Goal: Task Accomplishment & Management: Use online tool/utility

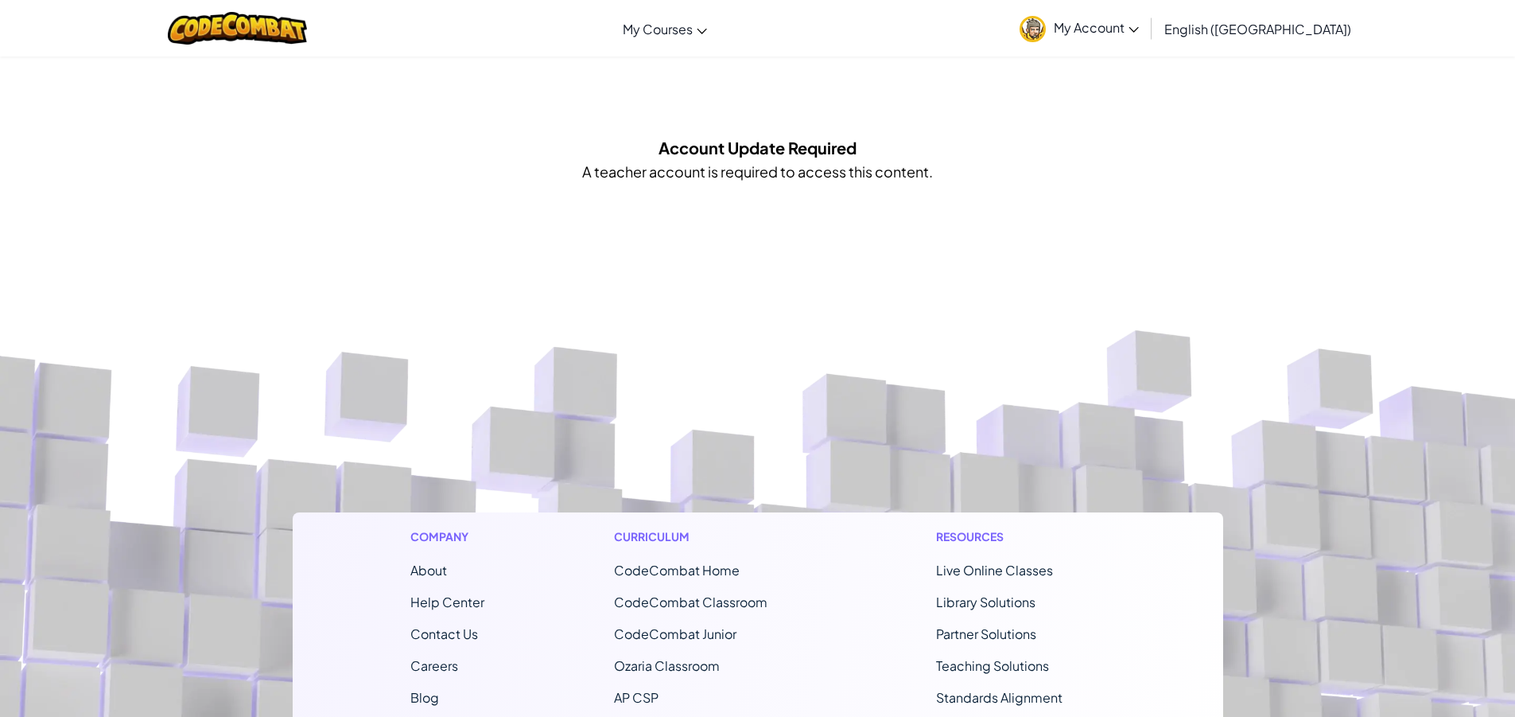
click at [1139, 31] on span "My Account" at bounding box center [1096, 27] width 85 height 17
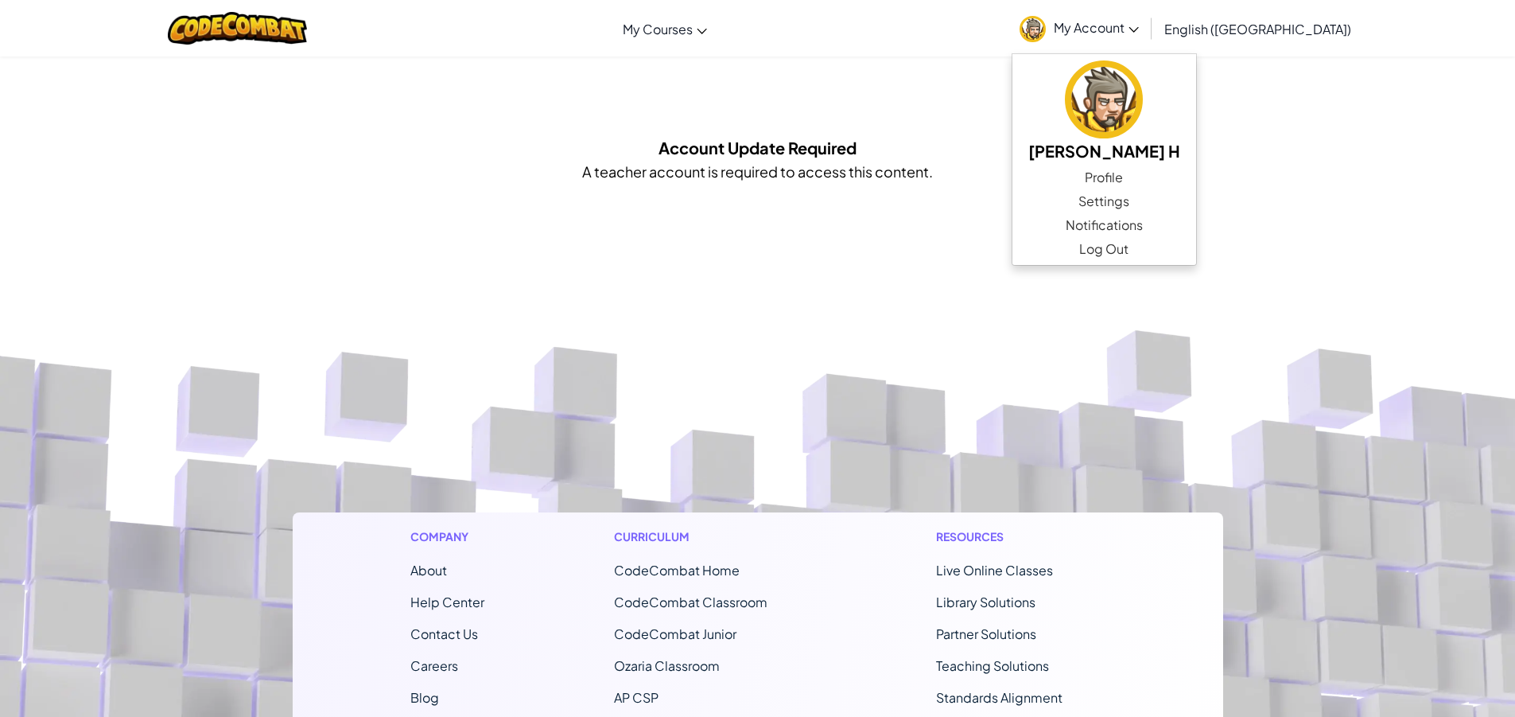
click at [1330, 233] on div "Toggle navigation My Courses CodeCombat Classroom Ozaria Classroom AI League Es…" at bounding box center [757, 567] width 1515 height 1135
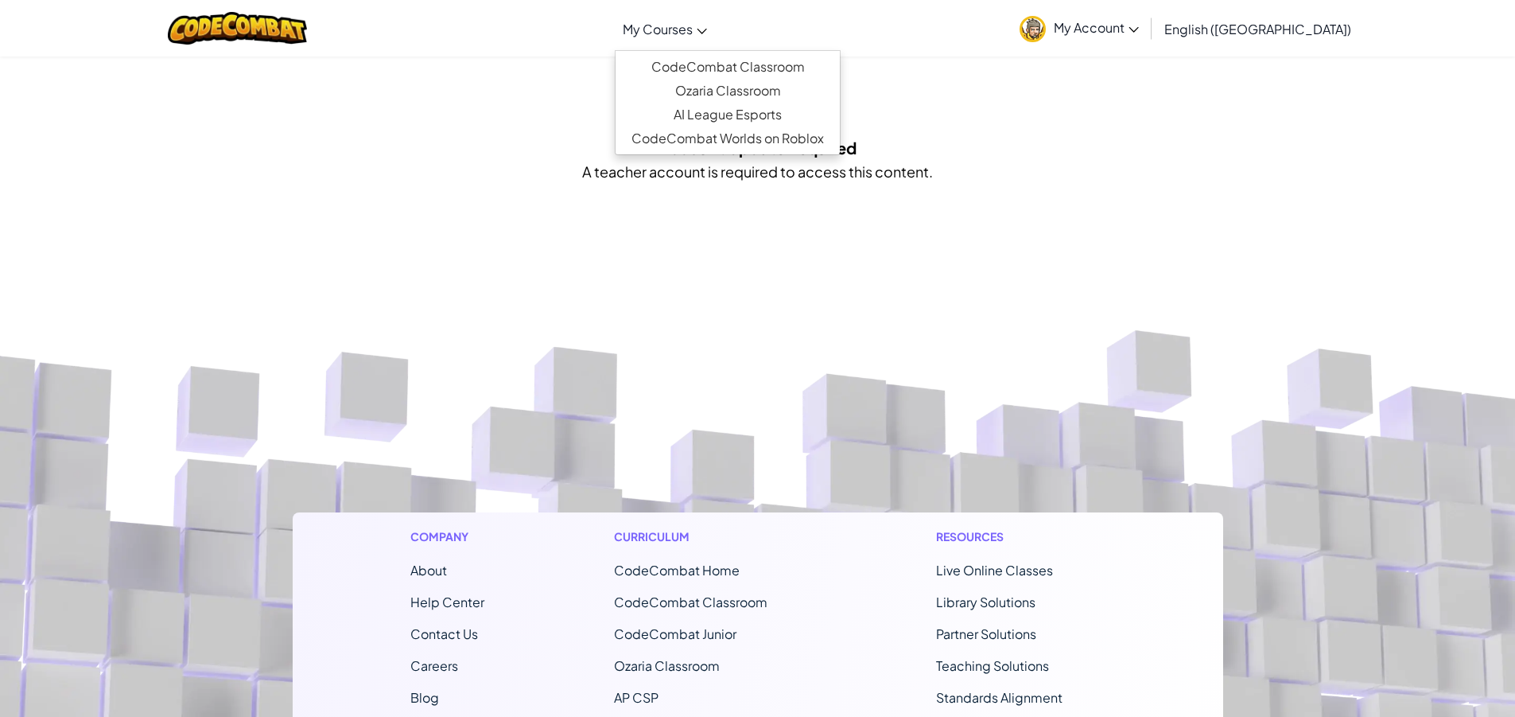
click at [693, 31] on span "My Courses" at bounding box center [658, 29] width 70 height 17
click at [785, 72] on link "CodeCombat Classroom" at bounding box center [728, 67] width 224 height 24
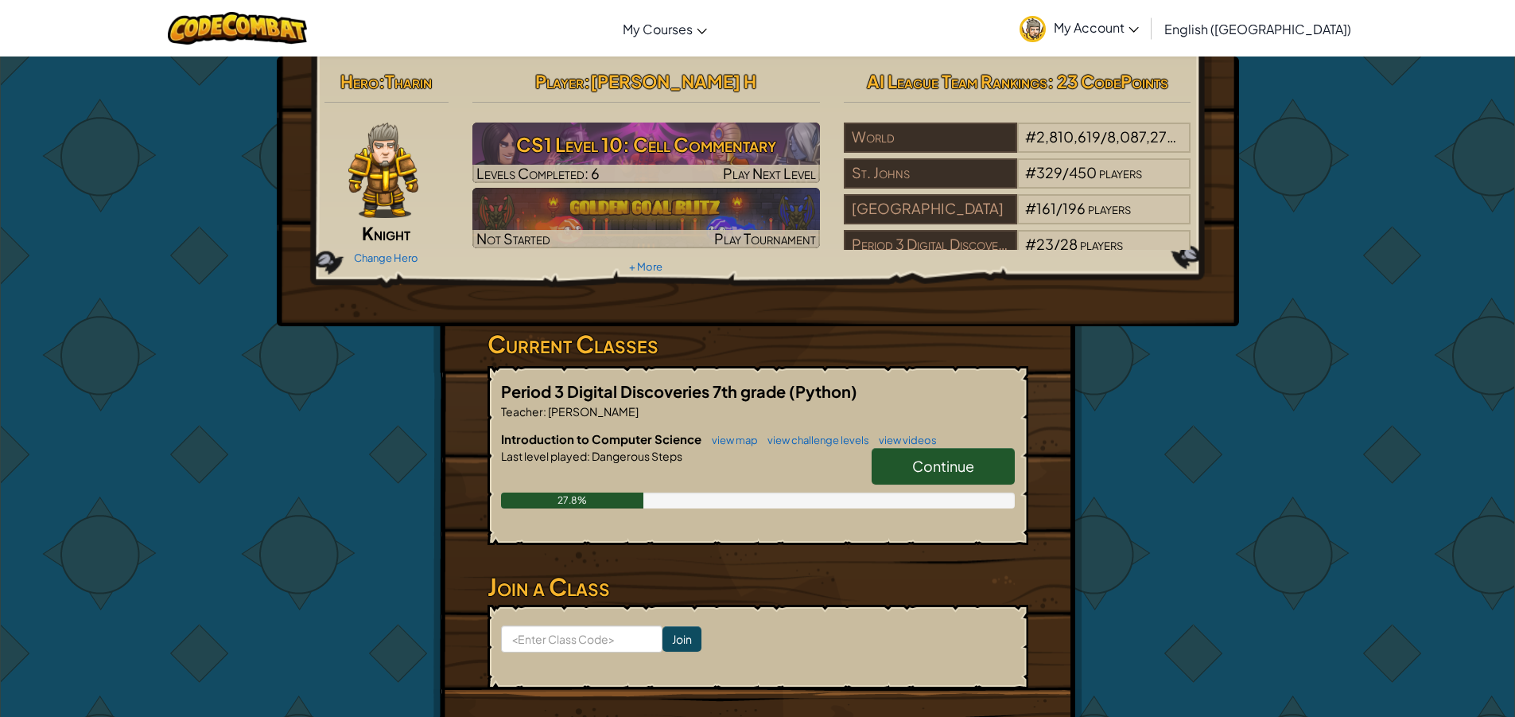
click at [930, 461] on span "Continue" at bounding box center [943, 466] width 62 height 18
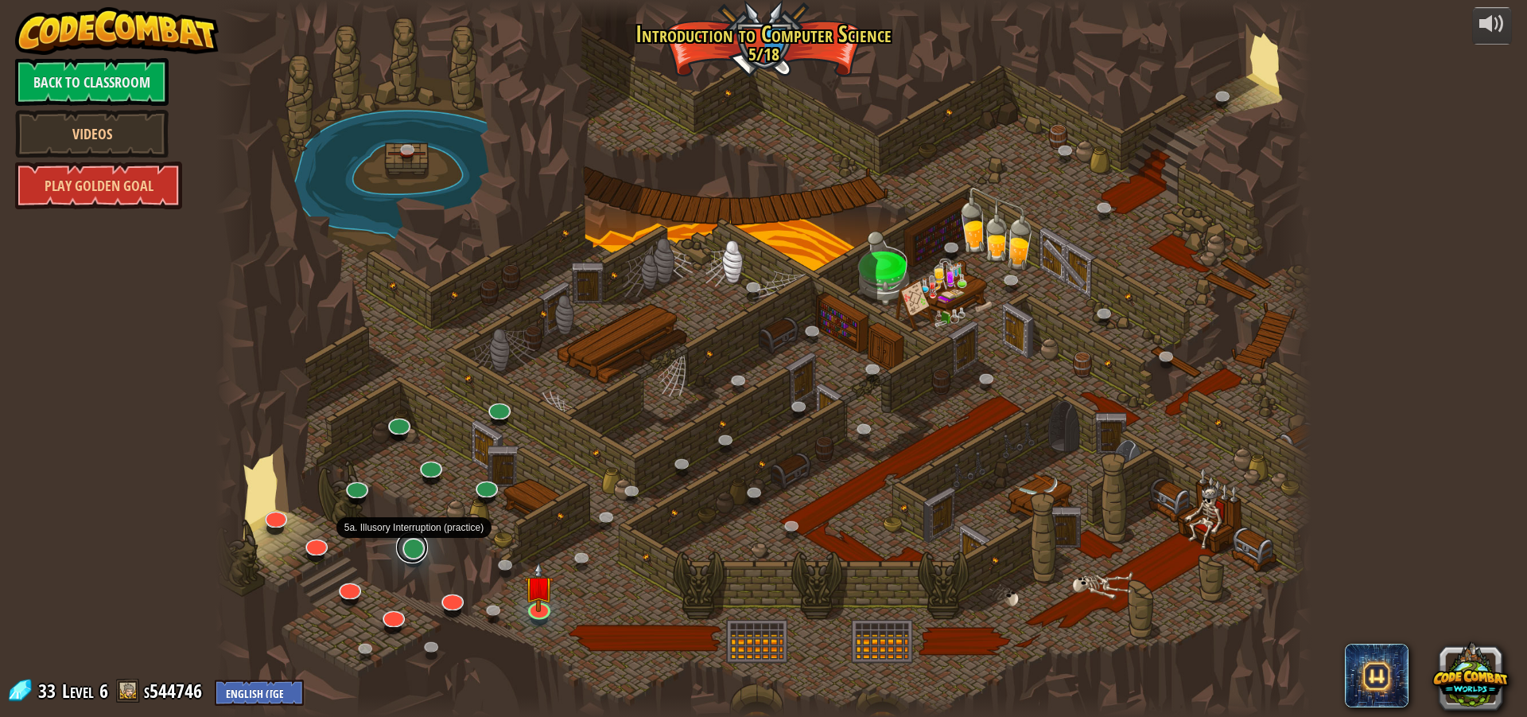
click at [409, 558] on link at bounding box center [412, 547] width 32 height 32
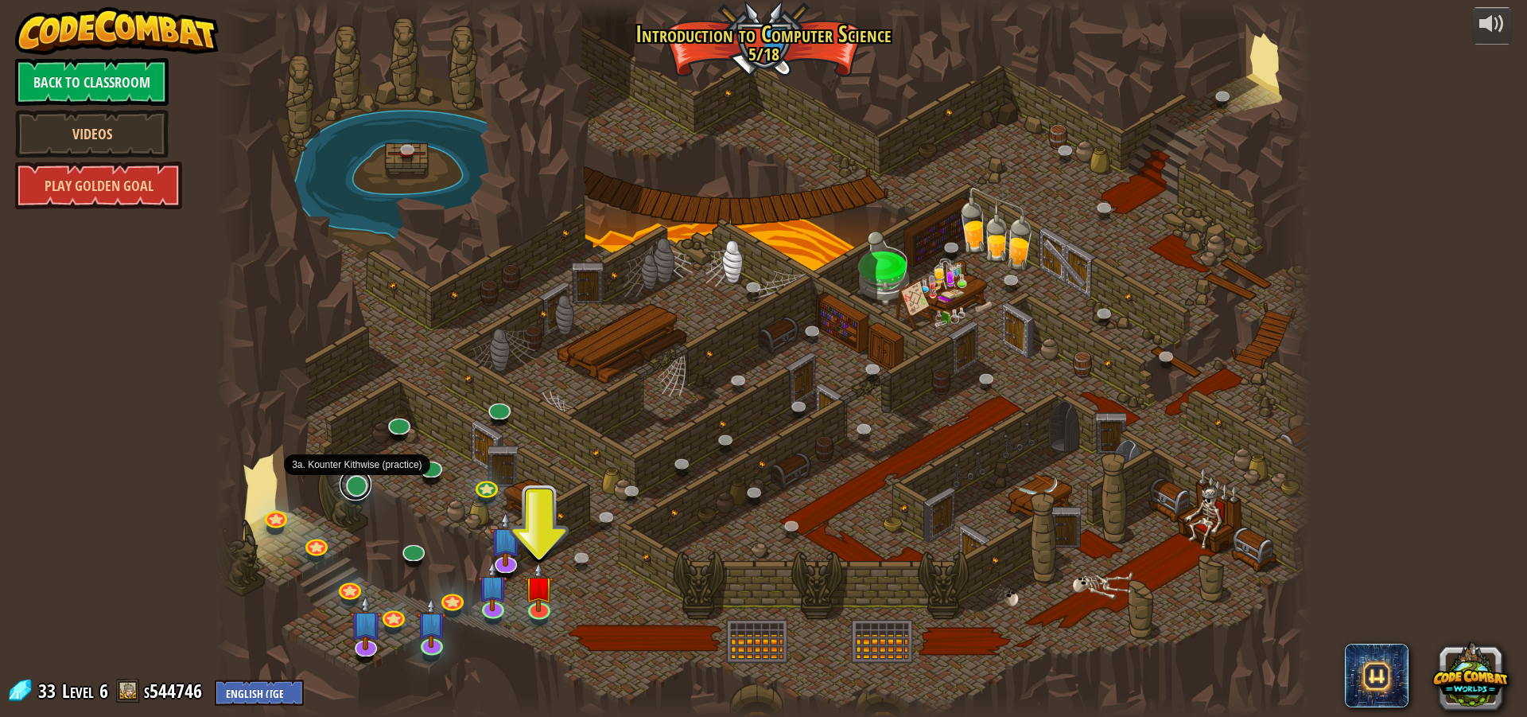
click at [356, 484] on link at bounding box center [356, 485] width 32 height 32
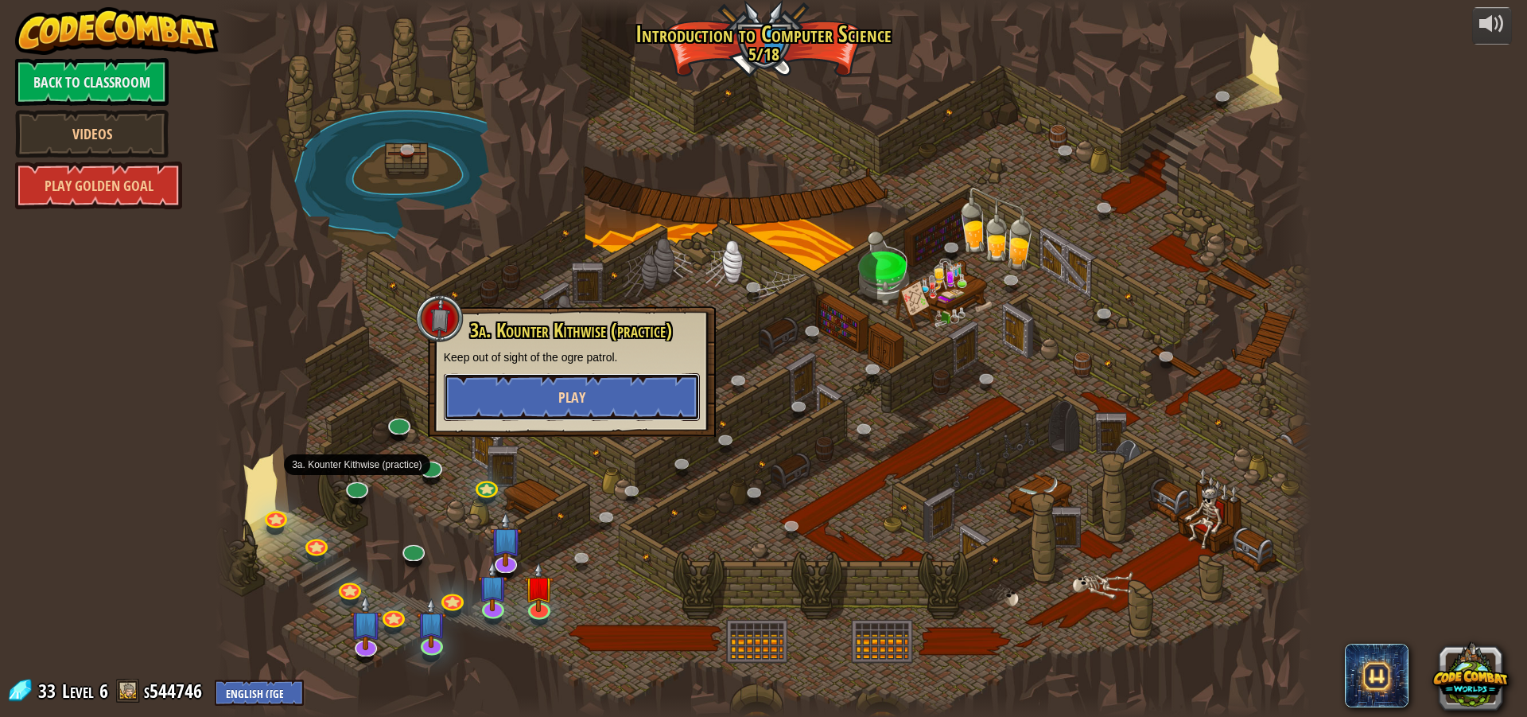
click at [533, 401] on button "Play" at bounding box center [572, 397] width 256 height 48
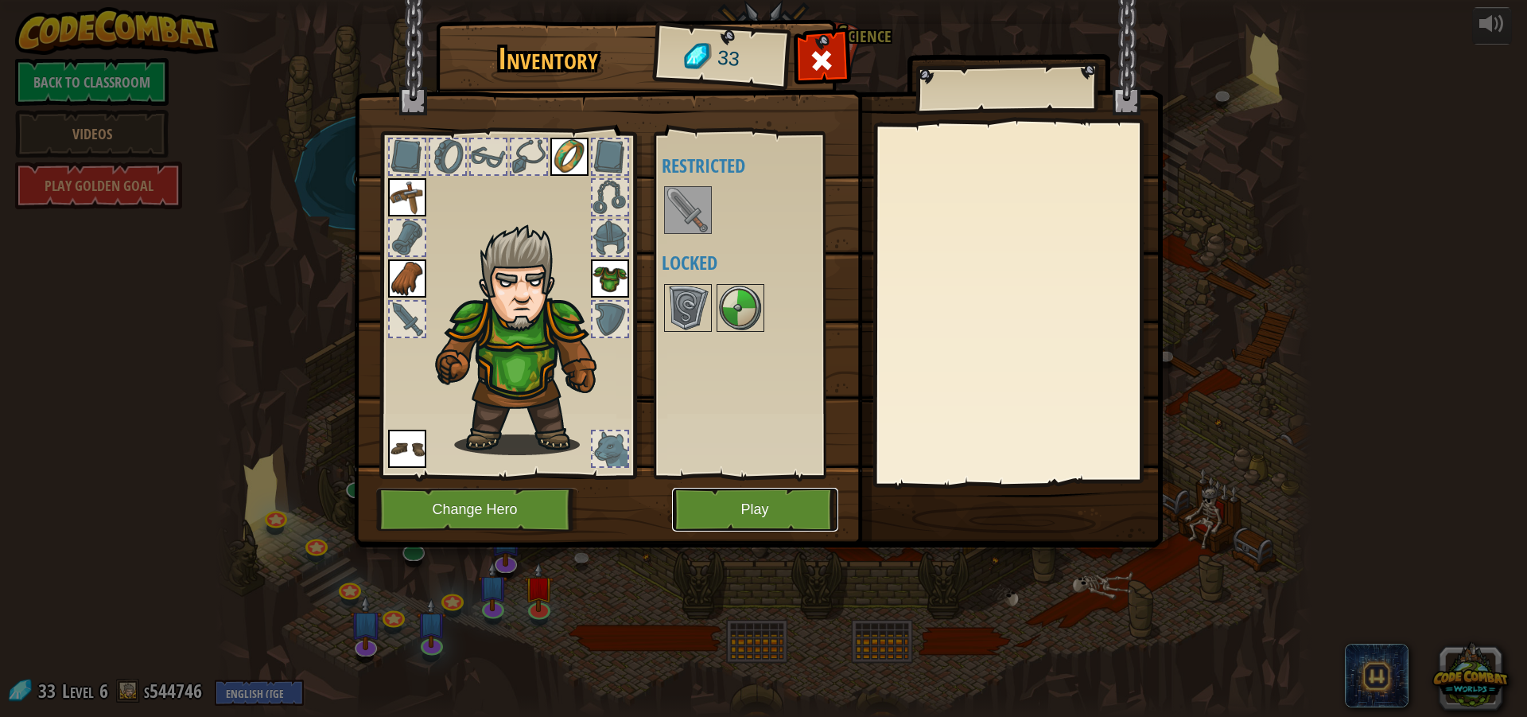
click at [733, 520] on button "Play" at bounding box center [755, 510] width 166 height 44
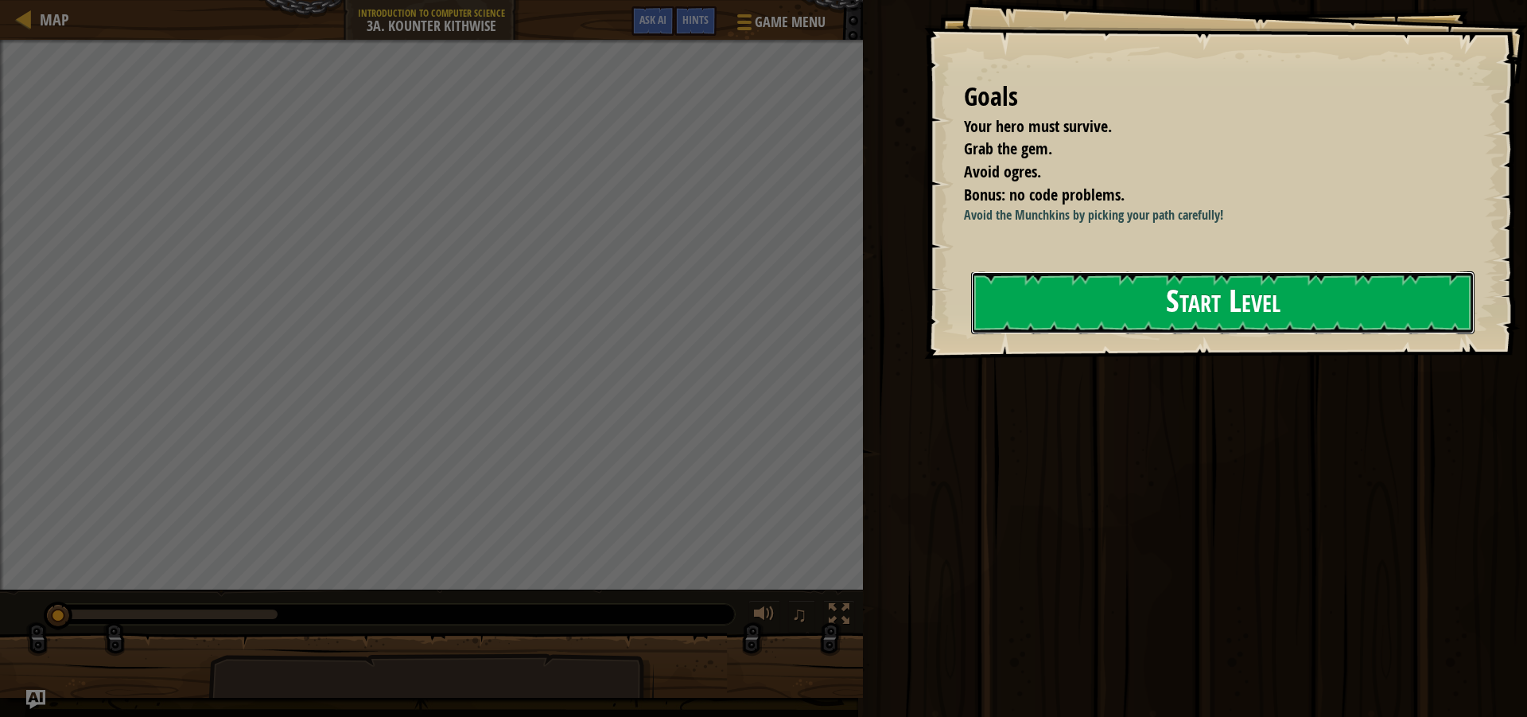
click at [1124, 296] on button "Start Level" at bounding box center [1223, 302] width 504 height 63
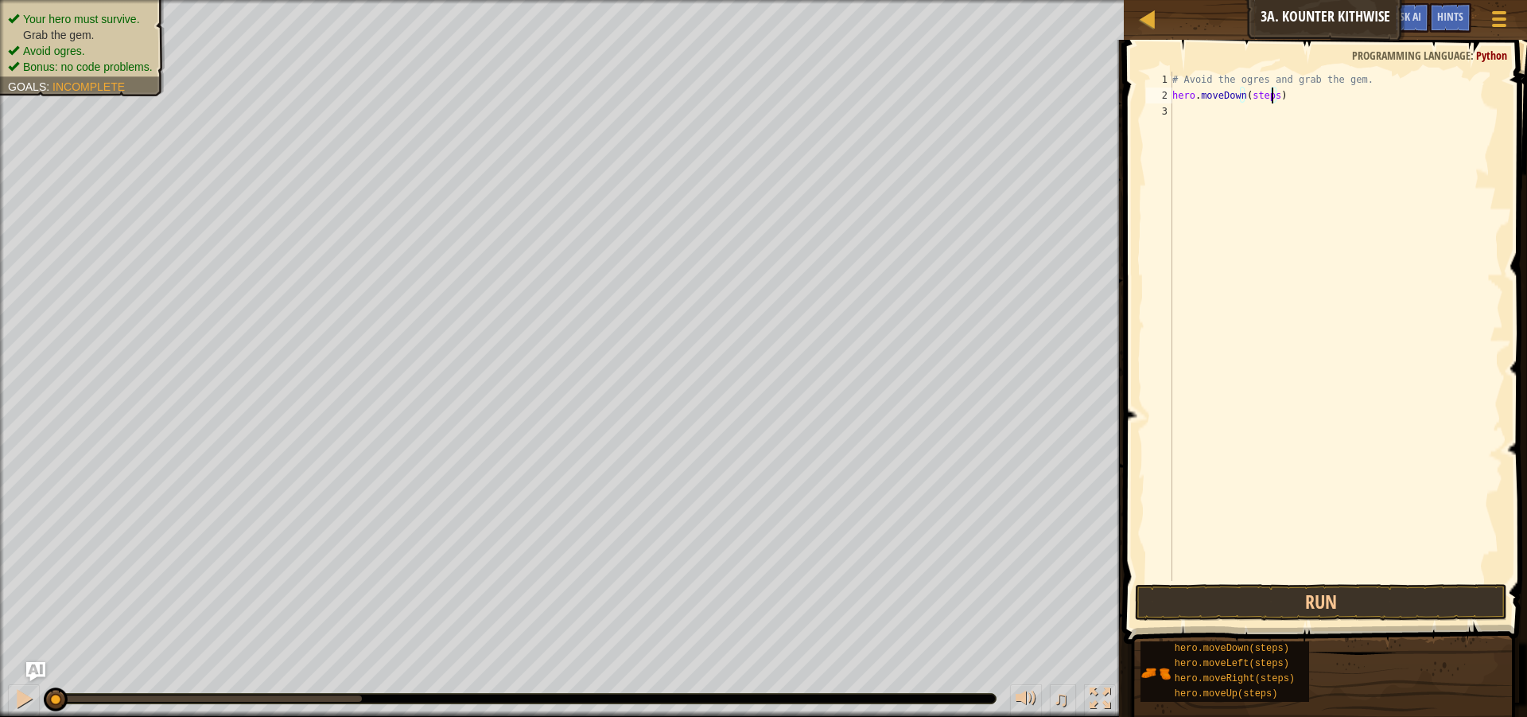
click at [1272, 95] on div "# Avoid the ogres and grab the gem. hero . moveDown ( steps )" at bounding box center [1336, 342] width 334 height 541
click at [1277, 139] on div "# Avoid the ogres and grab the gem. hero . moveDown ( 2 ) hero . moveRight ( st…" at bounding box center [1336, 342] width 334 height 541
click at [1261, 128] on div "# Avoid the ogres and grab the gem. hero . moveDown ( 2 ) hero . moveRight ( st…" at bounding box center [1336, 342] width 334 height 541
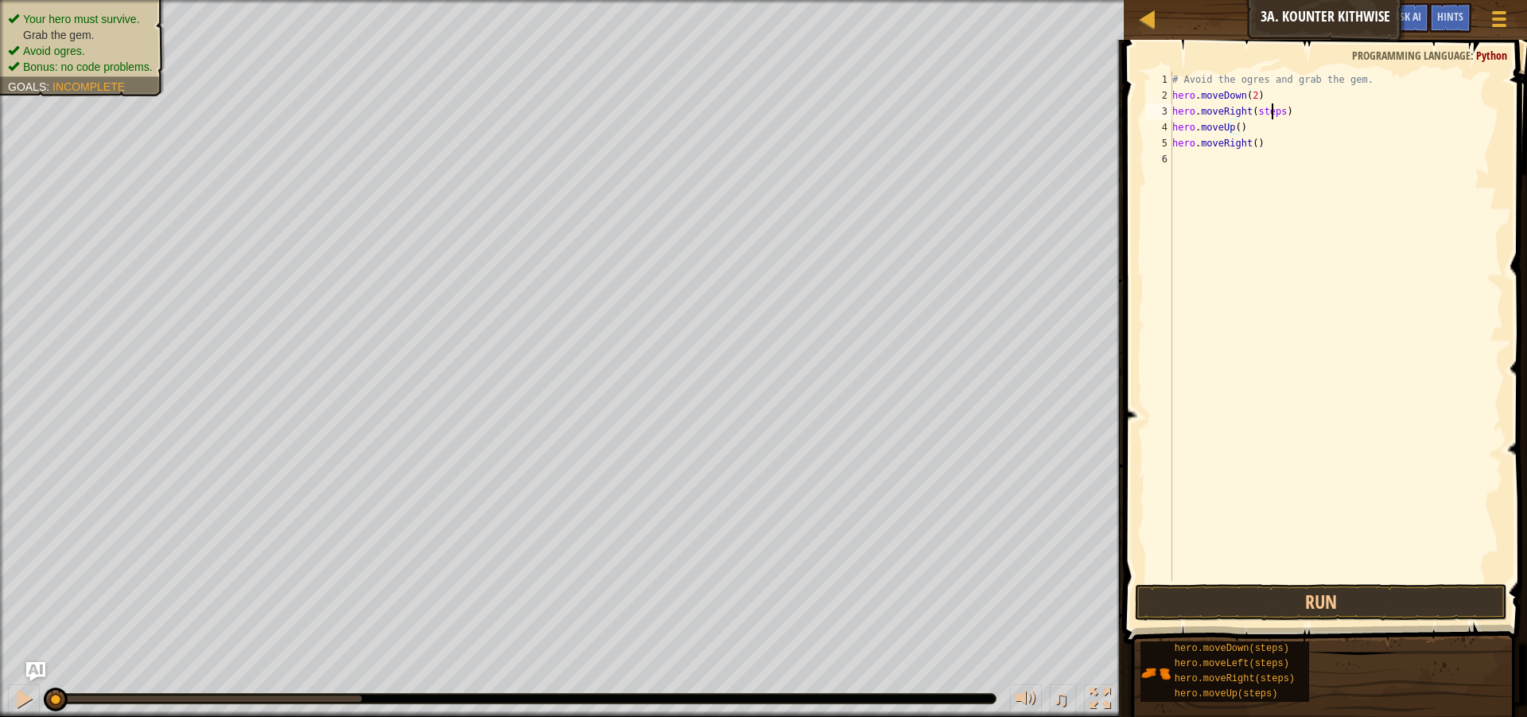
click at [1275, 115] on div "# Avoid the ogres and grab the gem. hero . moveDown ( 2 ) hero . moveRight ( st…" at bounding box center [1336, 342] width 334 height 541
click at [1270, 117] on div "# Avoid the ogres and grab the gem. hero . moveDown ( 2 ) hero . moveRight ( st…" at bounding box center [1336, 342] width 334 height 541
type textarea "hero.moveRight()"
click at [1293, 604] on button "Run" at bounding box center [1321, 602] width 372 height 37
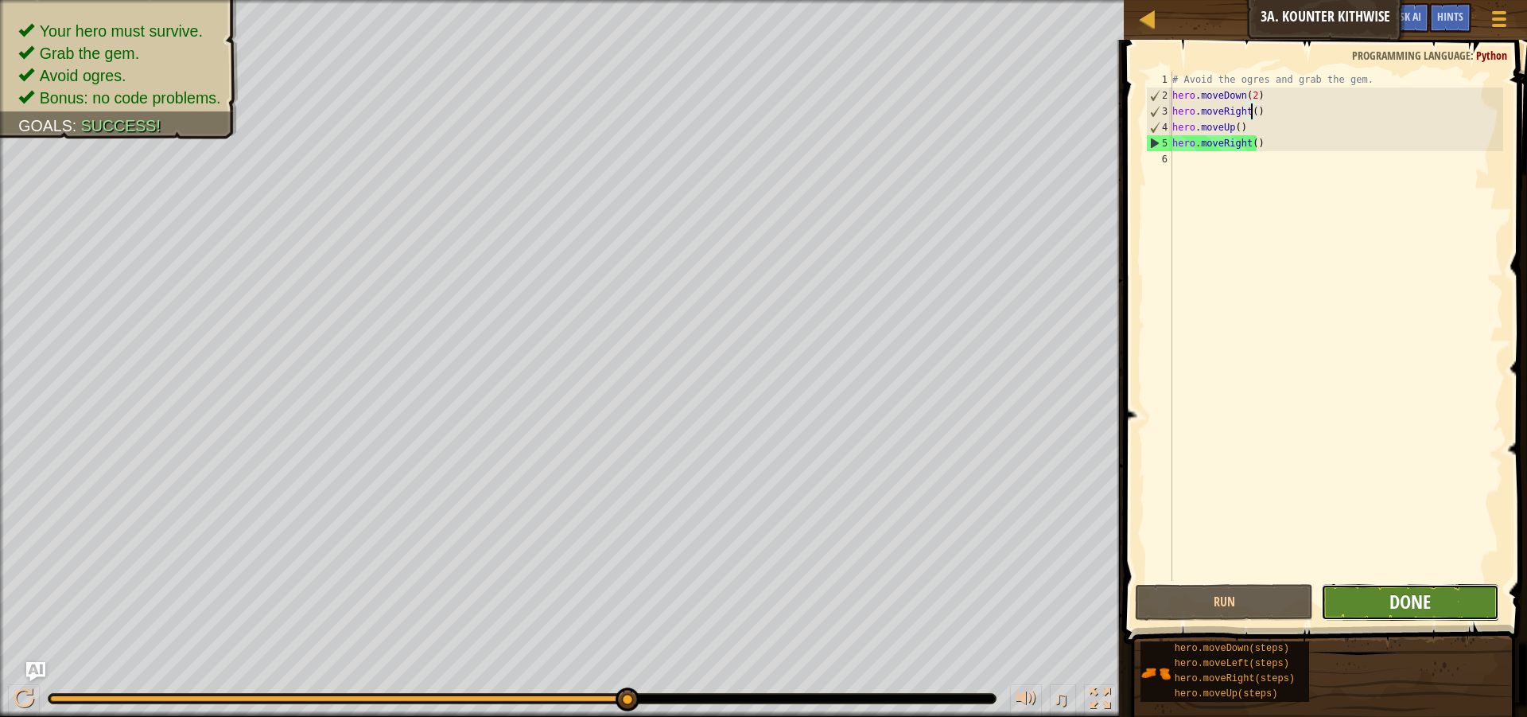
click at [1426, 604] on span "Done" at bounding box center [1410, 601] width 41 height 25
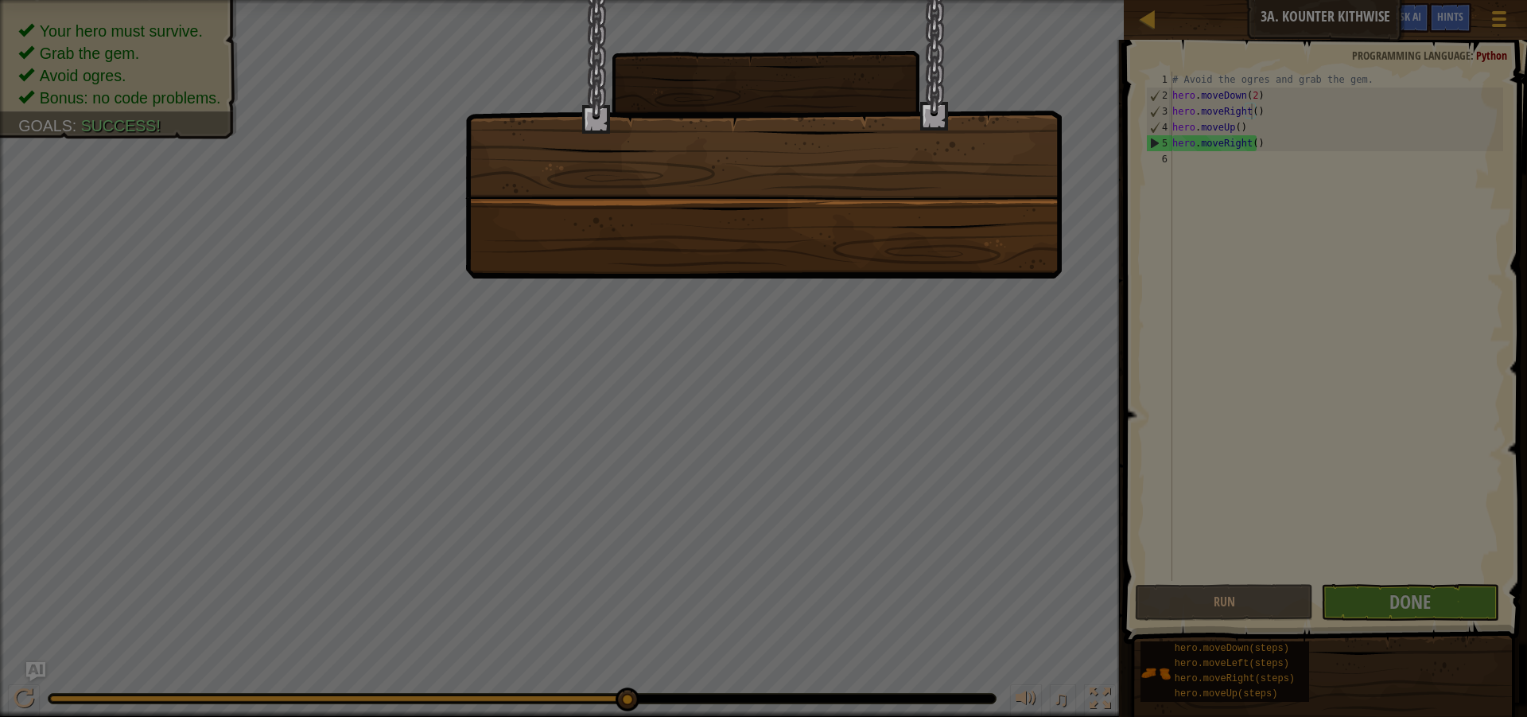
click at [869, 225] on div at bounding box center [763, 139] width 597 height 278
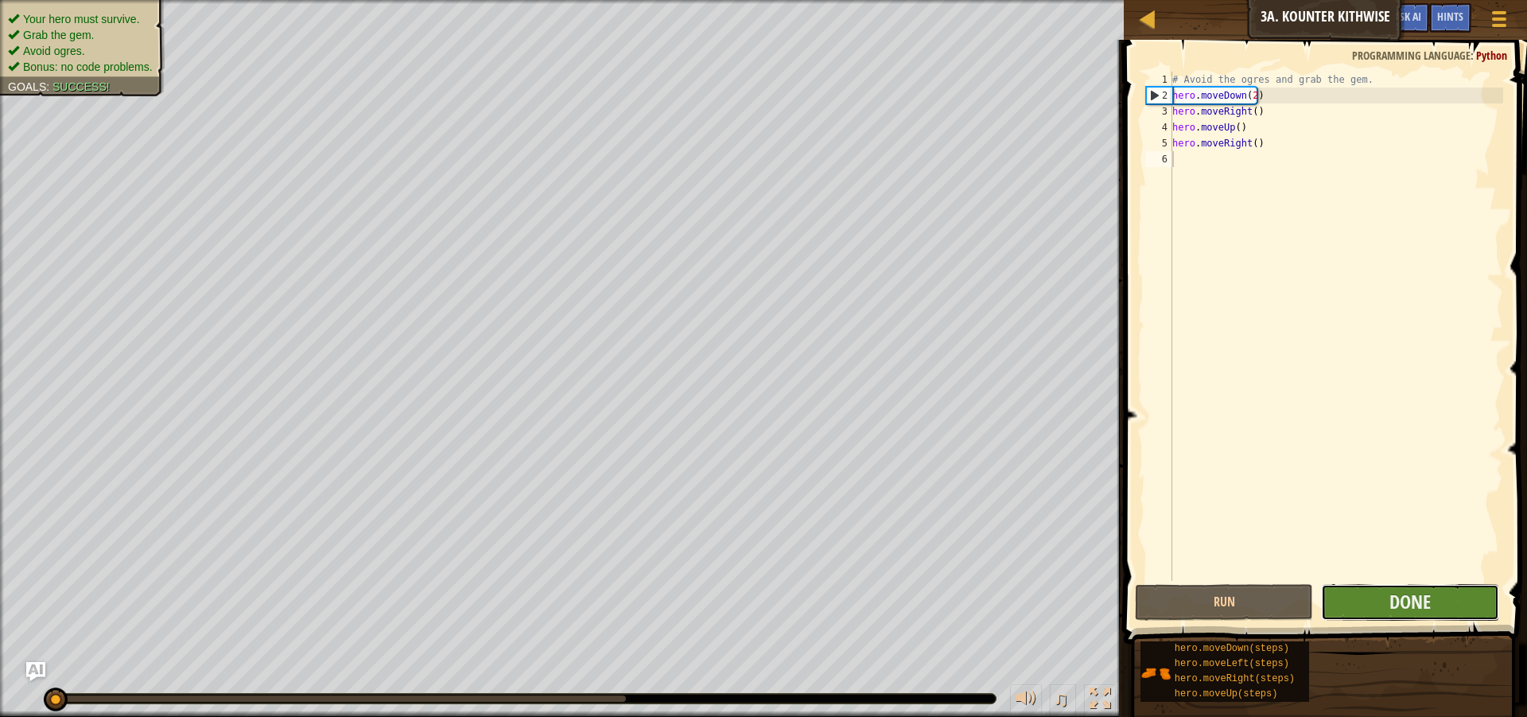
click at [1455, 612] on button "Done" at bounding box center [1410, 602] width 178 height 37
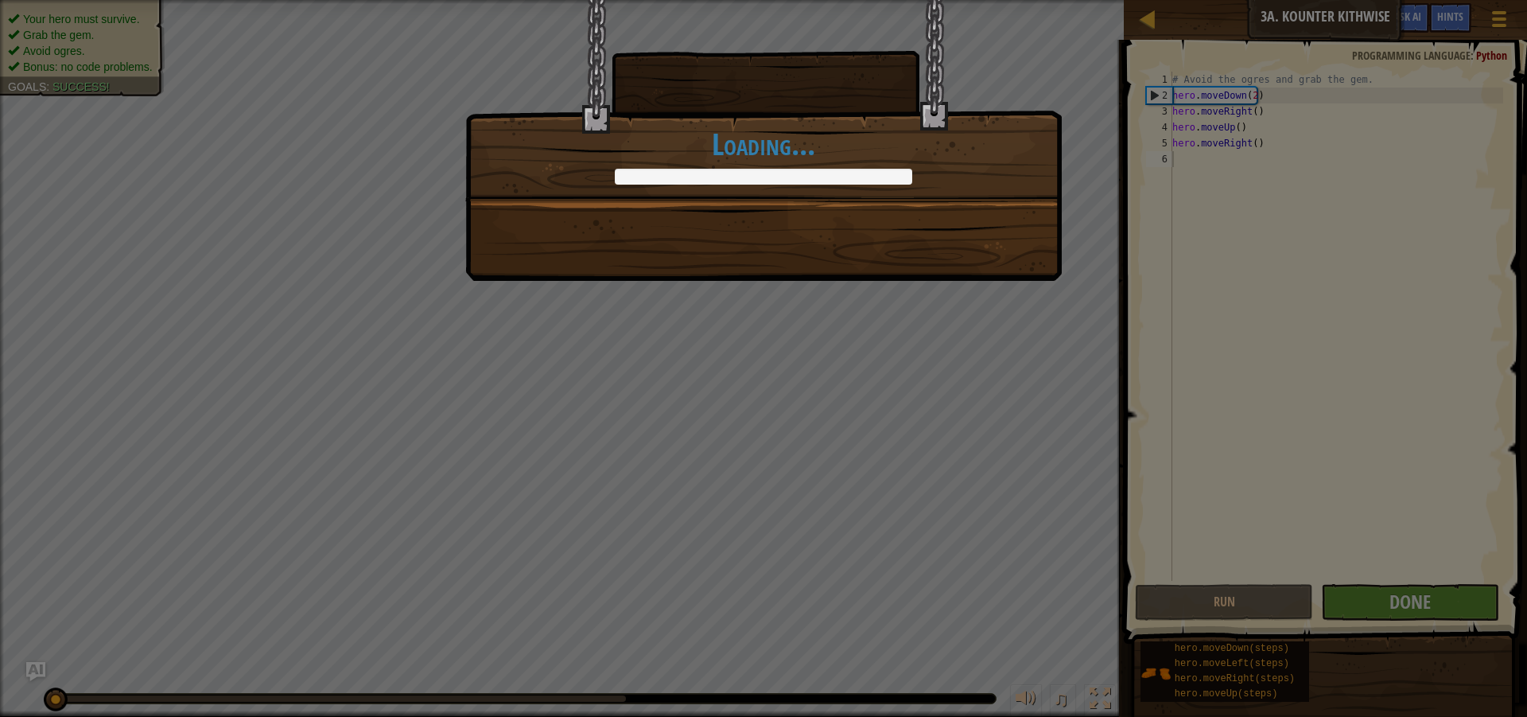
click at [899, 231] on div "Clean code: no code errors or warnings. +0 +0 Just try spelling counter clockwi…" at bounding box center [763, 140] width 597 height 281
click at [899, 231] on div "Clean code: no code errors or warnings. +2 +0 Just try spelling counter clockwi…" at bounding box center [763, 140] width 597 height 281
click at [899, 231] on div "Clean code: no code errors or warnings. +5 +0 Just try spelling counter clockwi…" at bounding box center [763, 140] width 597 height 281
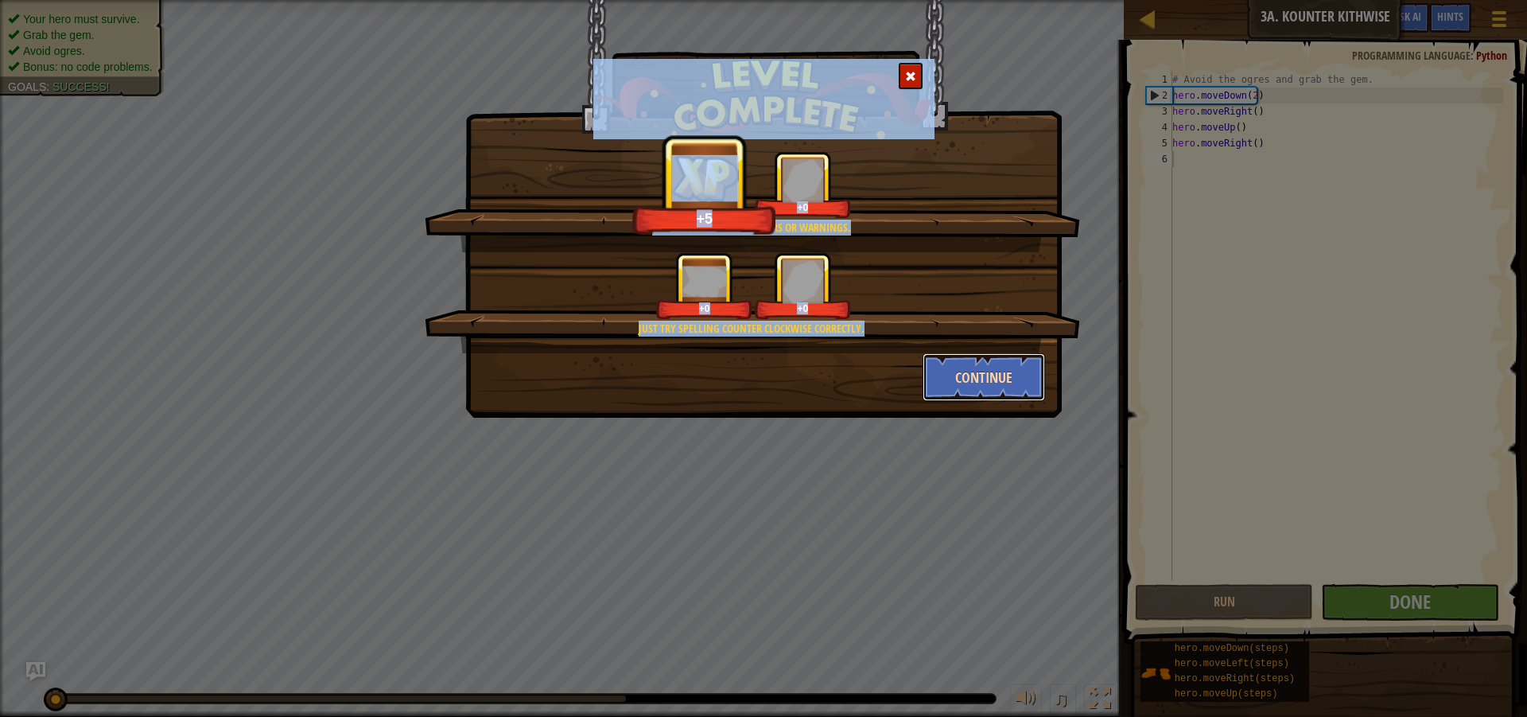
click at [953, 364] on button "Continue" at bounding box center [984, 377] width 123 height 48
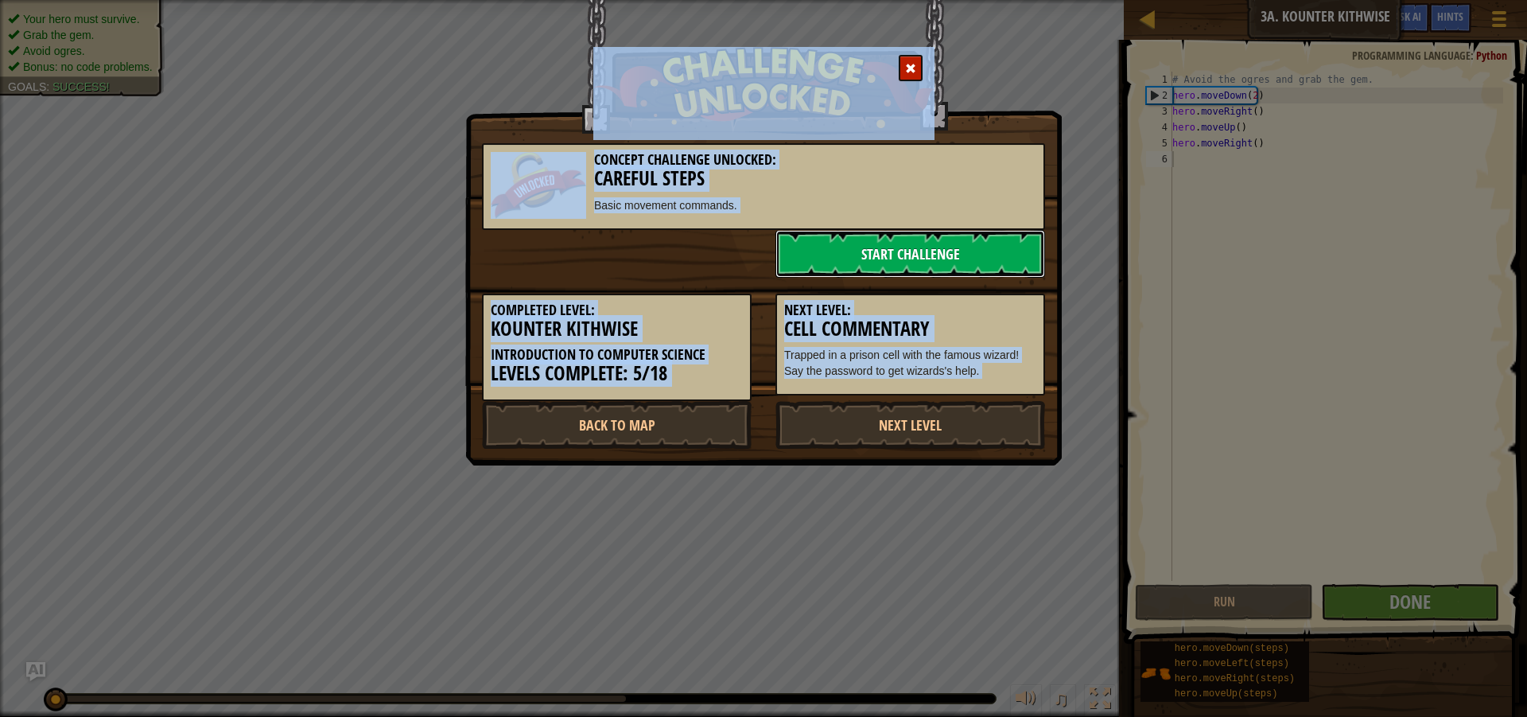
click at [940, 257] on link "Start Challenge" at bounding box center [911, 254] width 270 height 48
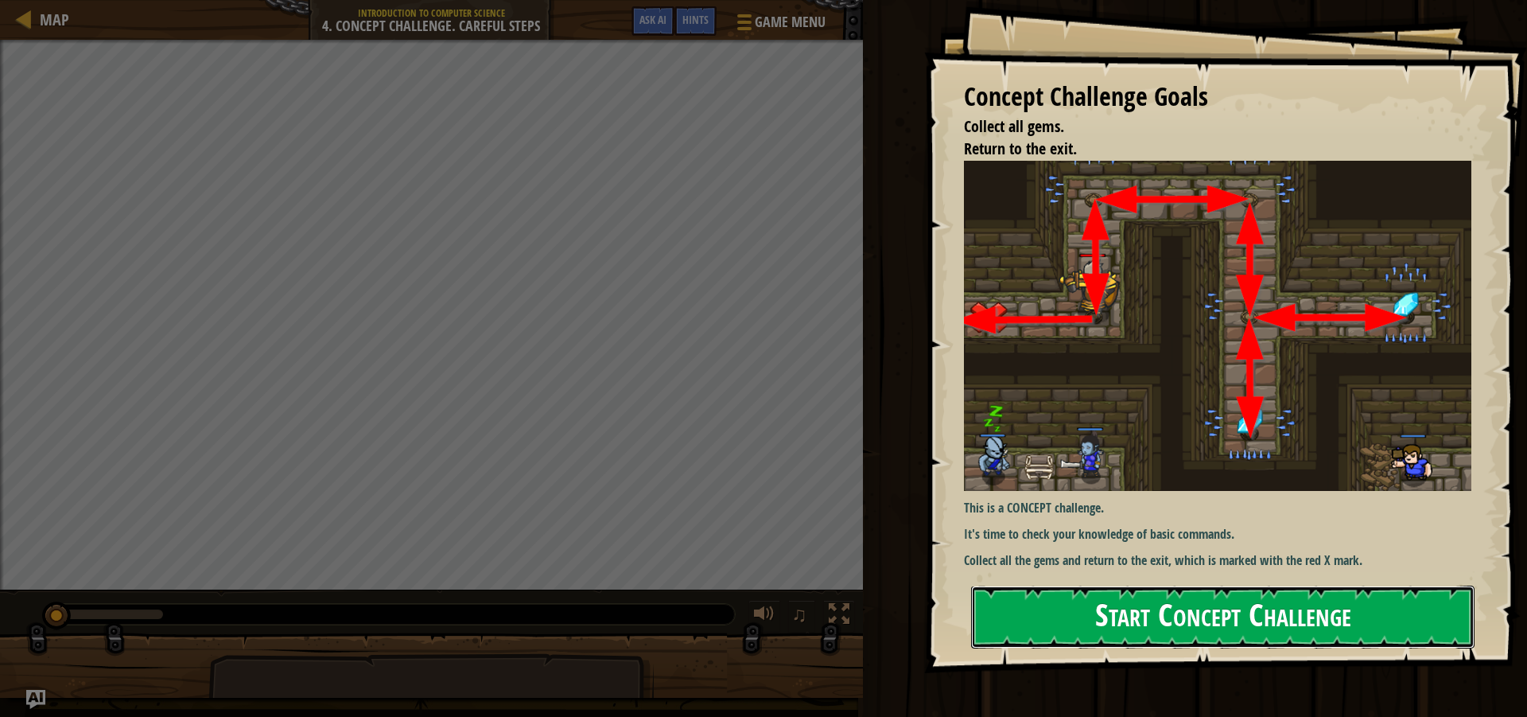
click at [1032, 627] on button "Start Concept Challenge" at bounding box center [1223, 616] width 504 height 63
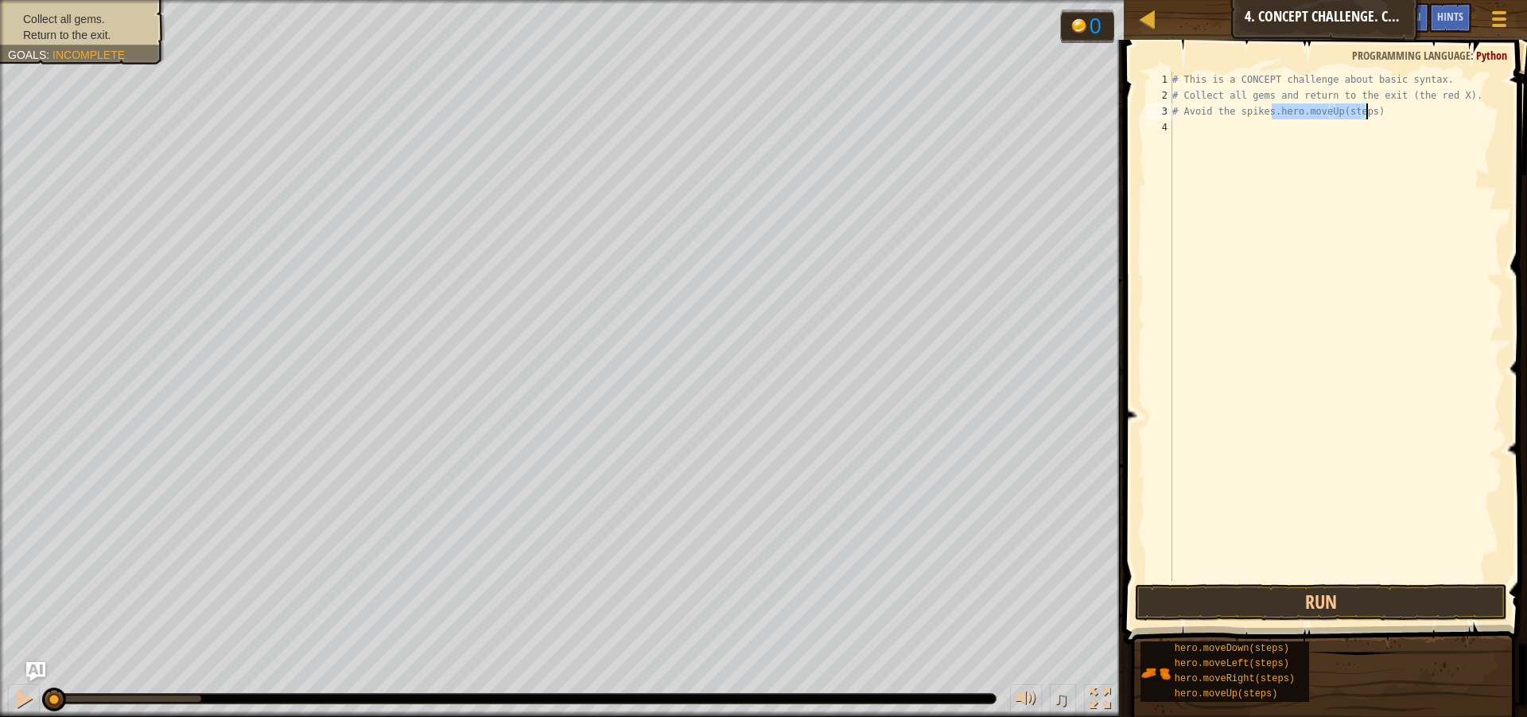
click at [1358, 112] on div "# This is a CONCEPT challenge about basic syntax. # Collect all gems and return…" at bounding box center [1336, 326] width 334 height 509
click at [1346, 114] on div "# This is a CONCEPT challenge about basic syntax. # Collect all gems and return…" at bounding box center [1336, 342] width 334 height 541
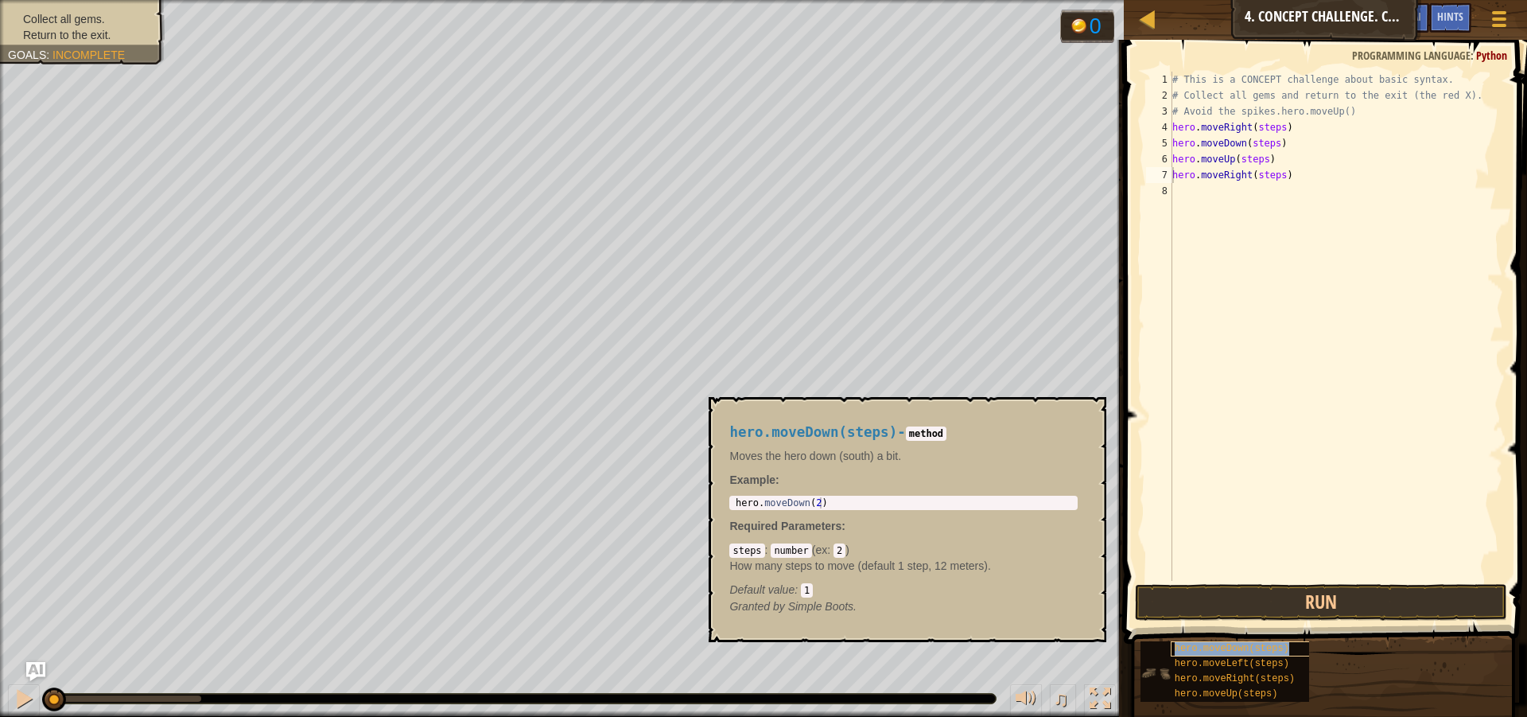
click at [1212, 655] on div "hero.moveDown(steps)" at bounding box center [1247, 648] width 153 height 15
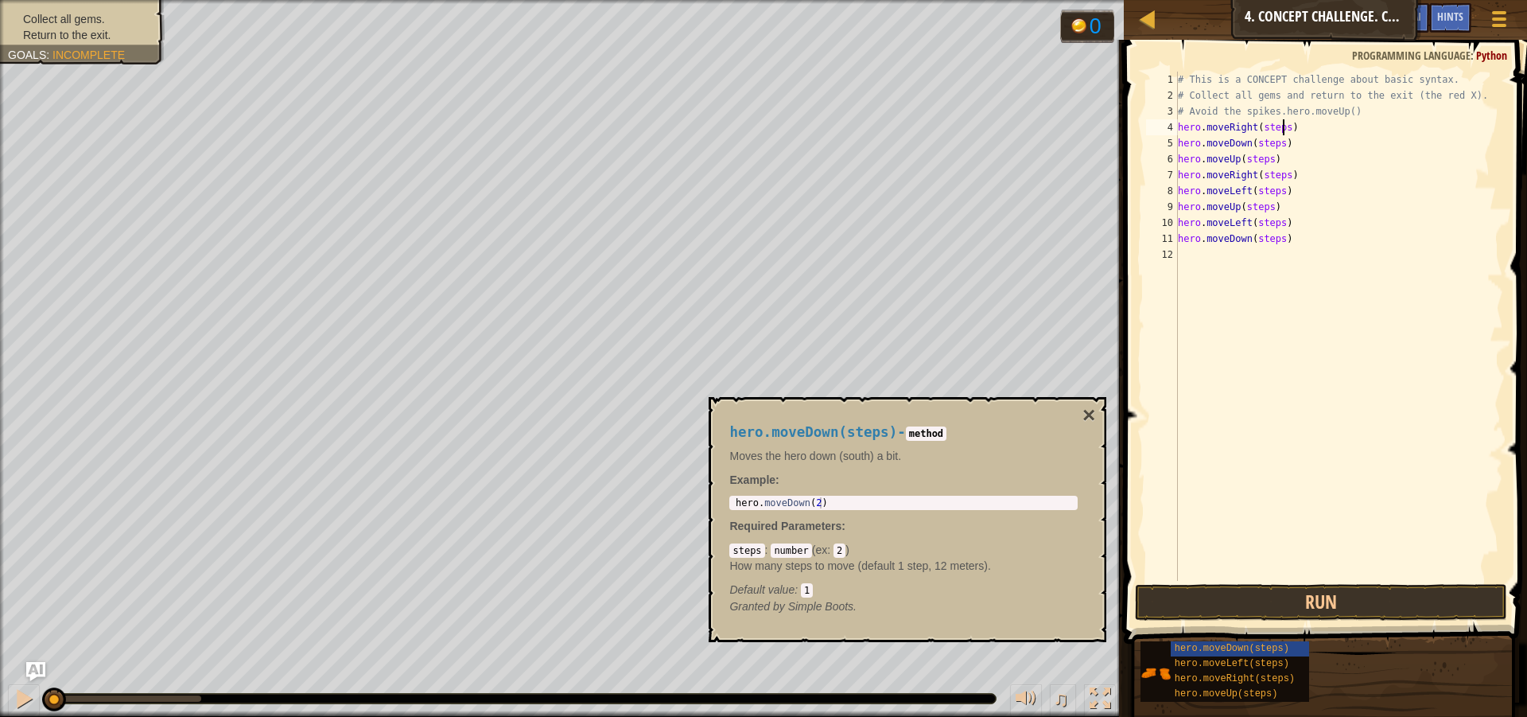
click at [1281, 129] on div "# This is a CONCEPT challenge about basic syntax. # Collect all gems and return…" at bounding box center [1339, 342] width 329 height 541
click at [1281, 150] on div "# This is a CONCEPT challenge about basic syntax. # Collect all gems and return…" at bounding box center [1339, 342] width 329 height 541
click at [1277, 150] on div "# This is a CONCEPT challenge about basic syntax. # Collect all gems and return…" at bounding box center [1339, 342] width 329 height 541
click at [1266, 165] on div "# This is a CONCEPT challenge about basic syntax. # Collect all gems and return…" at bounding box center [1339, 342] width 329 height 541
click at [1280, 177] on div "# This is a CONCEPT challenge about basic syntax. # Collect all gems and return…" at bounding box center [1339, 342] width 329 height 541
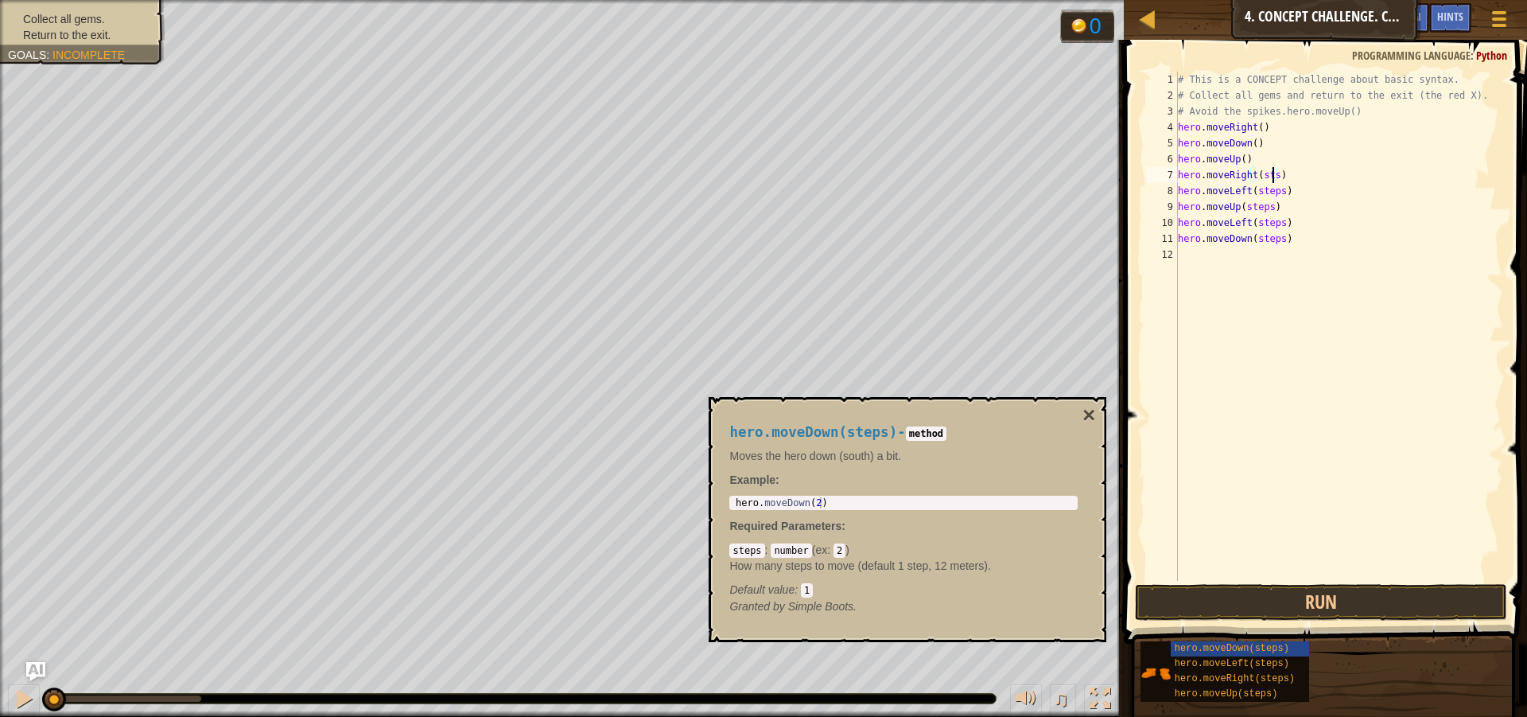
click at [1273, 180] on div "# This is a CONCEPT challenge about basic syntax. # Collect all gems and return…" at bounding box center [1339, 342] width 329 height 541
click at [1276, 196] on div "# This is a CONCEPT challenge about basic syntax. # Collect all gems and return…" at bounding box center [1339, 342] width 329 height 541
click at [1266, 210] on div "# This is a CONCEPT challenge about basic syntax. # Collect all gems and return…" at bounding box center [1339, 342] width 329 height 541
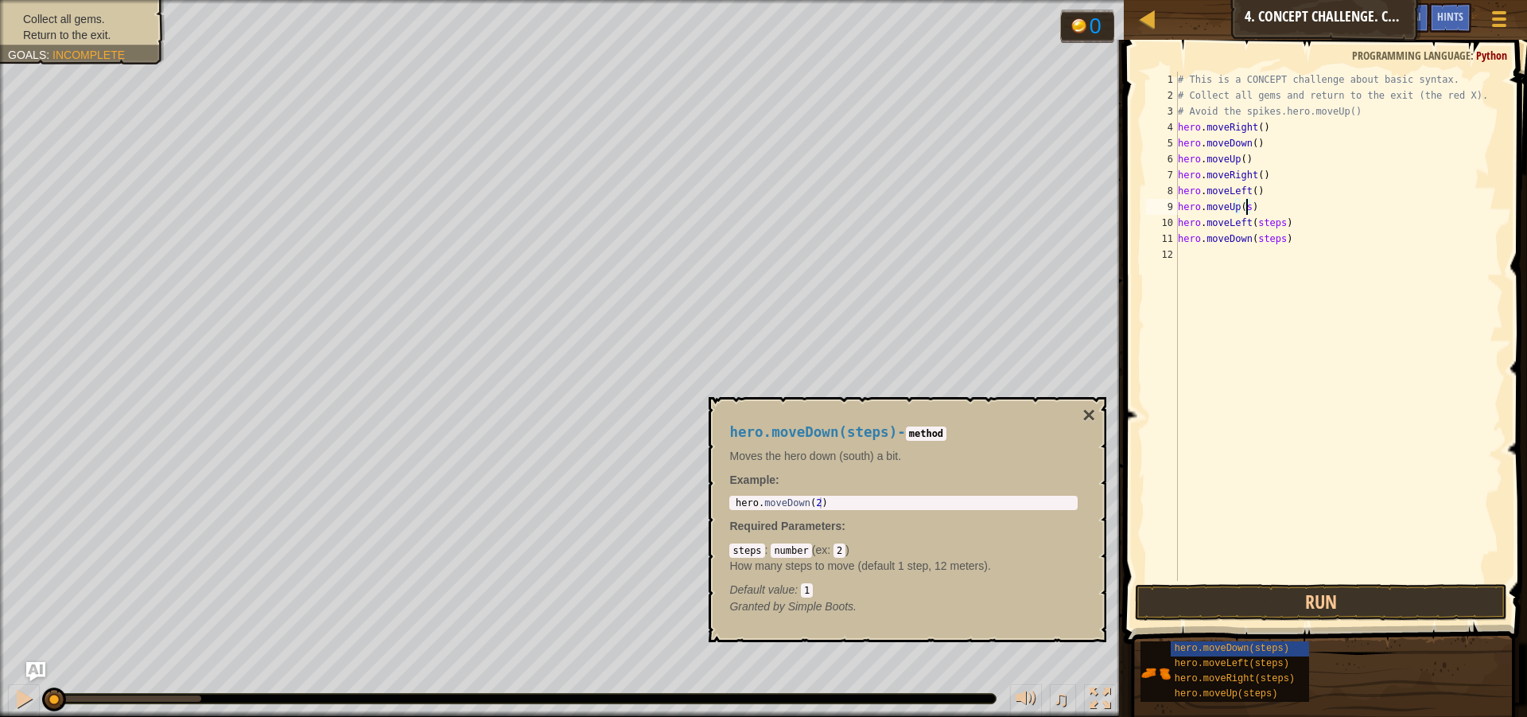
scroll to position [7, 5]
click at [1278, 225] on div "# This is a CONCEPT challenge about basic syntax. # Collect all gems and return…" at bounding box center [1339, 342] width 329 height 541
click at [1277, 231] on div "# This is a CONCEPT challenge about basic syntax. # Collect all gems and return…" at bounding box center [1339, 342] width 329 height 541
click at [1249, 142] on div "# This is a CONCEPT challenge about basic syntax. # Collect all gems and return…" at bounding box center [1339, 342] width 329 height 541
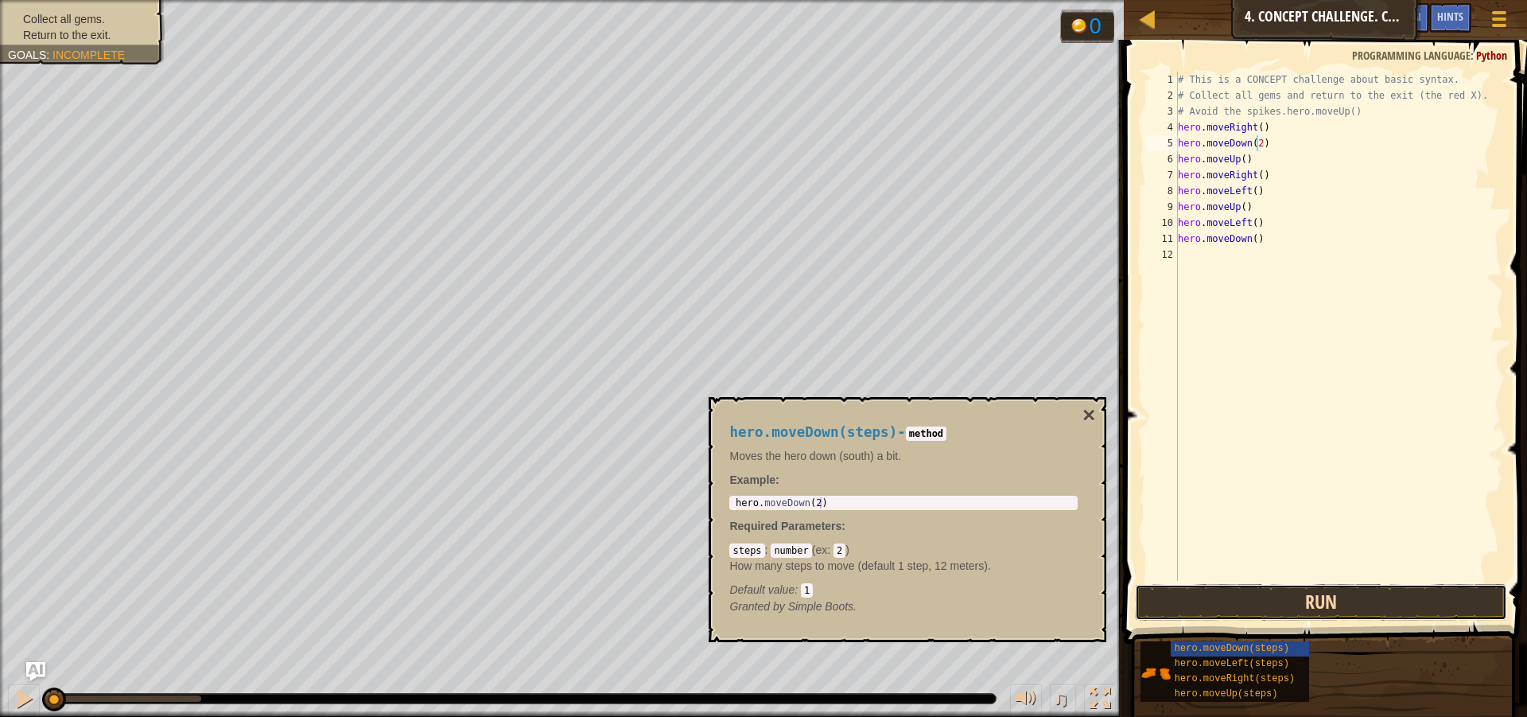
click at [1367, 591] on button "Run" at bounding box center [1321, 602] width 372 height 37
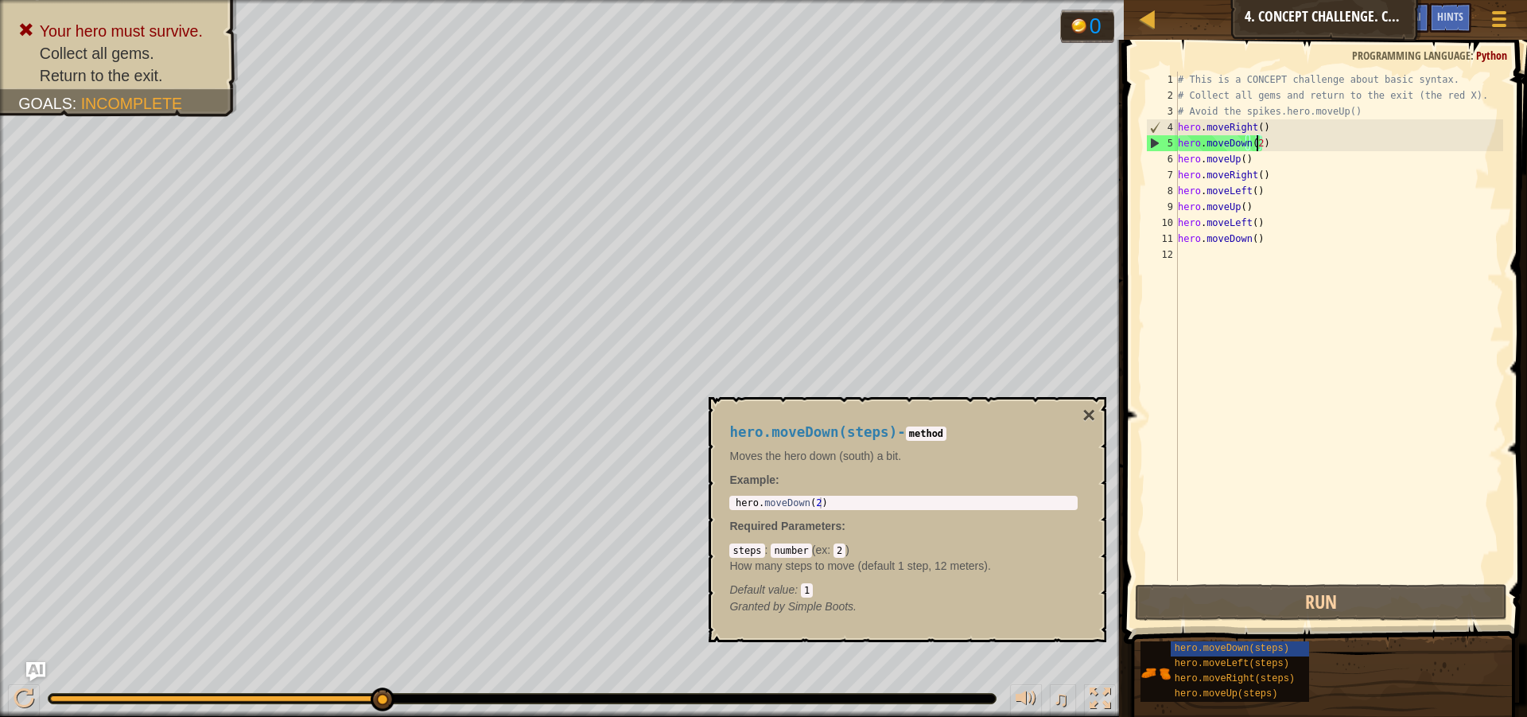
click at [1177, 138] on div "5" at bounding box center [1162, 143] width 31 height 16
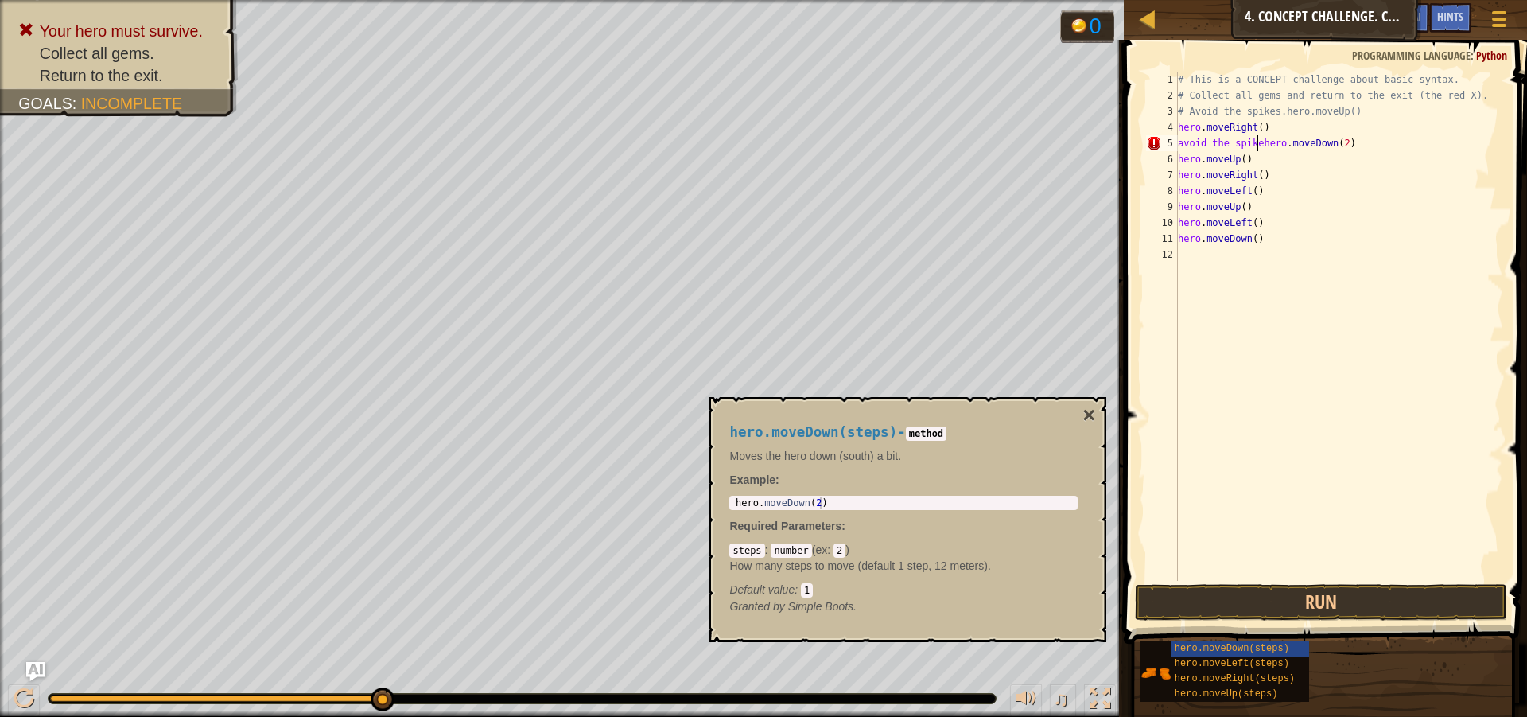
scroll to position [7, 7]
click at [1259, 607] on button "Run" at bounding box center [1321, 602] width 372 height 37
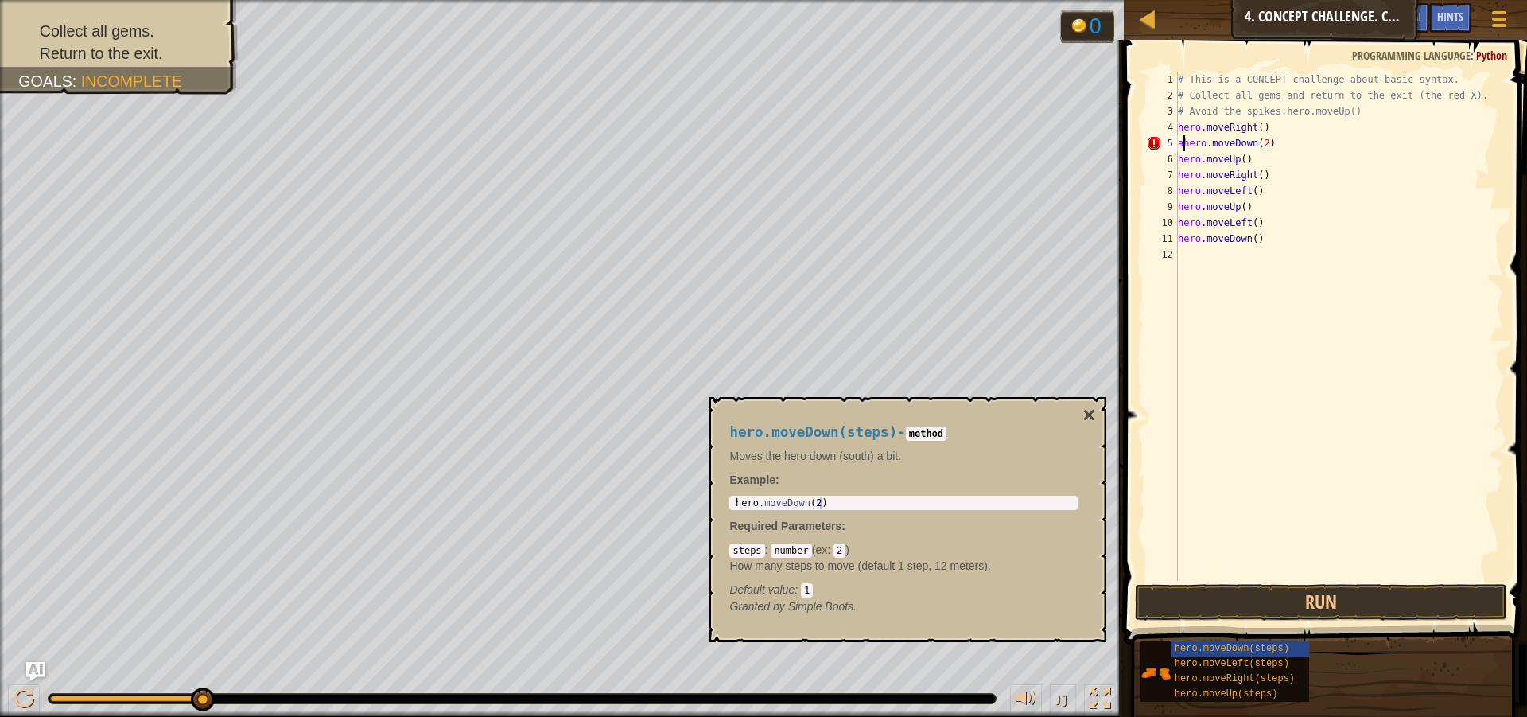
scroll to position [7, 6]
click at [1266, 602] on button "Run" at bounding box center [1321, 602] width 372 height 37
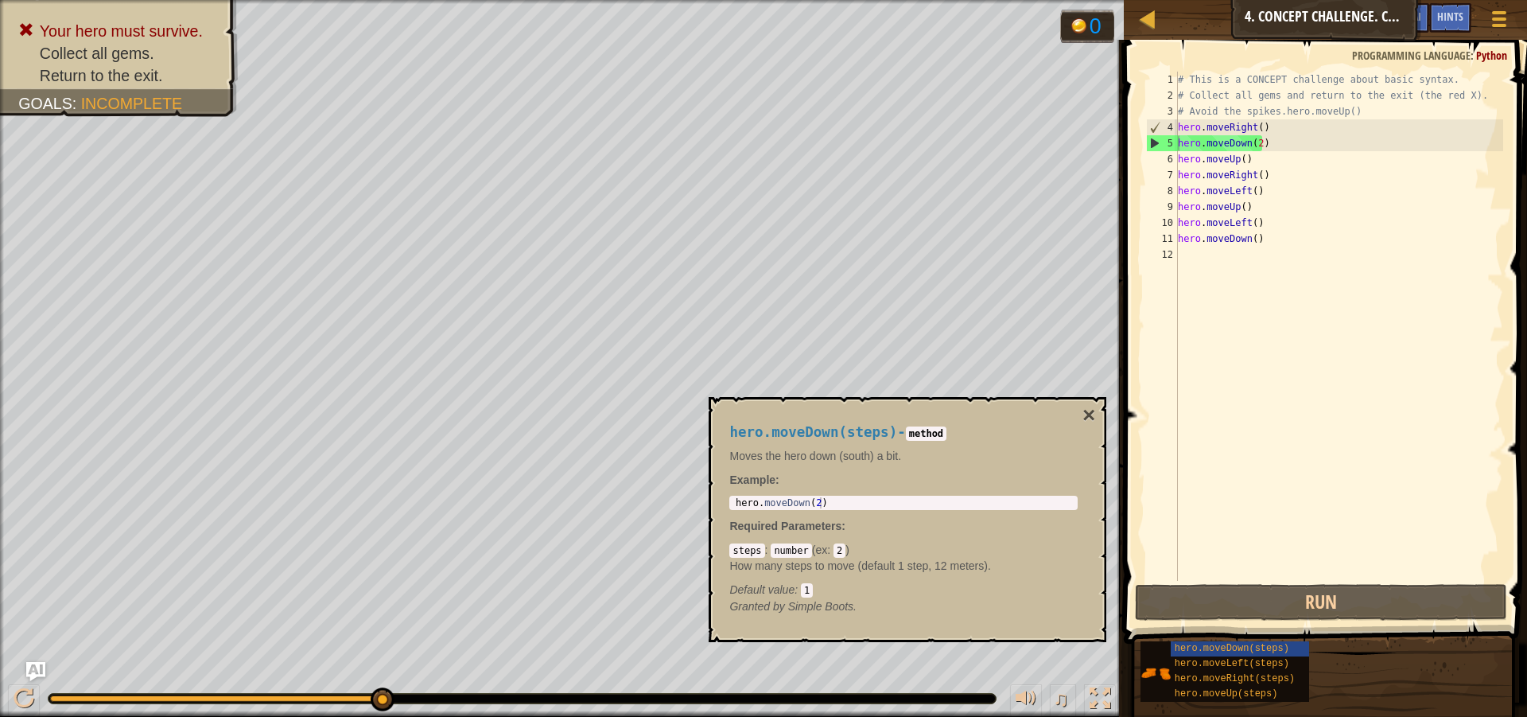
click at [1082, 402] on div "hero.moveDown(steps) - method Moves the hero down (south) a bit. Example : 1 he…" at bounding box center [908, 519] width 398 height 245
click at [1442, 16] on span "Hints" at bounding box center [1450, 16] width 26 height 15
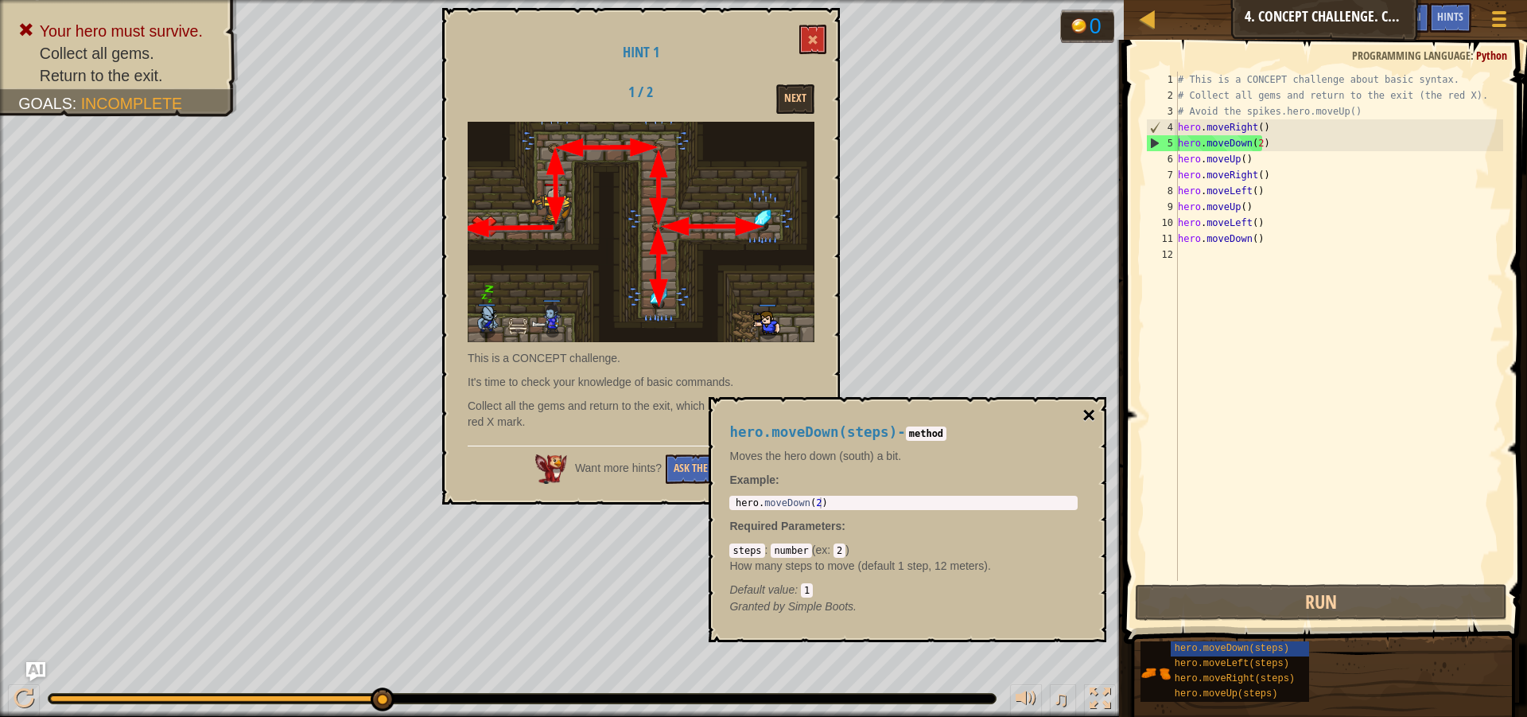
click at [1087, 413] on button "×" at bounding box center [1089, 415] width 13 height 22
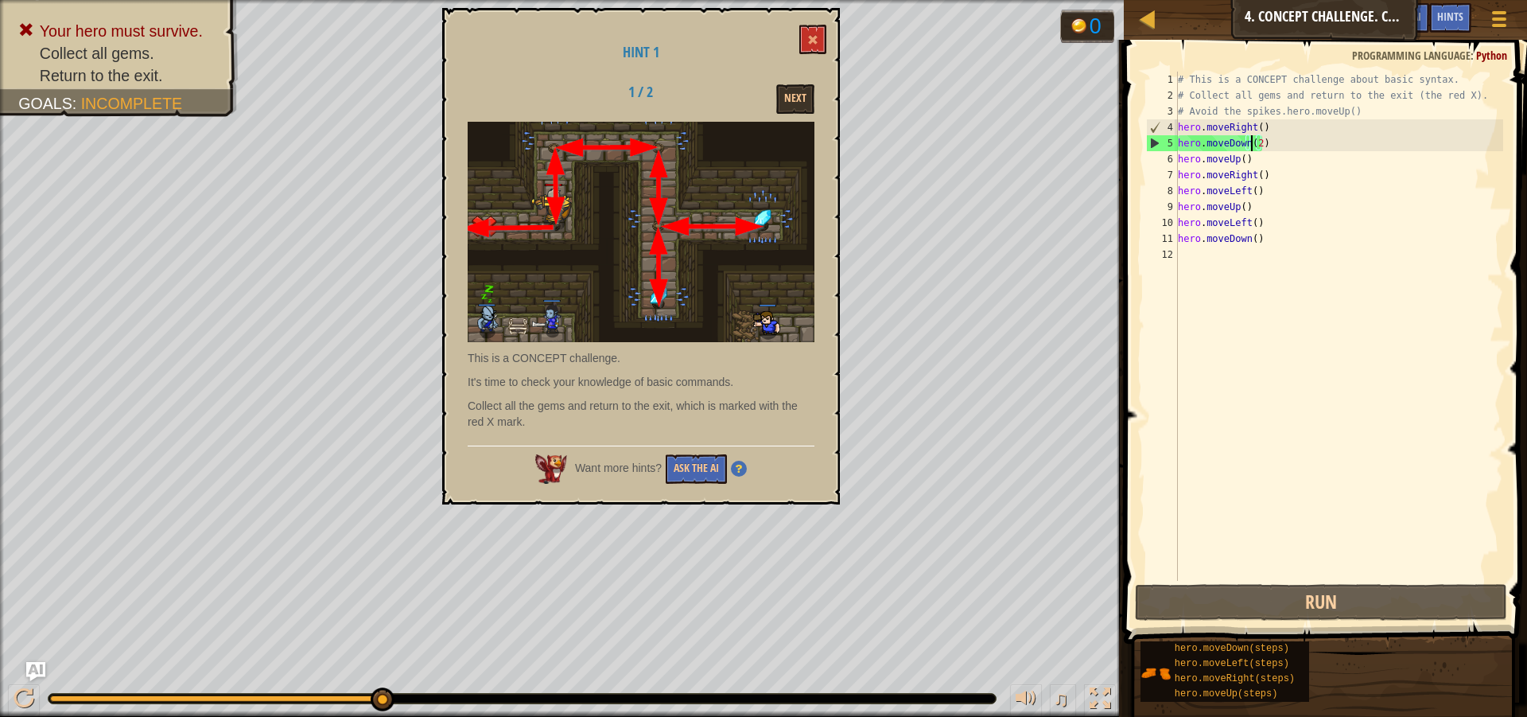
click at [1253, 149] on div "# This is a CONCEPT challenge about basic syntax. # Collect all gems and return…" at bounding box center [1339, 342] width 329 height 541
click at [1256, 147] on div "# This is a CONCEPT challenge about basic syntax. # Collect all gems and return…" at bounding box center [1339, 342] width 329 height 541
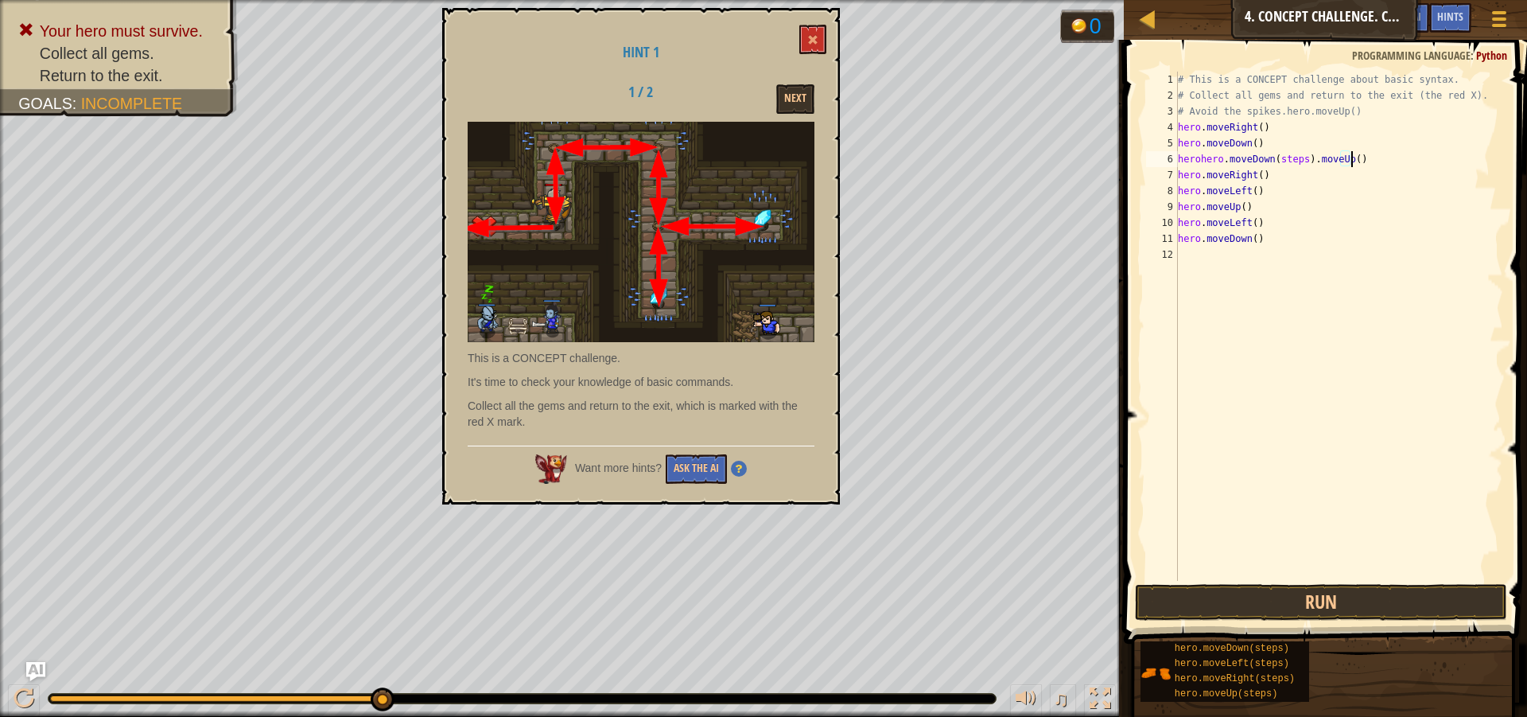
click at [1359, 157] on div "# This is a CONCEPT challenge about basic syntax. # Collect all gems and return…" at bounding box center [1339, 342] width 329 height 541
type textarea "h"
click at [1202, 178] on div "# This is a CONCEPT challenge about basic syntax. # Collect all gems and return…" at bounding box center [1339, 342] width 329 height 541
drag, startPoint x: 1200, startPoint y: 239, endPoint x: 1195, endPoint y: 255, distance: 16.6
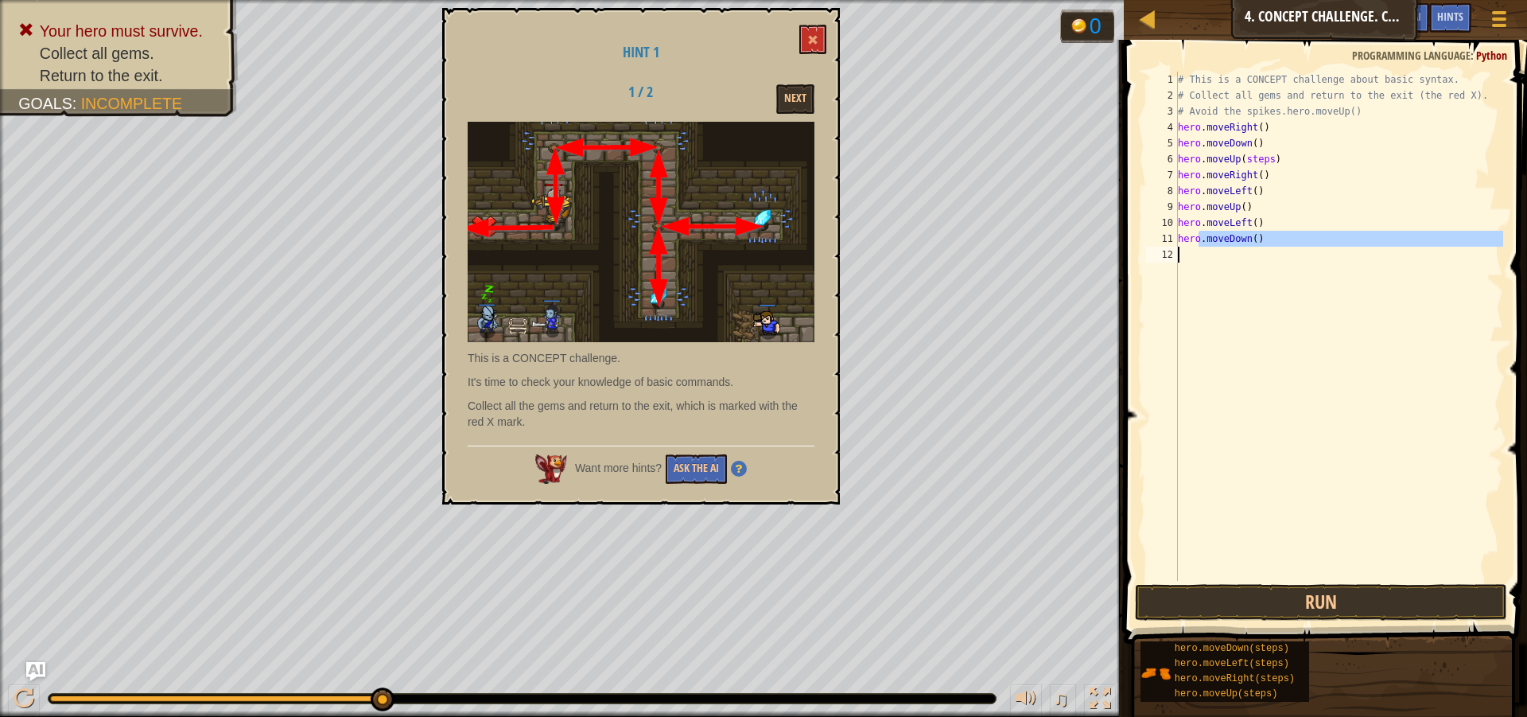
click at [1195, 255] on div "# This is a CONCEPT challenge about basic syntax. # Collect all gems and return…" at bounding box center [1339, 342] width 329 height 541
type textarea "hero.moveDown()"
click at [1181, 323] on div "# This is a CONCEPT challenge about basic syntax. # Collect all gems and return…" at bounding box center [1339, 326] width 329 height 509
click at [1267, 153] on div "# This is a CONCEPT challenge about basic syntax. # Collect all gems and return…" at bounding box center [1339, 342] width 329 height 541
click at [1407, 606] on button "Run" at bounding box center [1321, 602] width 372 height 37
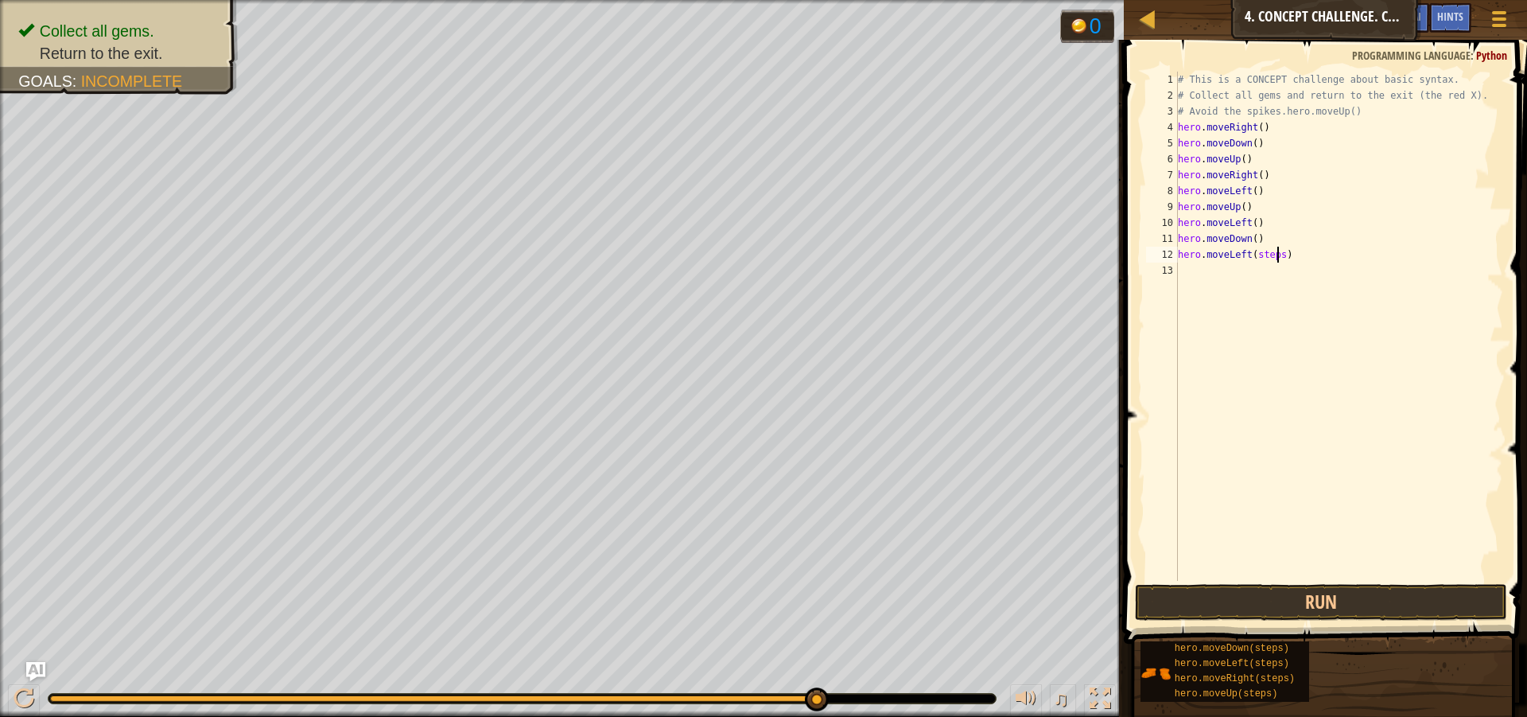
click at [1277, 259] on div "# This is a CONCEPT challenge about basic syntax. # Collect all gems and return…" at bounding box center [1339, 342] width 329 height 541
type textarea "hero.moveLeft()"
click at [1332, 598] on button "Run" at bounding box center [1321, 602] width 372 height 37
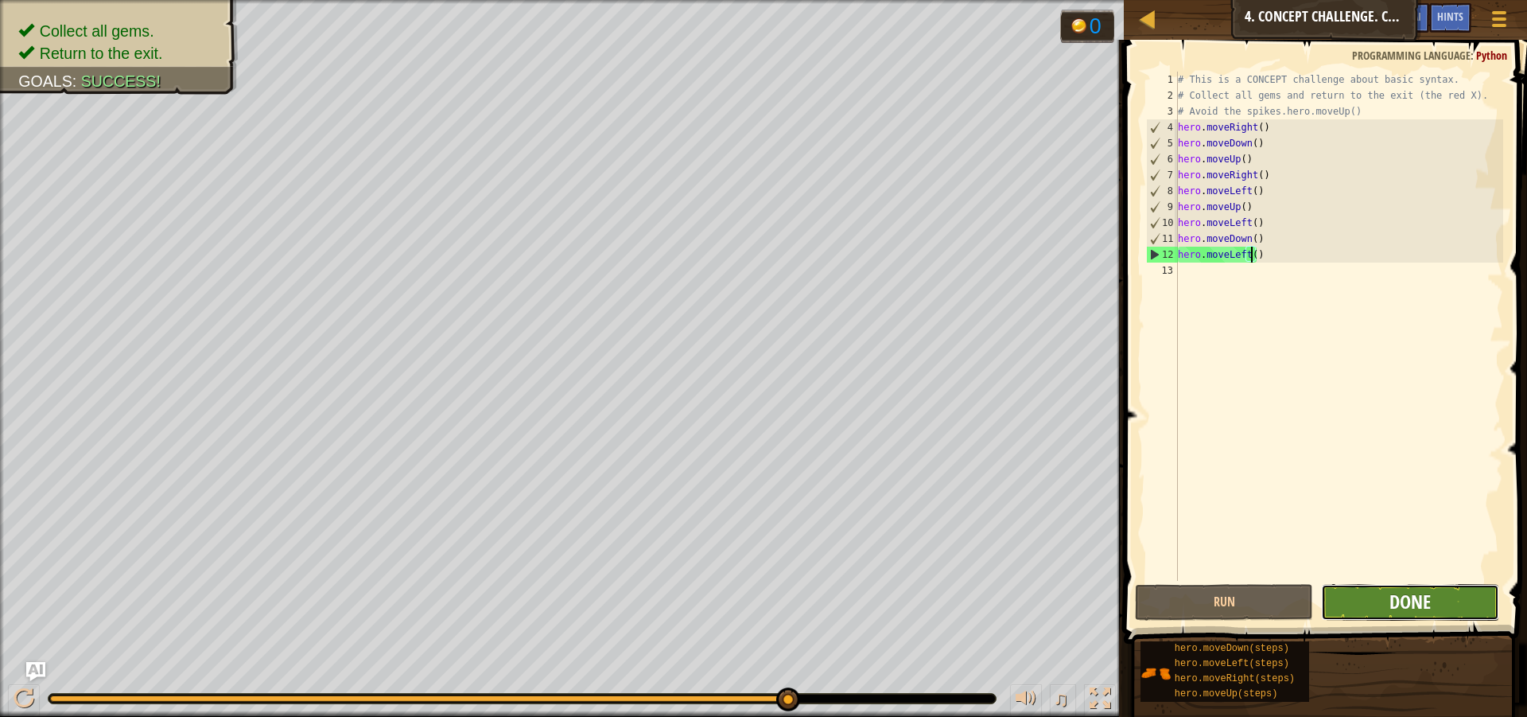
click at [1394, 597] on span "Done" at bounding box center [1410, 601] width 41 height 25
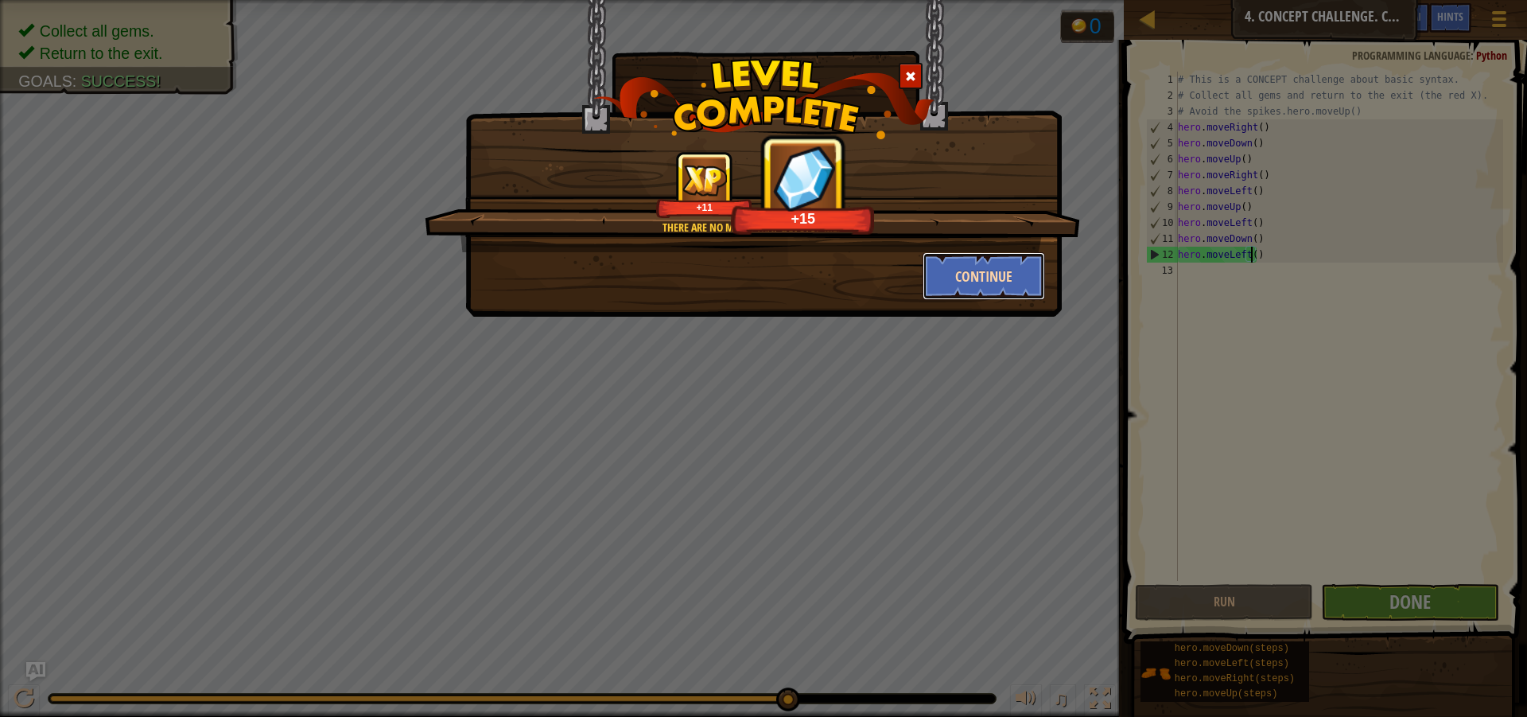
click at [970, 287] on button "Continue" at bounding box center [984, 276] width 123 height 48
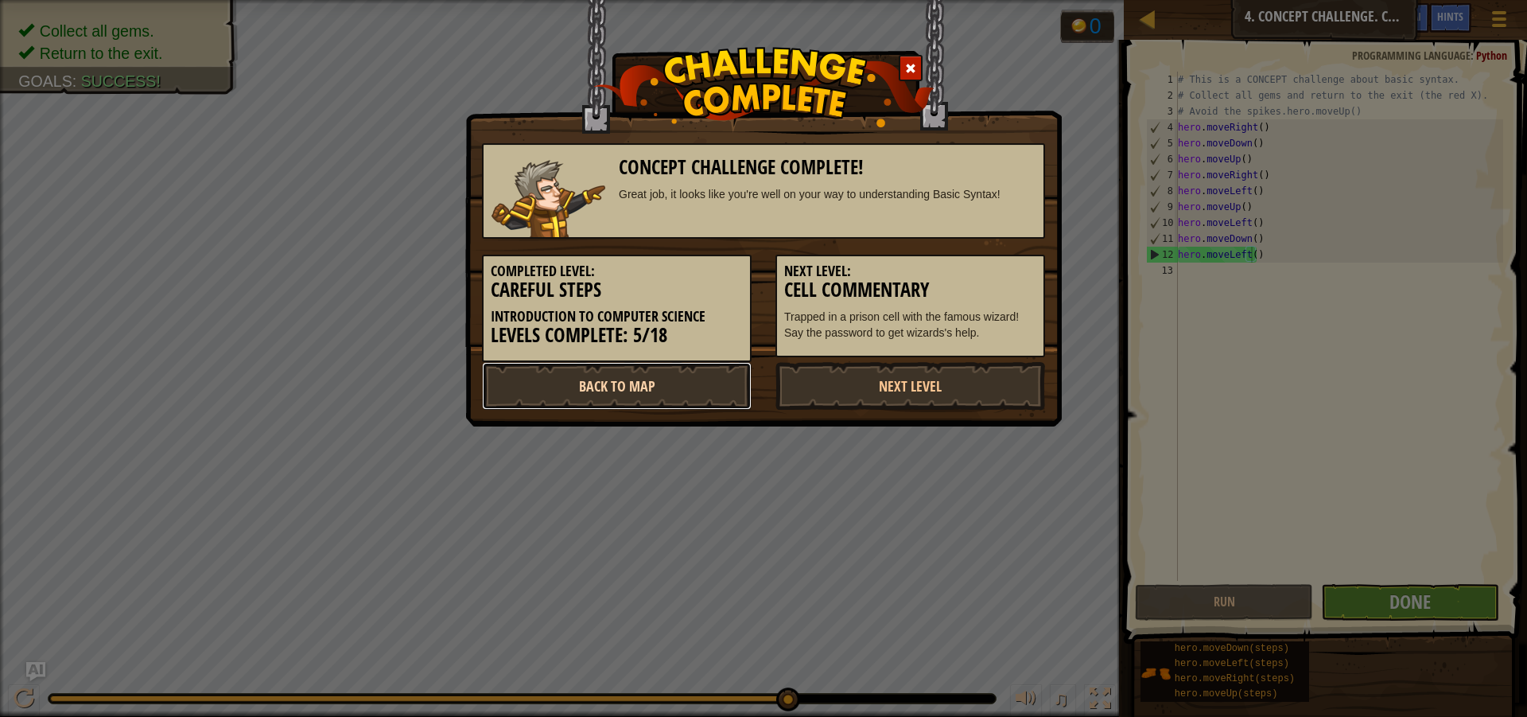
click at [521, 367] on link "Back to Map" at bounding box center [617, 386] width 270 height 48
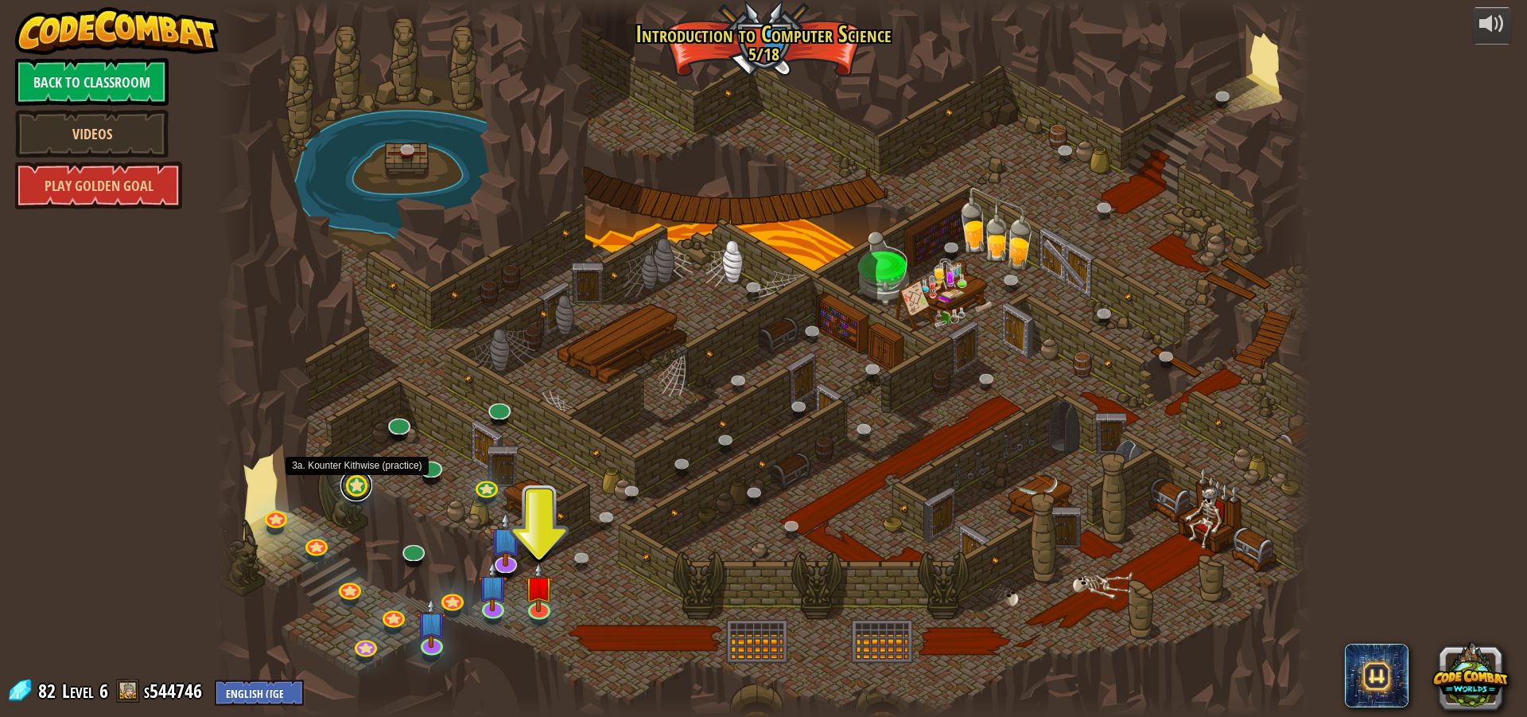
click at [354, 493] on link at bounding box center [356, 485] width 32 height 32
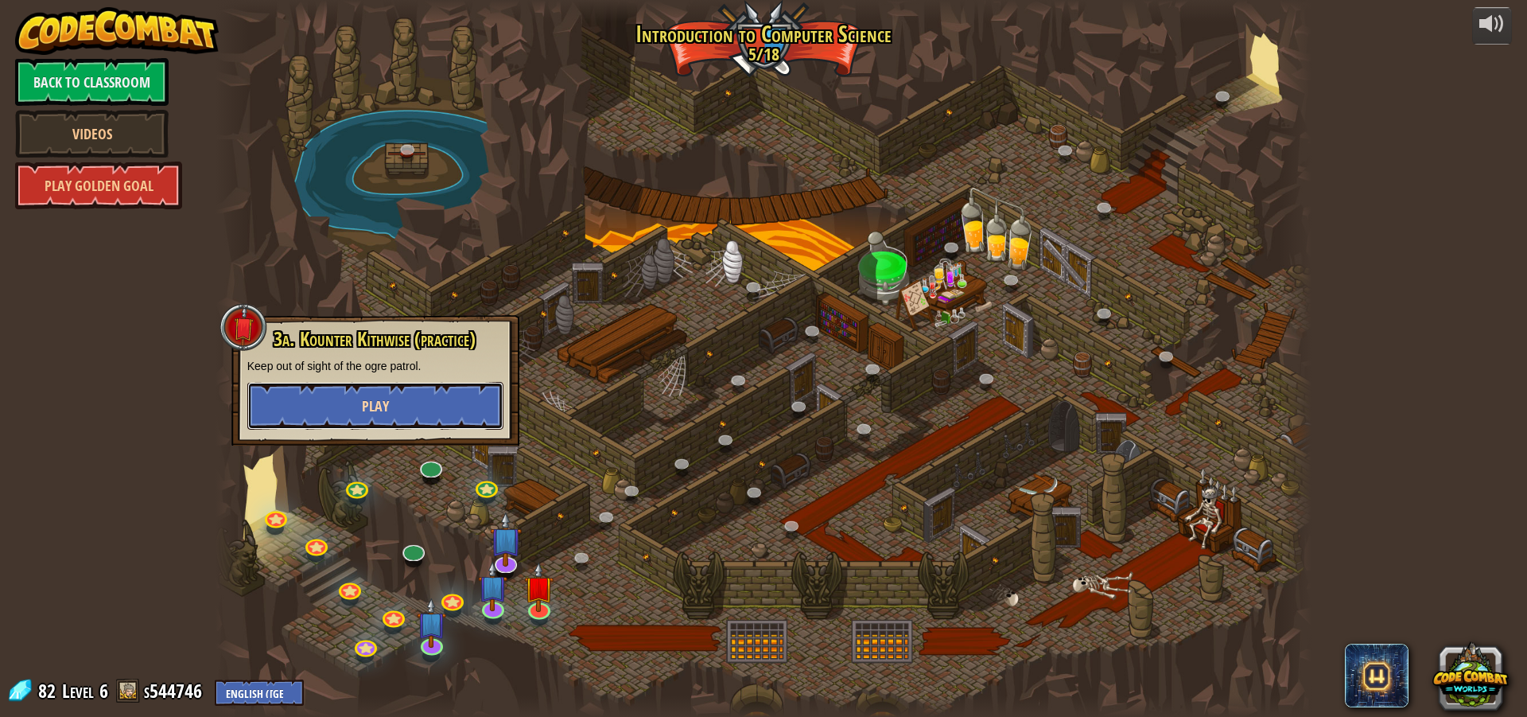
click at [347, 409] on button "Play" at bounding box center [375, 406] width 256 height 48
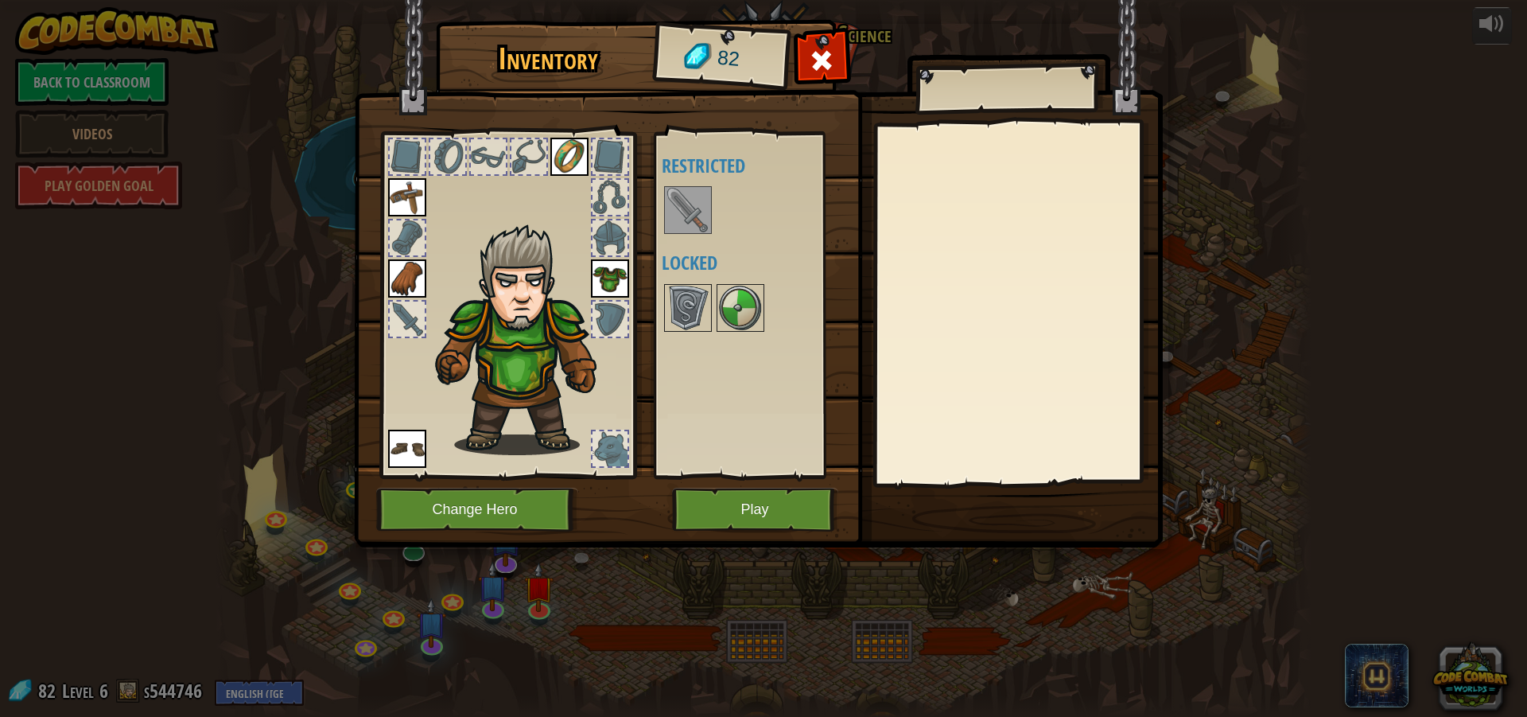
click at [671, 187] on div at bounding box center [688, 210] width 48 height 48
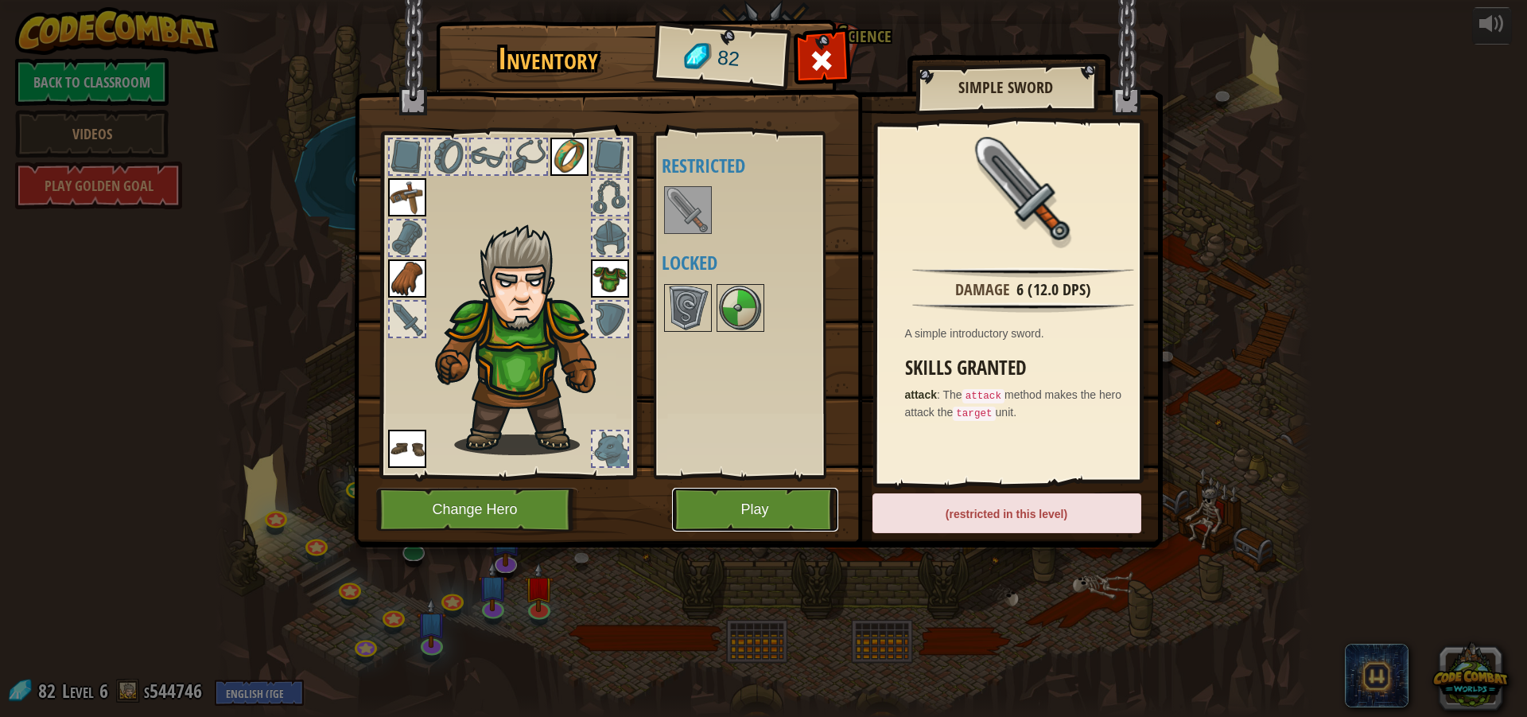
click at [756, 507] on button "Play" at bounding box center [755, 510] width 166 height 44
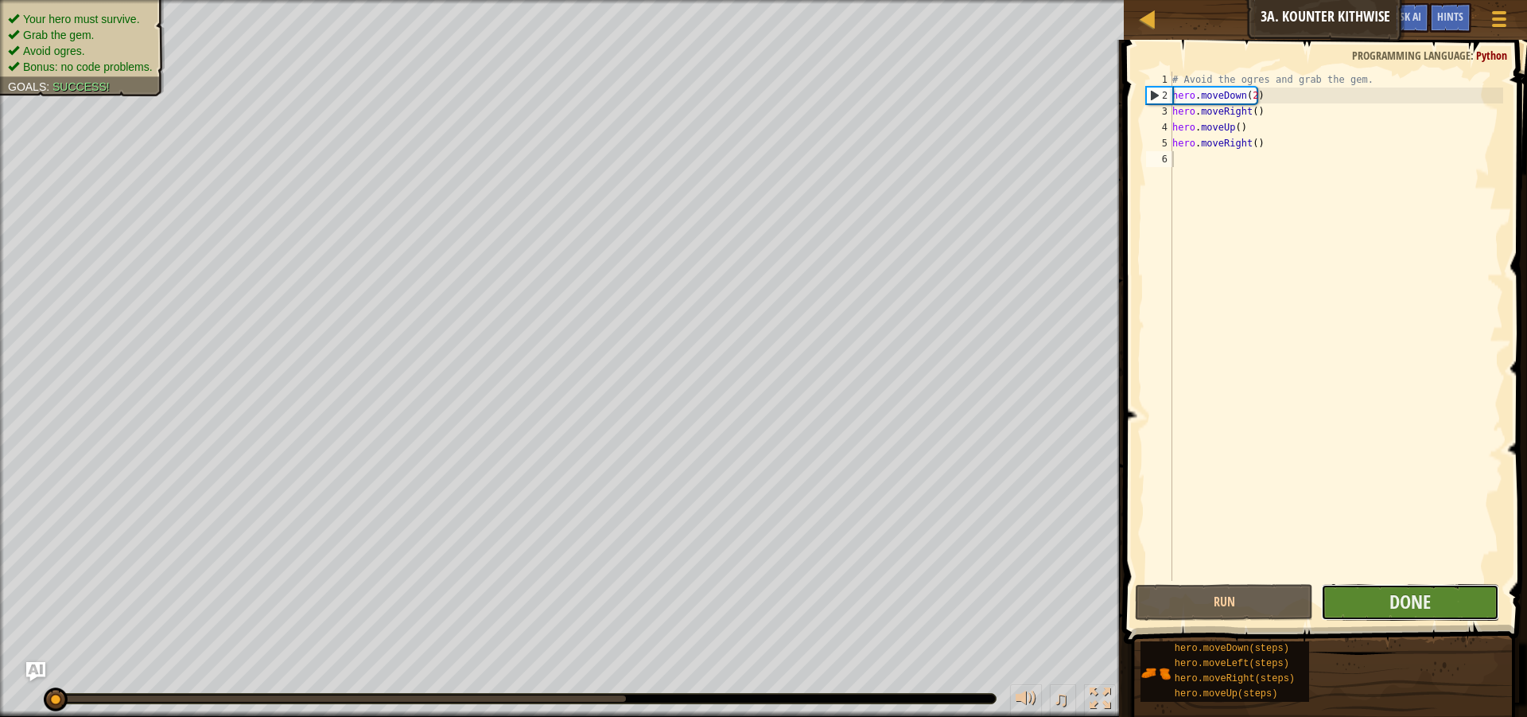
click at [1456, 609] on button "Done" at bounding box center [1410, 602] width 178 height 37
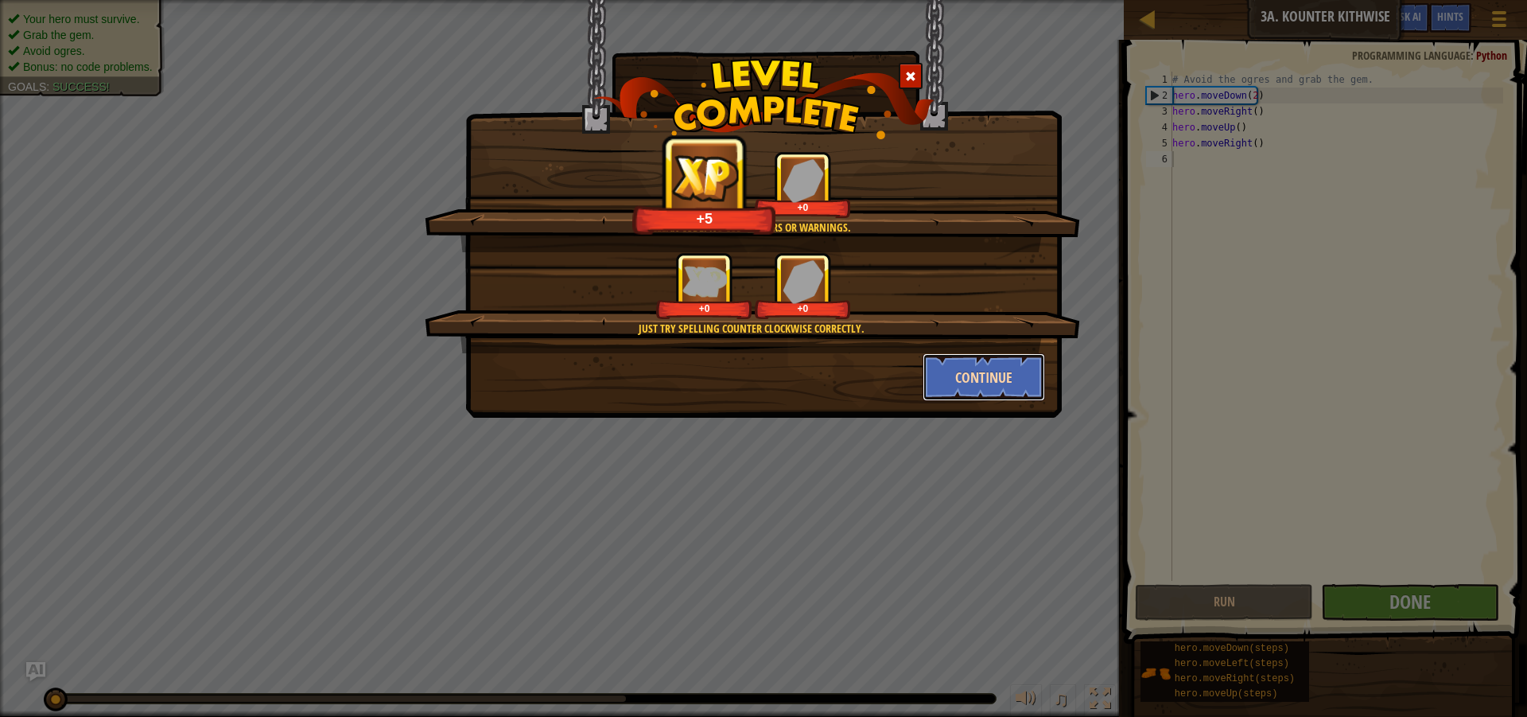
click at [957, 372] on button "Continue" at bounding box center [984, 377] width 123 height 48
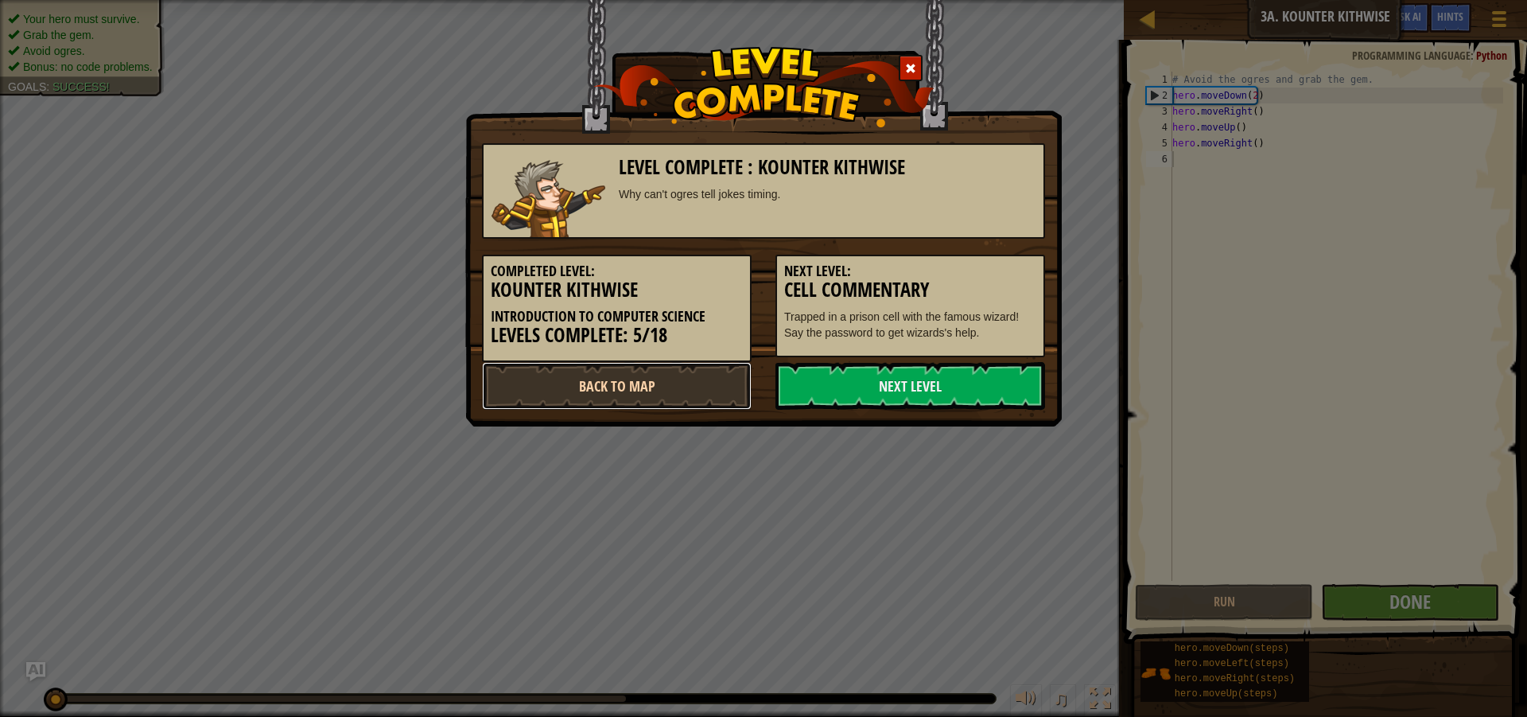
click at [639, 374] on link "Back to Map" at bounding box center [617, 386] width 270 height 48
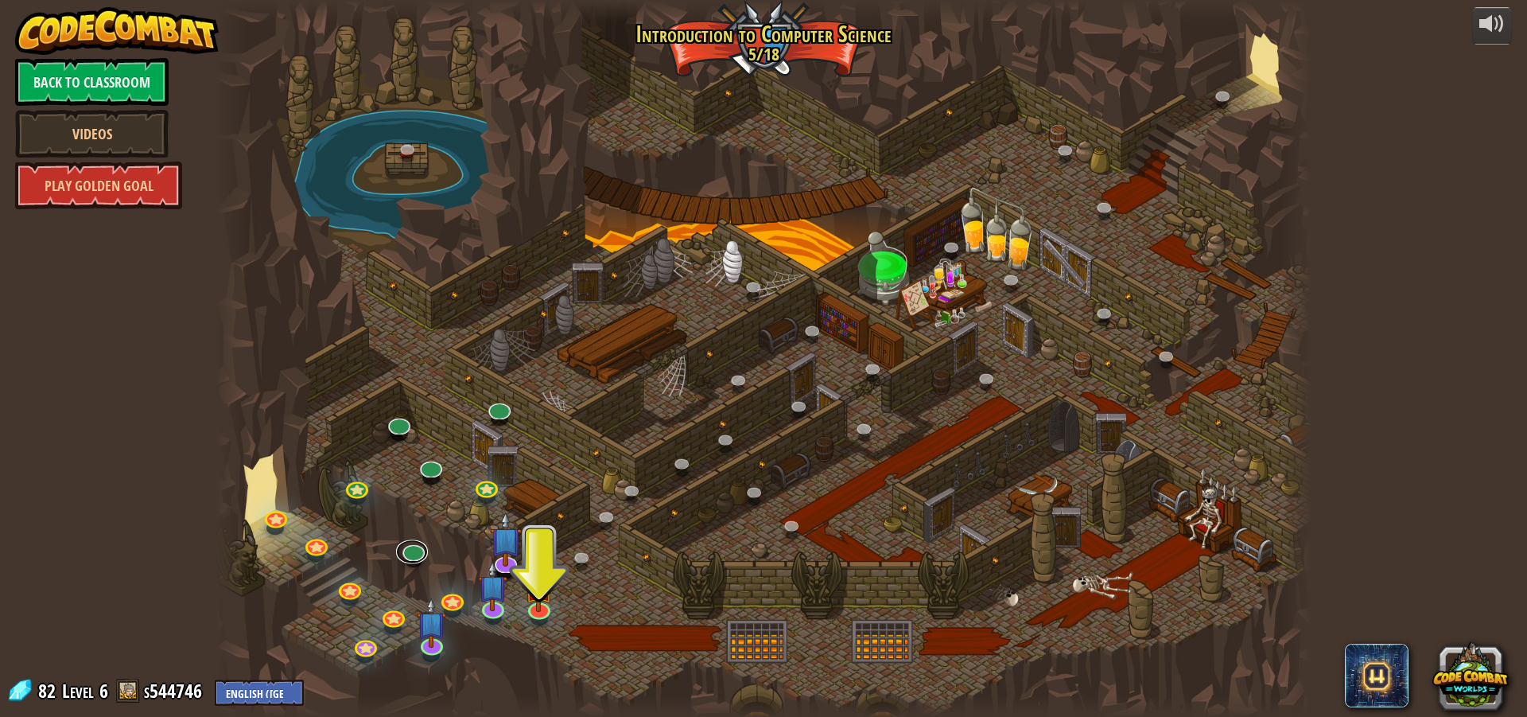
click at [414, 561] on div "25. Kithgard Gates (Locked By Teacher) Escape the Kithgard dungeons, and don't …" at bounding box center [764, 358] width 1096 height 717
click at [417, 550] on link at bounding box center [412, 547] width 32 height 32
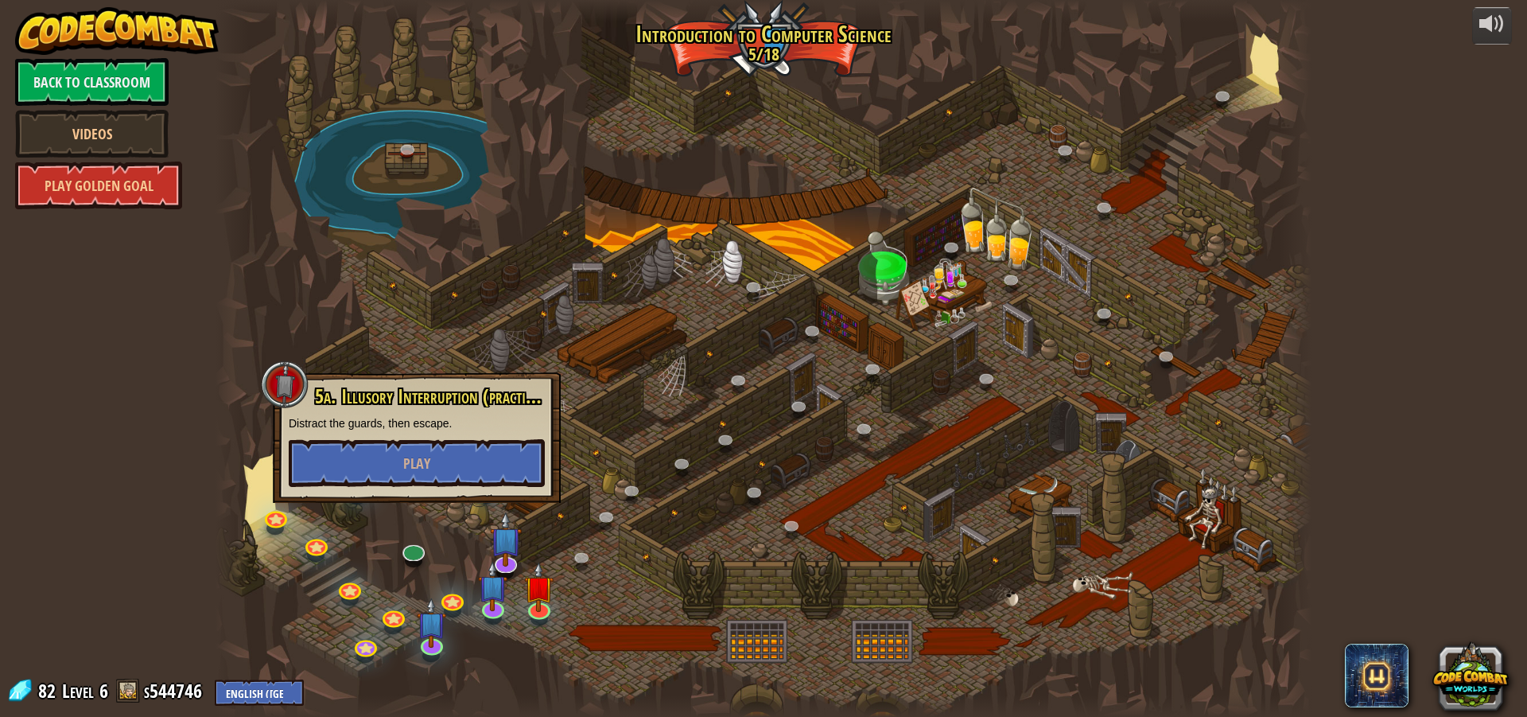
click at [308, 336] on div at bounding box center [764, 358] width 1096 height 717
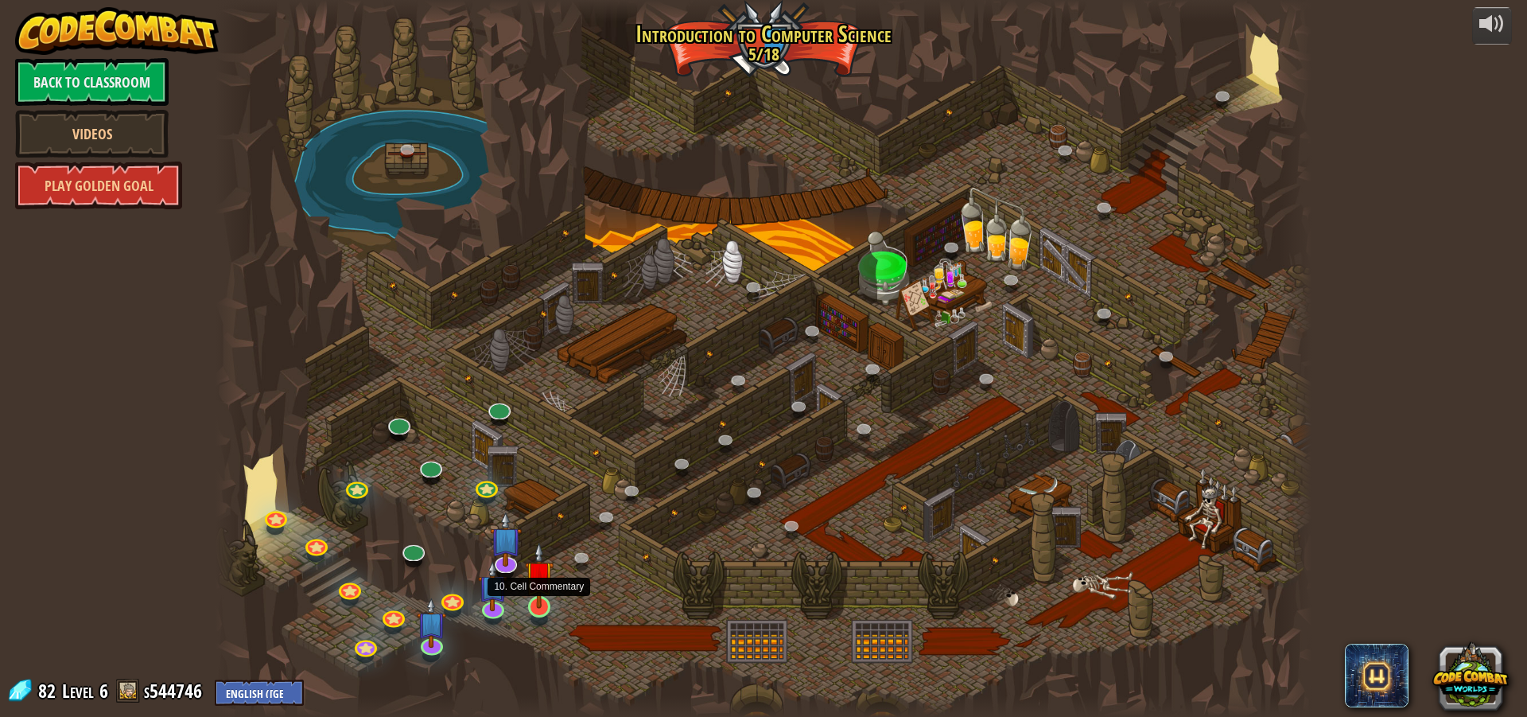
click at [531, 594] on img at bounding box center [539, 575] width 29 height 67
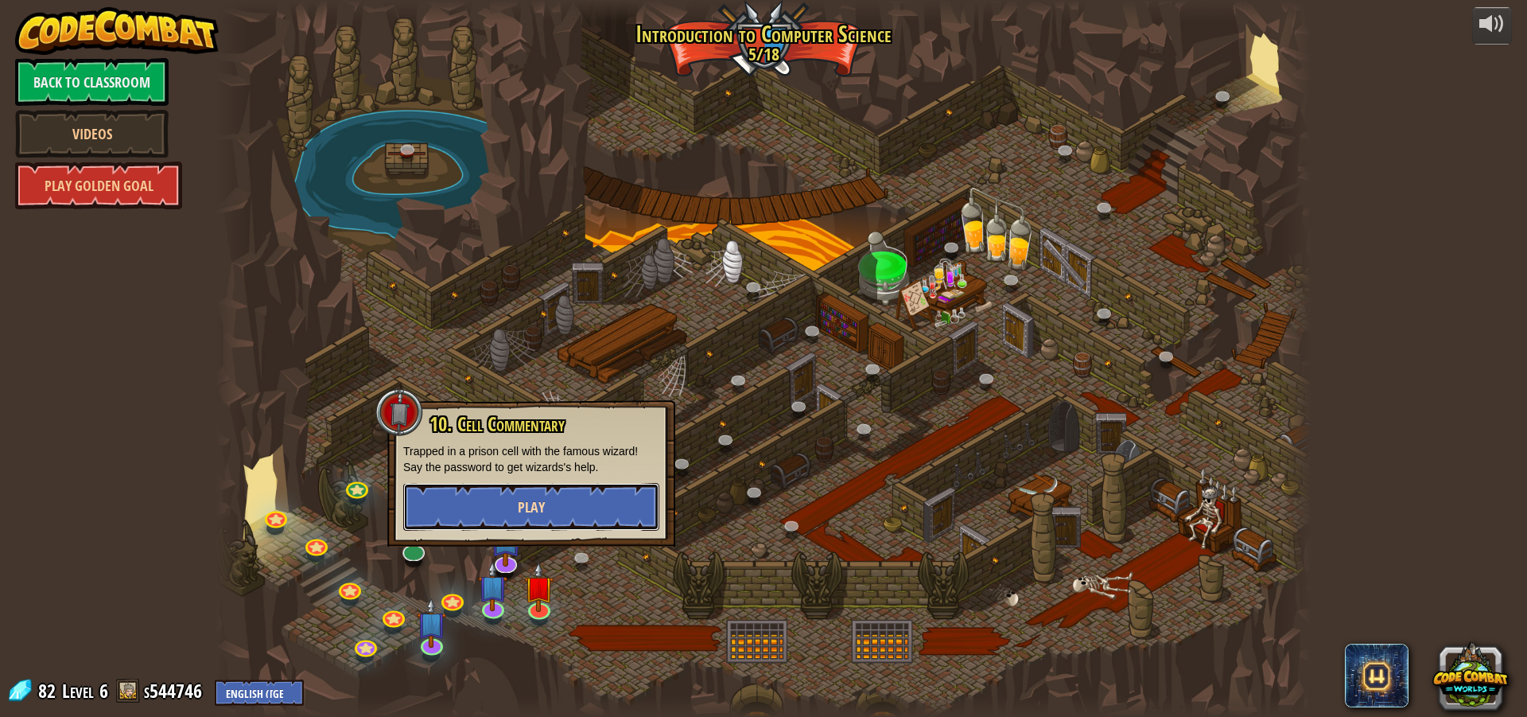
click at [563, 494] on button "Play" at bounding box center [531, 507] width 256 height 48
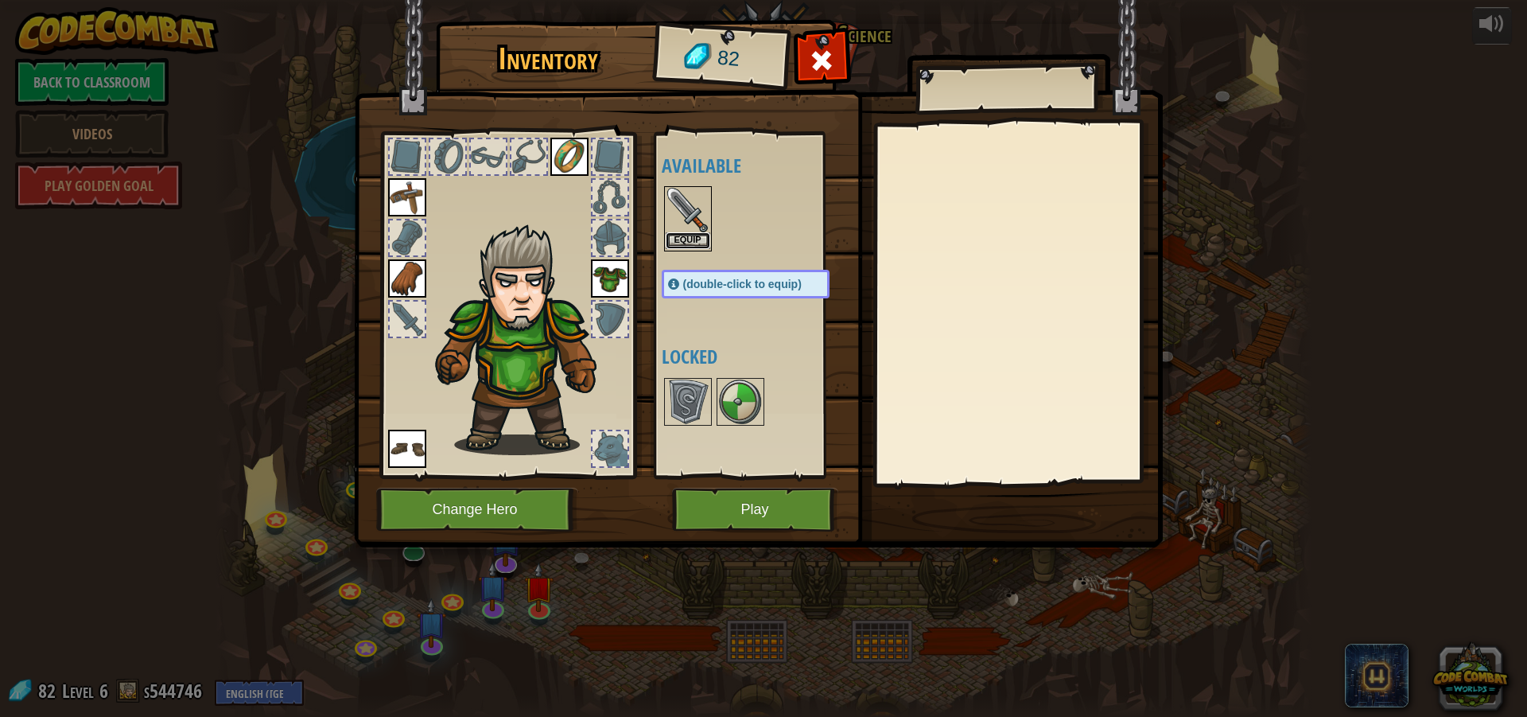
click at [697, 238] on button "Equip" at bounding box center [688, 240] width 45 height 17
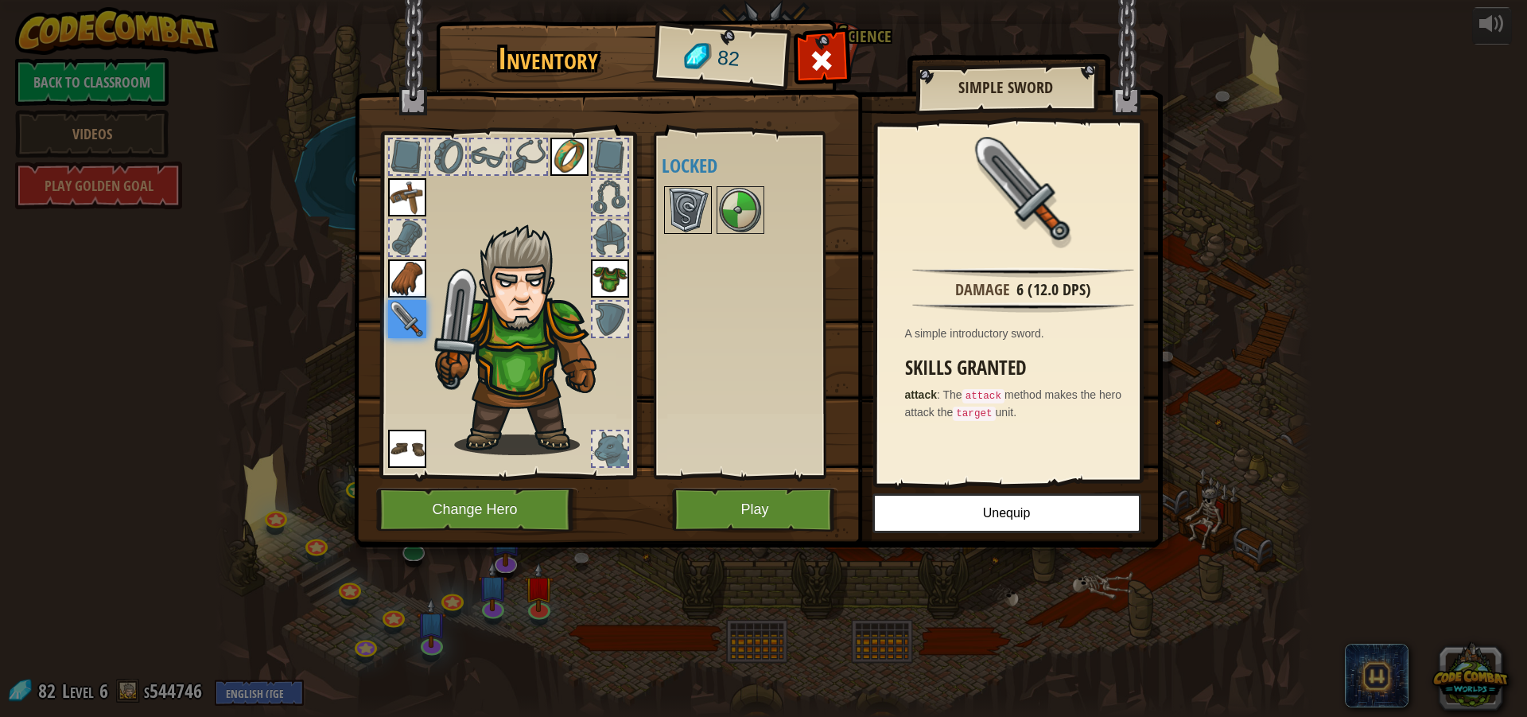
click at [698, 212] on img at bounding box center [688, 210] width 45 height 45
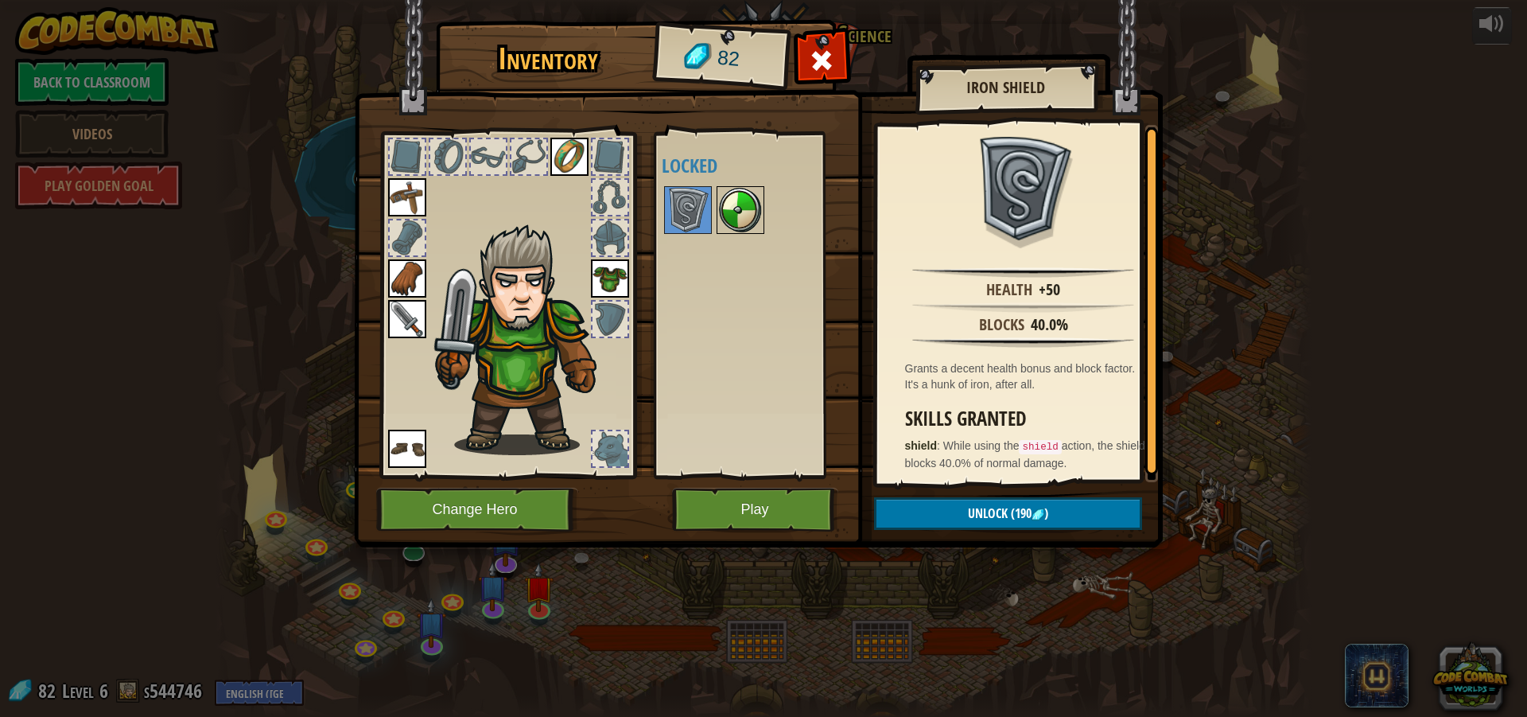
click at [729, 208] on img at bounding box center [740, 210] width 45 height 45
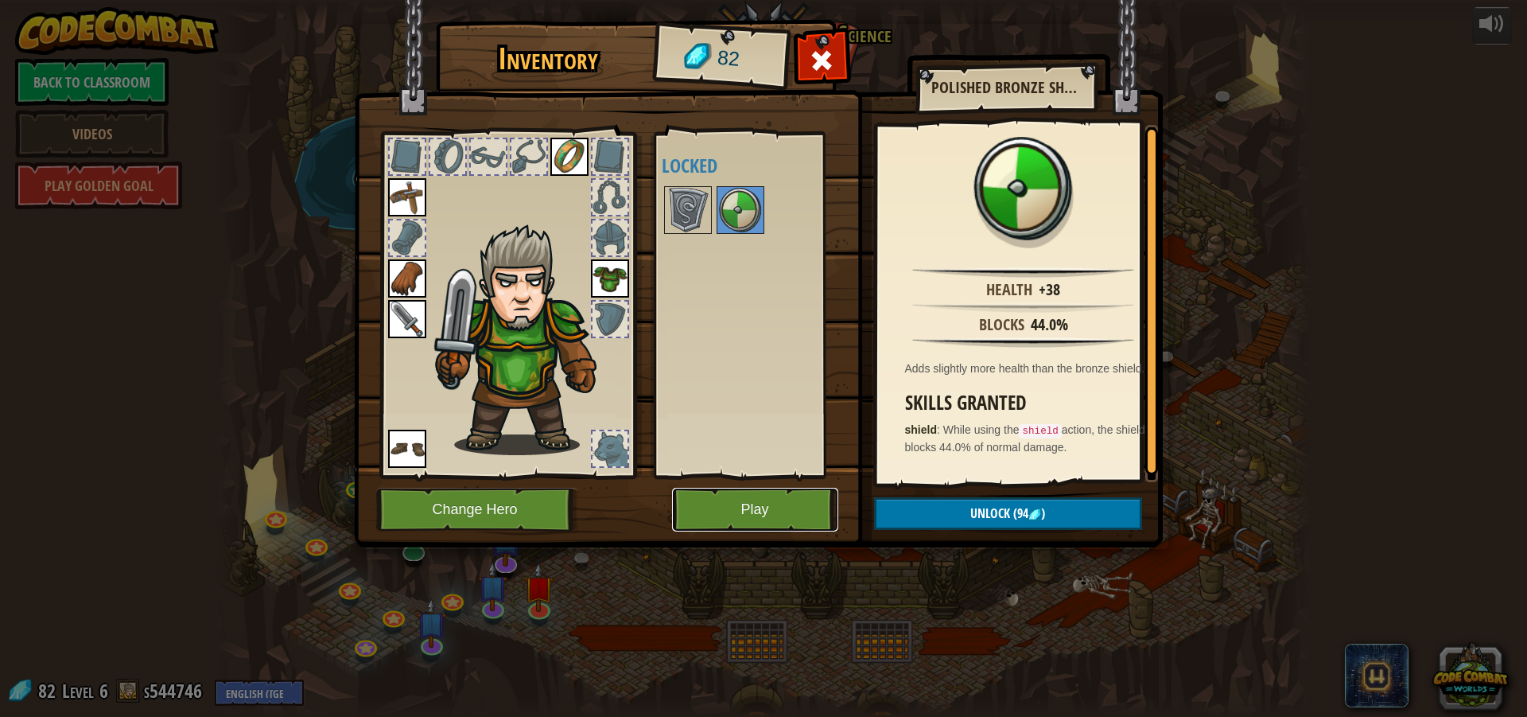
click at [752, 517] on button "Play" at bounding box center [755, 510] width 166 height 44
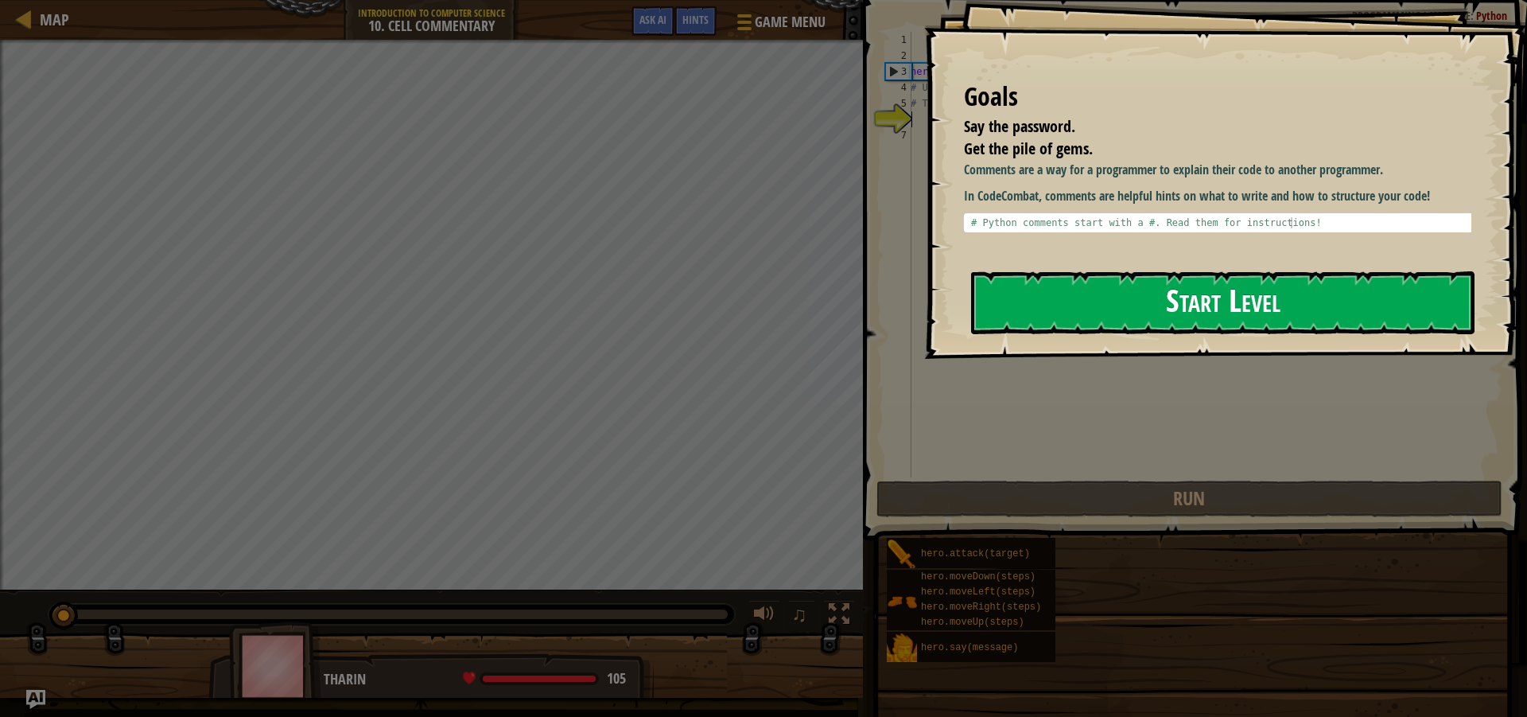
click at [1095, 311] on button "Start Level" at bounding box center [1223, 302] width 504 height 63
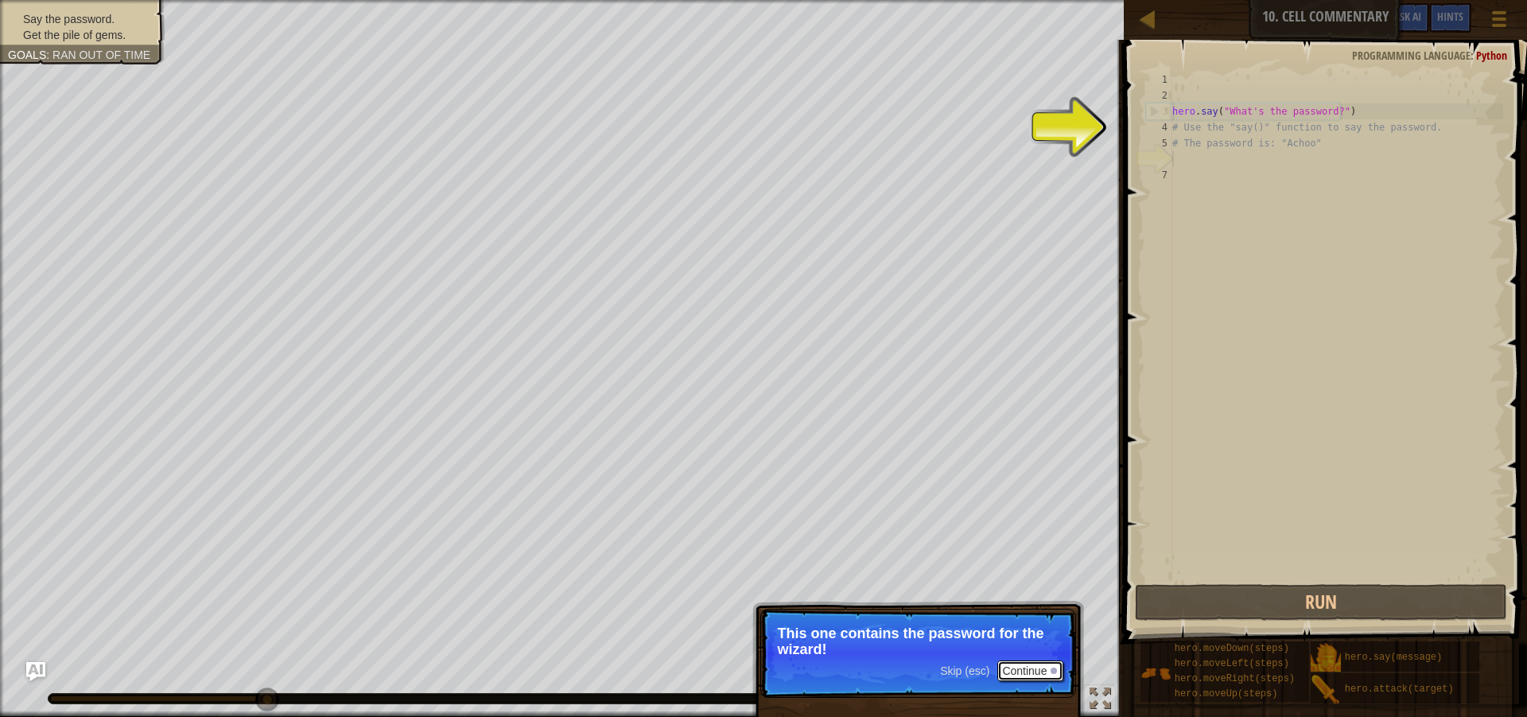
click at [1016, 667] on button "Continue" at bounding box center [1030, 670] width 66 height 21
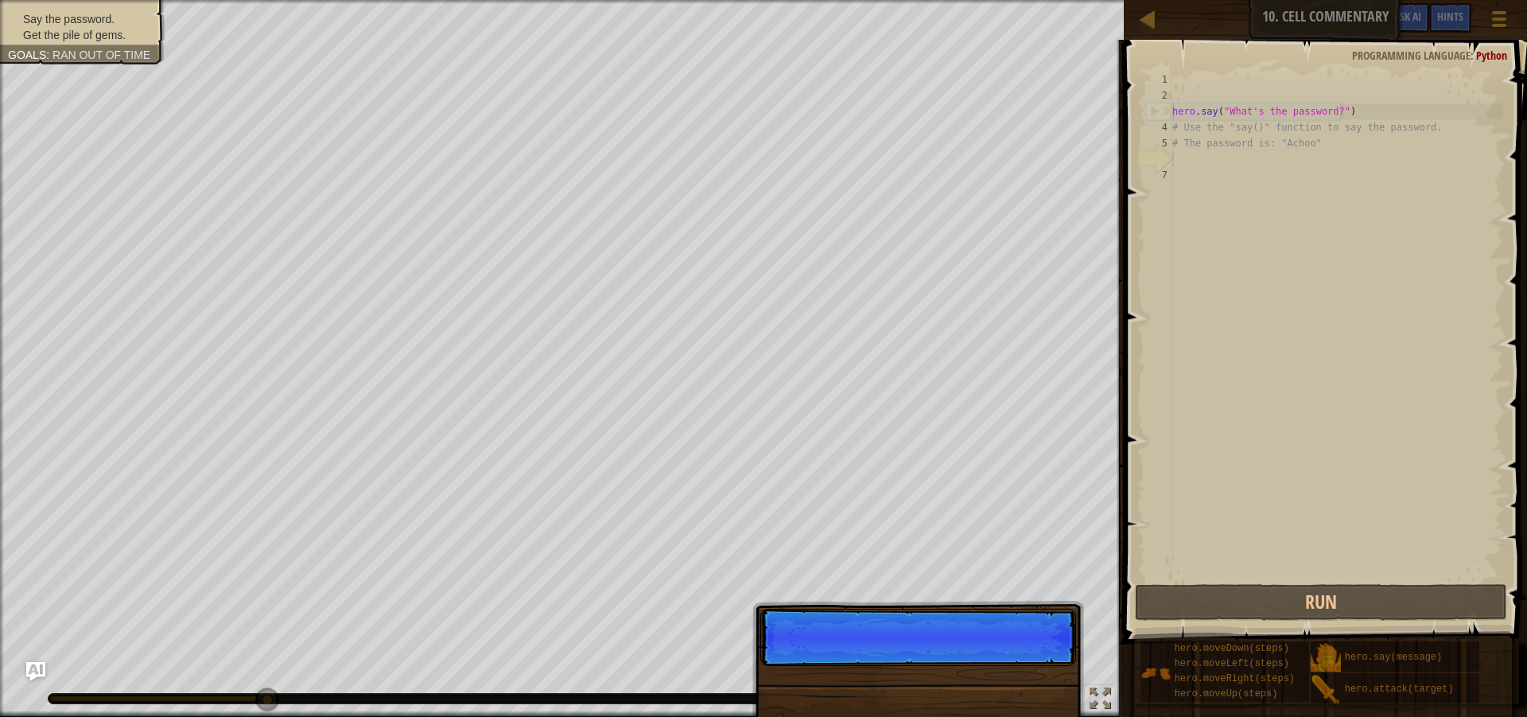
scroll to position [7, 0]
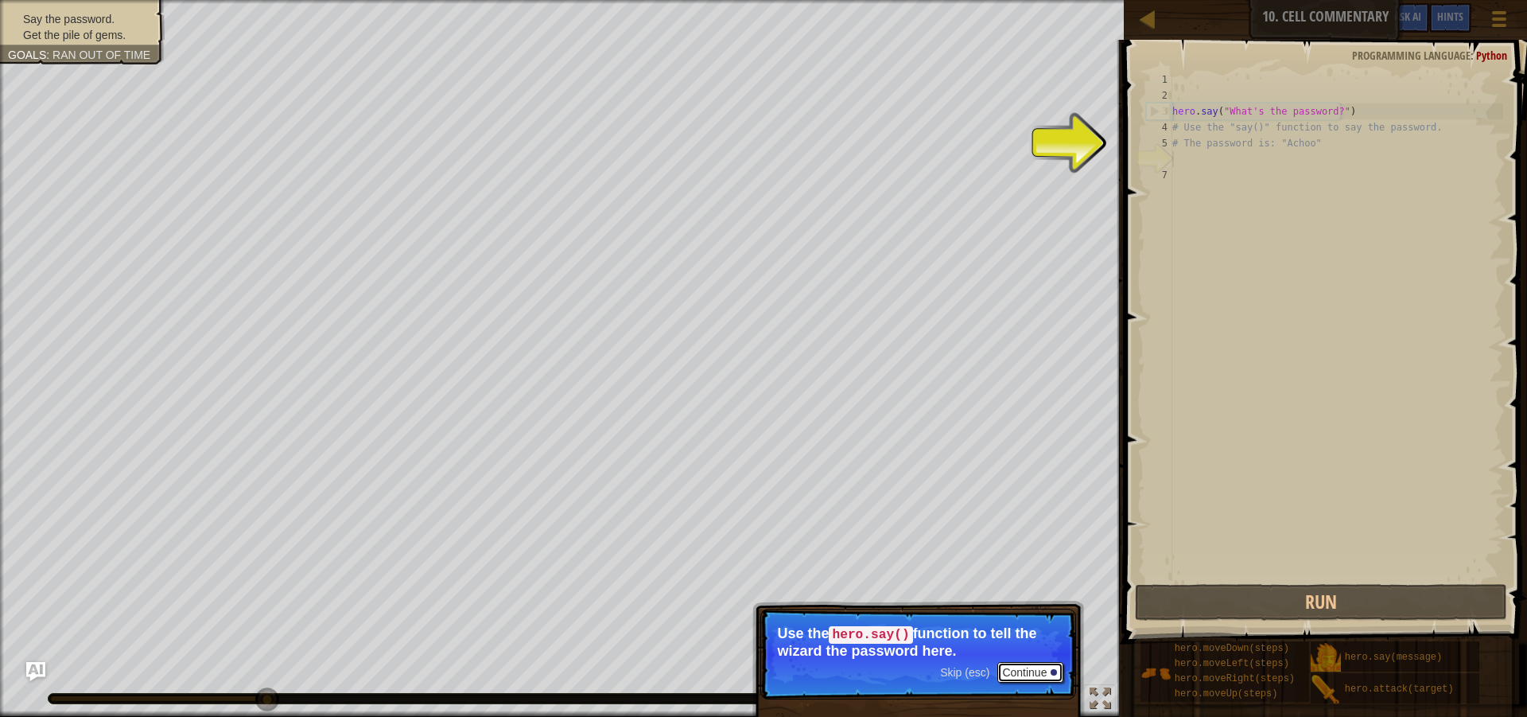
click at [1019, 663] on button "Continue" at bounding box center [1030, 672] width 66 height 21
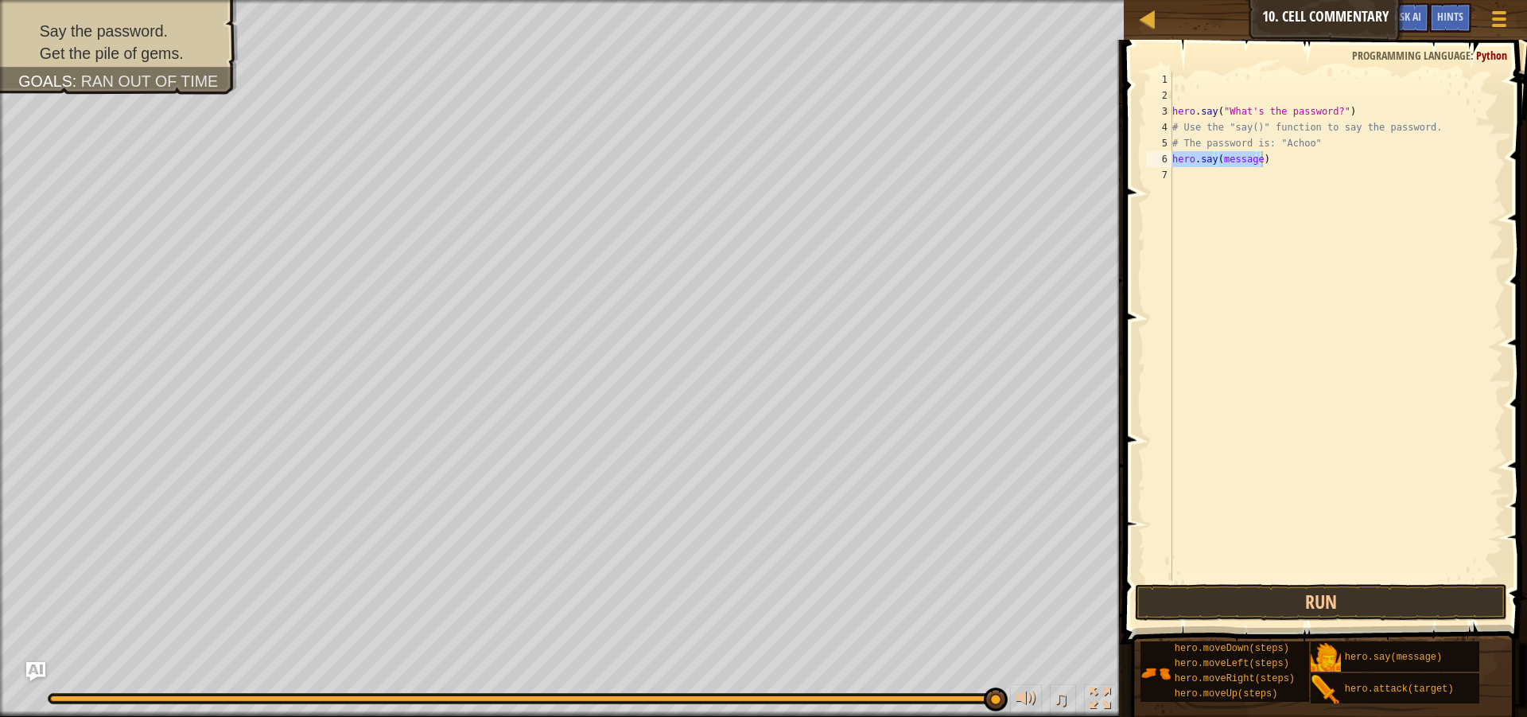
click at [1256, 166] on div "hero . say ( "What's the password?" ) # Use the "say()" function to say the pas…" at bounding box center [1336, 326] width 334 height 509
type textarea "hero.say(Achoo)"
click at [1215, 169] on div "hero . say ( "What's the password?" ) # Use the "say()" function to say the pas…" at bounding box center [1336, 342] width 334 height 541
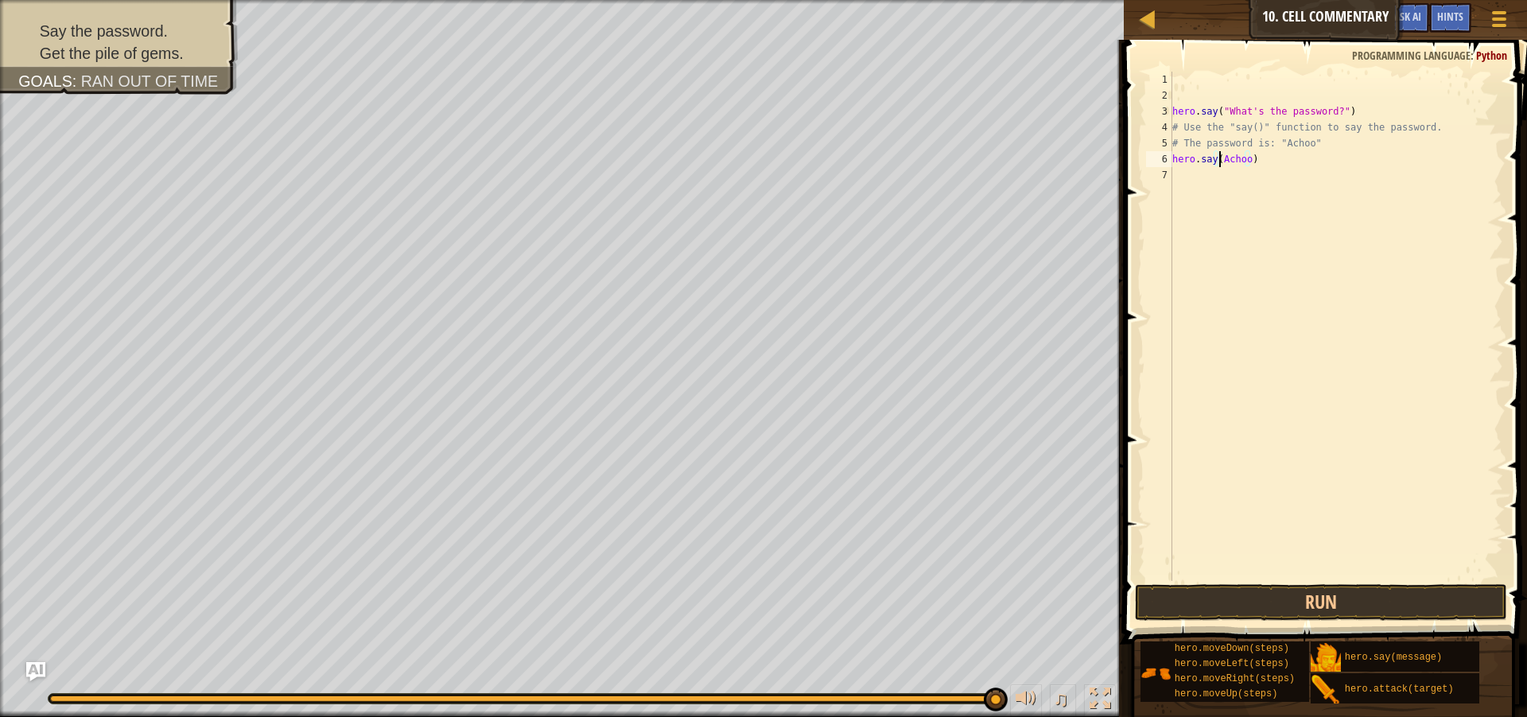
click at [1221, 158] on div "hero . say ( "What's the password?" ) # Use the "say()" function to say the pas…" at bounding box center [1336, 342] width 334 height 541
click at [1254, 157] on div "hero . say ( "What's the password?" ) # Use the "say()" function to say the pas…" at bounding box center [1336, 342] width 334 height 541
click at [1196, 589] on button "Run" at bounding box center [1321, 602] width 372 height 37
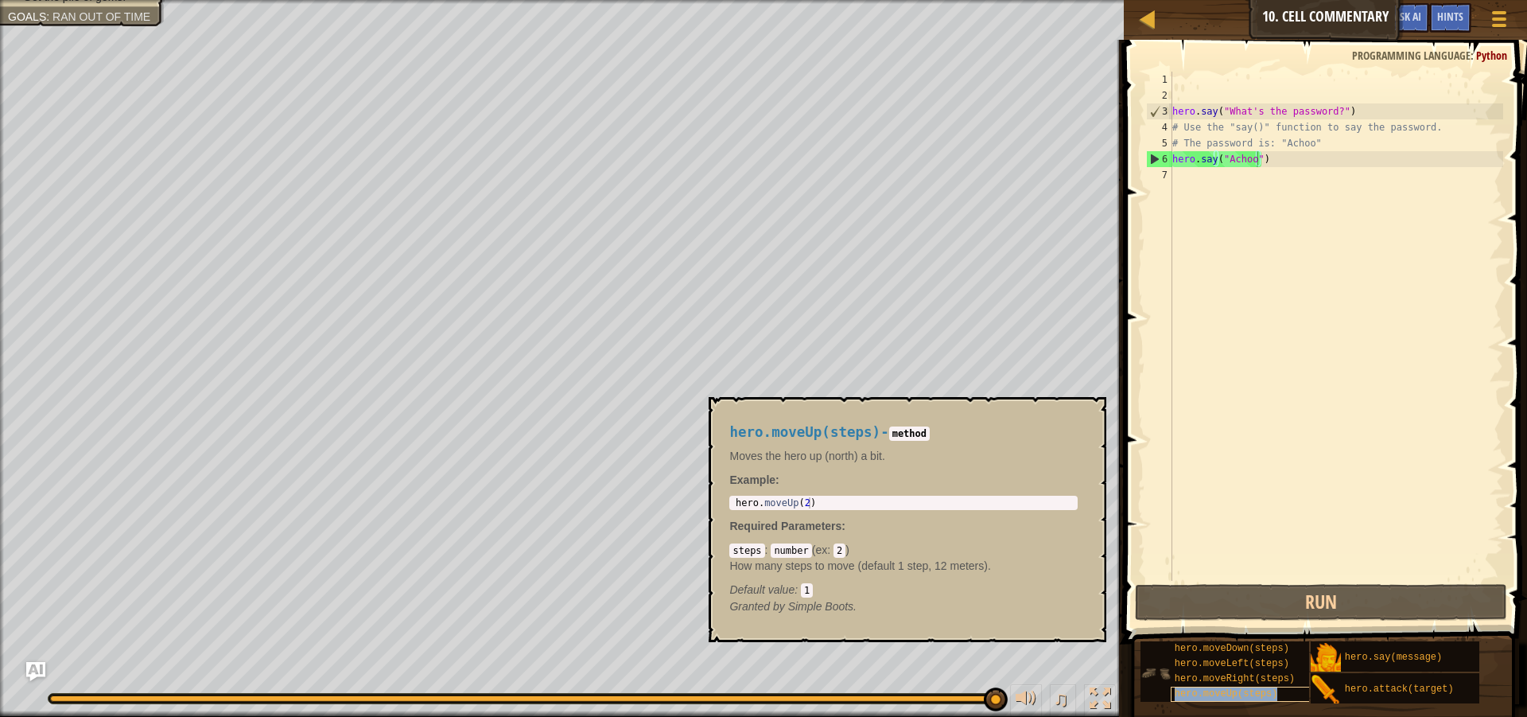
click at [1229, 700] on div "hero.moveUp(steps)" at bounding box center [1247, 693] width 153 height 15
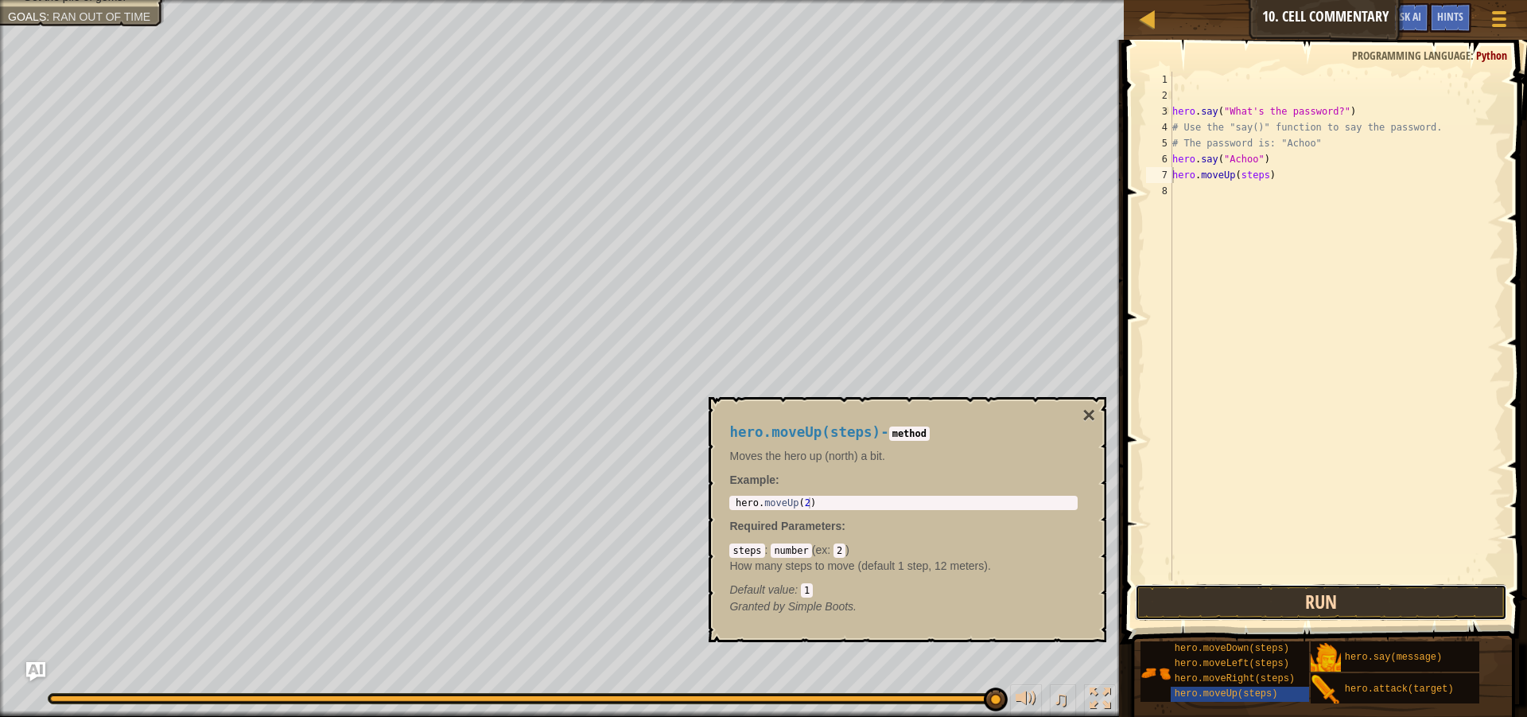
click at [1302, 616] on button "Run" at bounding box center [1321, 602] width 372 height 37
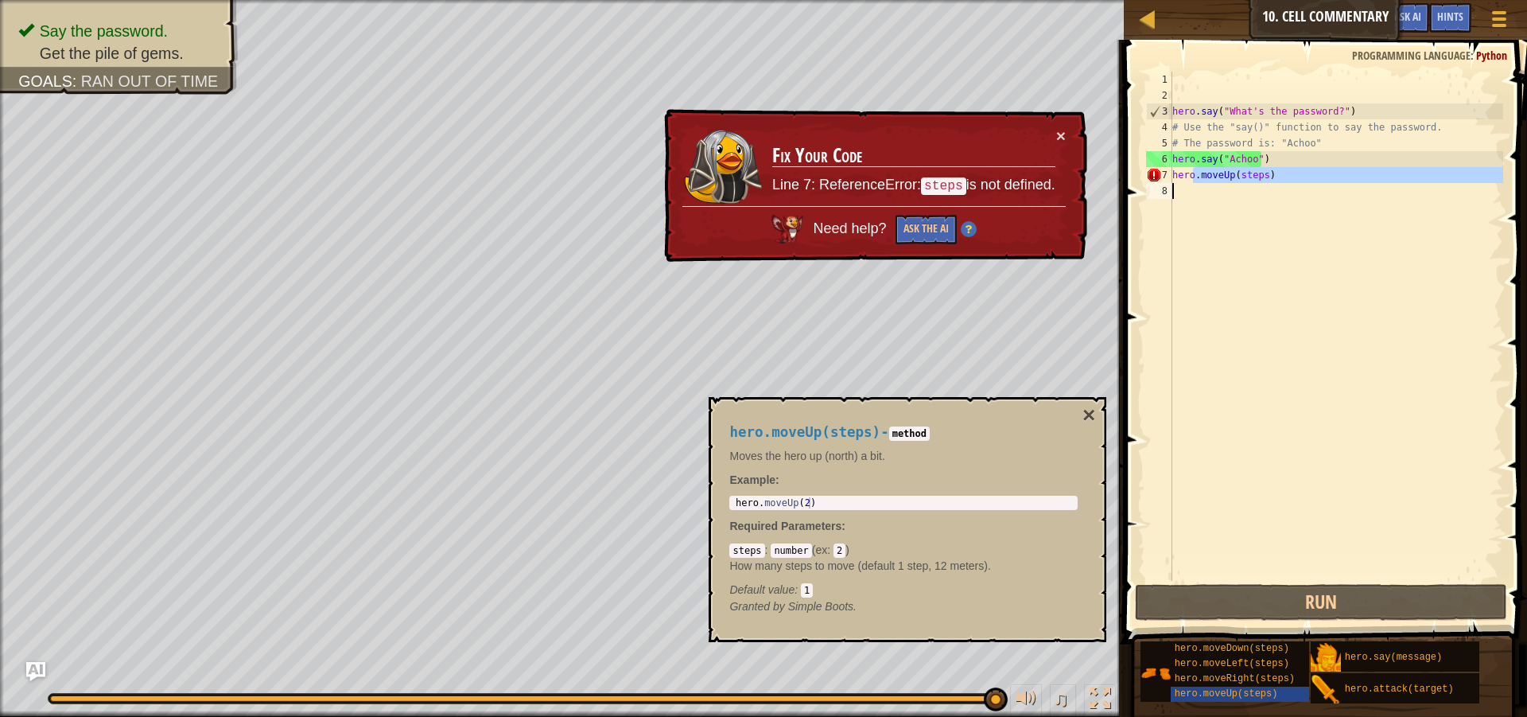
drag, startPoint x: 1196, startPoint y: 177, endPoint x: 1232, endPoint y: 257, distance: 87.6
click at [1231, 257] on div "hero . say ( "What's the password?" ) # Use the "say()" function to say the pas…" at bounding box center [1336, 342] width 334 height 541
type textarea "hero.moveUp(steps)"
click at [1232, 257] on div "hero . say ( "What's the password?" ) # Use the "say()" function to say the pas…" at bounding box center [1336, 326] width 334 height 509
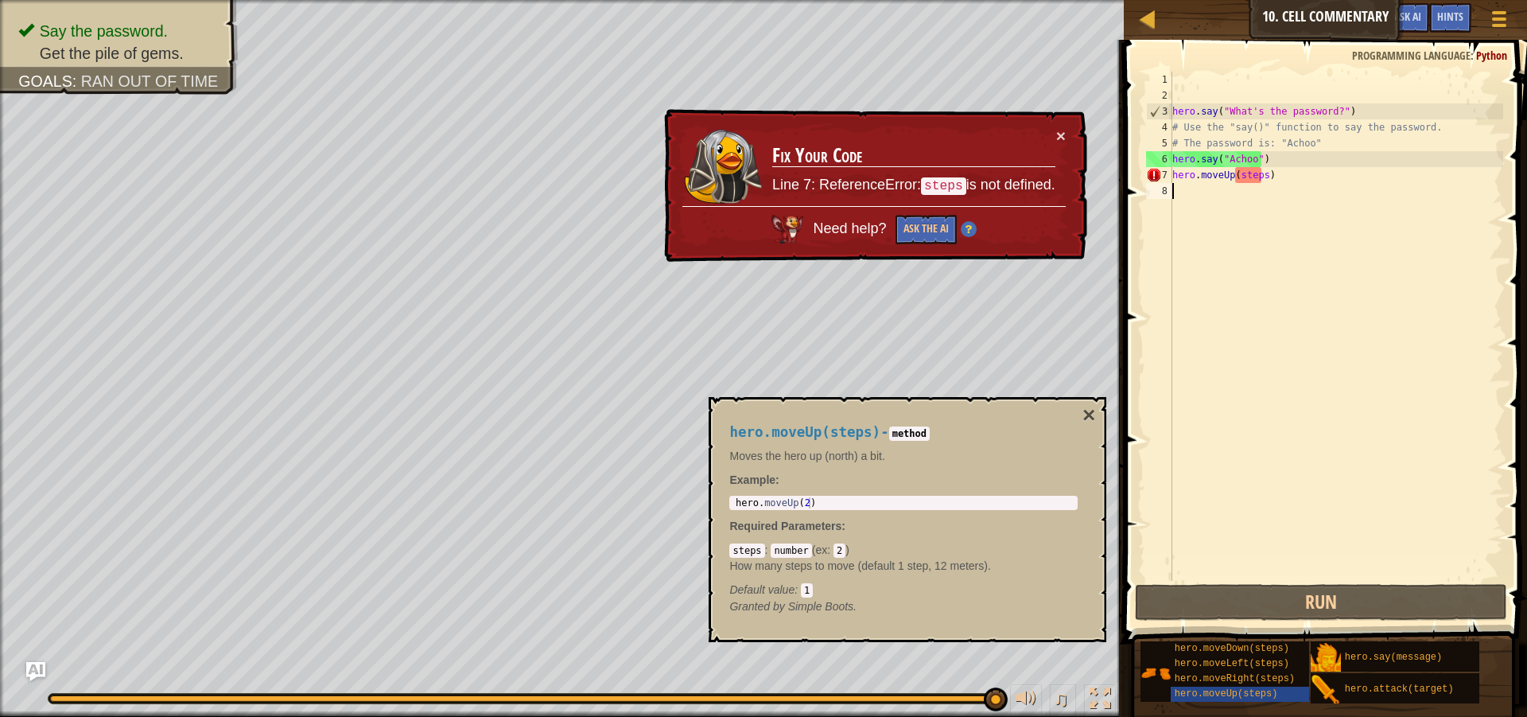
click at [1261, 188] on div "hero . say ( "What's the password?" ) # Use the "say()" function to say the pas…" at bounding box center [1336, 342] width 334 height 541
click at [1257, 173] on div "hero . say ( "What's the password?" ) # Use the "say()" function to say the pas…" at bounding box center [1336, 342] width 334 height 541
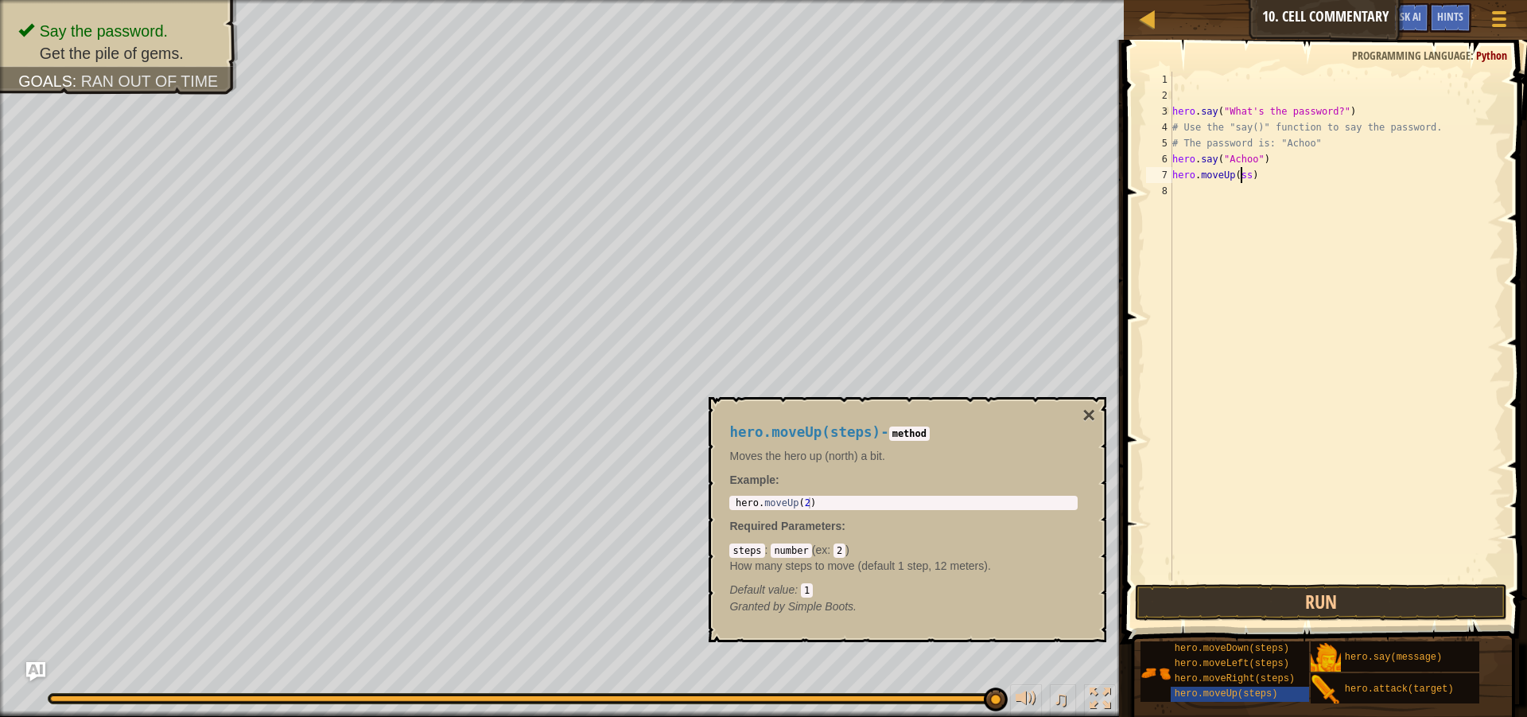
click at [1247, 168] on div "hero . say ( "What's the password?" ) # Use the "say()" function to say the pas…" at bounding box center [1336, 342] width 334 height 541
click at [1262, 597] on button "Run" at bounding box center [1321, 602] width 372 height 37
click at [1261, 193] on div "hero . say ( "What's the password?" ) # Use the "say()" function to say the pas…" at bounding box center [1336, 342] width 334 height 541
type textarea "hero.moveUp()"
click at [1288, 612] on button "Run" at bounding box center [1321, 602] width 372 height 37
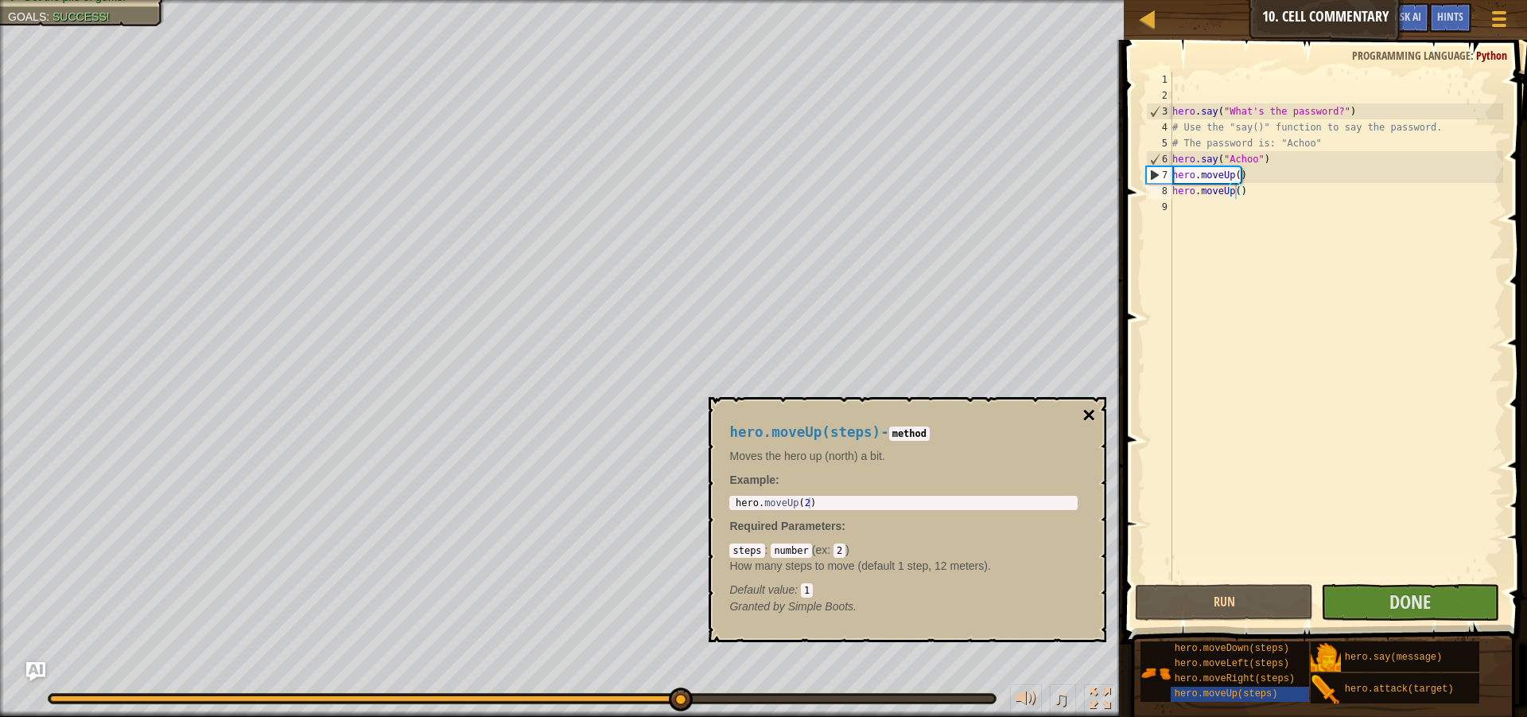
click at [1091, 411] on button "×" at bounding box center [1089, 415] width 13 height 22
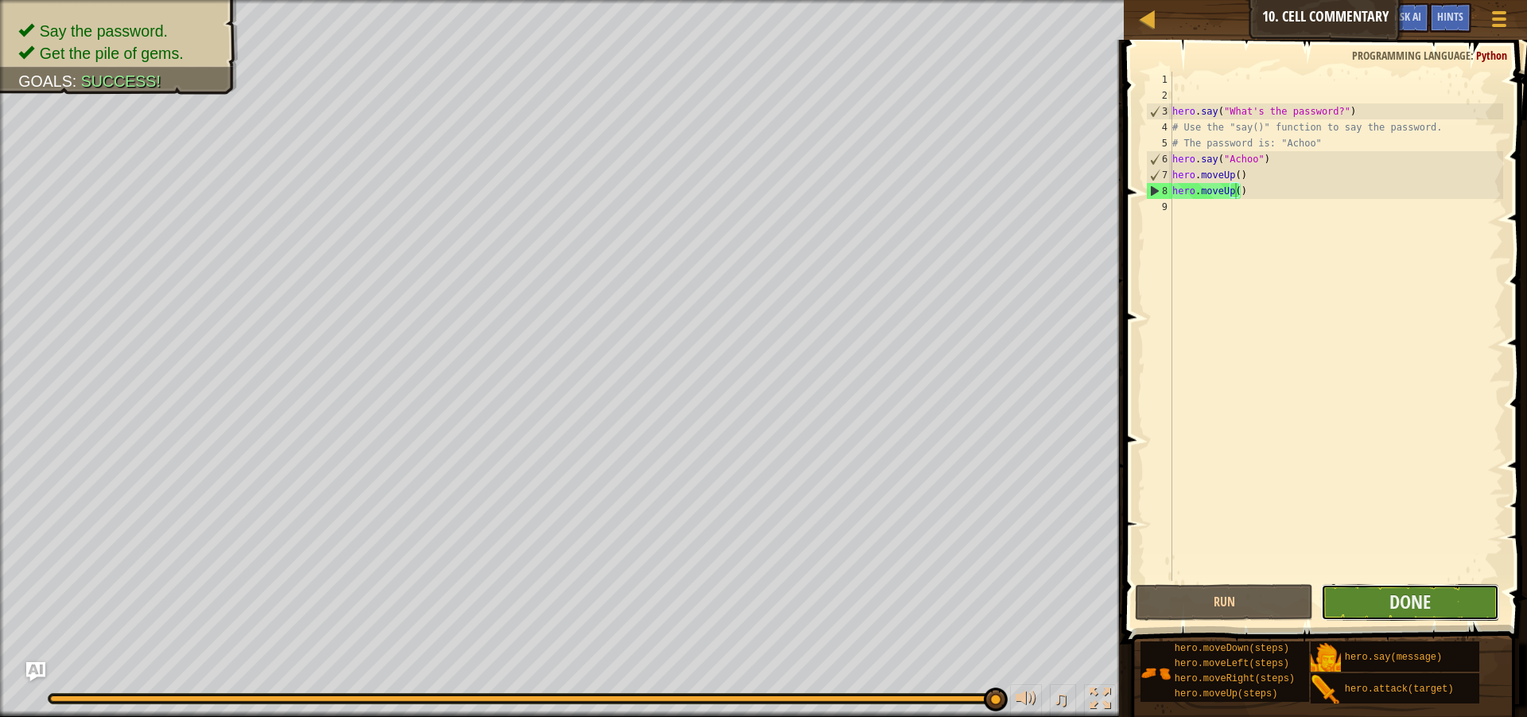
click at [1378, 594] on button "Done" at bounding box center [1410, 602] width 178 height 37
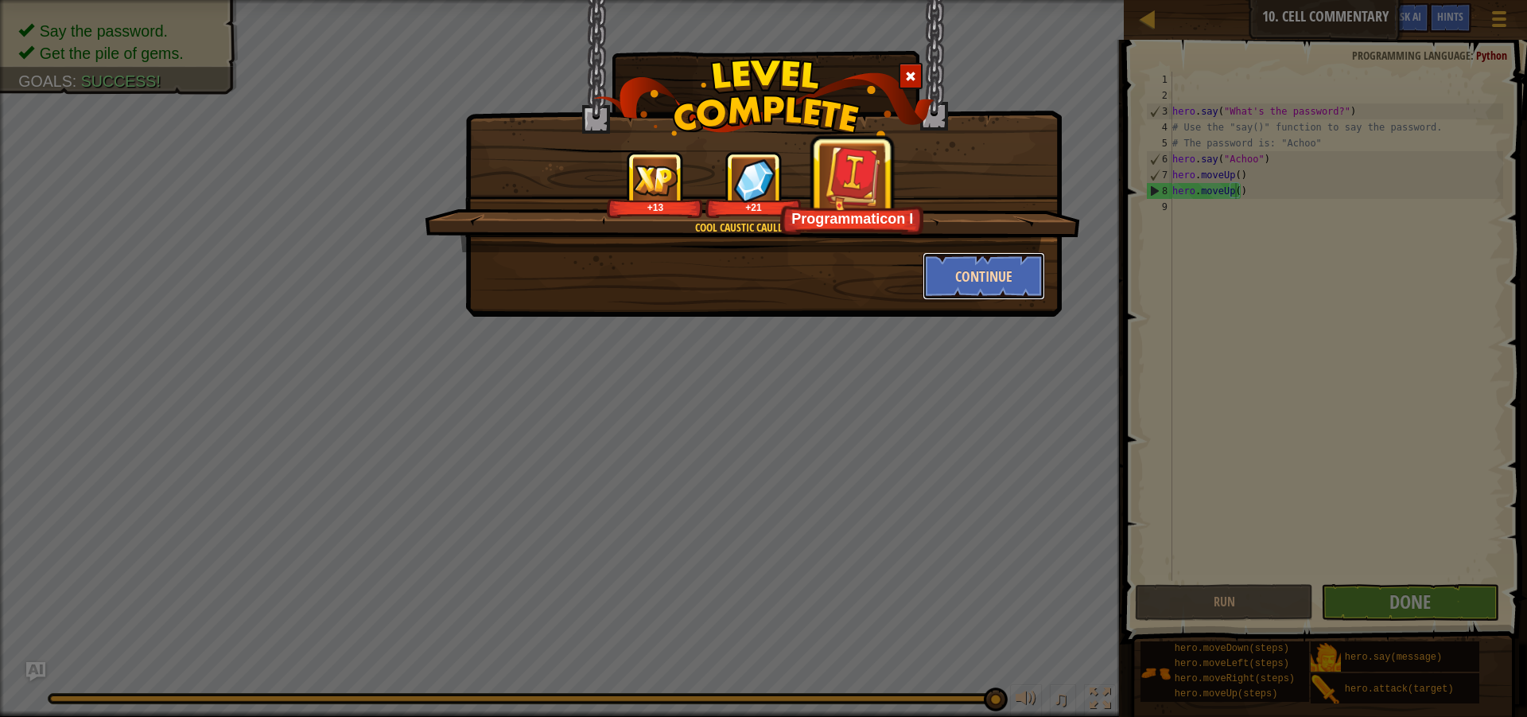
click at [986, 290] on button "Continue" at bounding box center [984, 276] width 123 height 48
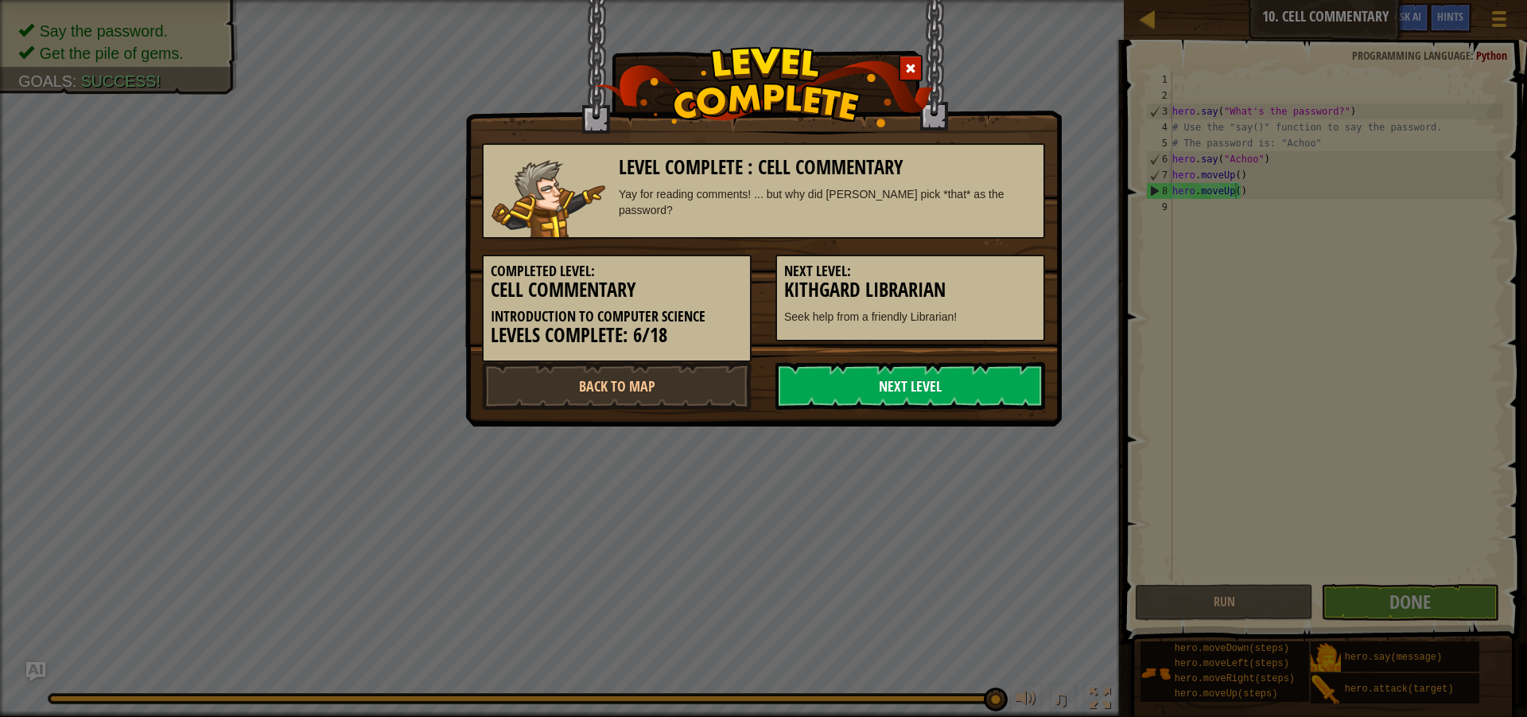
click at [944, 383] on link "Next Level" at bounding box center [911, 386] width 270 height 48
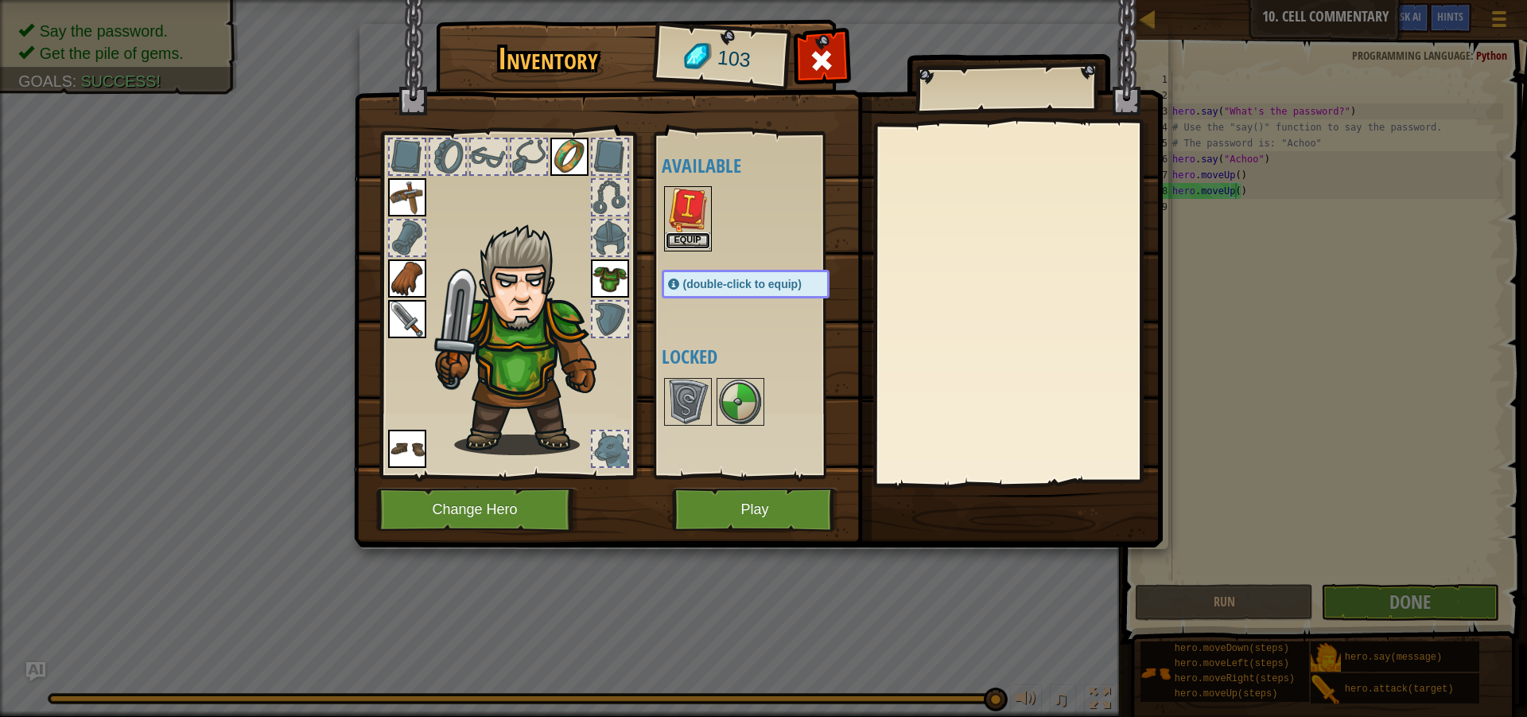
click at [691, 238] on button "Equip" at bounding box center [688, 240] width 45 height 17
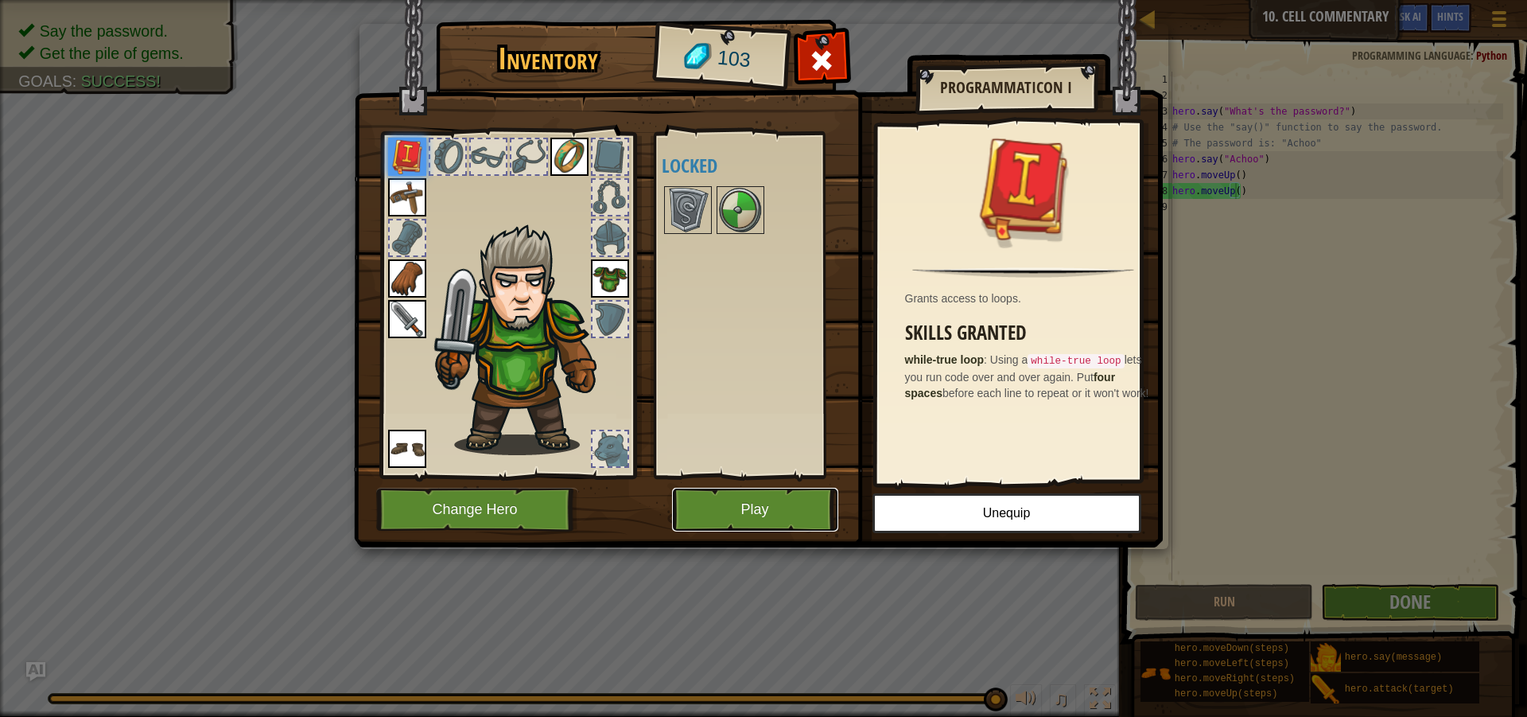
click at [729, 508] on button "Play" at bounding box center [755, 510] width 166 height 44
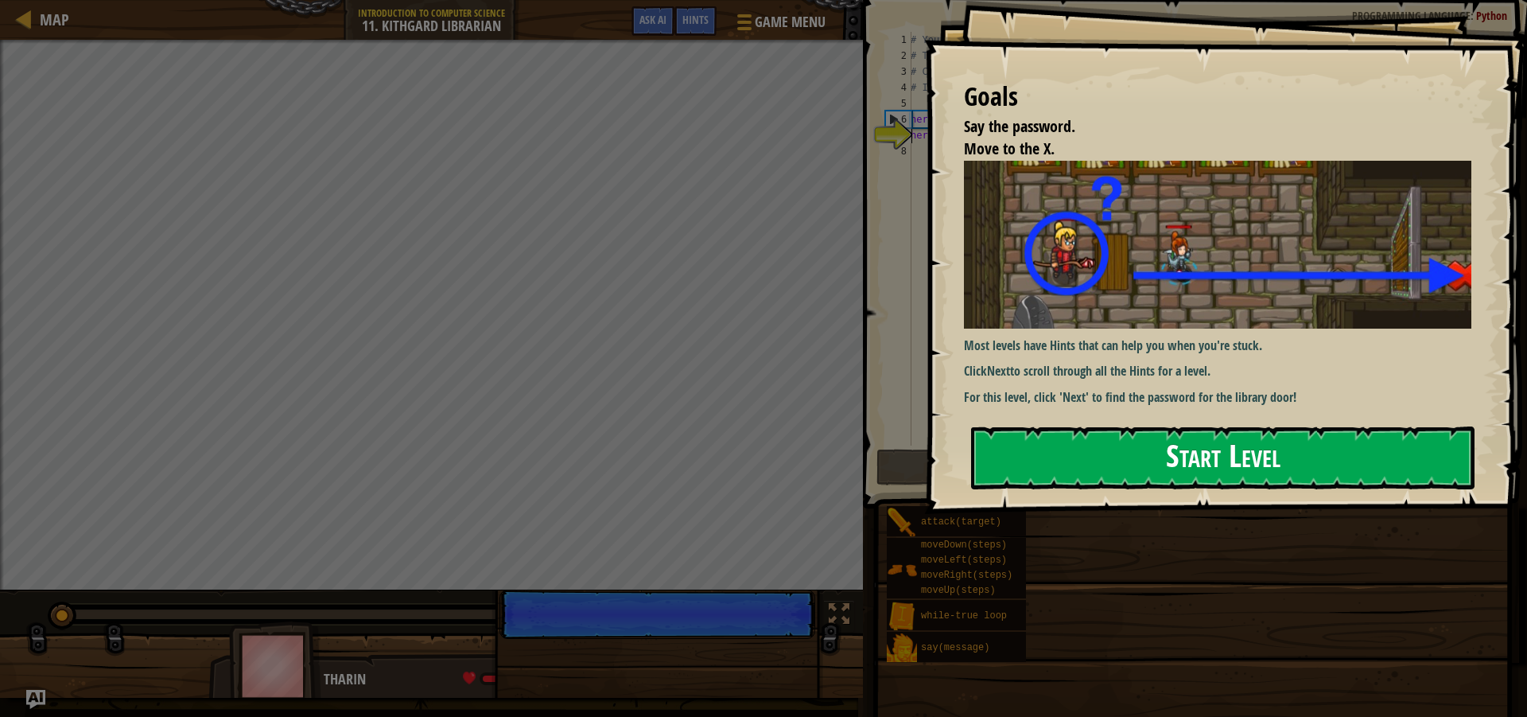
click at [1087, 466] on button "Start Level" at bounding box center [1223, 457] width 504 height 63
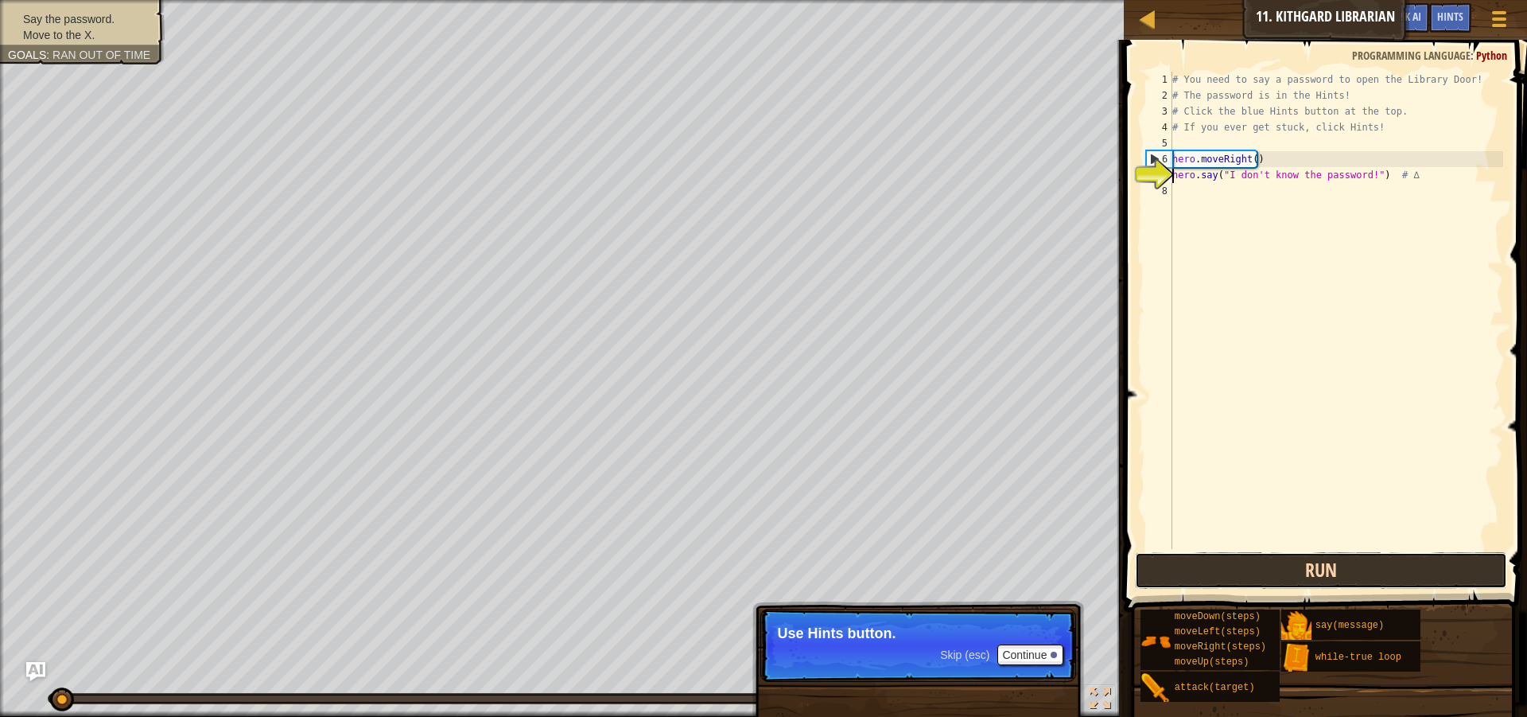
click at [1198, 572] on button "Run" at bounding box center [1321, 570] width 372 height 37
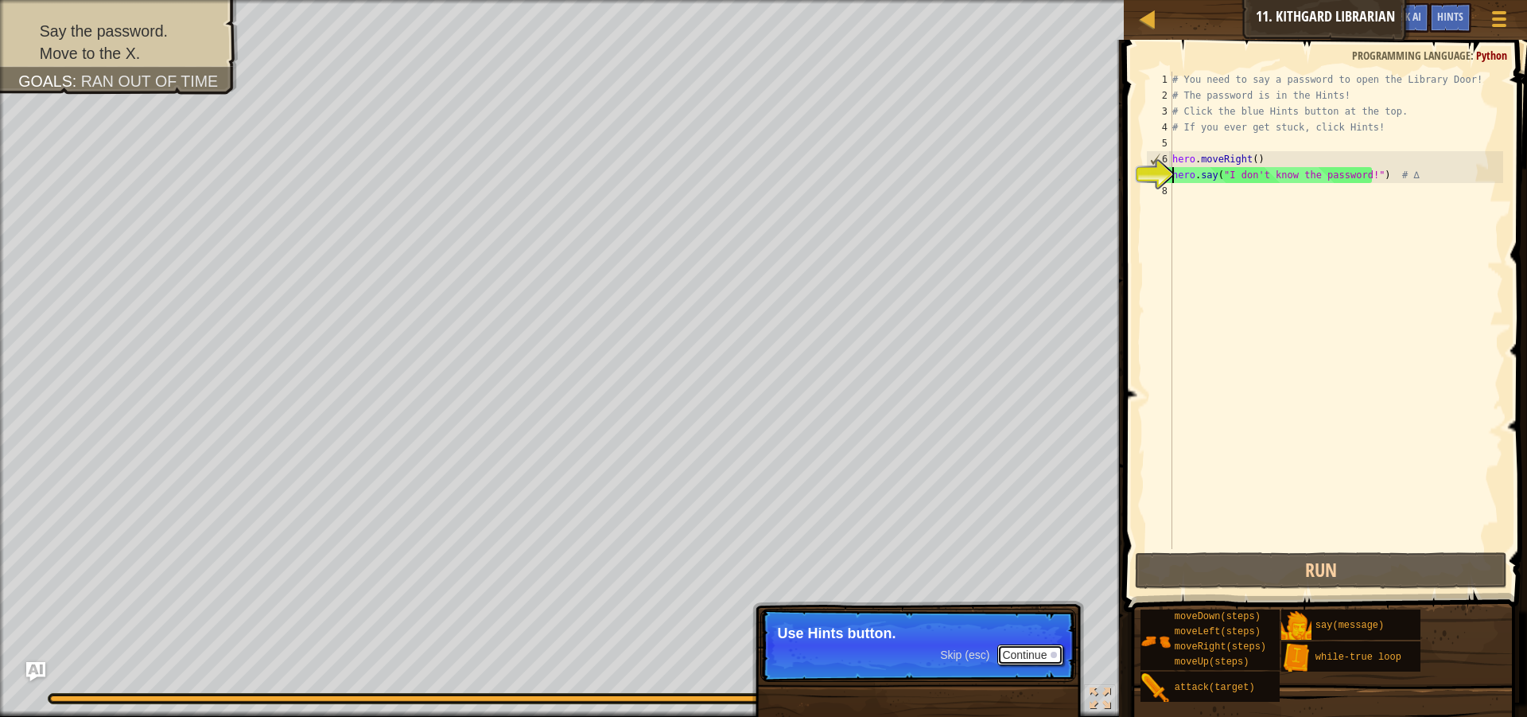
click at [1011, 647] on button "Continue" at bounding box center [1030, 654] width 66 height 21
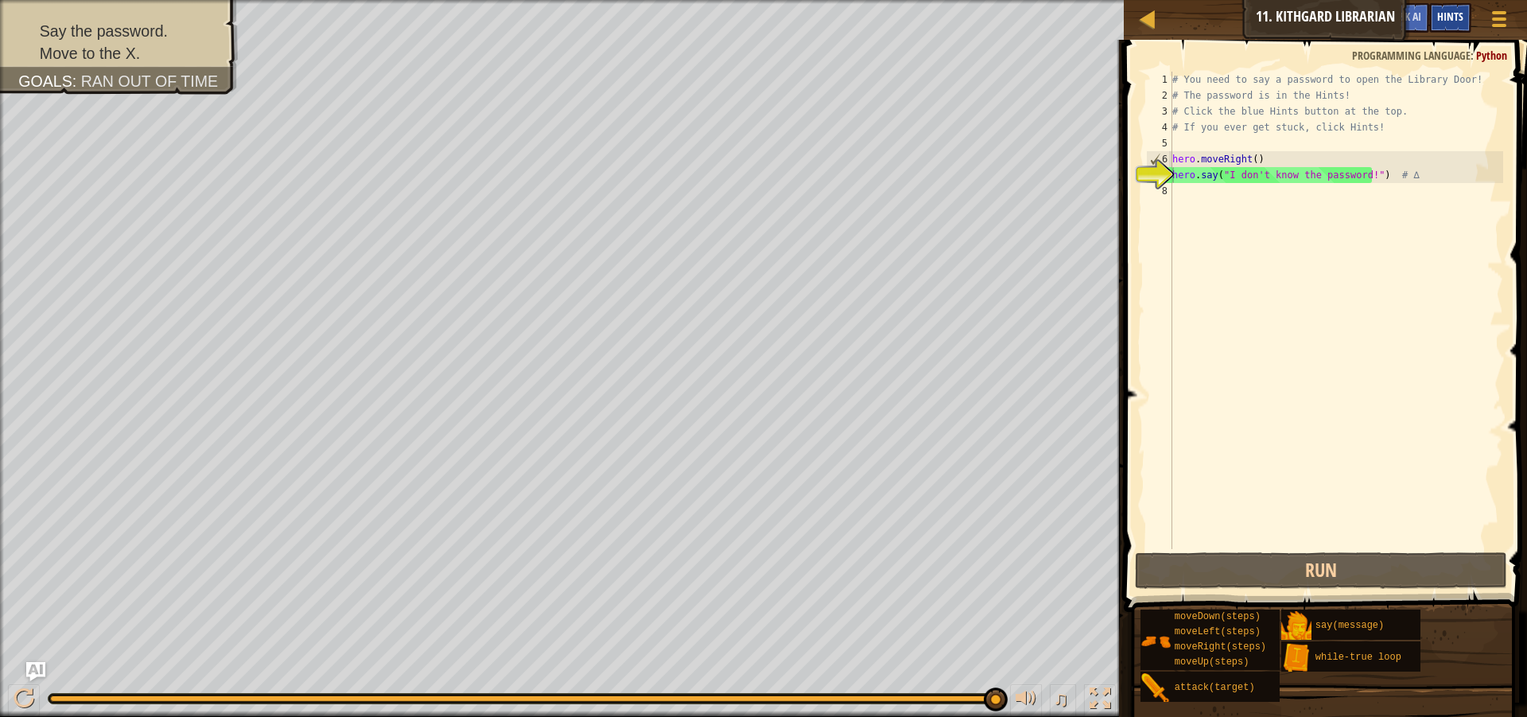
click at [1450, 31] on div "Hints" at bounding box center [1450, 17] width 42 height 29
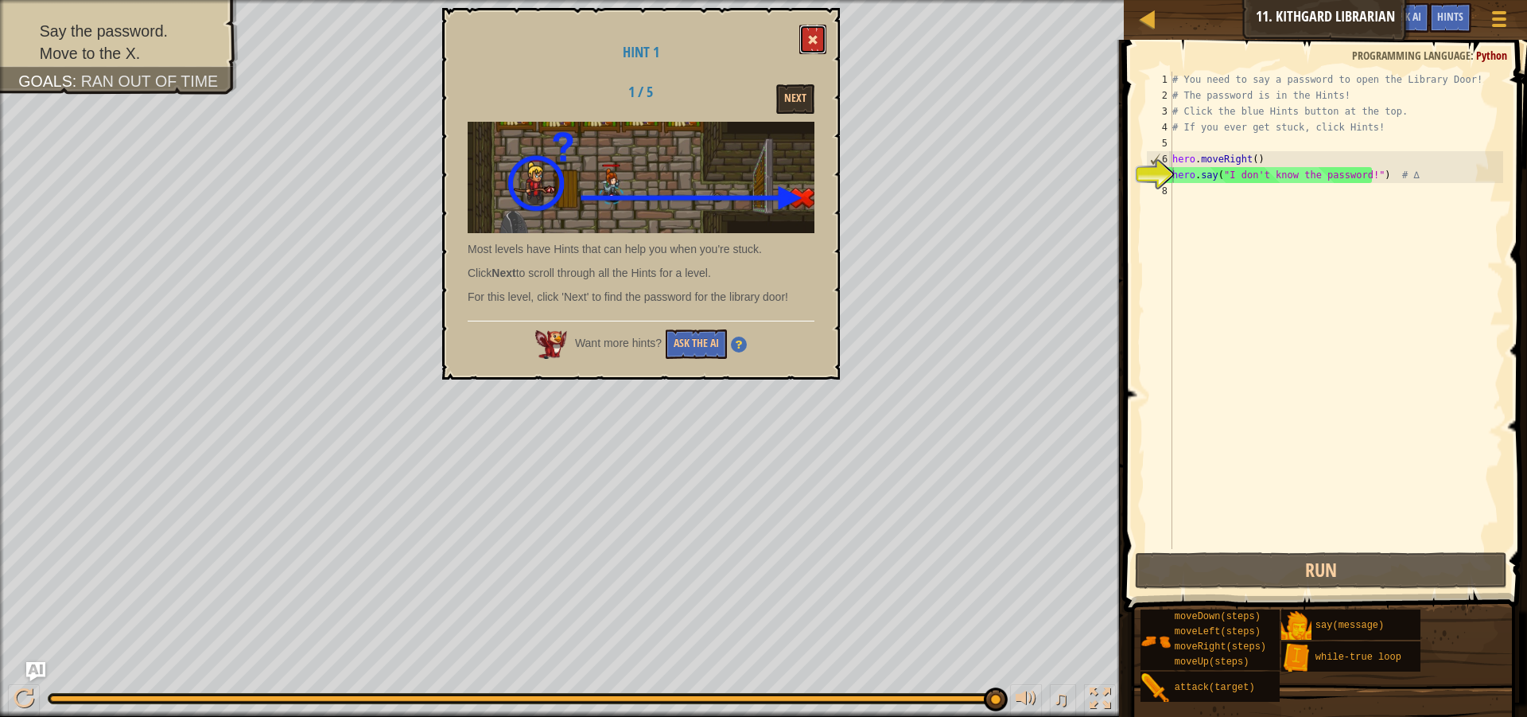
click at [823, 33] on button at bounding box center [812, 39] width 27 height 29
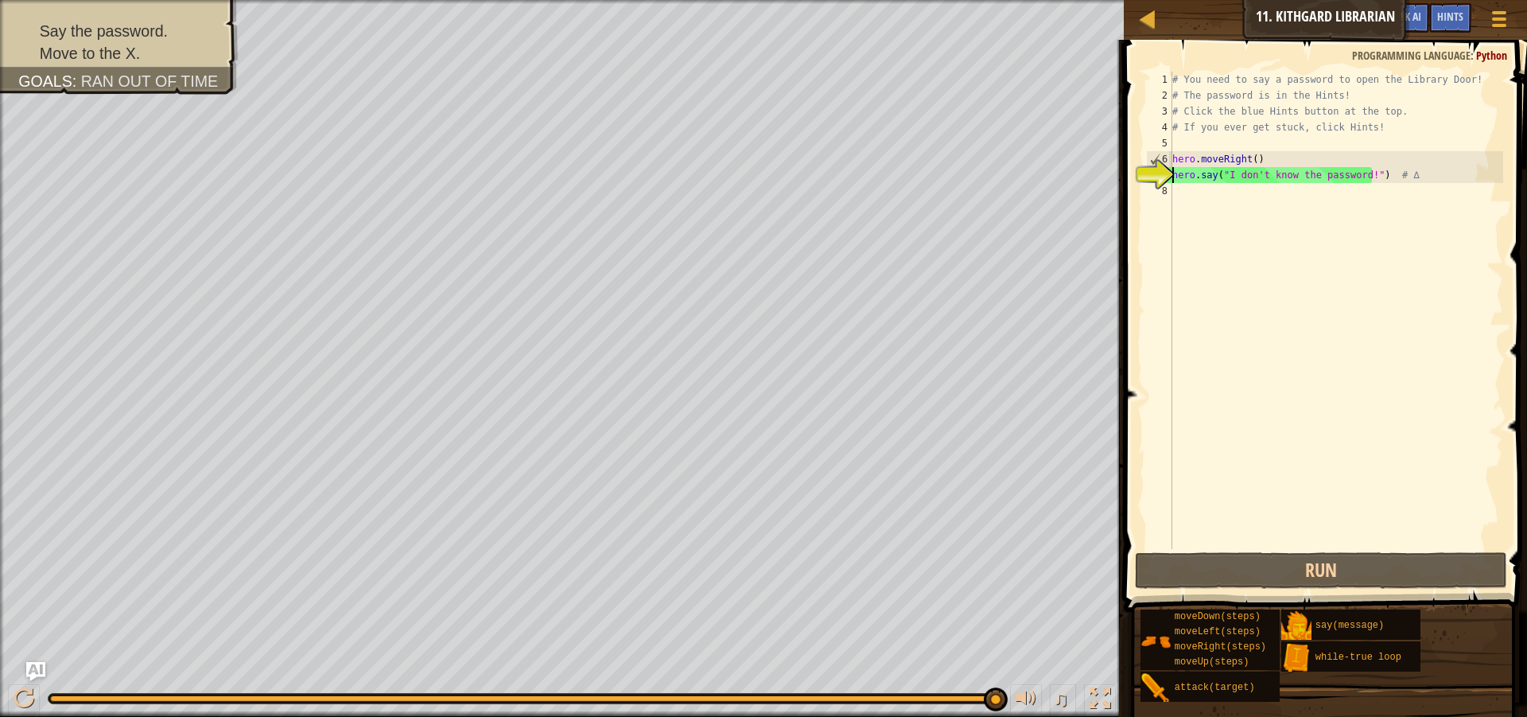
click at [1177, 191] on div "# You need to say a password to open the Library Door! # The password is in the…" at bounding box center [1336, 326] width 334 height 509
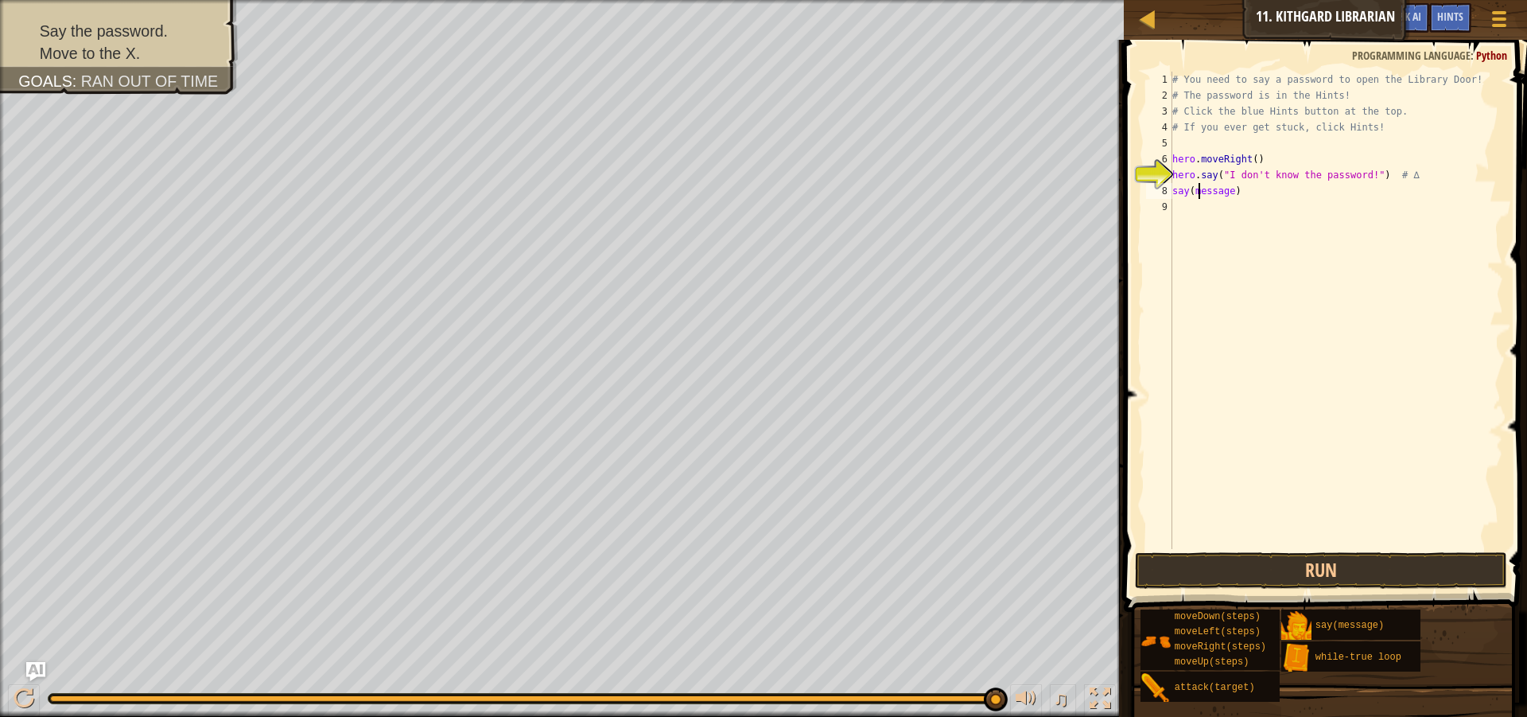
click at [1201, 191] on div "# You need to say a password to open the Library Door! # The password is in the…" at bounding box center [1336, 326] width 334 height 509
click at [1231, 193] on div "# You need to say a password to open the Library Door! # The password is in the…" at bounding box center [1336, 326] width 334 height 509
click at [1258, 581] on button "Run" at bounding box center [1321, 570] width 372 height 37
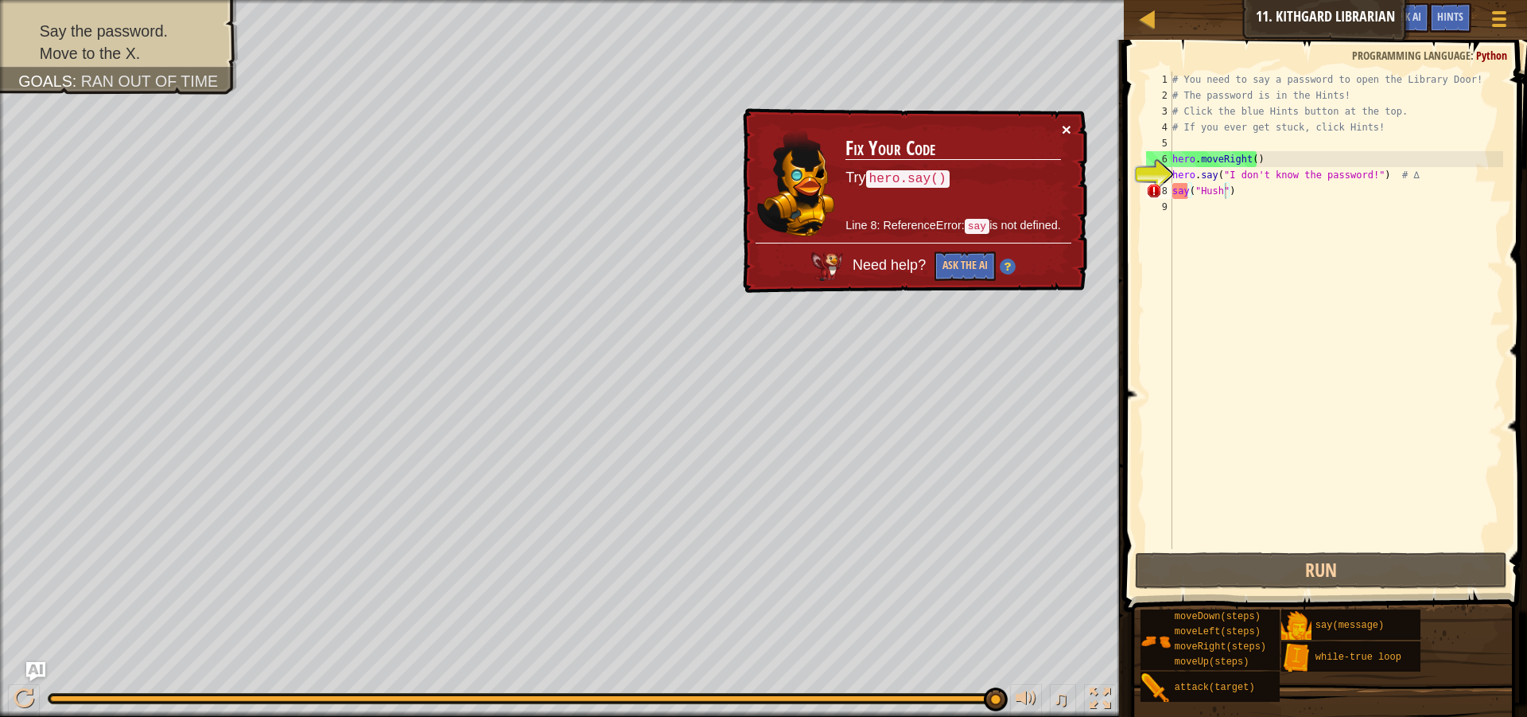
click at [1063, 134] on button "×" at bounding box center [1067, 129] width 10 height 17
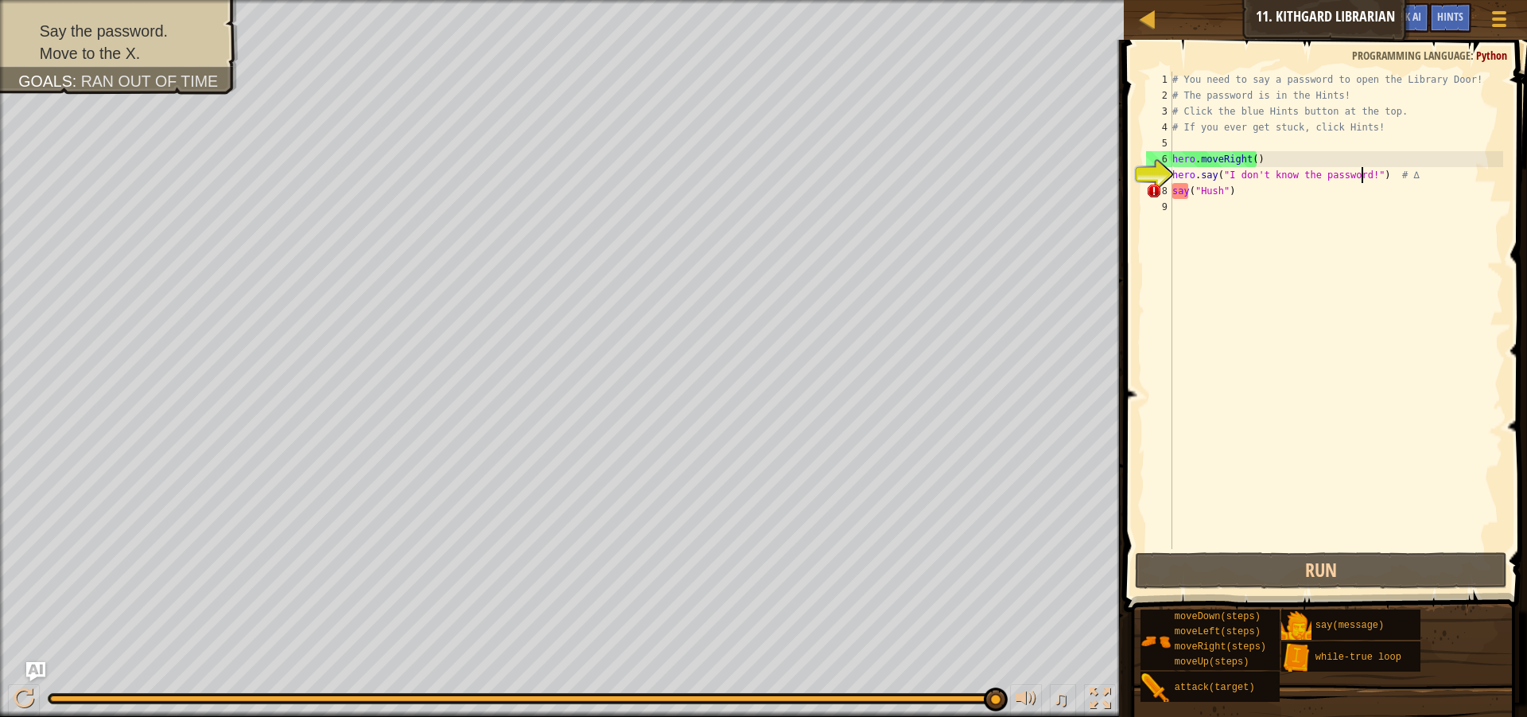
click at [1363, 178] on div "# You need to say a password to open the Library Door! # The password is in the…" at bounding box center [1336, 326] width 334 height 509
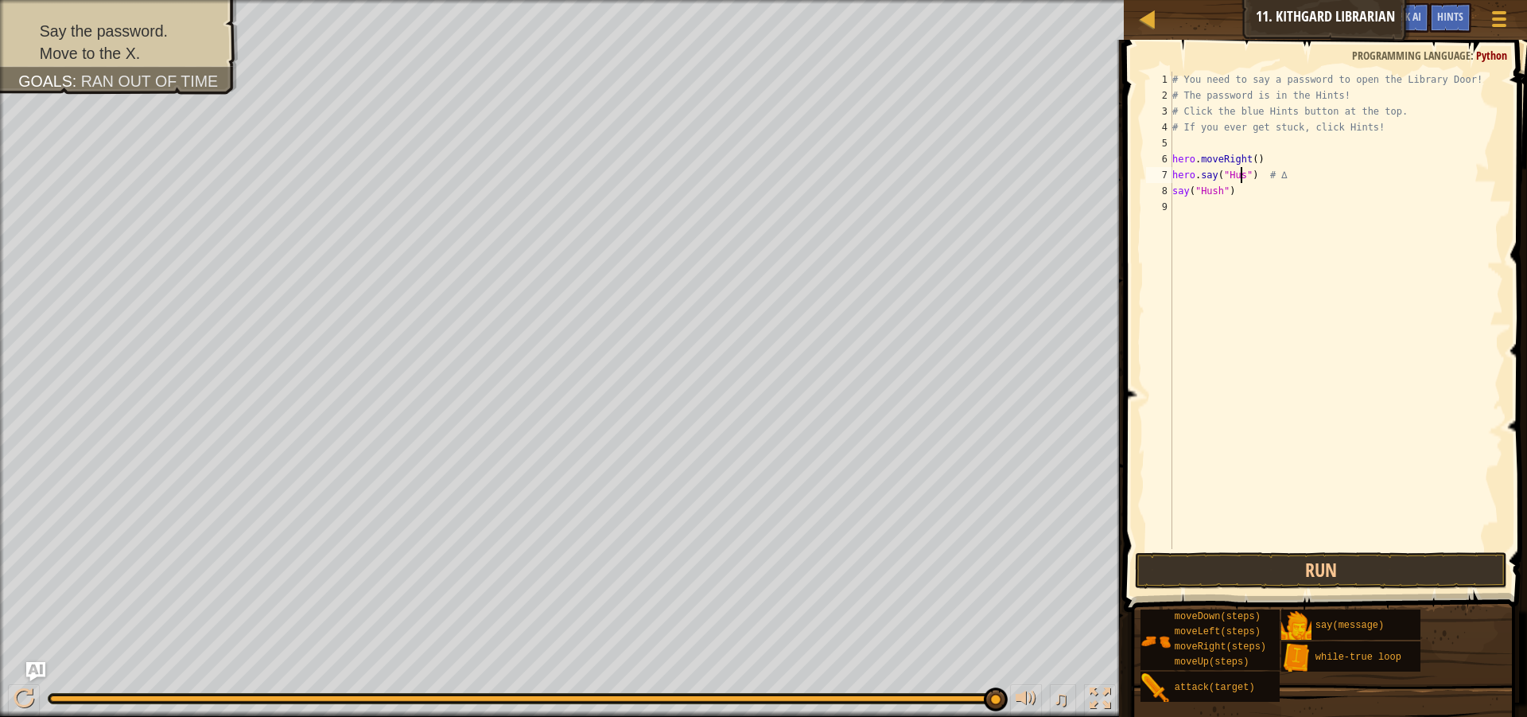
scroll to position [7, 6]
click at [1227, 190] on div "# You need to say a password to open the Library Door! # The password is in the…" at bounding box center [1336, 326] width 334 height 509
click at [1224, 194] on div "# You need to say a password to open the Library Door! # The password is in the…" at bounding box center [1336, 326] width 334 height 509
click at [1250, 185] on div "# You need to say a password to open the Library Door! # The password is in the…" at bounding box center [1336, 326] width 334 height 509
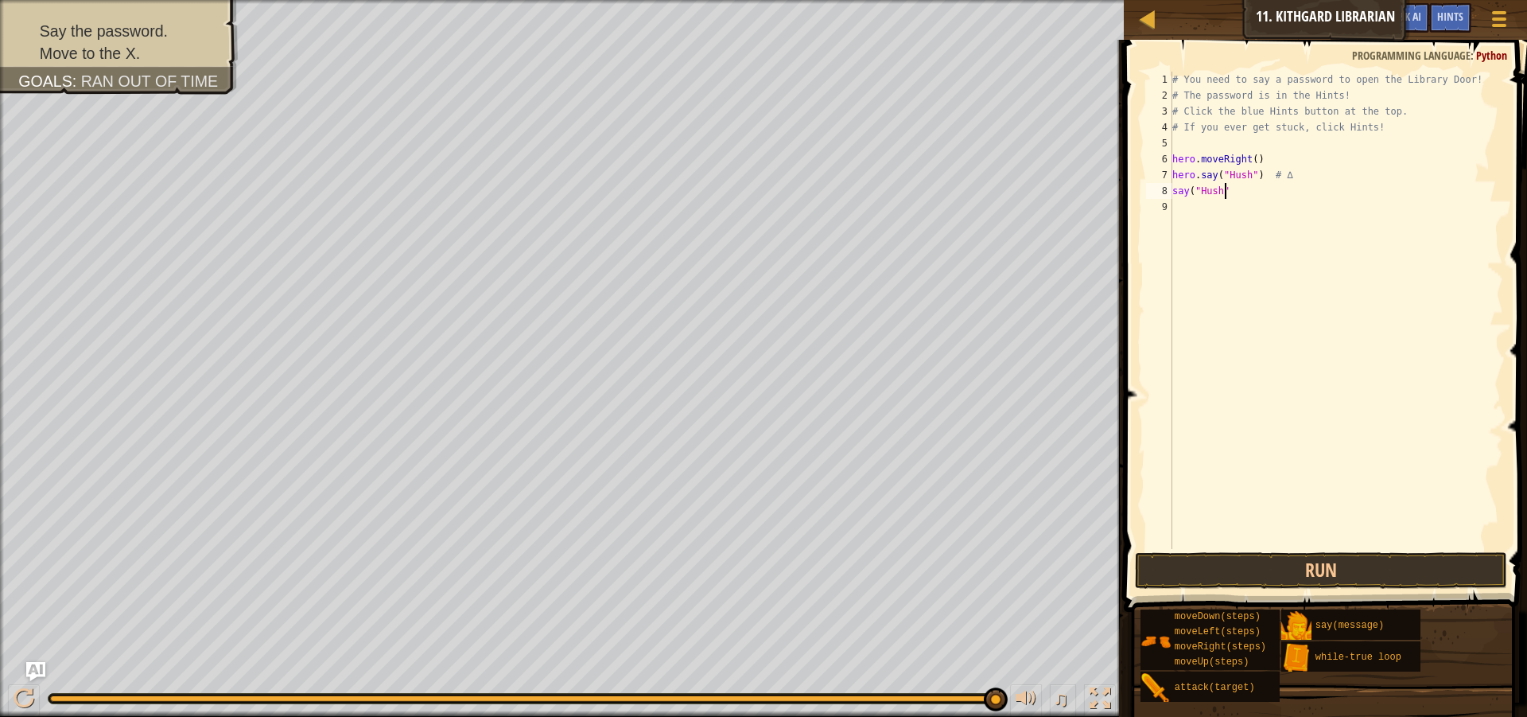
scroll to position [7, 0]
type textarea "s"
click at [1251, 191] on div "# You need to say a password to open the Library Door! # The password is in the…" at bounding box center [1336, 310] width 334 height 477
click at [1289, 561] on button "Run" at bounding box center [1321, 570] width 372 height 37
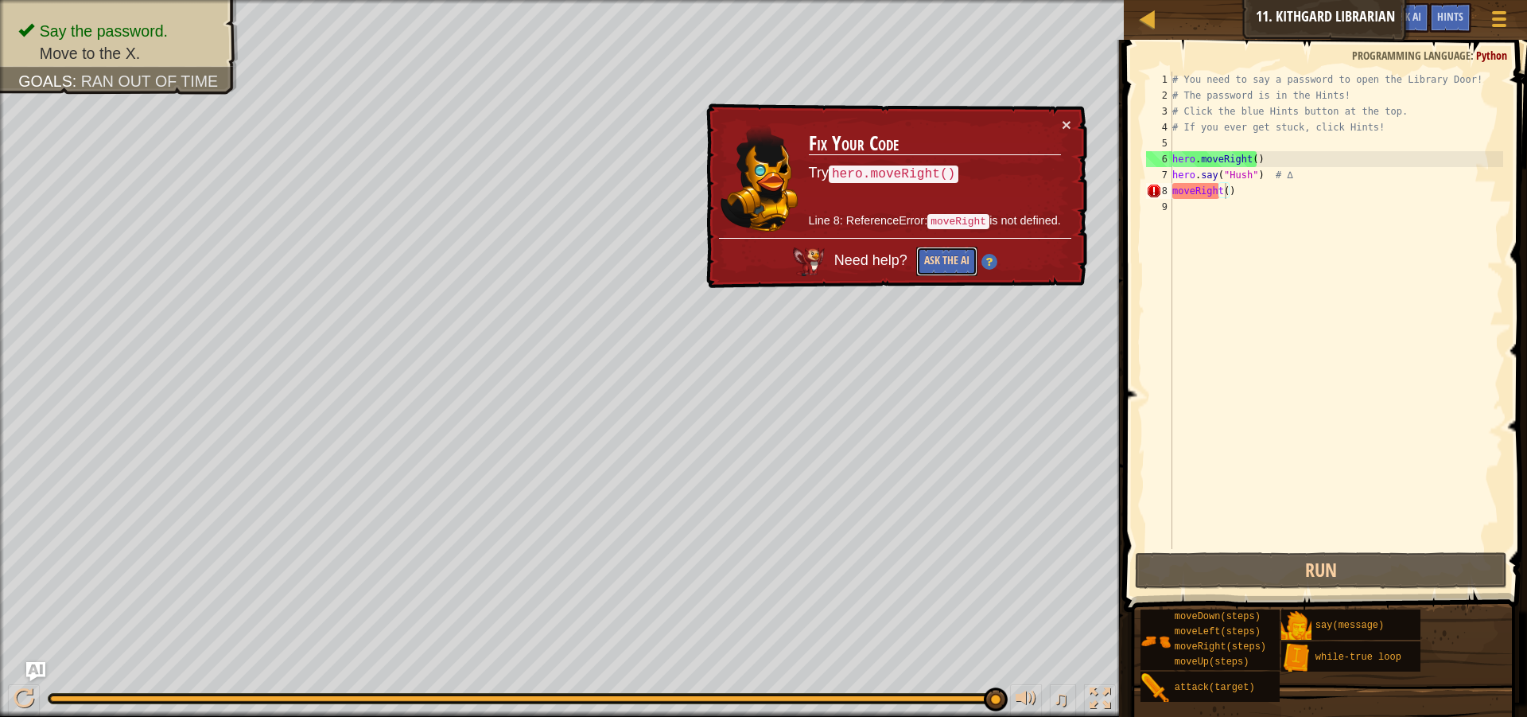
click at [957, 266] on button "Ask the AI" at bounding box center [946, 261] width 61 height 29
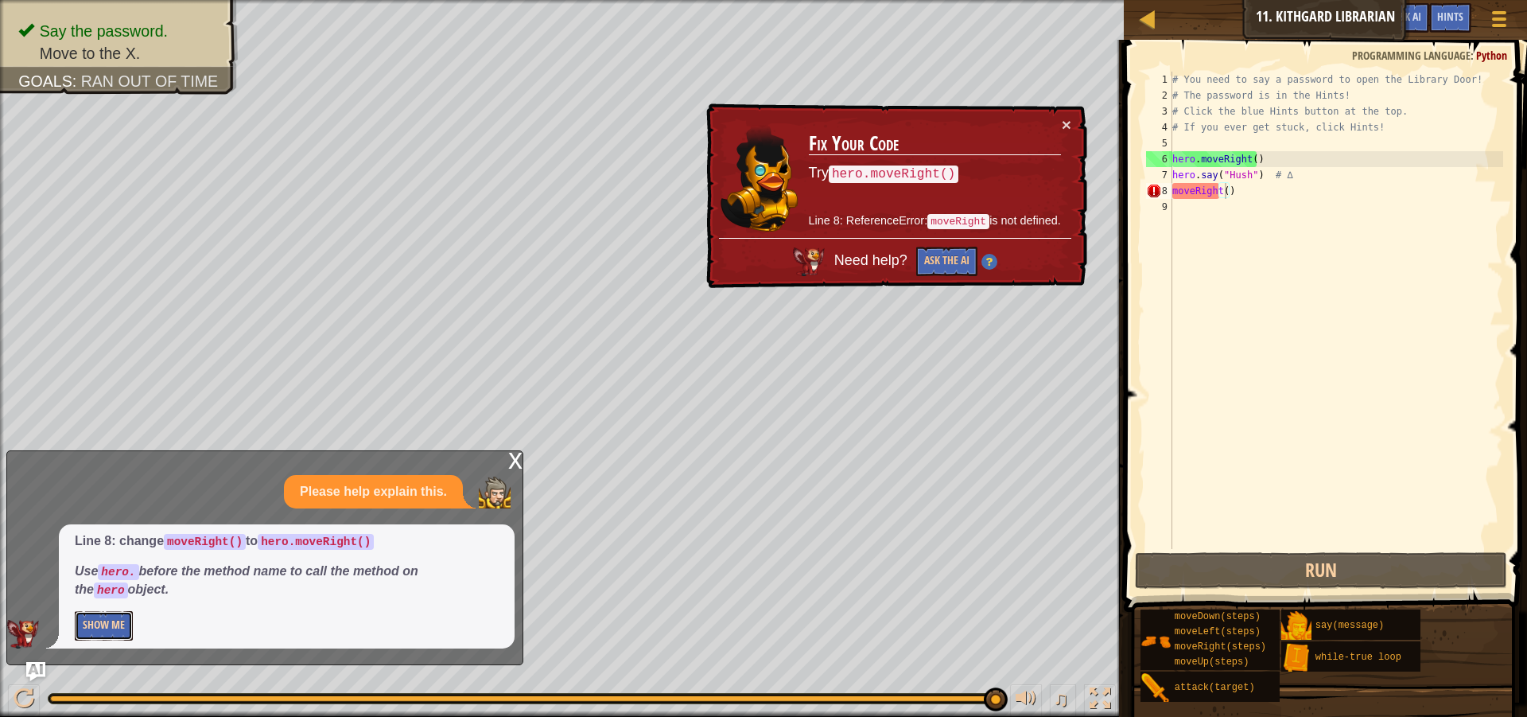
click at [102, 618] on button "Show Me" at bounding box center [104, 625] width 58 height 29
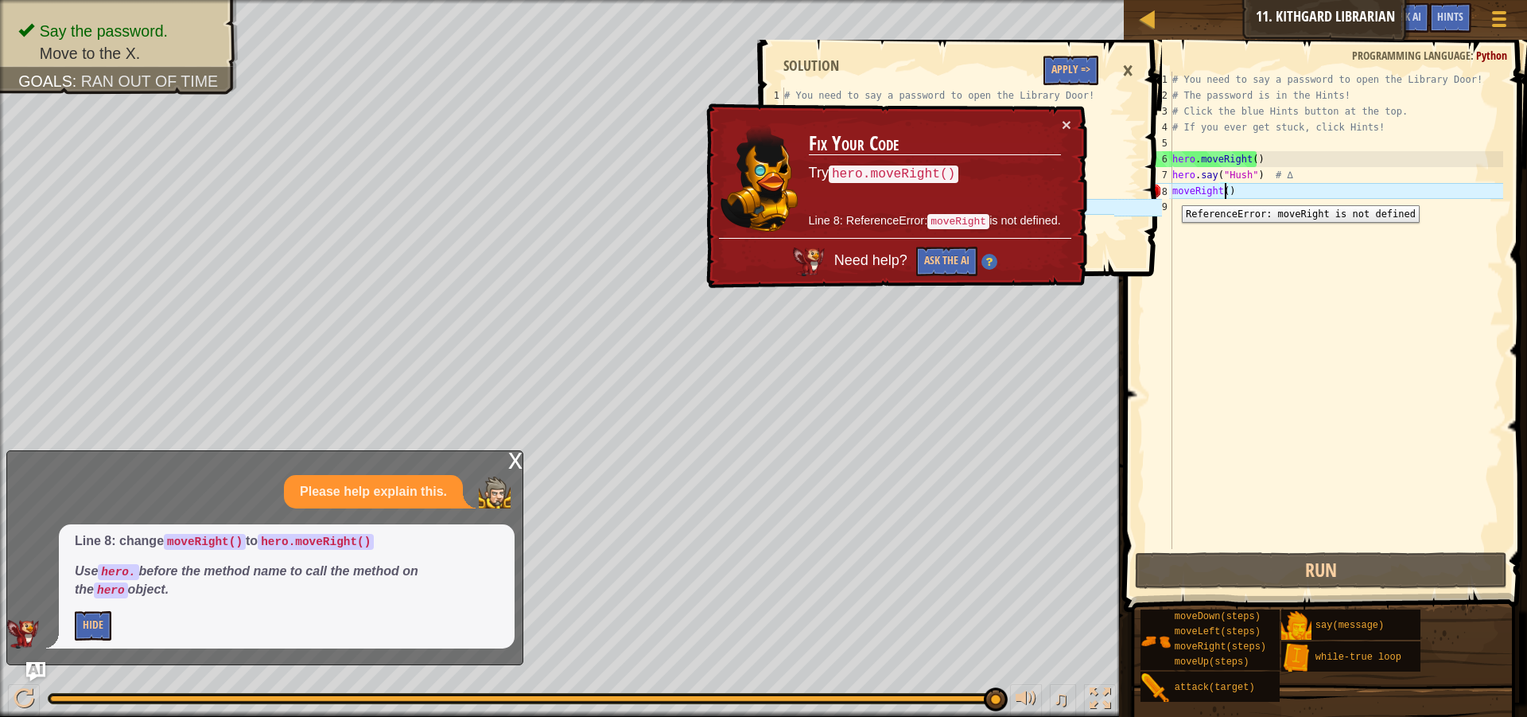
click at [1170, 193] on div "8" at bounding box center [1159, 191] width 26 height 16
click at [1071, 119] on button "×" at bounding box center [1067, 125] width 10 height 17
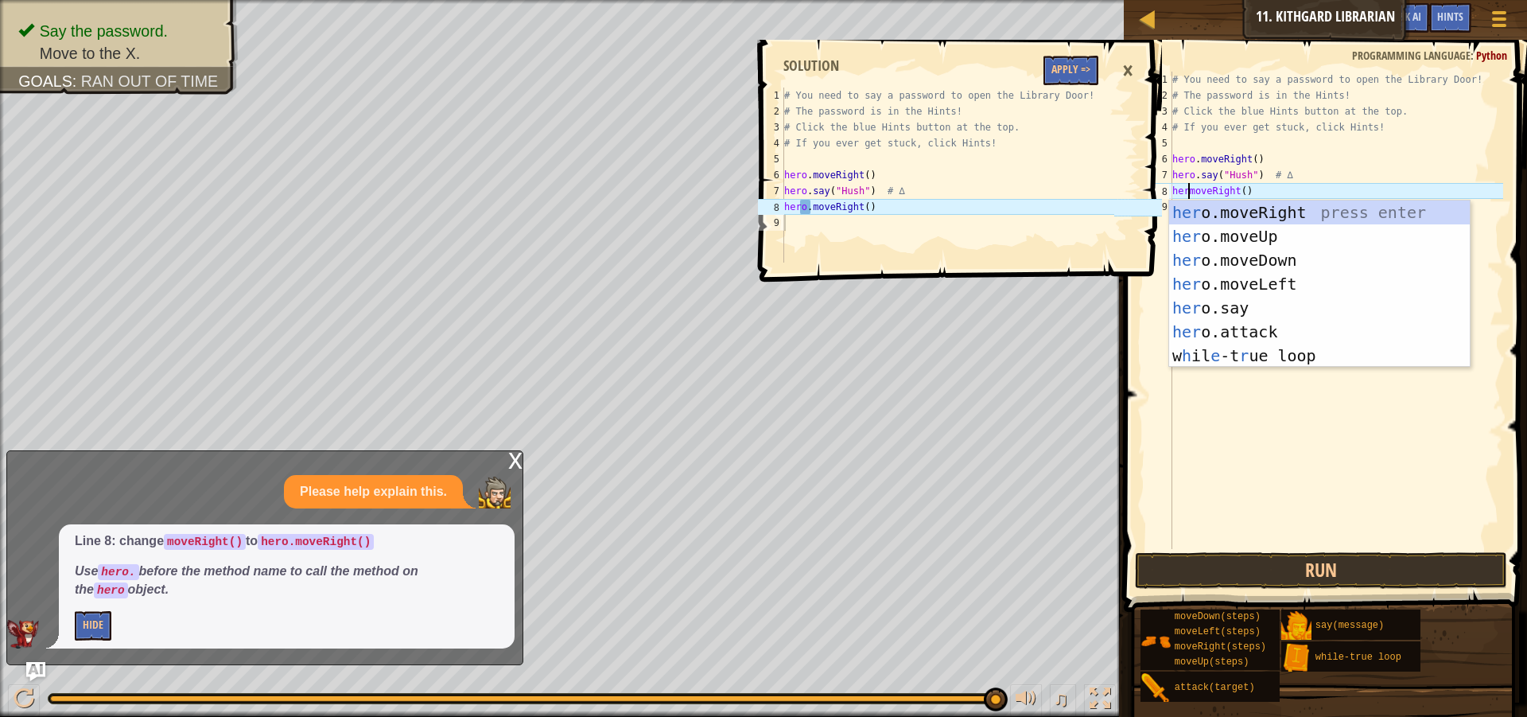
scroll to position [7, 2]
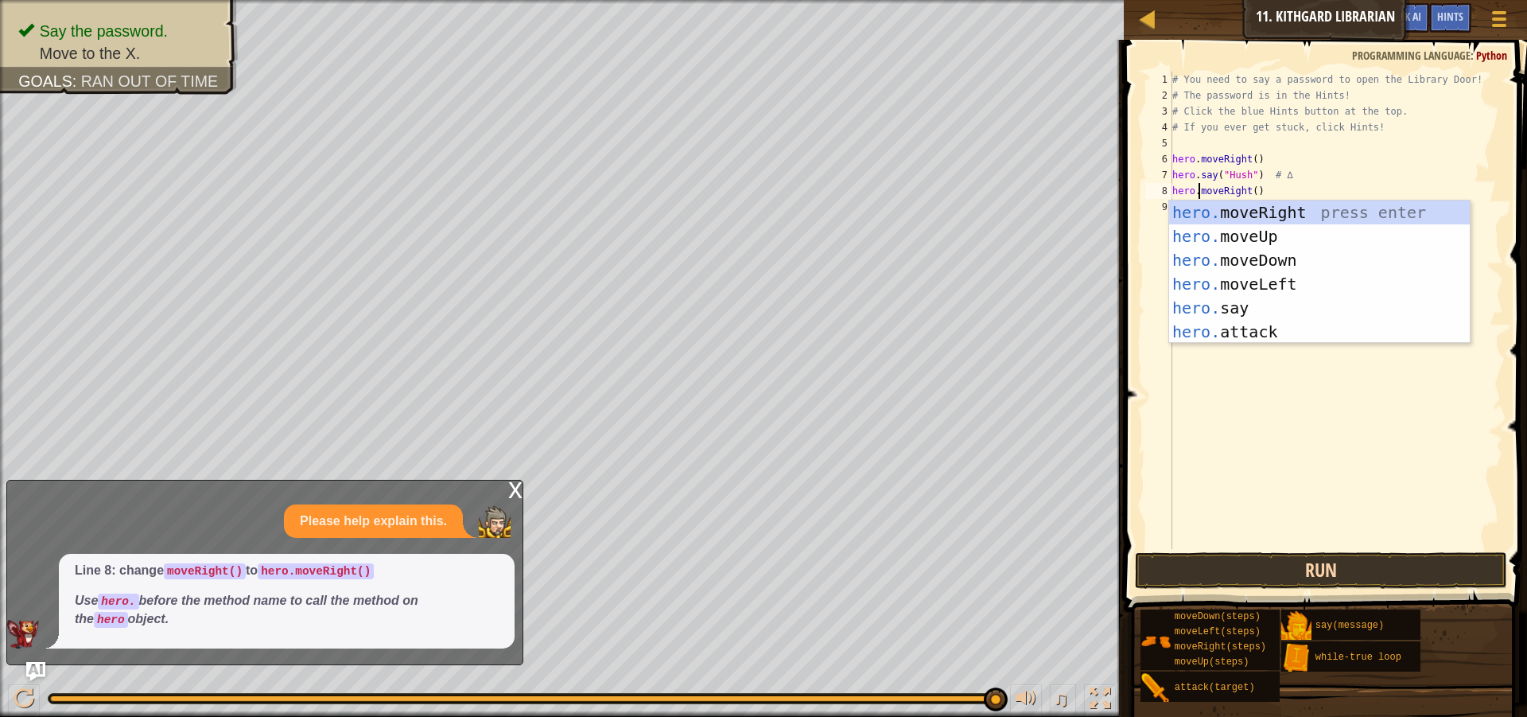
type textarea "hero.moveRight()"
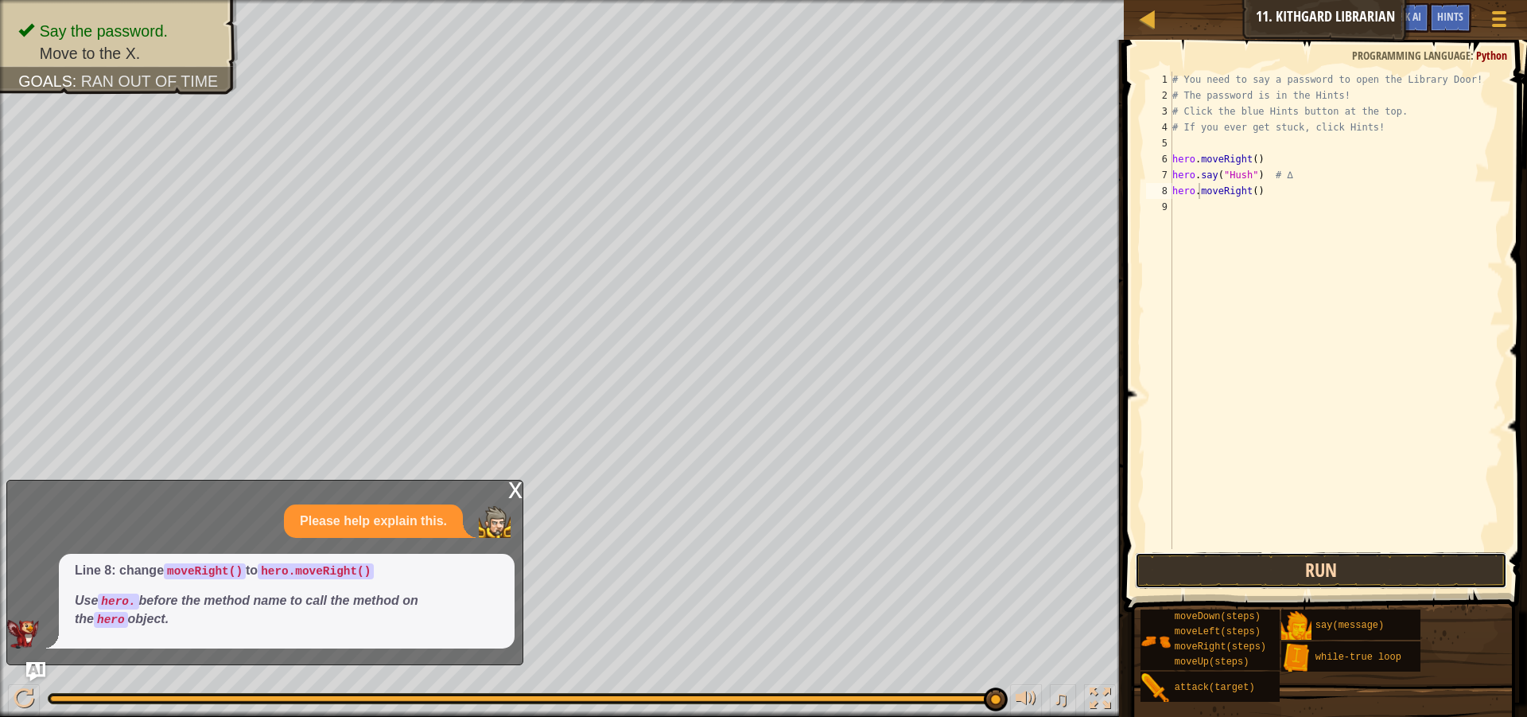
click at [1254, 566] on button "Run" at bounding box center [1321, 570] width 372 height 37
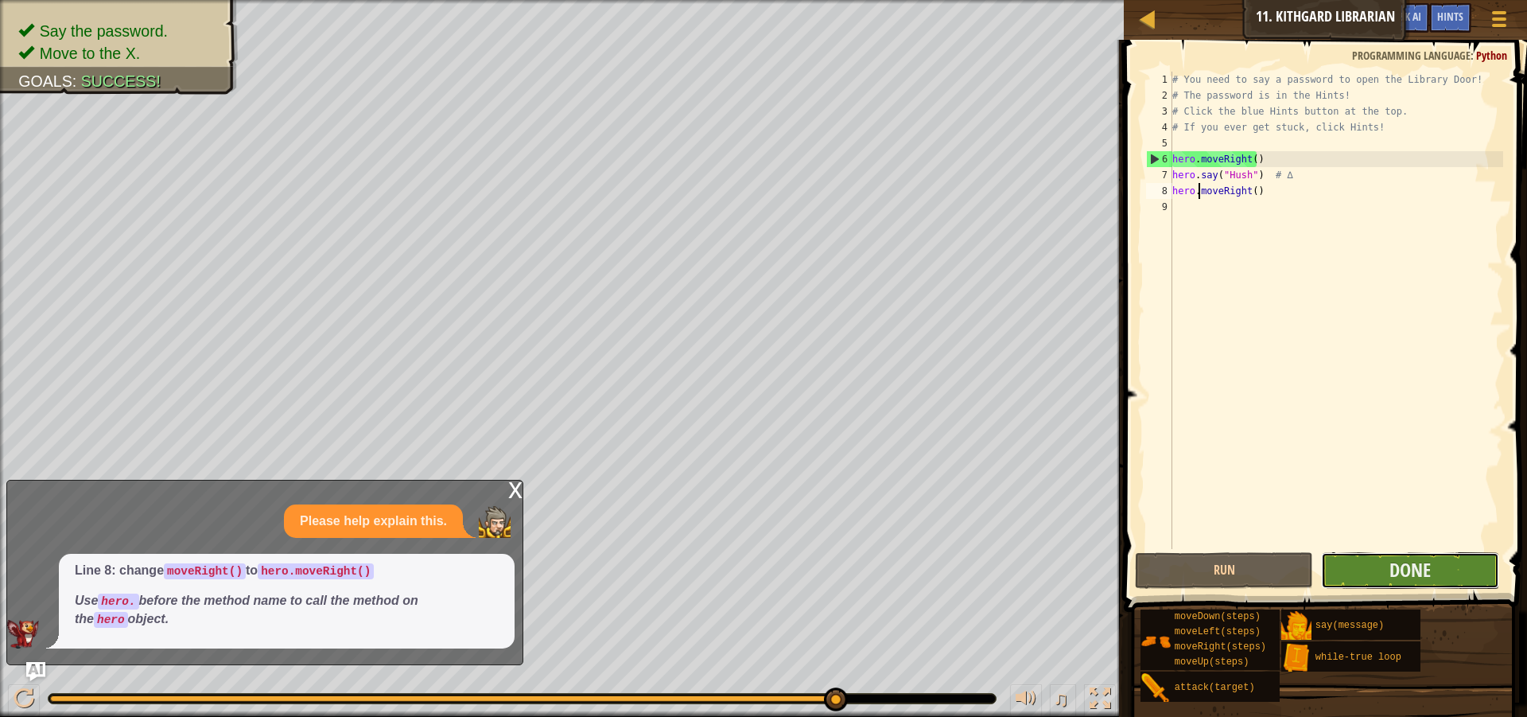
click at [1451, 573] on button "Done" at bounding box center [1410, 570] width 178 height 37
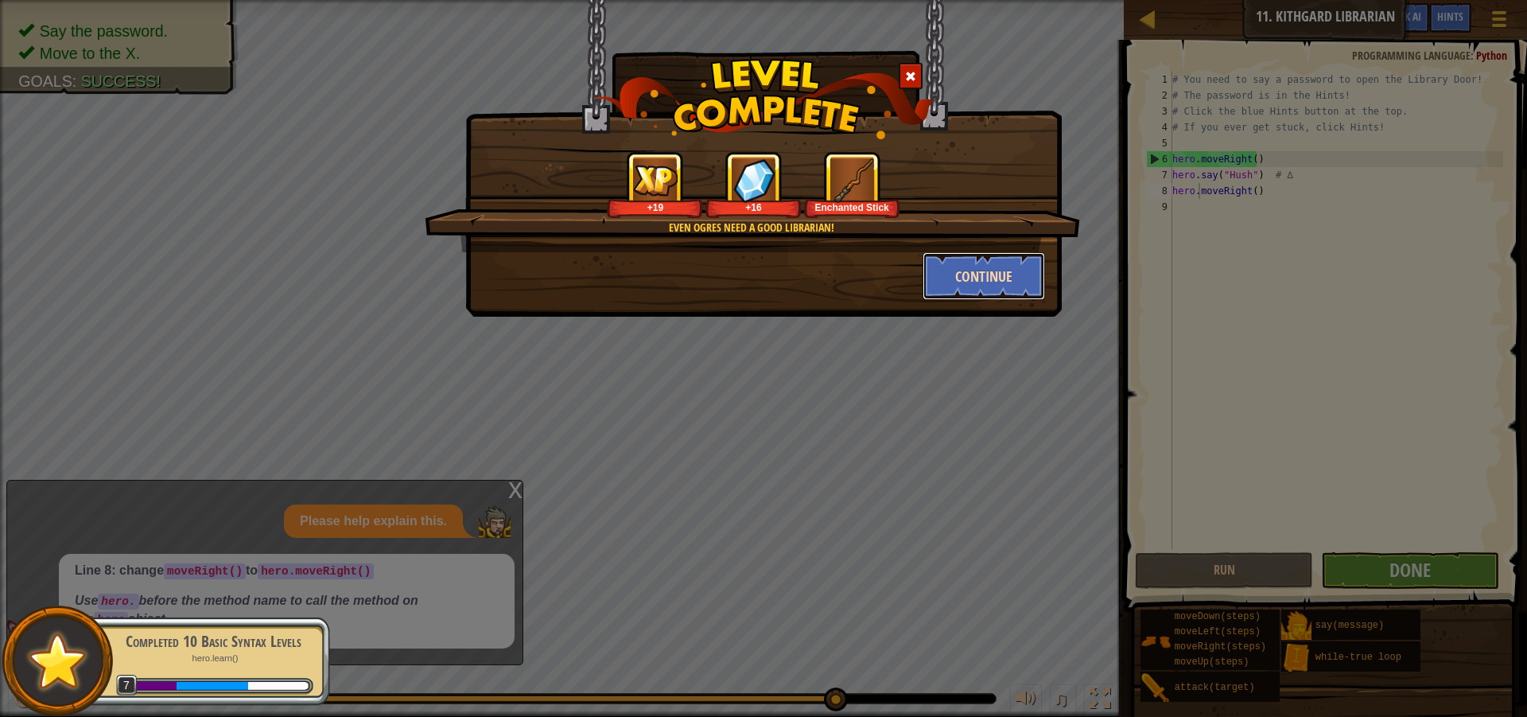
click at [973, 274] on button "Continue" at bounding box center [984, 276] width 123 height 48
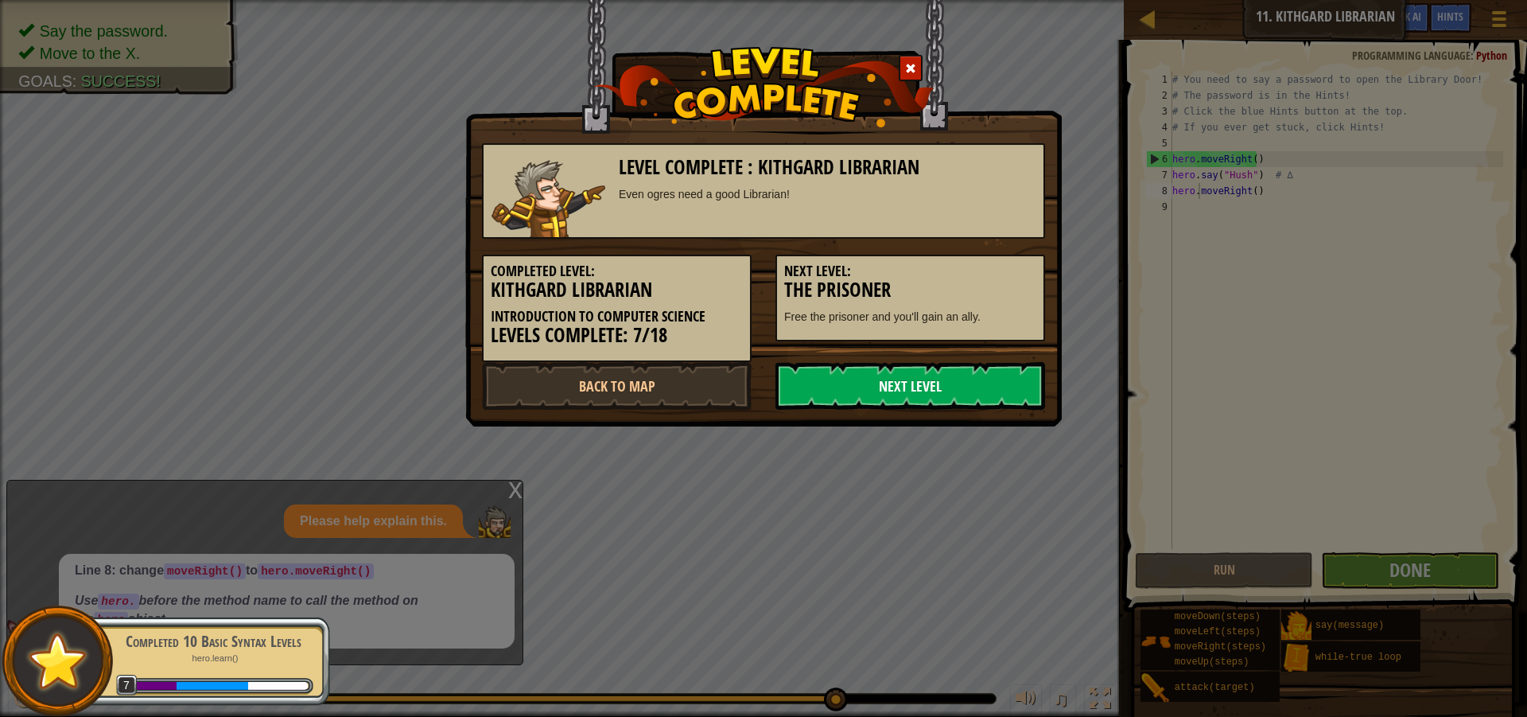
click at [940, 387] on link "Next Level" at bounding box center [911, 386] width 270 height 48
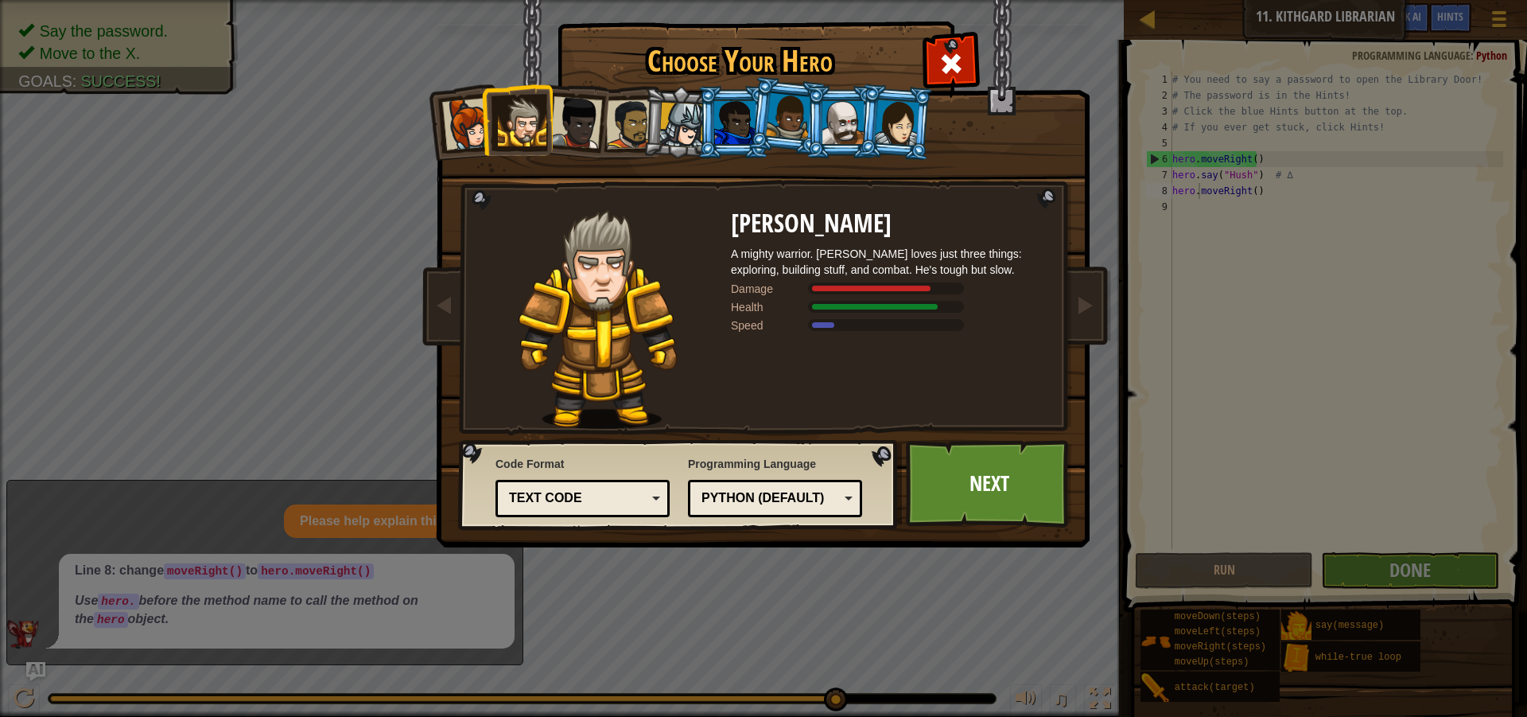
click at [688, 117] on div at bounding box center [681, 125] width 45 height 45
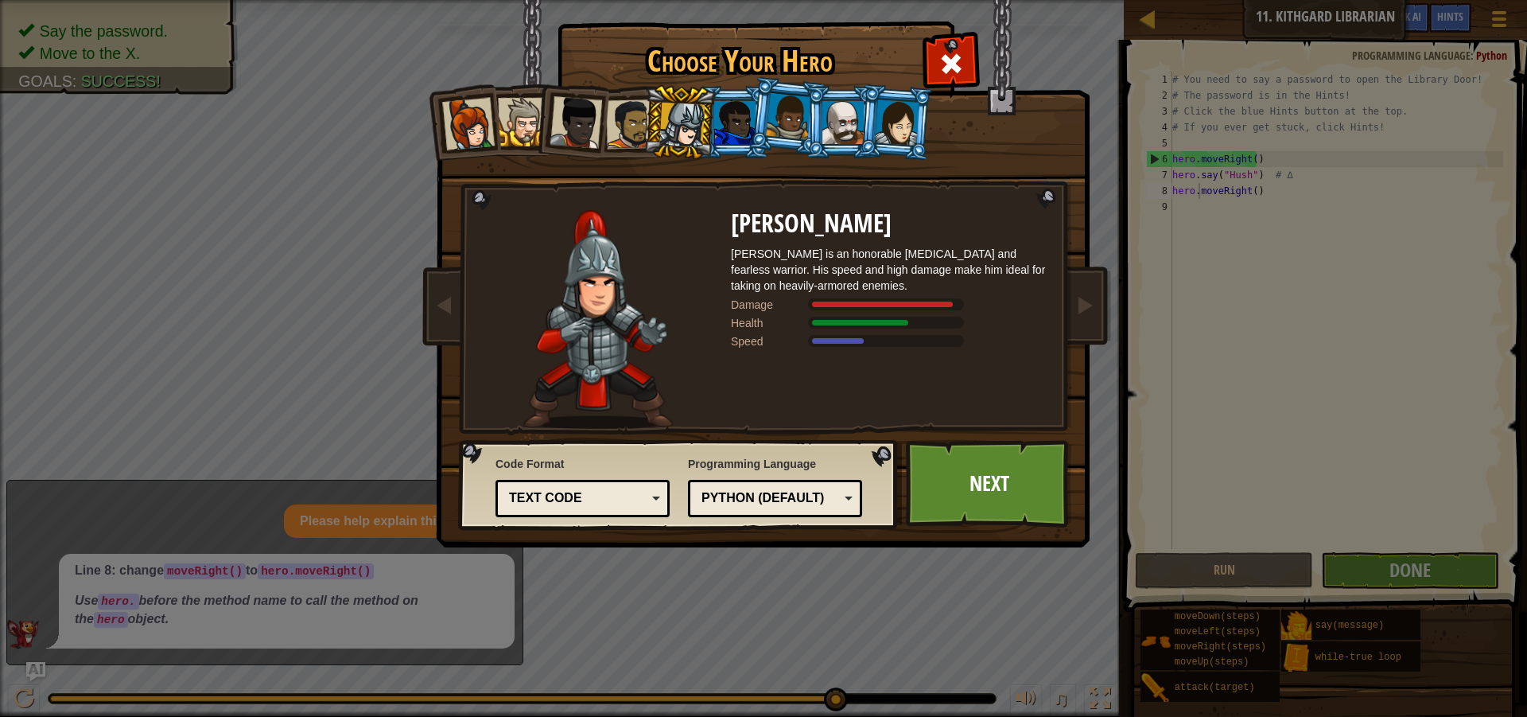
click at [834, 111] on div at bounding box center [842, 122] width 41 height 43
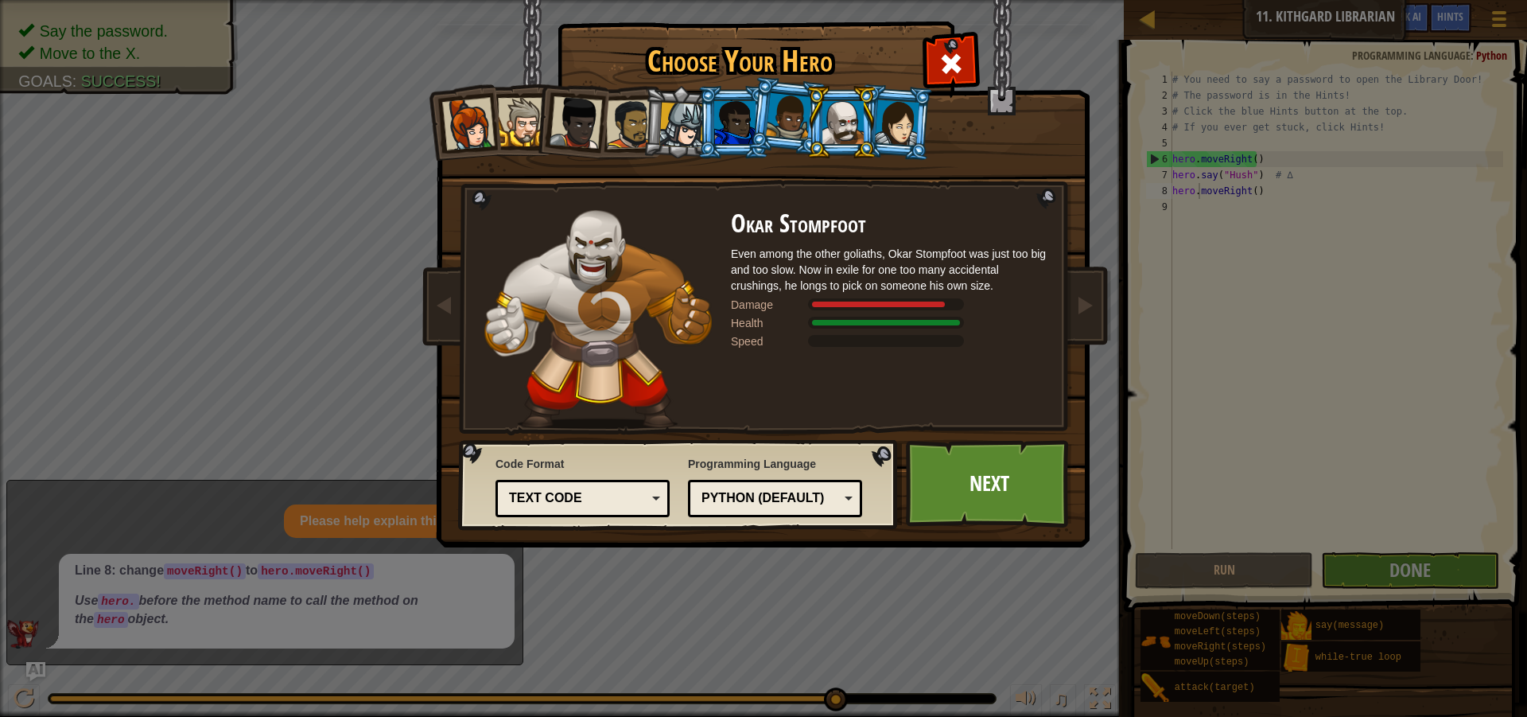
click at [892, 134] on div at bounding box center [897, 121] width 45 height 45
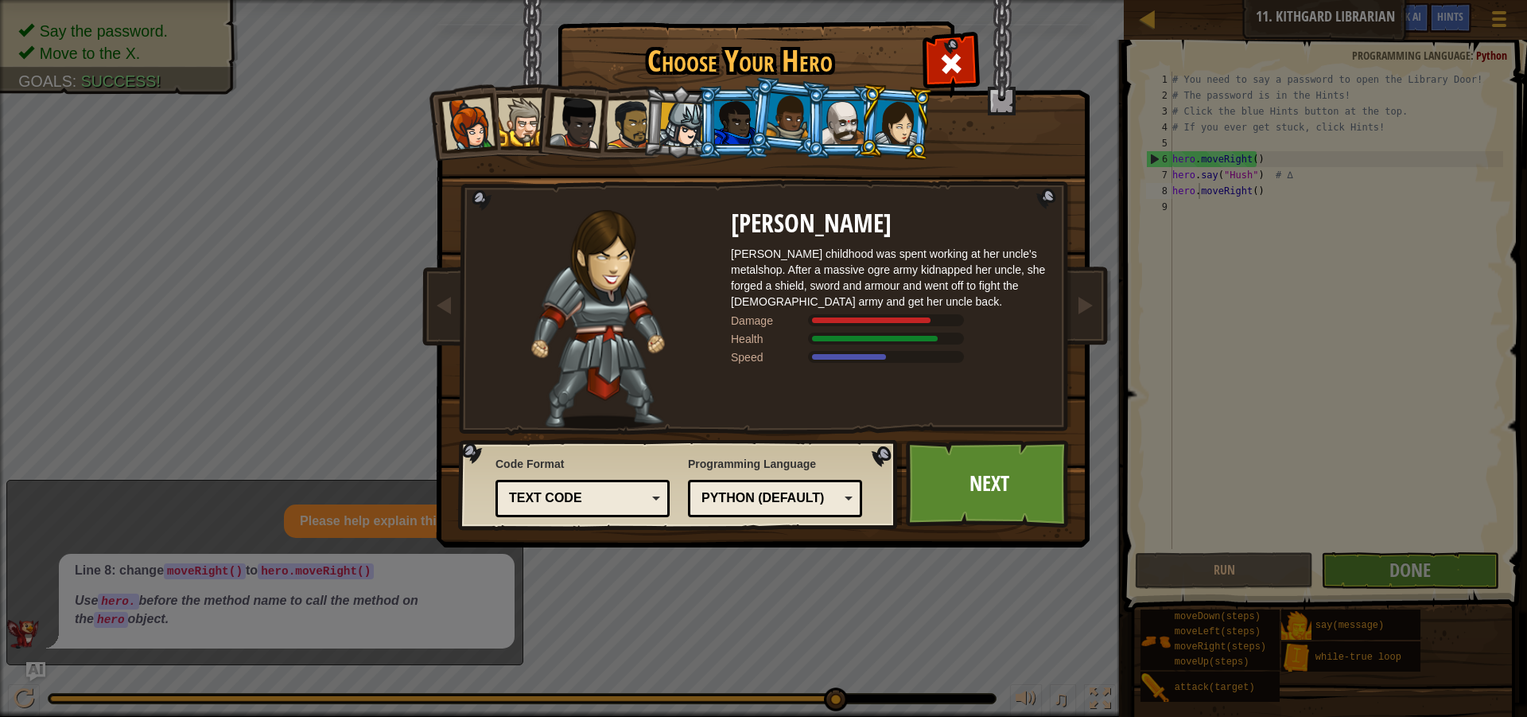
click at [734, 93] on li at bounding box center [734, 122] width 72 height 72
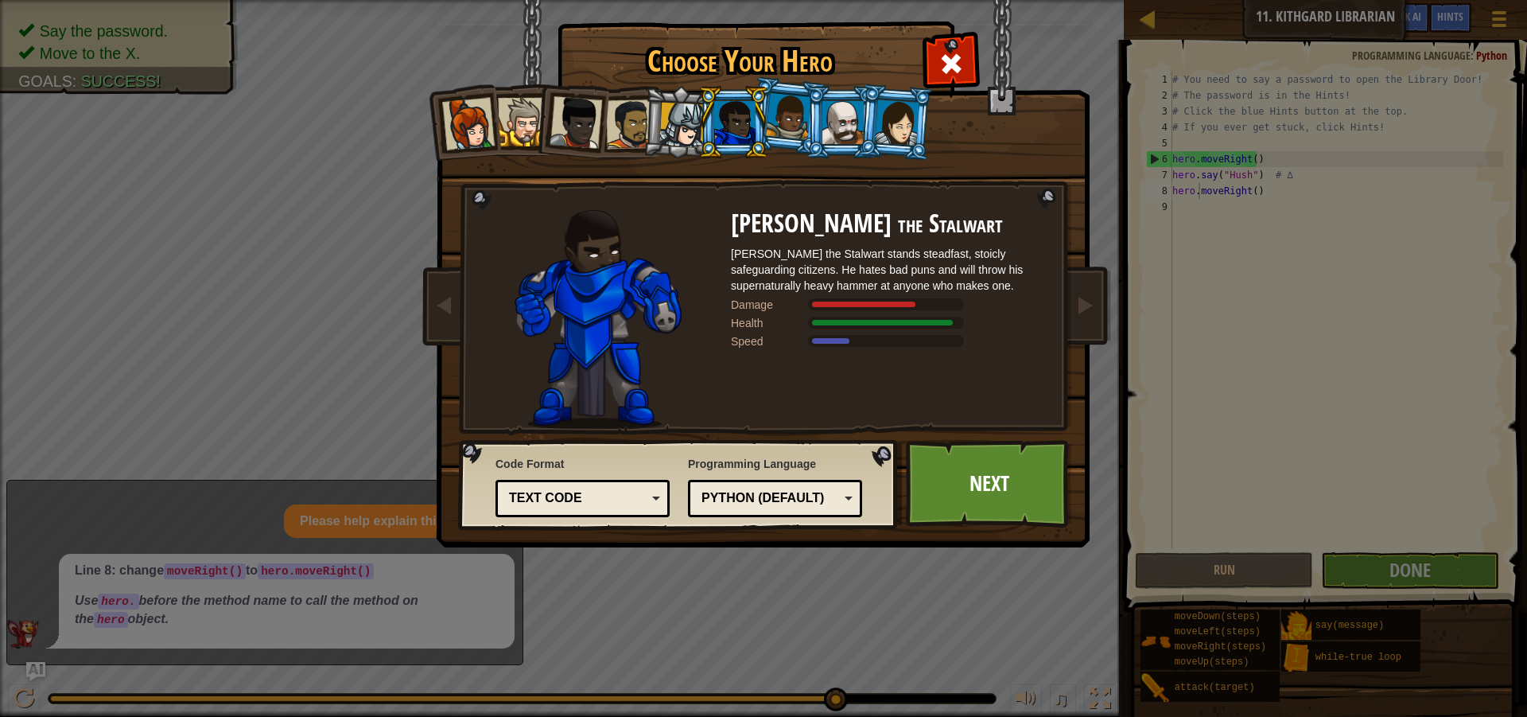
click at [674, 94] on li at bounding box center [680, 122] width 76 height 76
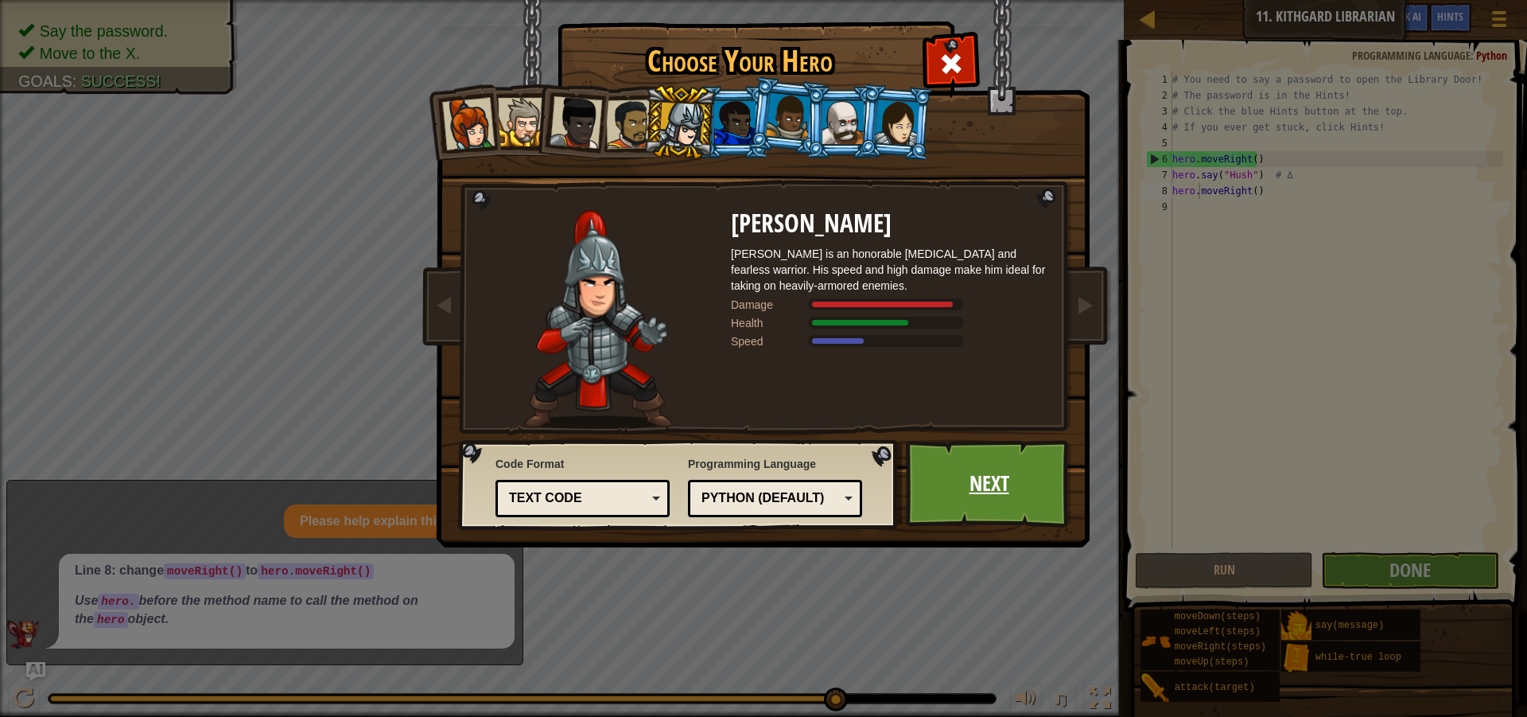
click at [987, 484] on link "Next" at bounding box center [989, 483] width 166 height 87
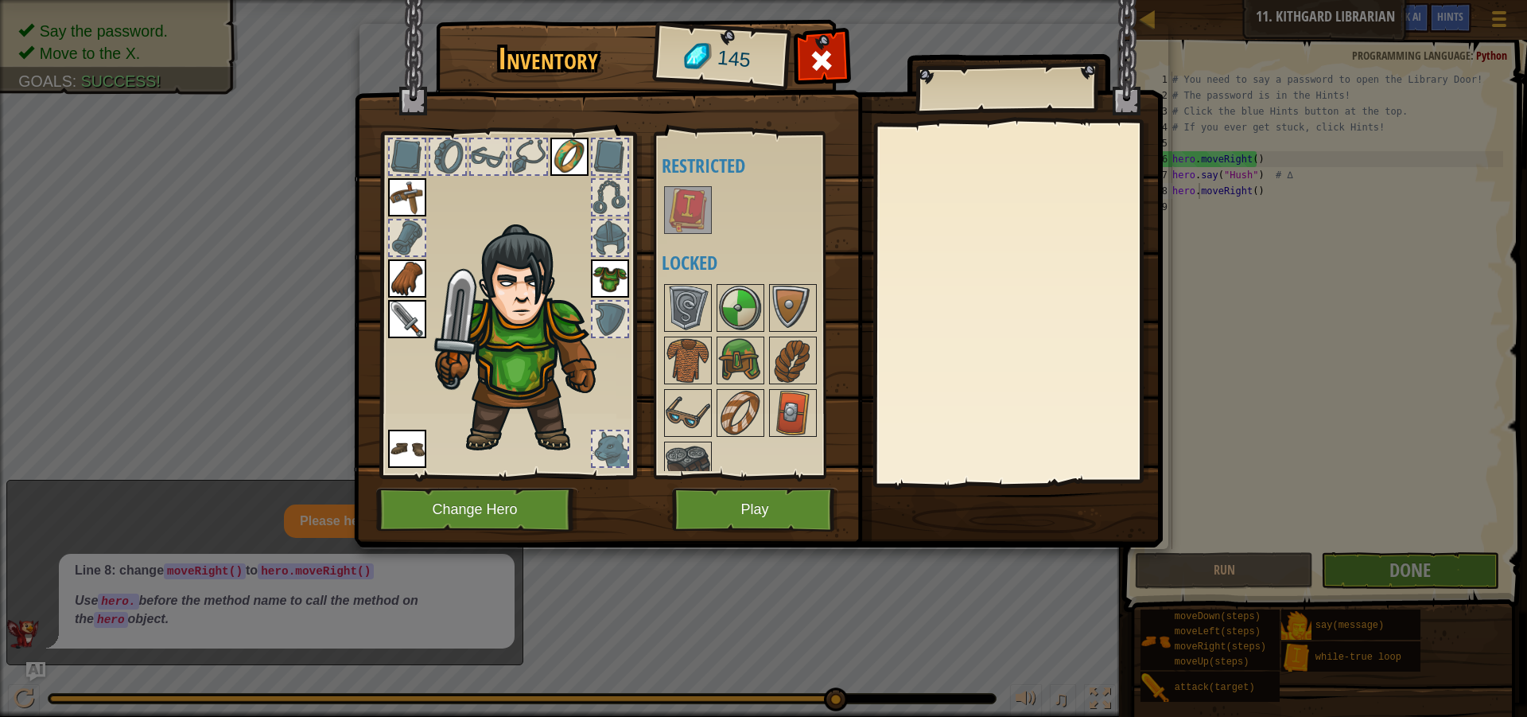
click at [687, 212] on img at bounding box center [688, 210] width 45 height 45
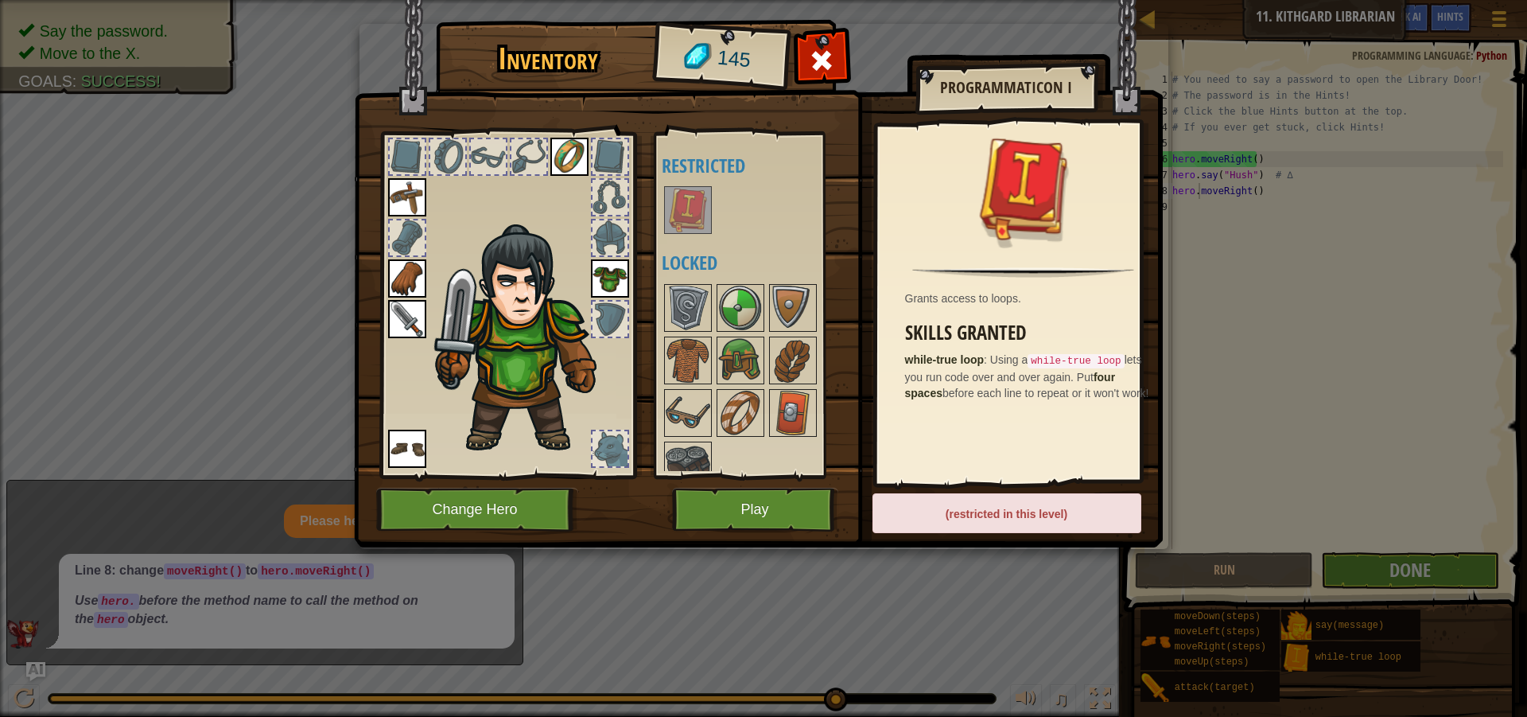
click at [691, 210] on img at bounding box center [688, 210] width 45 height 45
click at [698, 313] on img at bounding box center [688, 308] width 45 height 45
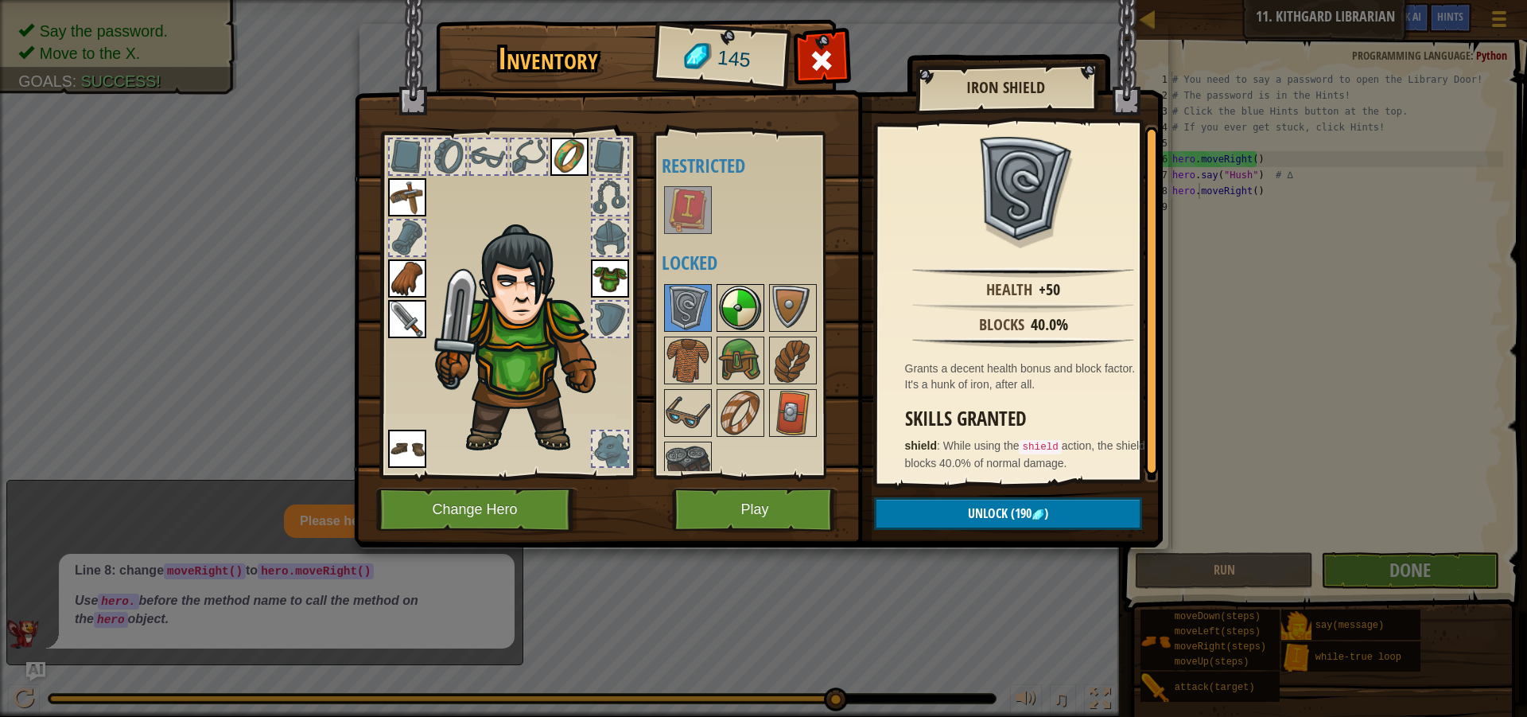
click at [742, 308] on img at bounding box center [740, 308] width 45 height 45
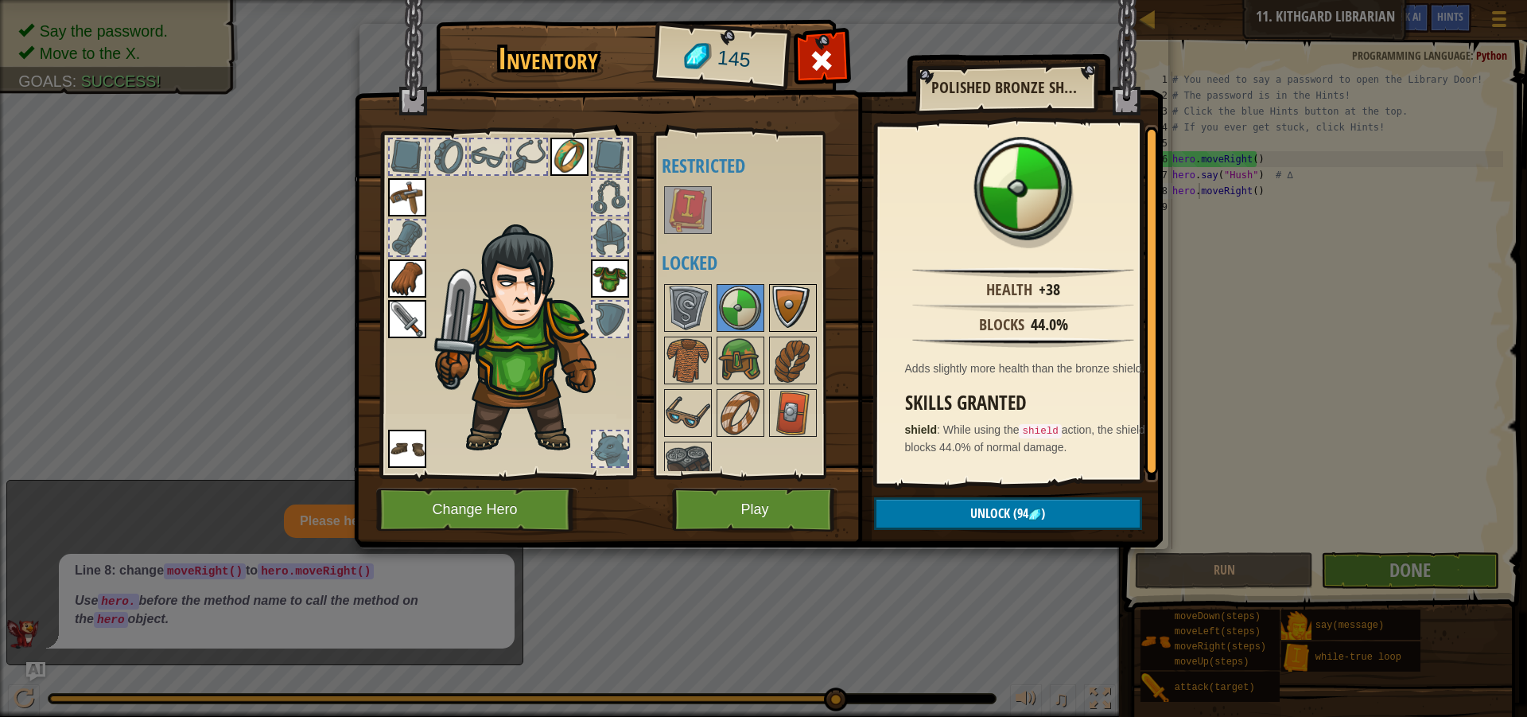
click at [795, 313] on img at bounding box center [793, 308] width 45 height 45
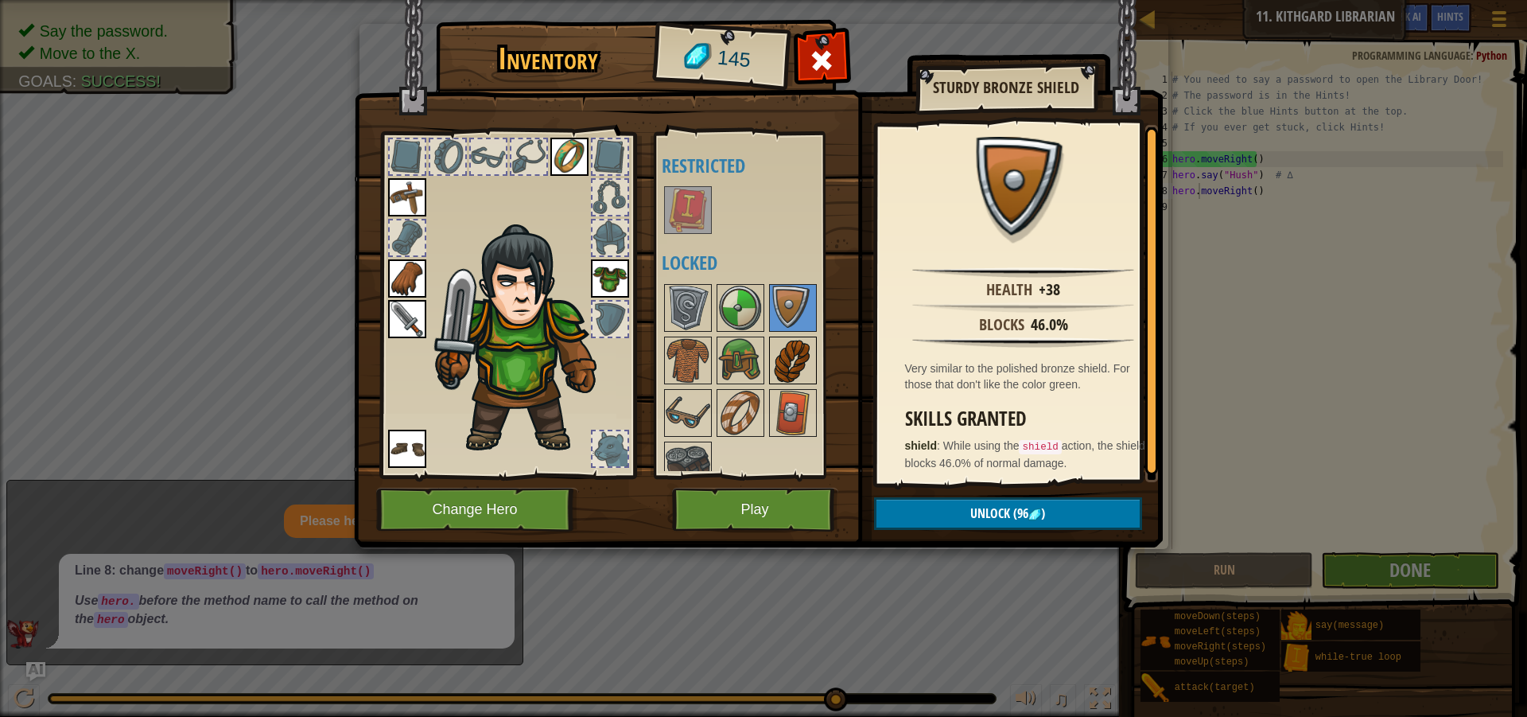
click at [793, 352] on img at bounding box center [793, 360] width 45 height 45
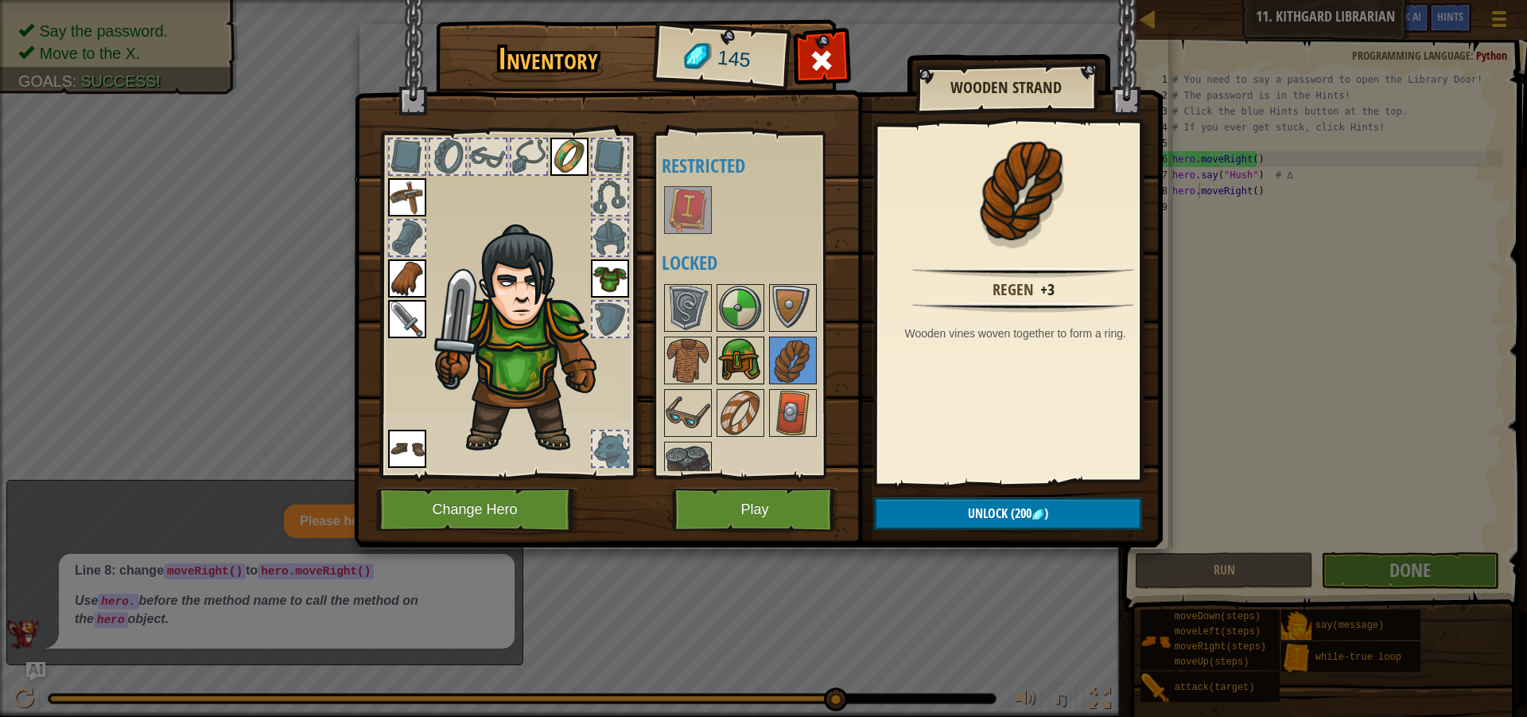
click at [754, 356] on img at bounding box center [740, 360] width 45 height 45
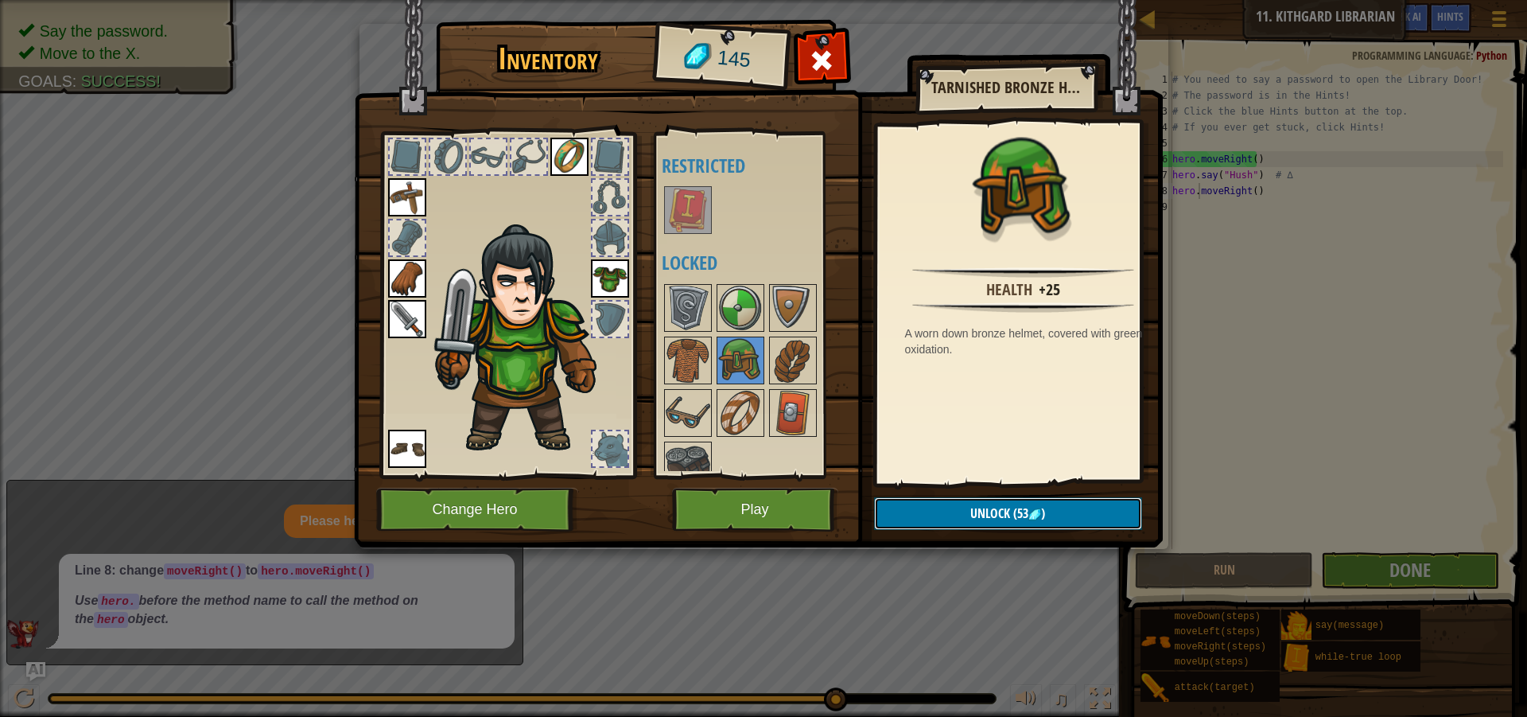
click at [943, 503] on button "Unlock (53 )" at bounding box center [1008, 513] width 268 height 33
click at [920, 508] on button "Confirm" at bounding box center [1008, 513] width 268 height 33
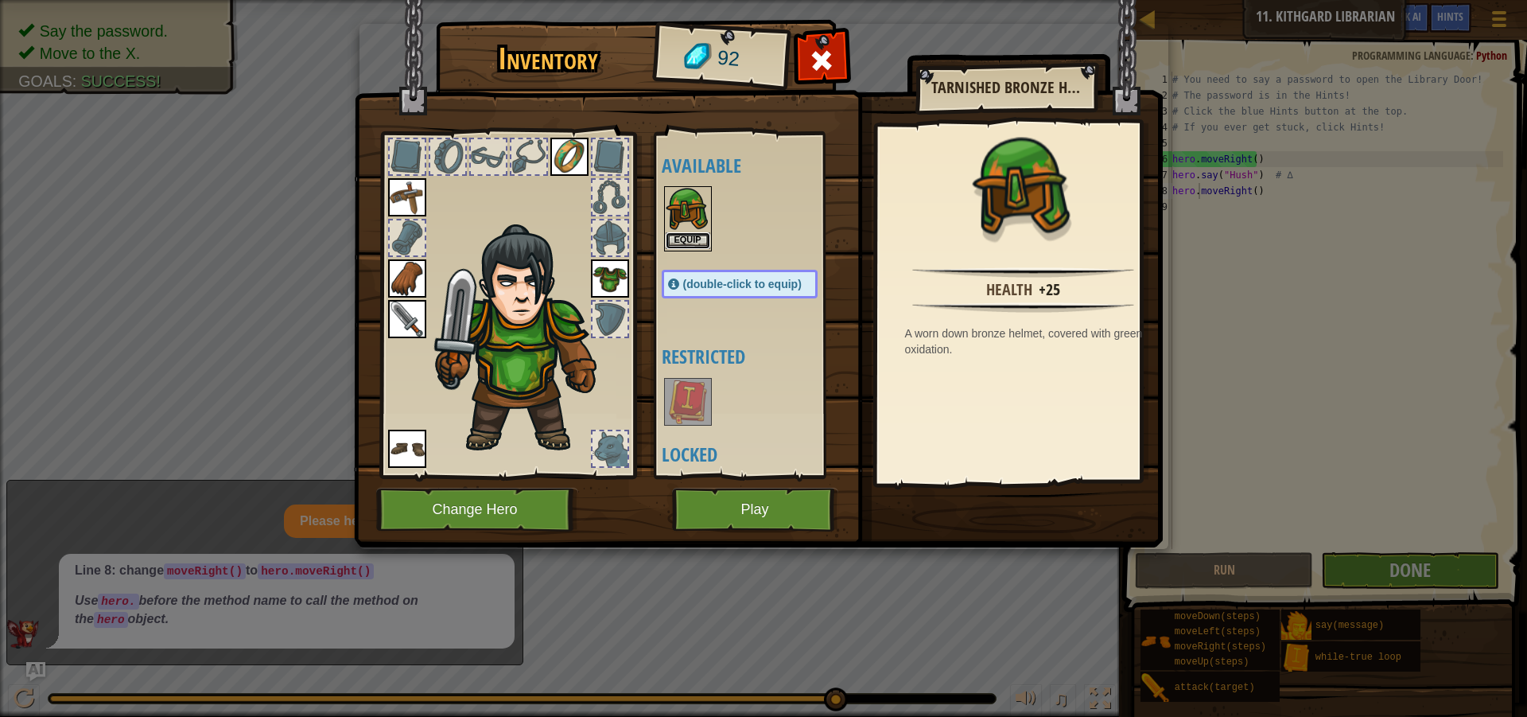
click at [682, 235] on button "Equip" at bounding box center [688, 240] width 45 height 17
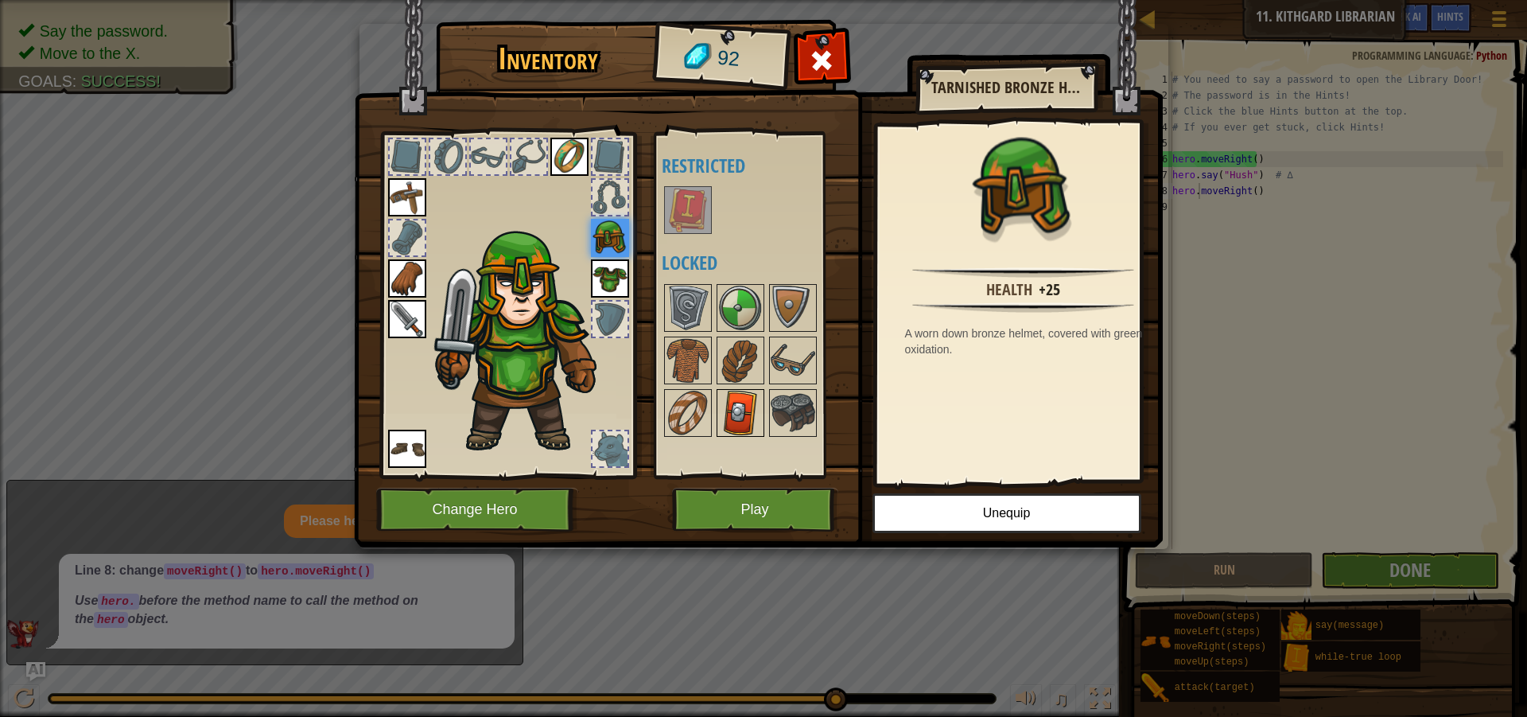
click at [745, 400] on img at bounding box center [740, 413] width 45 height 45
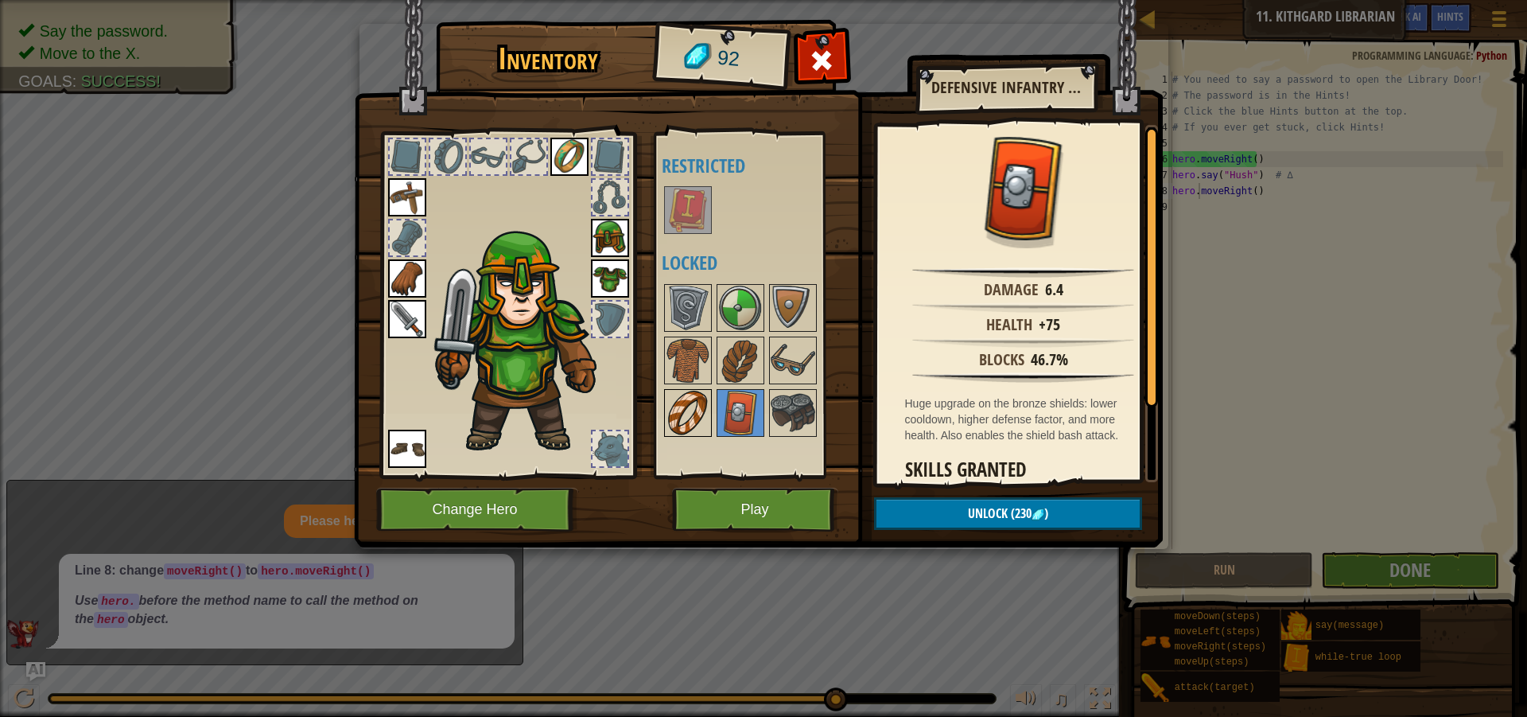
click at [699, 395] on img at bounding box center [688, 413] width 45 height 45
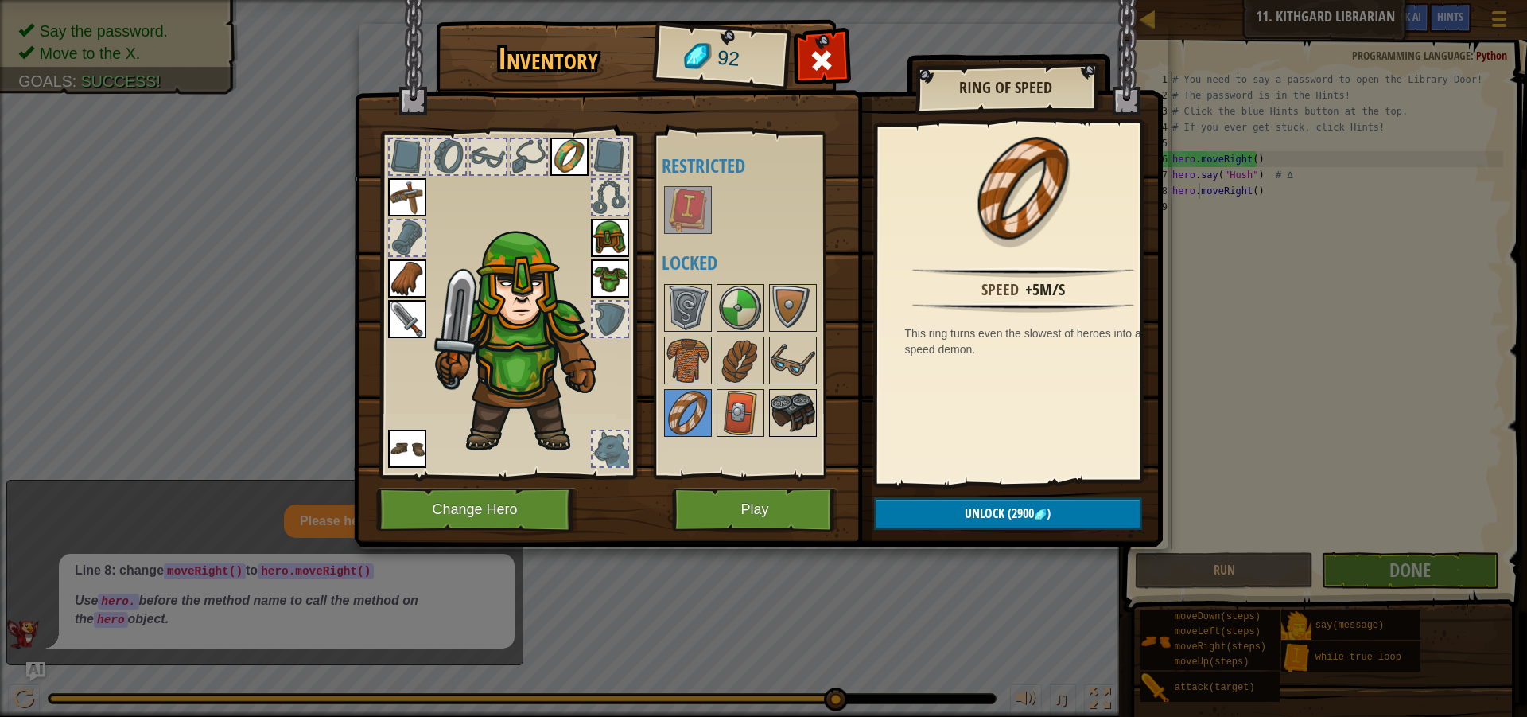
click at [778, 402] on img at bounding box center [793, 413] width 45 height 45
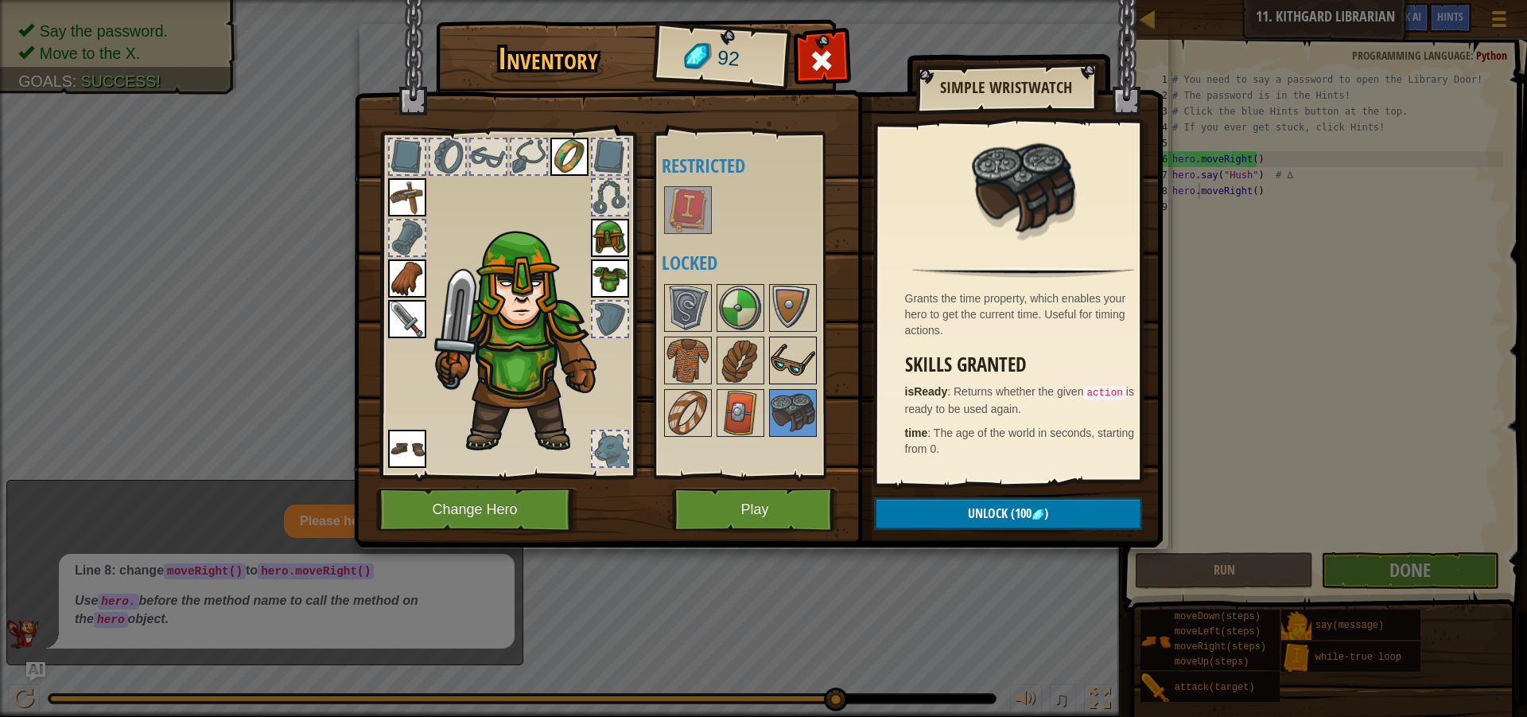
click at [778, 354] on img at bounding box center [793, 360] width 45 height 45
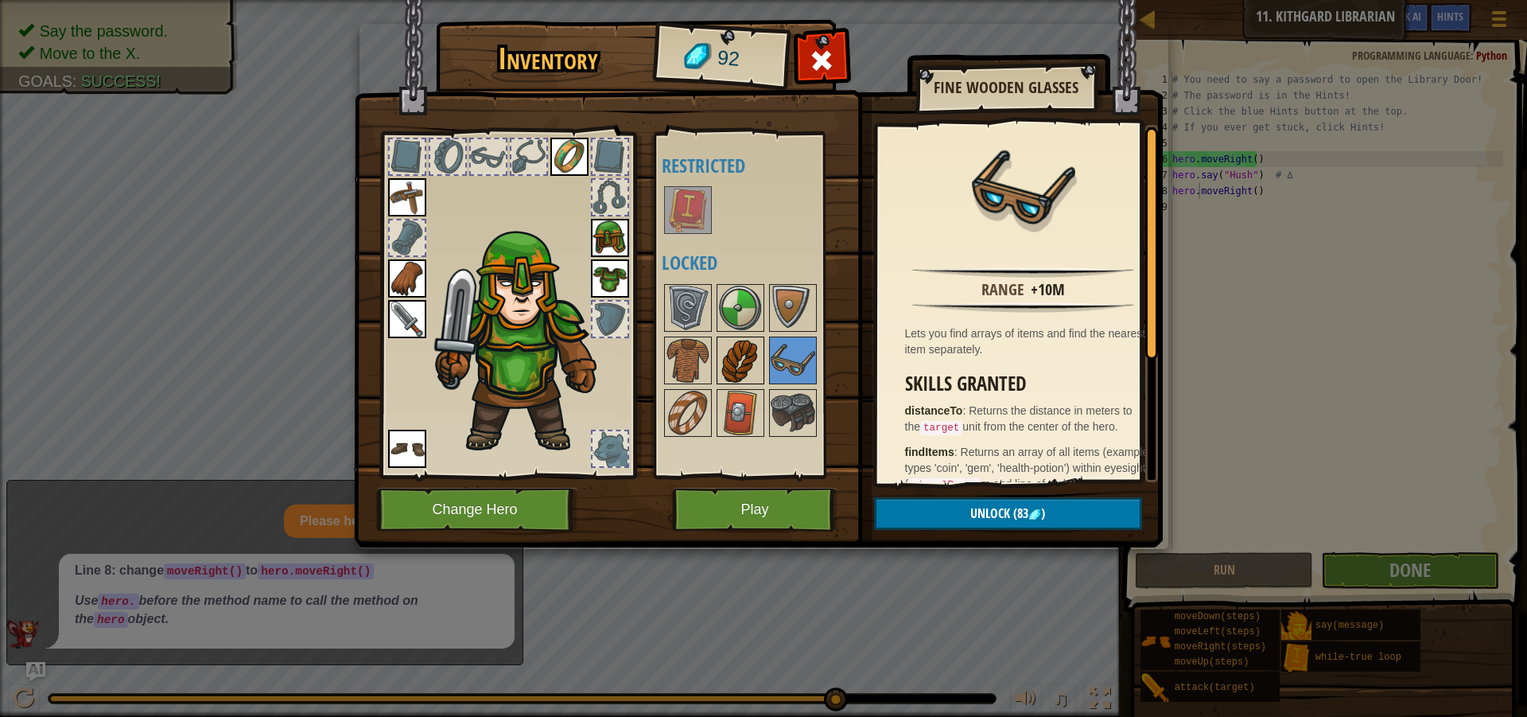
click at [725, 344] on img at bounding box center [740, 360] width 45 height 45
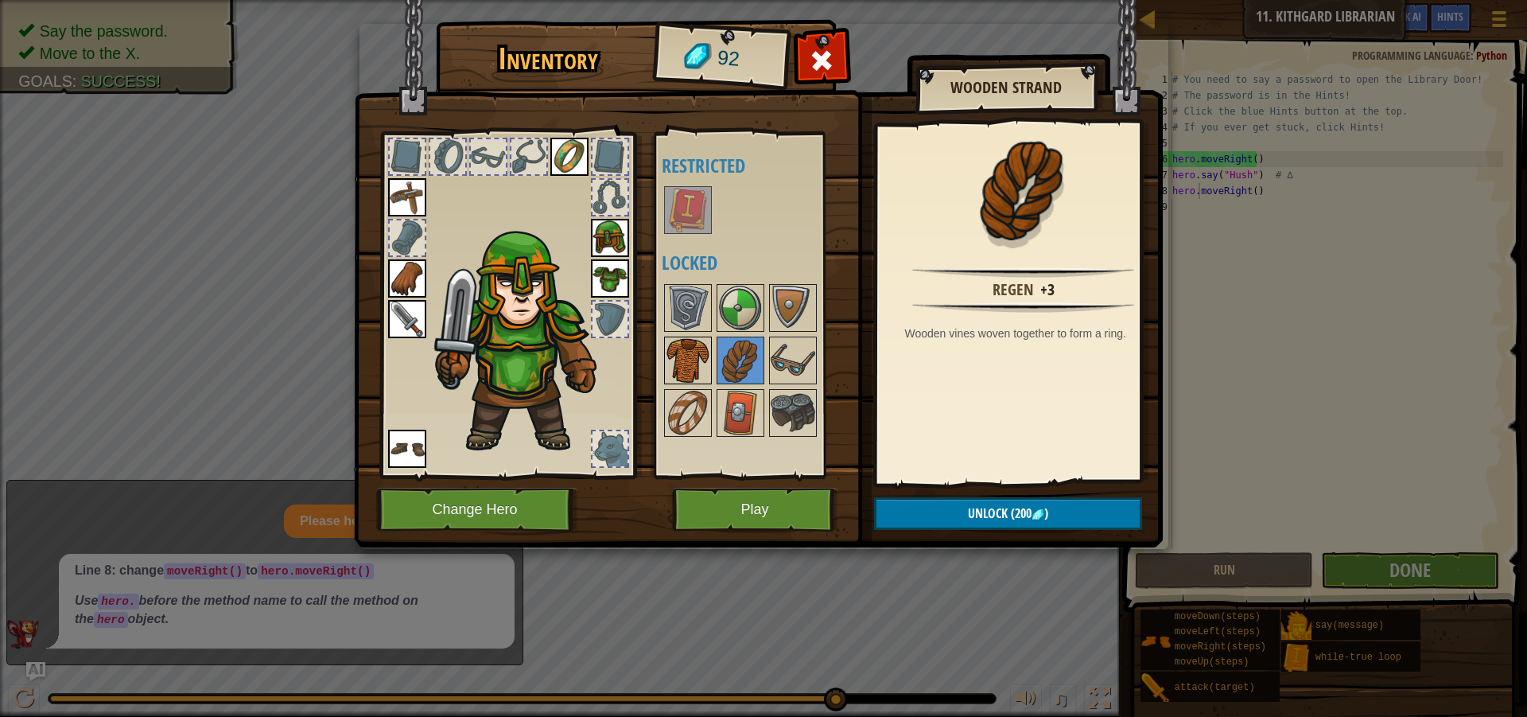
click at [693, 369] on img at bounding box center [688, 360] width 45 height 45
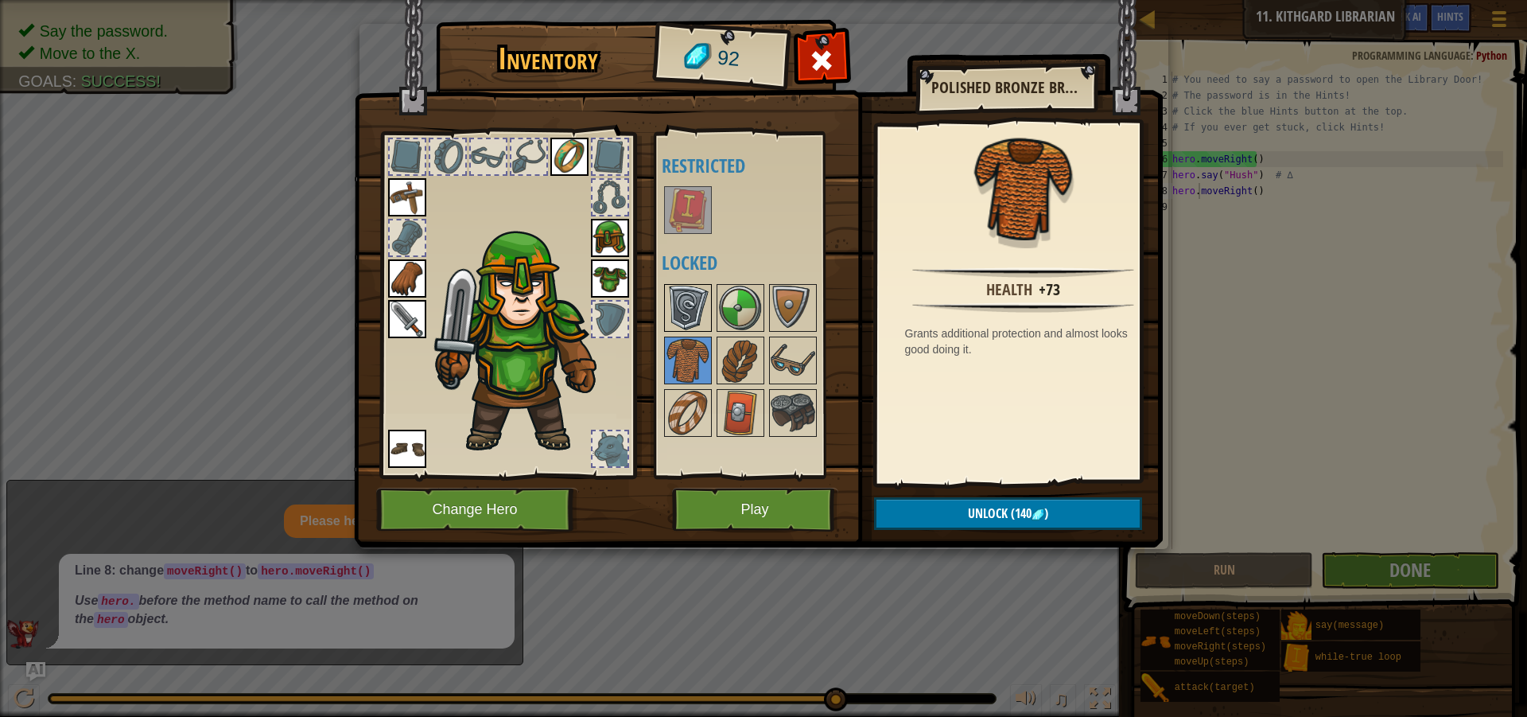
click at [686, 293] on img at bounding box center [688, 308] width 45 height 45
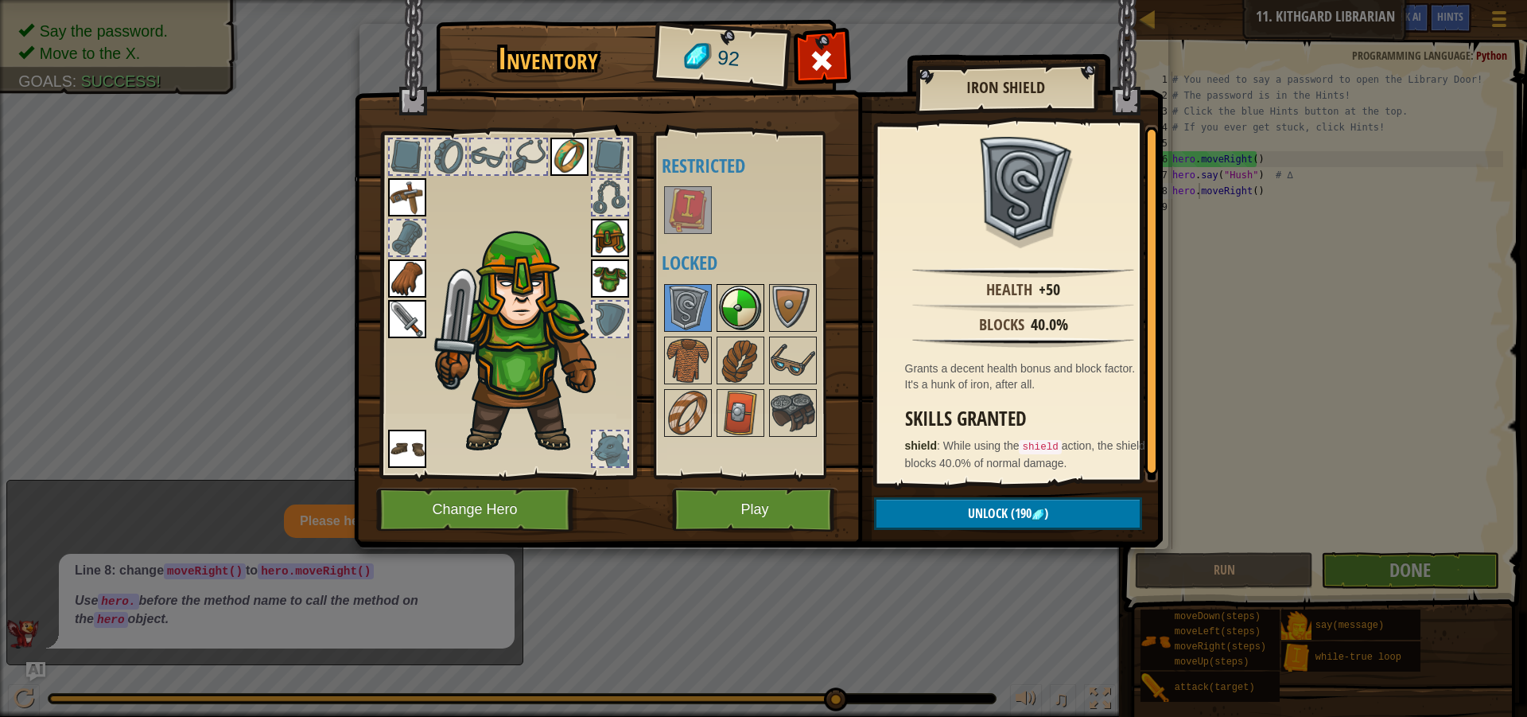
click at [729, 298] on img at bounding box center [740, 308] width 45 height 45
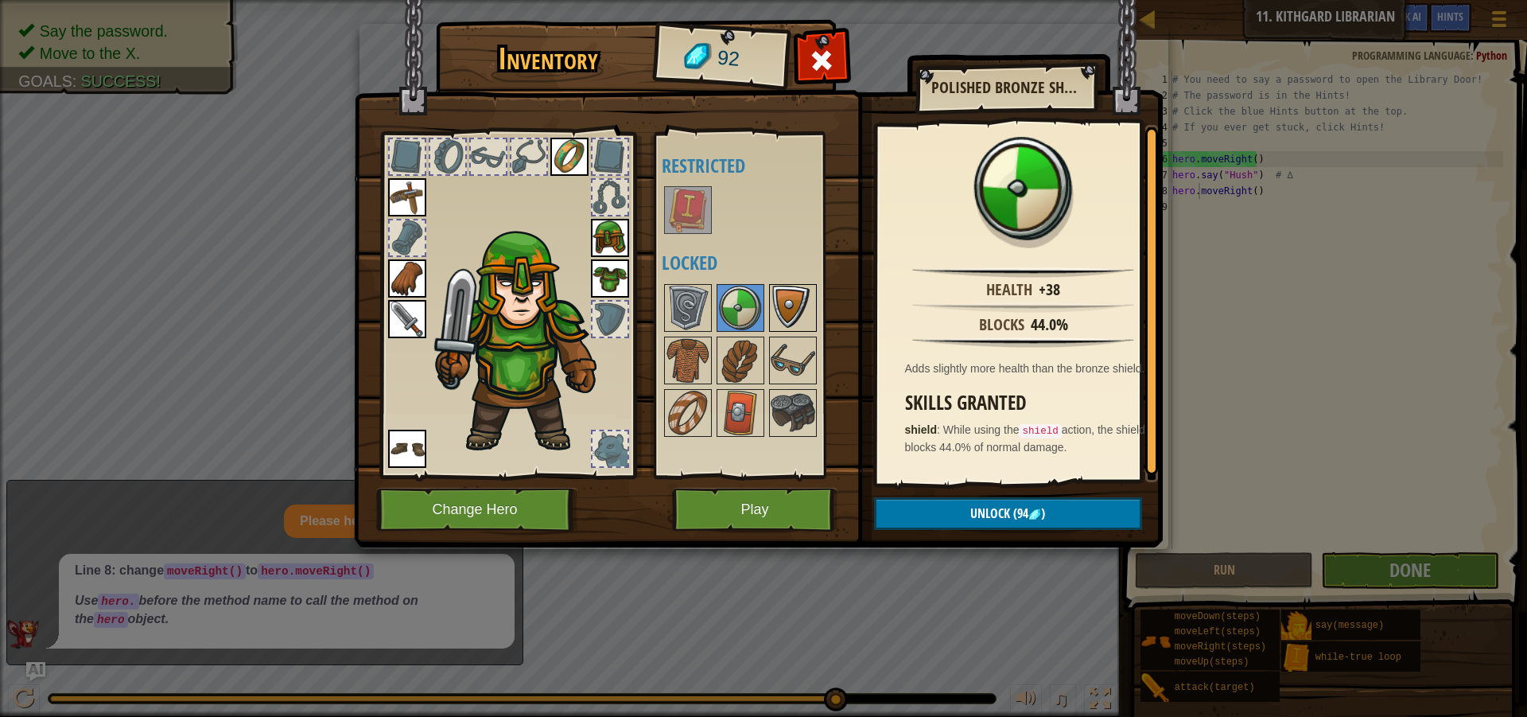
click at [780, 310] on img at bounding box center [793, 308] width 45 height 45
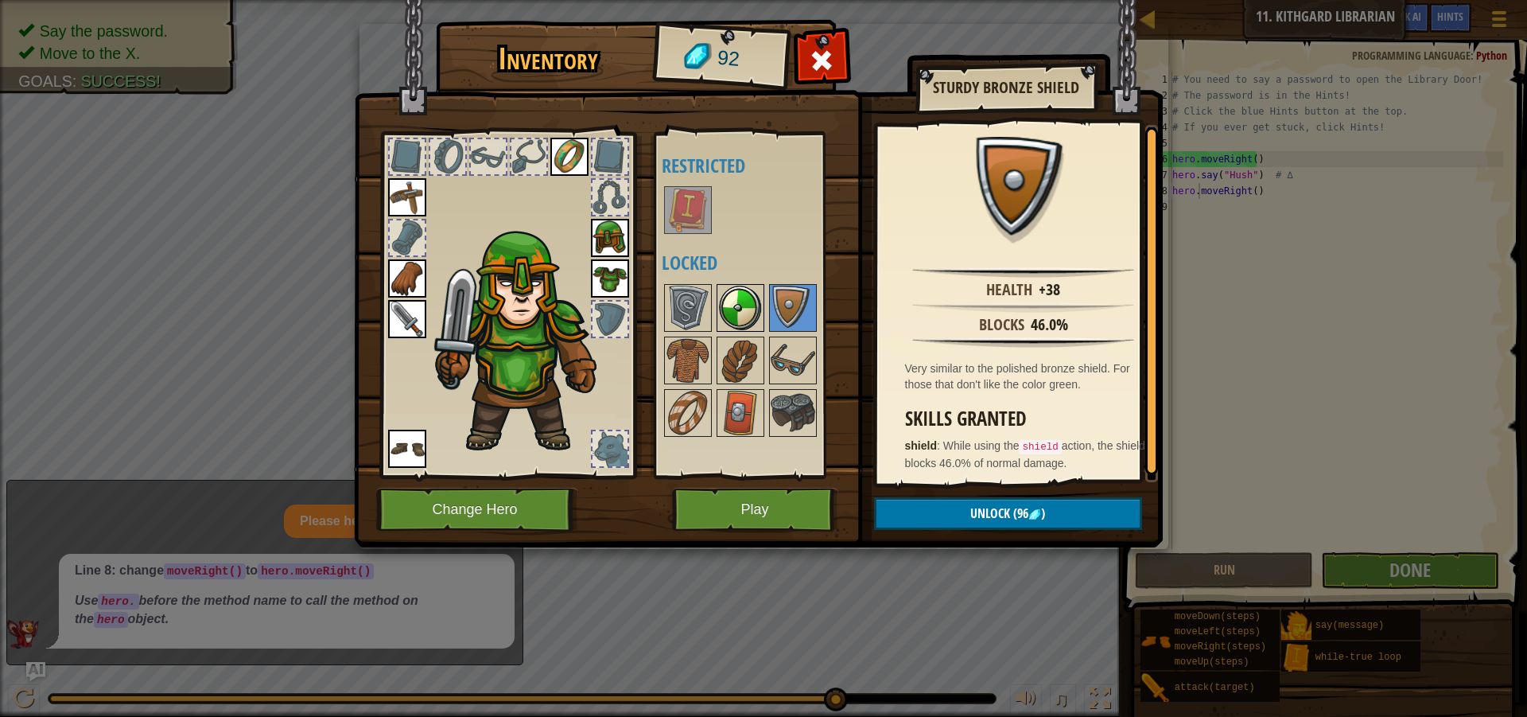
click at [750, 305] on img at bounding box center [740, 308] width 45 height 45
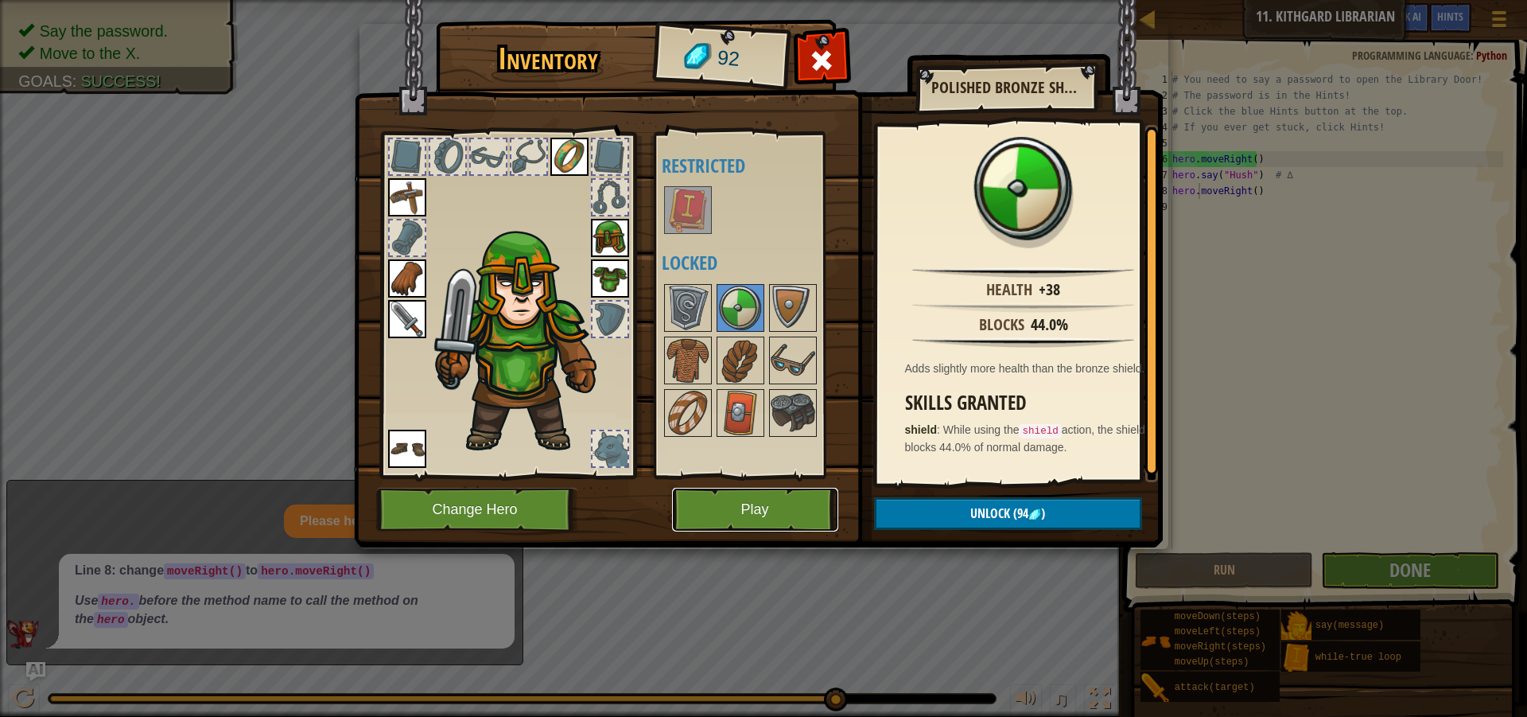
click at [764, 499] on button "Play" at bounding box center [755, 510] width 166 height 44
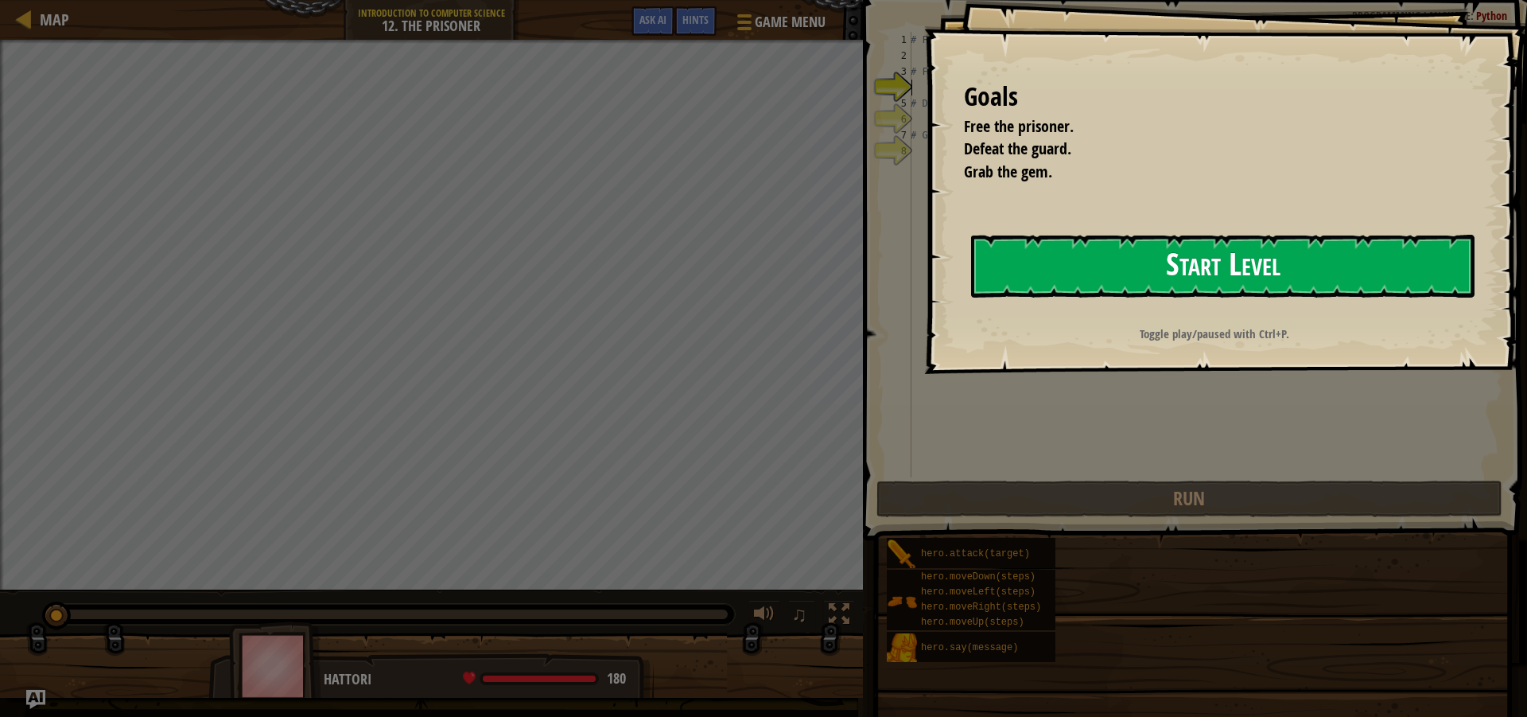
click at [1083, 270] on button "Start Level" at bounding box center [1223, 266] width 504 height 63
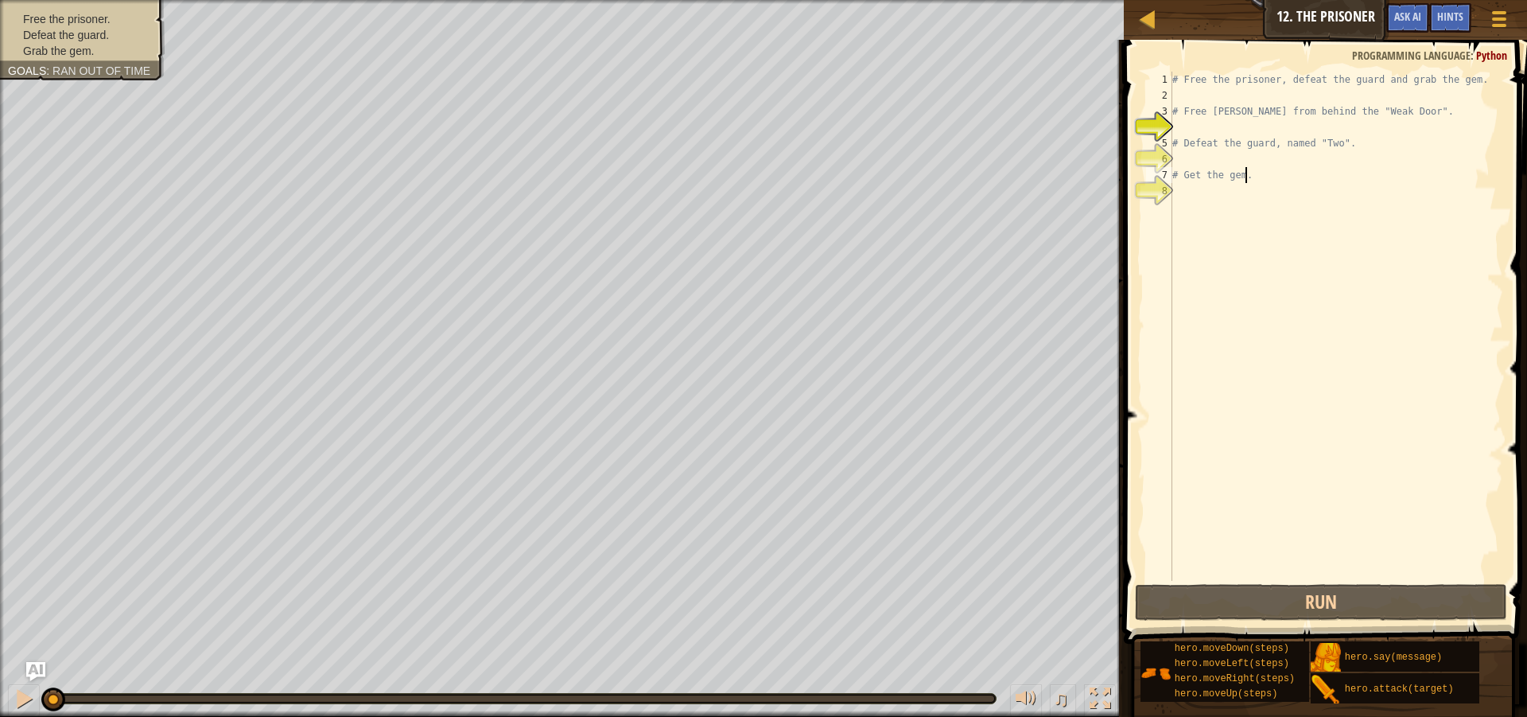
click at [1255, 182] on div "# Free the prisoner, defeat the guard and grab the gem. # Free Patrick from beh…" at bounding box center [1336, 342] width 334 height 541
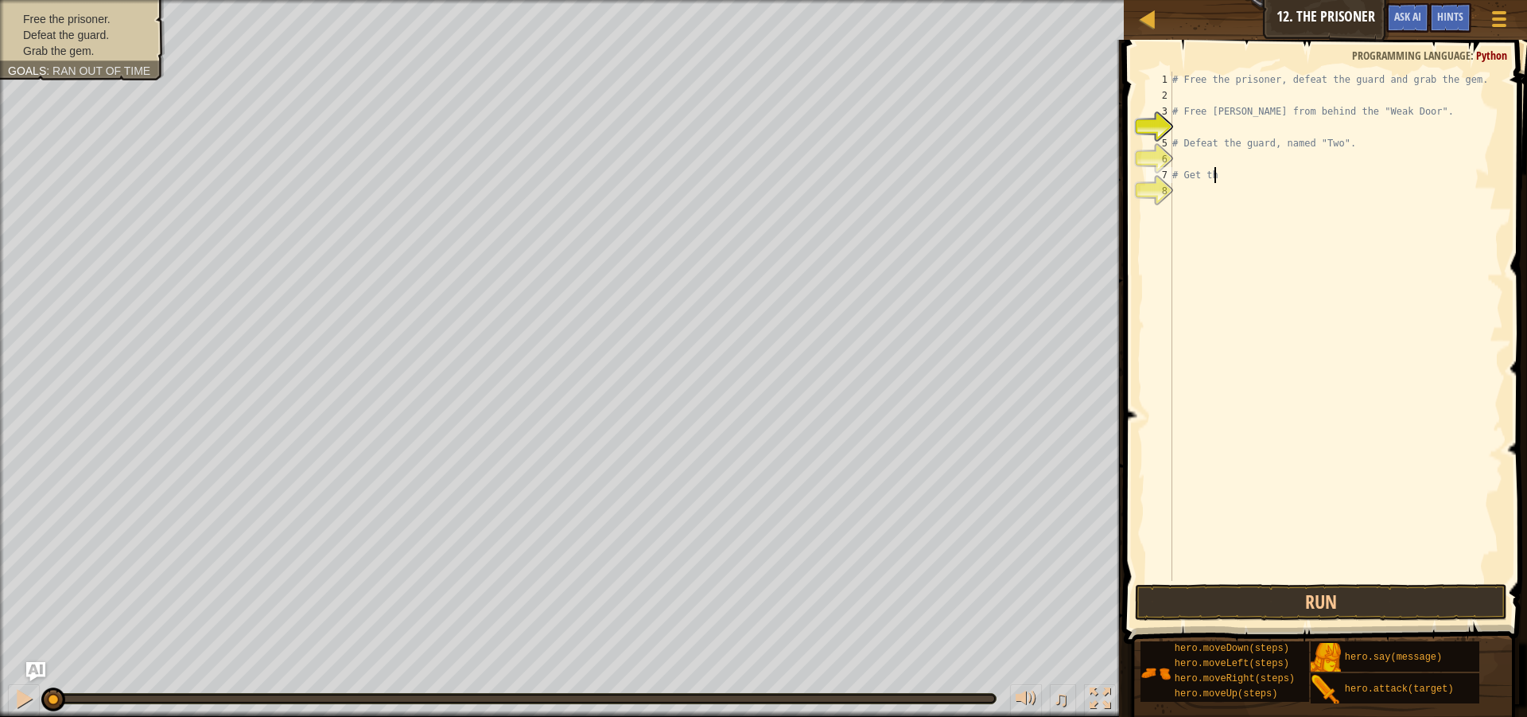
type textarea "#"
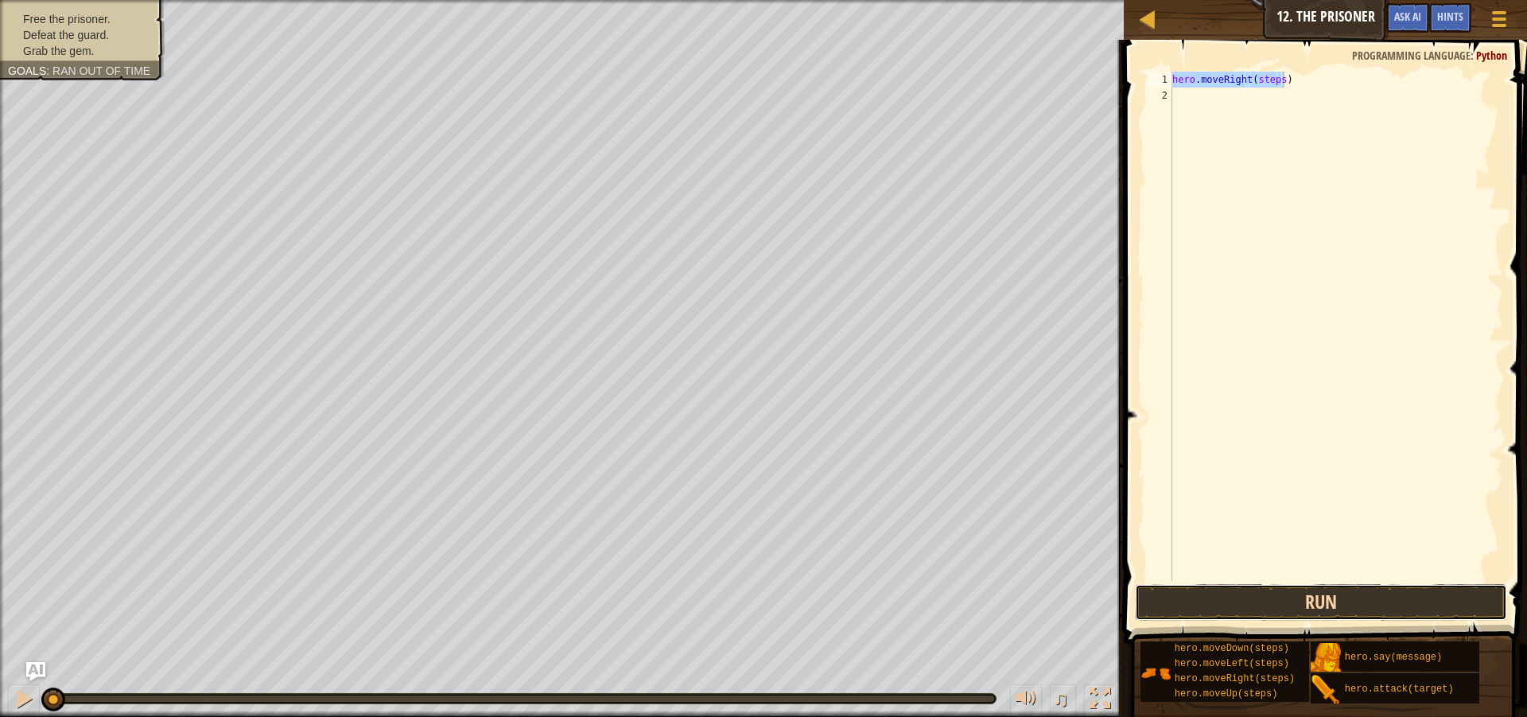
click at [1206, 601] on button "Run" at bounding box center [1321, 602] width 372 height 37
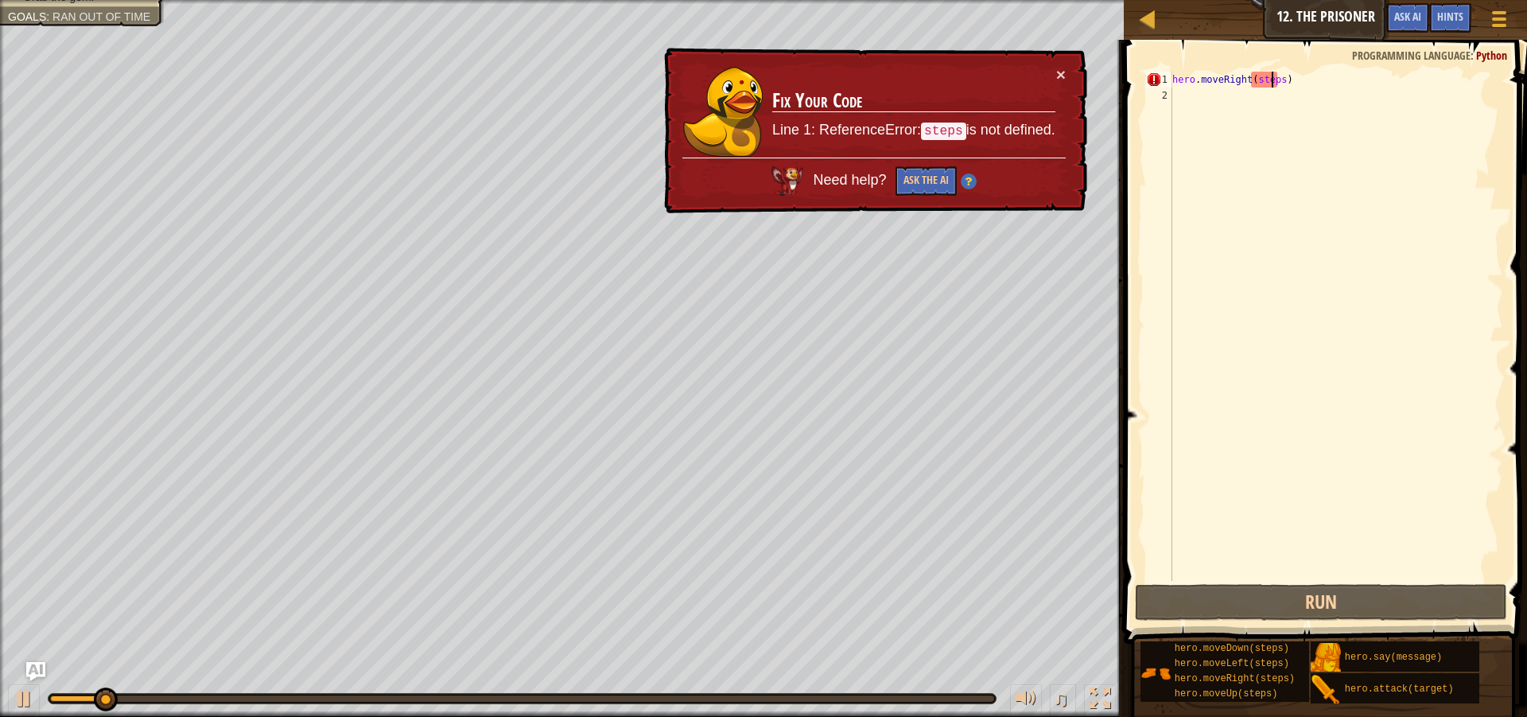
click at [1271, 79] on div "hero . moveRight ( steps )" at bounding box center [1336, 342] width 334 height 541
click at [1277, 80] on div "hero . moveRight ( steps )" at bounding box center [1336, 342] width 334 height 541
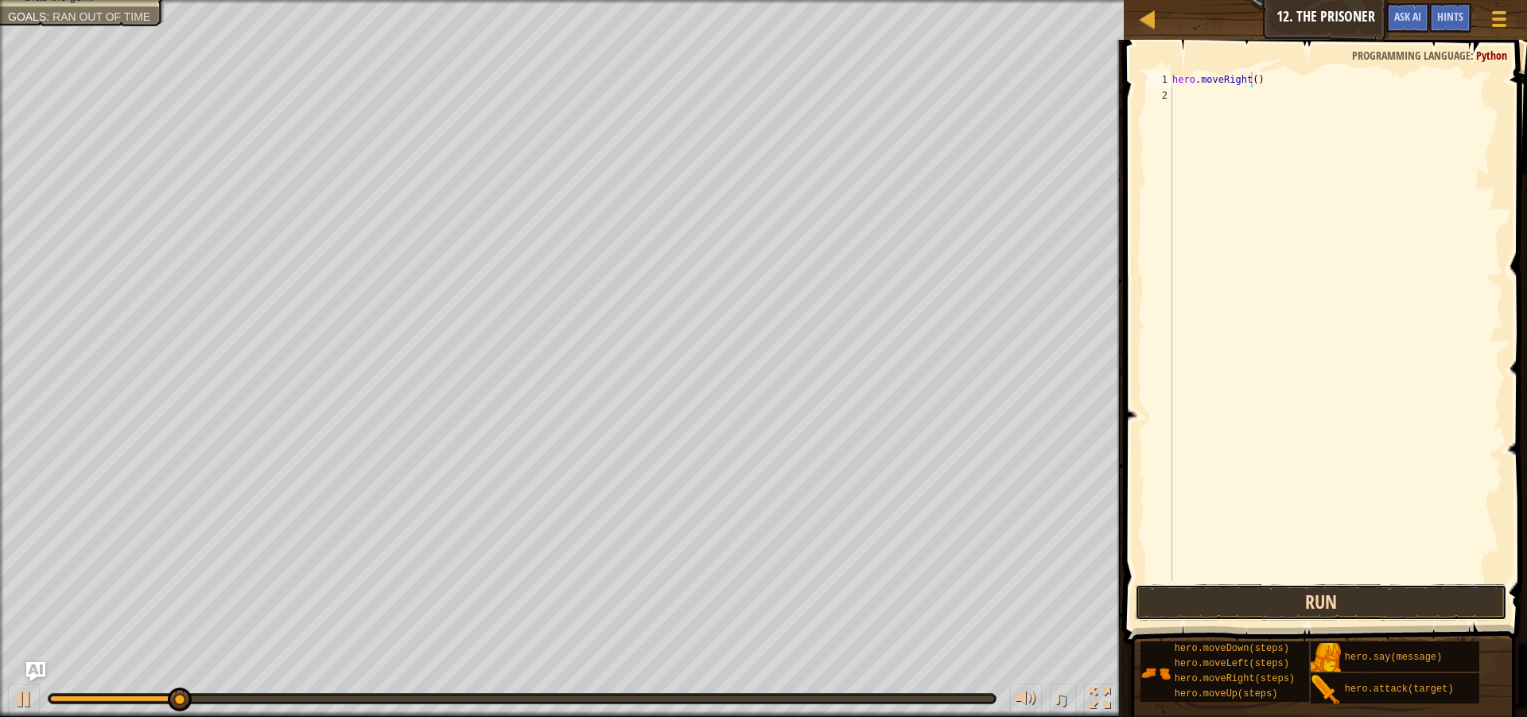
click at [1233, 586] on button "Run" at bounding box center [1321, 602] width 372 height 37
click at [1263, 96] on div "hero . moveRight ( ) hero . attack ( target )" at bounding box center [1336, 342] width 334 height 541
click at [1265, 100] on div "hero . moveRight ( ) hero . attack ( target )" at bounding box center [1336, 342] width 334 height 541
click at [1384, 601] on button "Run" at bounding box center [1321, 602] width 372 height 37
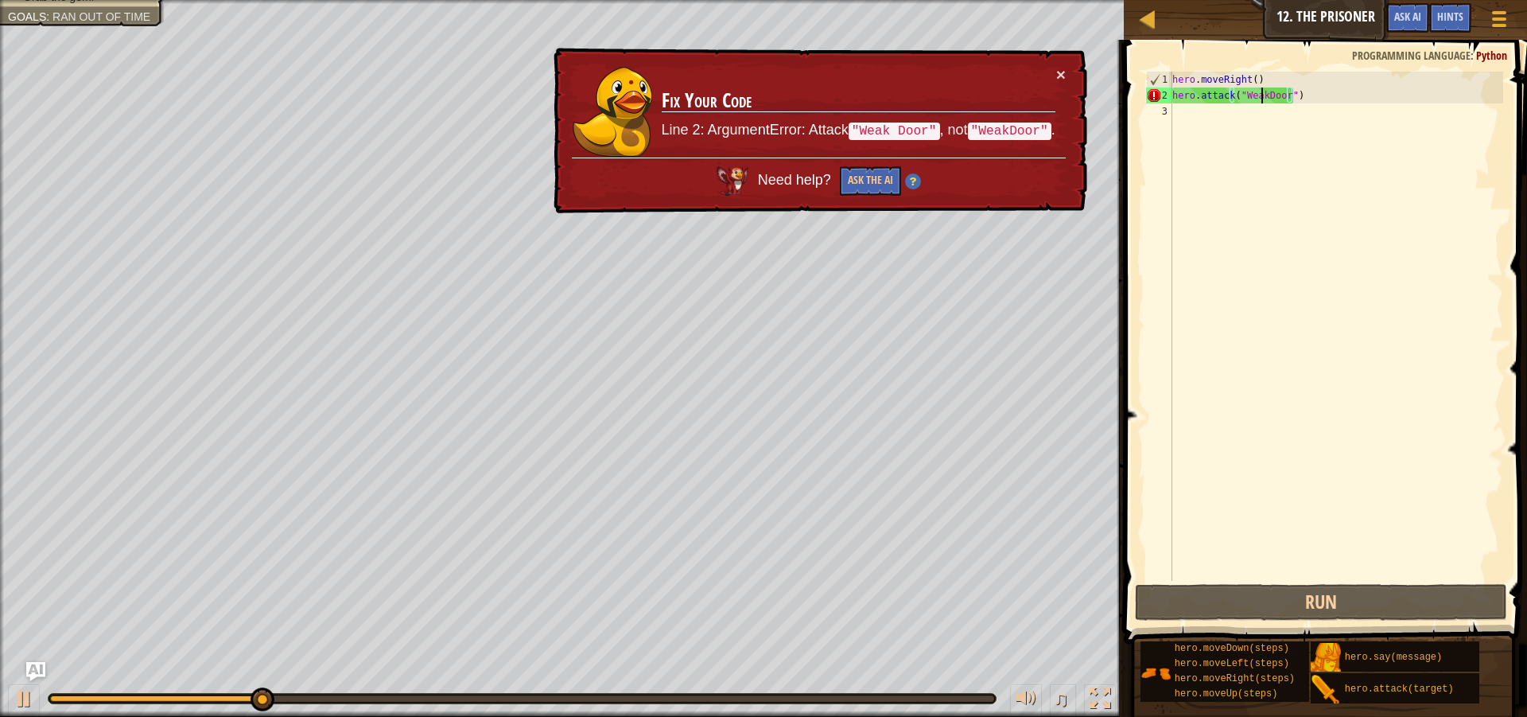
click at [1260, 98] on div "hero . moveRight ( ) hero . attack ( "WeakDoor" )" at bounding box center [1336, 342] width 334 height 541
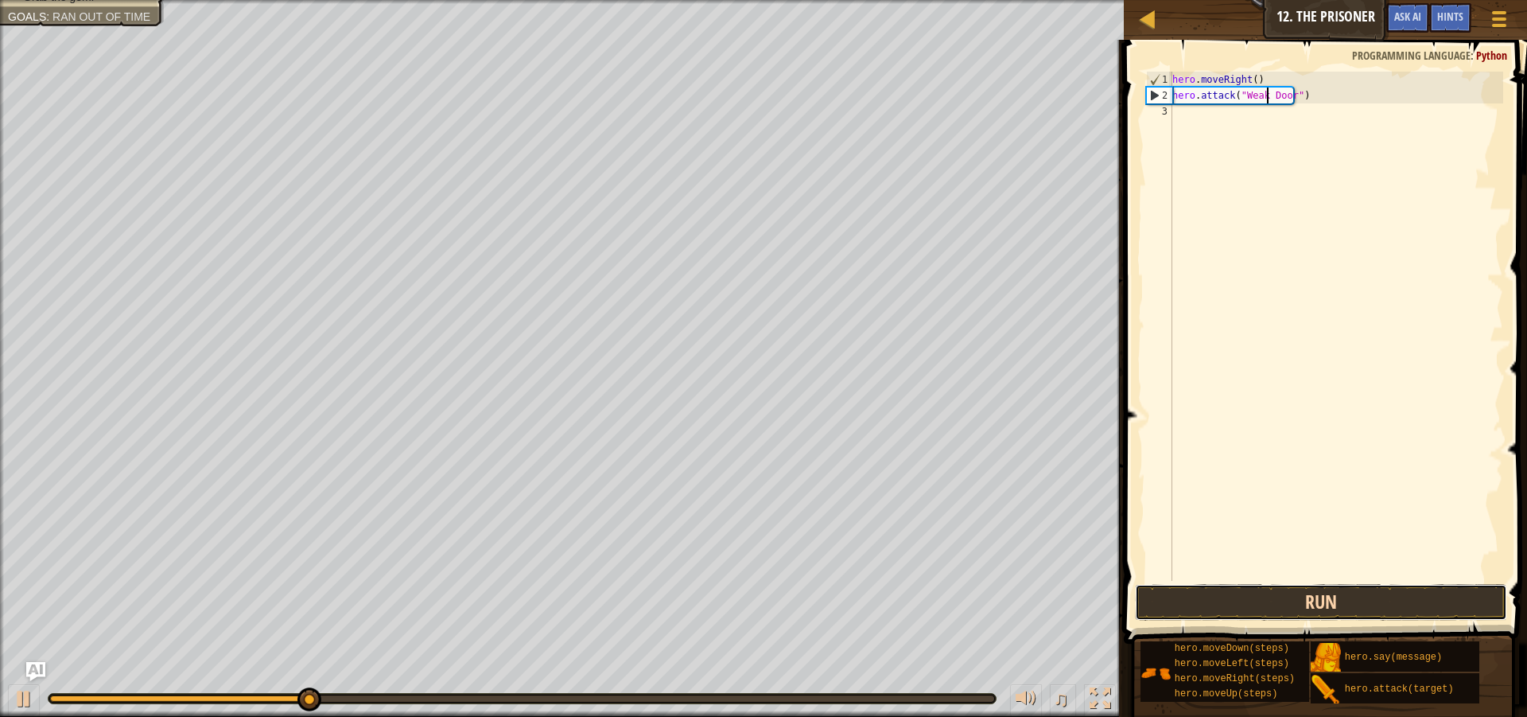
click at [1292, 590] on button "Run" at bounding box center [1321, 602] width 372 height 37
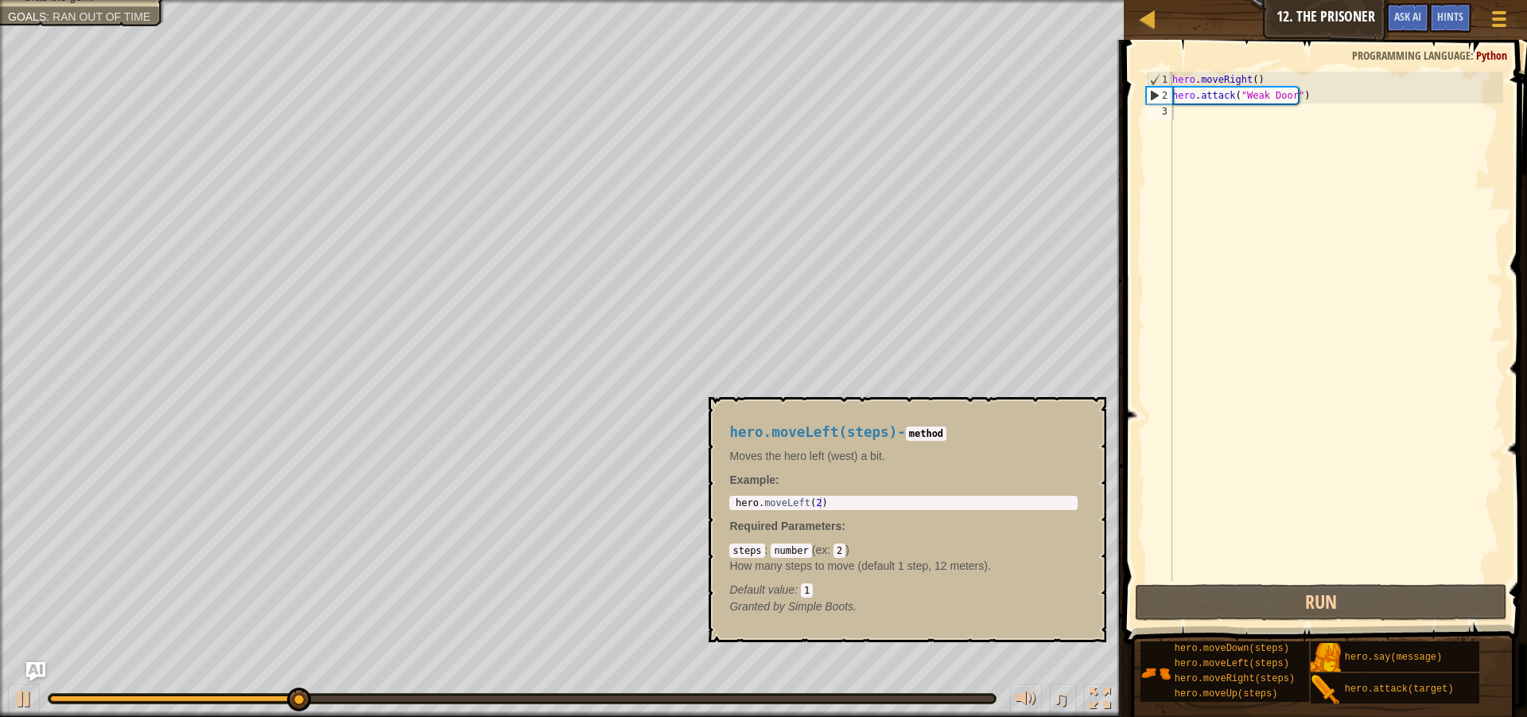
scroll to position [7, 9]
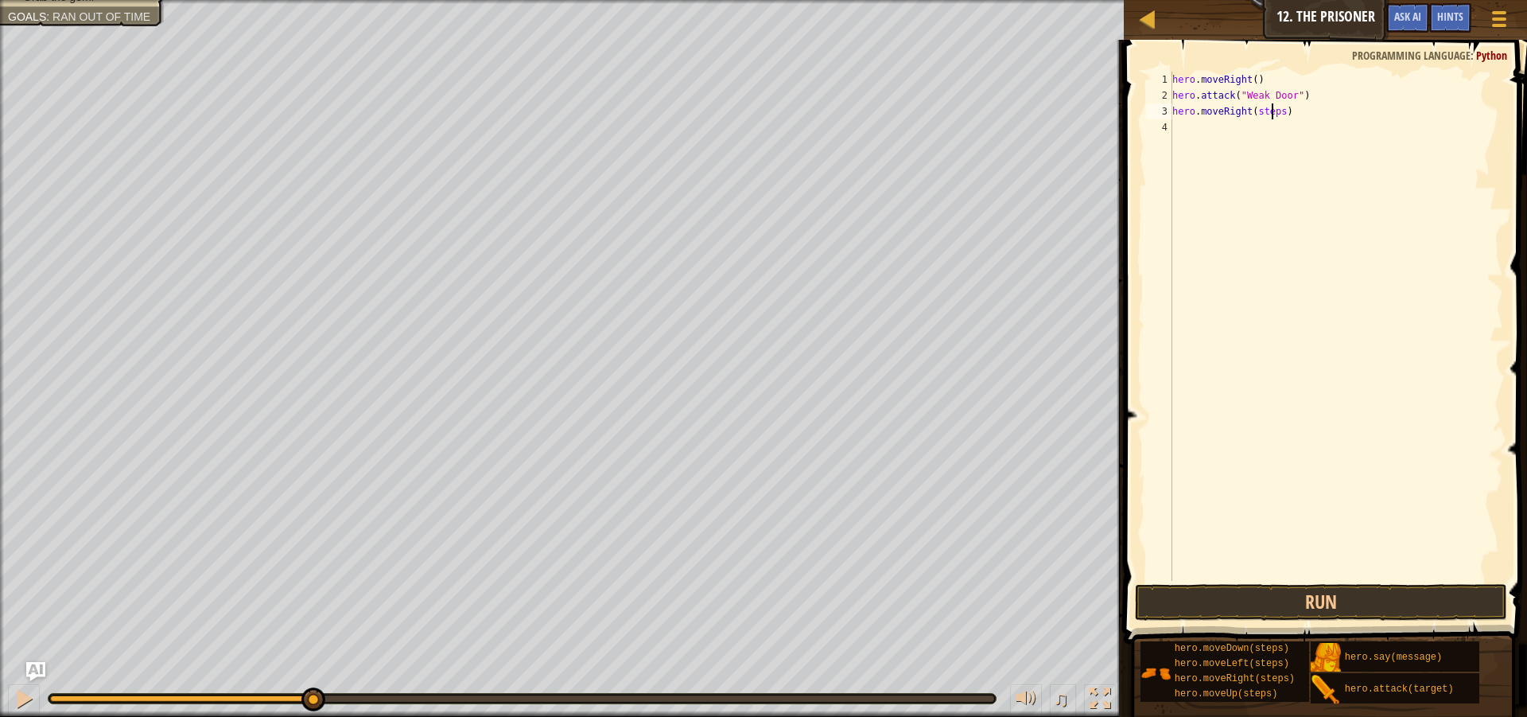
click at [1275, 107] on div "hero . moveRight ( ) hero . attack ( "Weak Door" ) hero . moveRight ( steps )" at bounding box center [1336, 342] width 334 height 541
click at [1262, 108] on div "hero . moveRight ( ) hero . attack ( "Weak Door" ) hero . moveRight ( ss )" at bounding box center [1336, 342] width 334 height 541
click at [1274, 126] on div "hero . moveRight ( ) hero . attack ( "Weak Door" ) hero . moveRight ( 3 ) hero …" at bounding box center [1336, 342] width 334 height 541
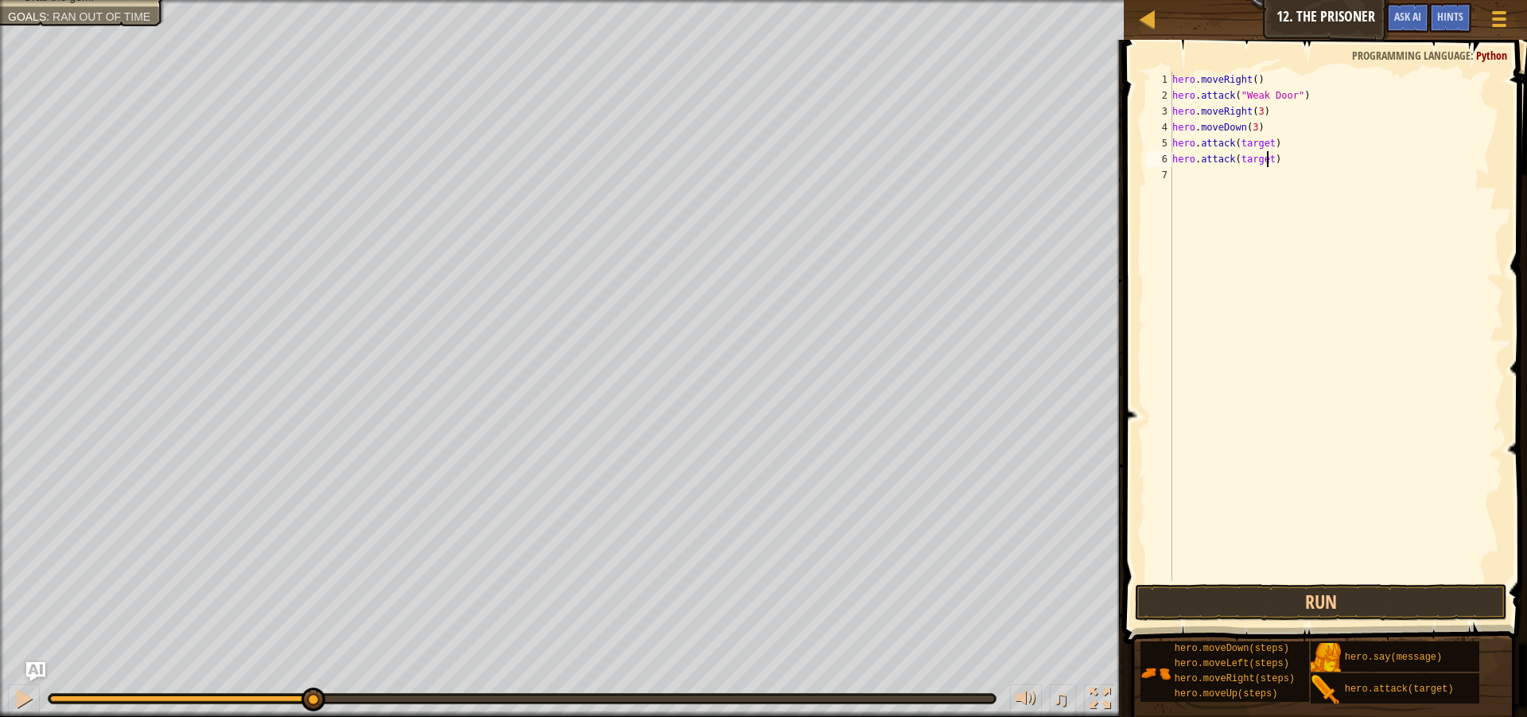
click at [1266, 158] on div "hero . moveRight ( ) hero . attack ( "Weak Door" ) hero . moveRight ( 3 ) hero …" at bounding box center [1336, 342] width 334 height 541
click at [1266, 144] on div "hero . moveRight ( ) hero . attack ( "Weak Door" ) hero . moveRight ( 3 ) hero …" at bounding box center [1336, 342] width 334 height 541
click at [1362, 597] on button "Run" at bounding box center [1321, 602] width 372 height 37
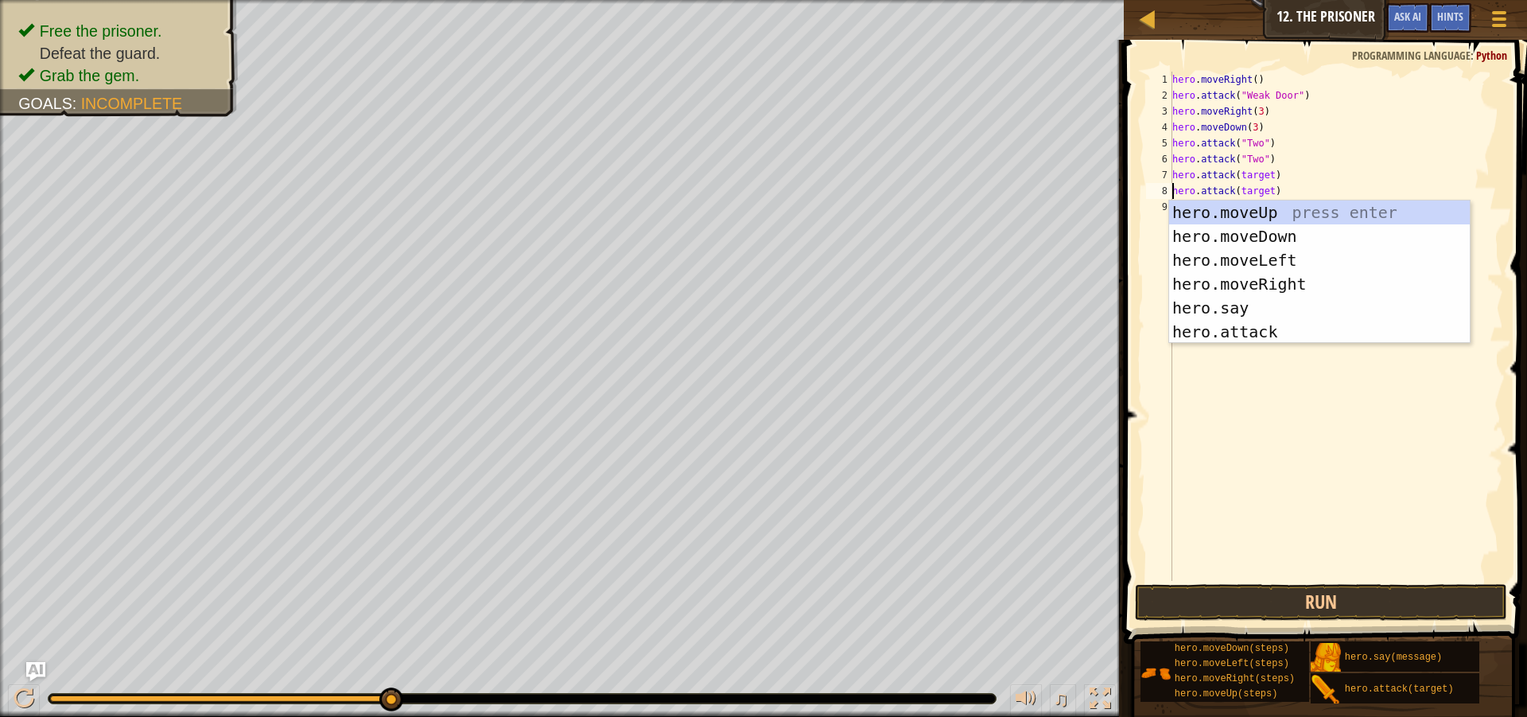
click at [1264, 177] on div "hero . moveRight ( ) hero . attack ( "Weak Door" ) hero . moveRight ( 3 ) hero …" at bounding box center [1336, 342] width 334 height 541
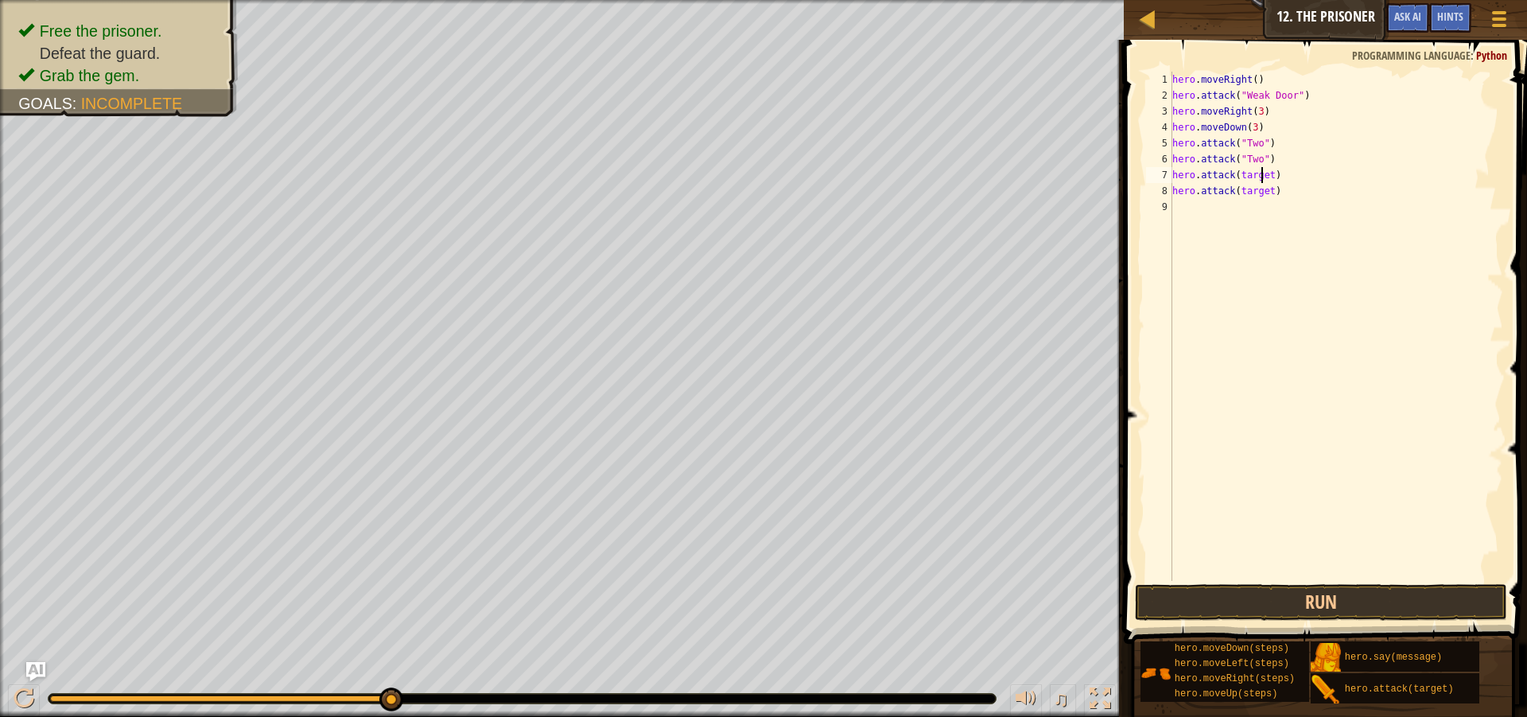
click at [1264, 177] on div "hero . moveRight ( ) hero . attack ( "Weak Door" ) hero . moveRight ( 3 ) hero …" at bounding box center [1336, 342] width 334 height 541
click at [1271, 177] on div "hero . moveRight ( ) hero . attack ( "Weak Door" ) hero . moveRight ( 3 ) hero …" at bounding box center [1336, 342] width 334 height 541
click at [1269, 177] on div "hero . moveRight ( ) hero . attack ( "Weak Door" ) hero . moveRight ( 3 ) hero …" at bounding box center [1336, 342] width 334 height 541
click at [1270, 195] on div "hero . moveRight ( ) hero . attack ( "Weak Door" ) hero . moveRight ( 3 ) hero …" at bounding box center [1336, 342] width 334 height 541
type textarea "hero.attack("Two")"
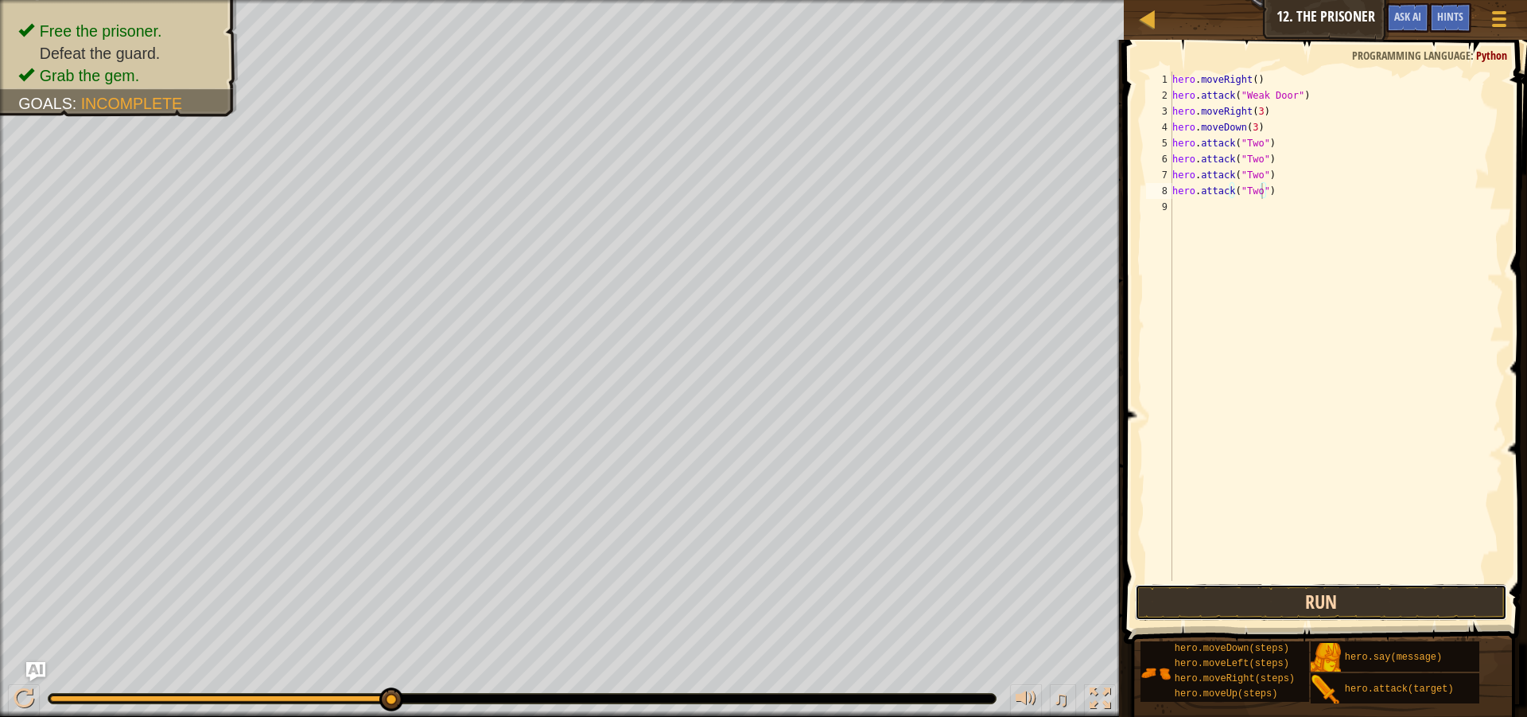
click at [1249, 606] on button "Run" at bounding box center [1321, 602] width 372 height 37
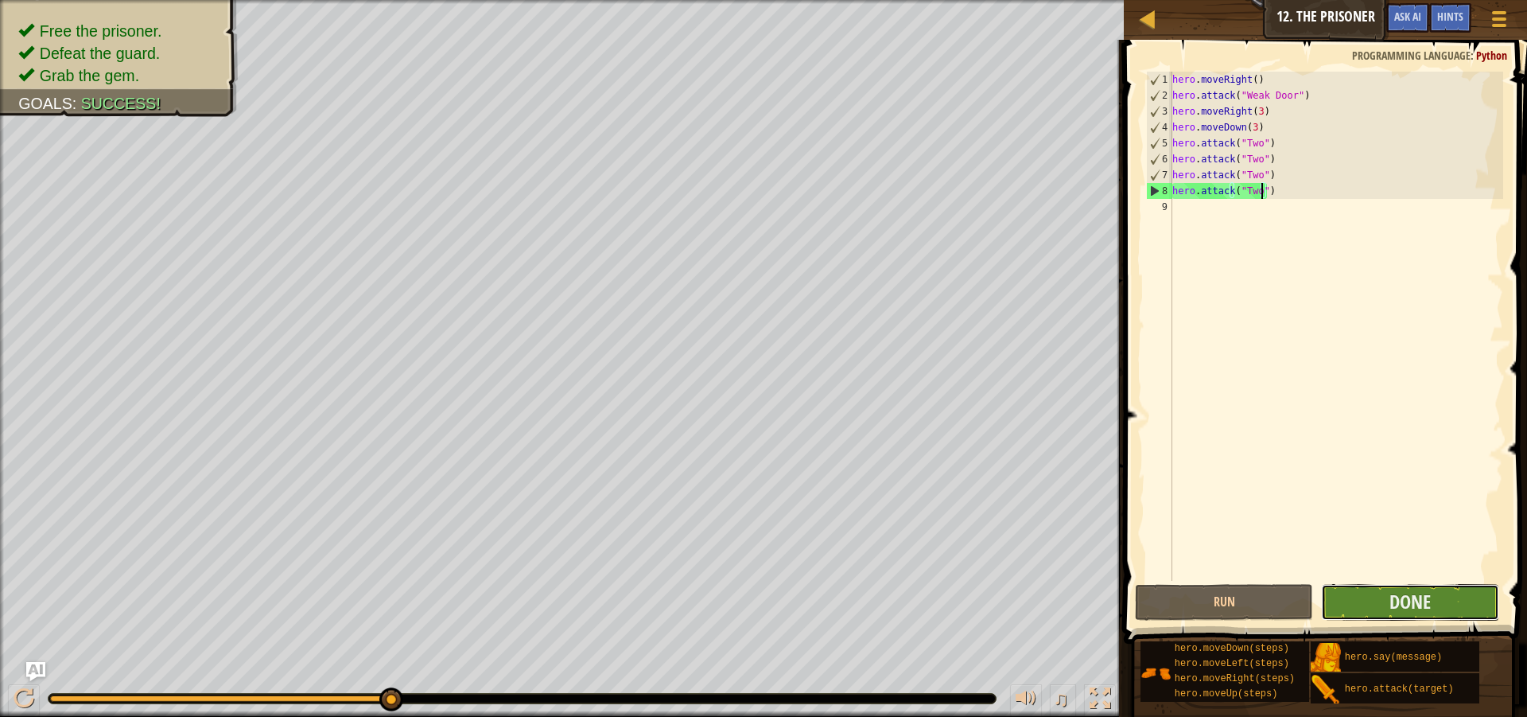
click at [1433, 609] on button "Done" at bounding box center [1410, 602] width 178 height 37
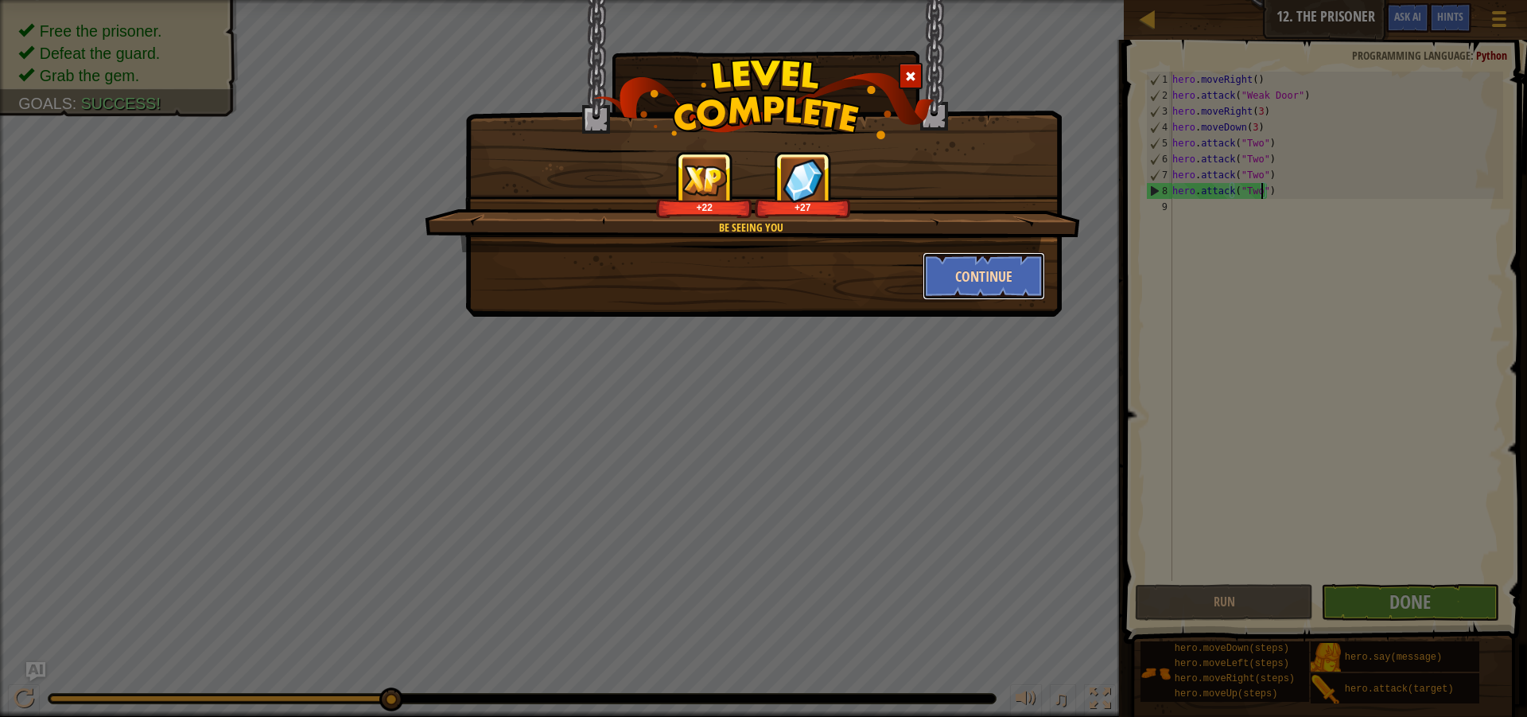
click at [989, 286] on button "Continue" at bounding box center [984, 276] width 123 height 48
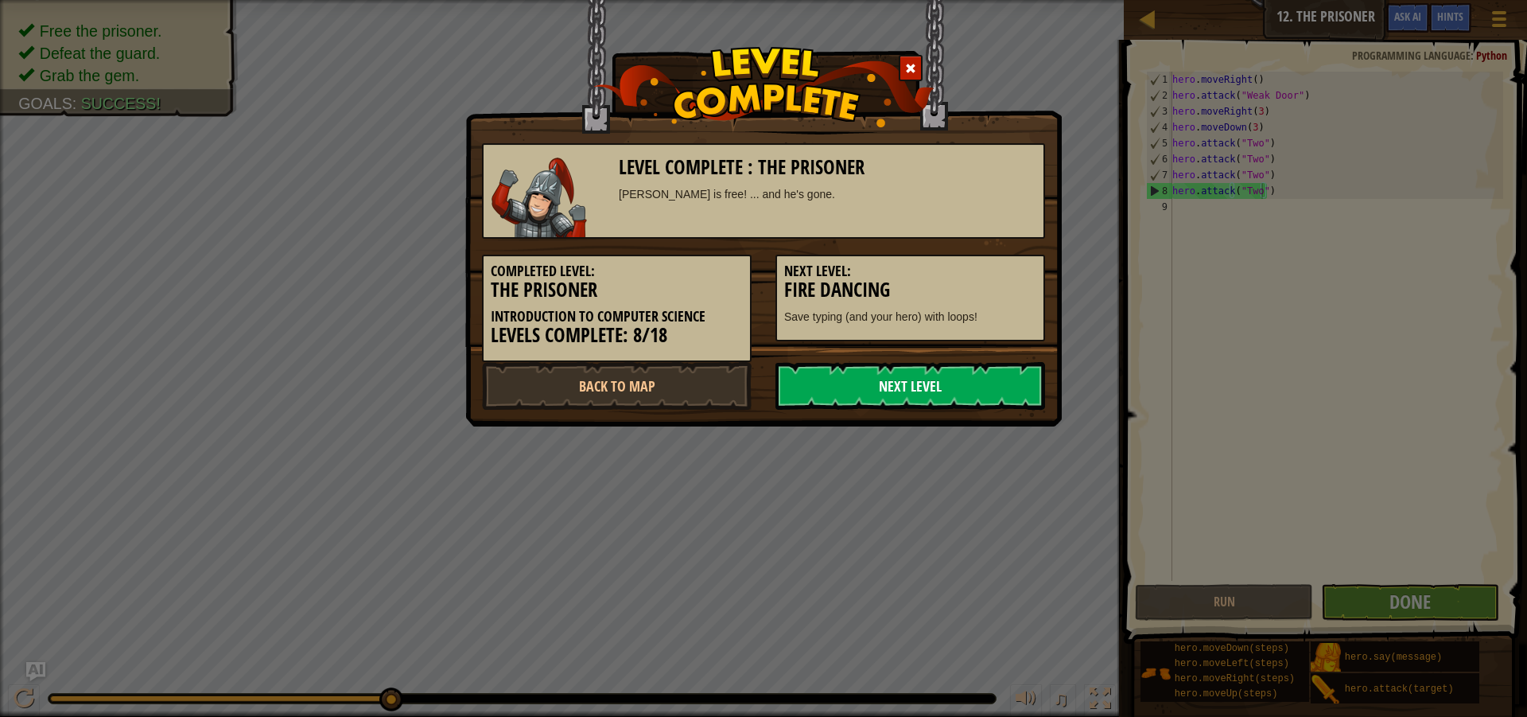
click at [982, 399] on link "Next Level" at bounding box center [911, 386] width 270 height 48
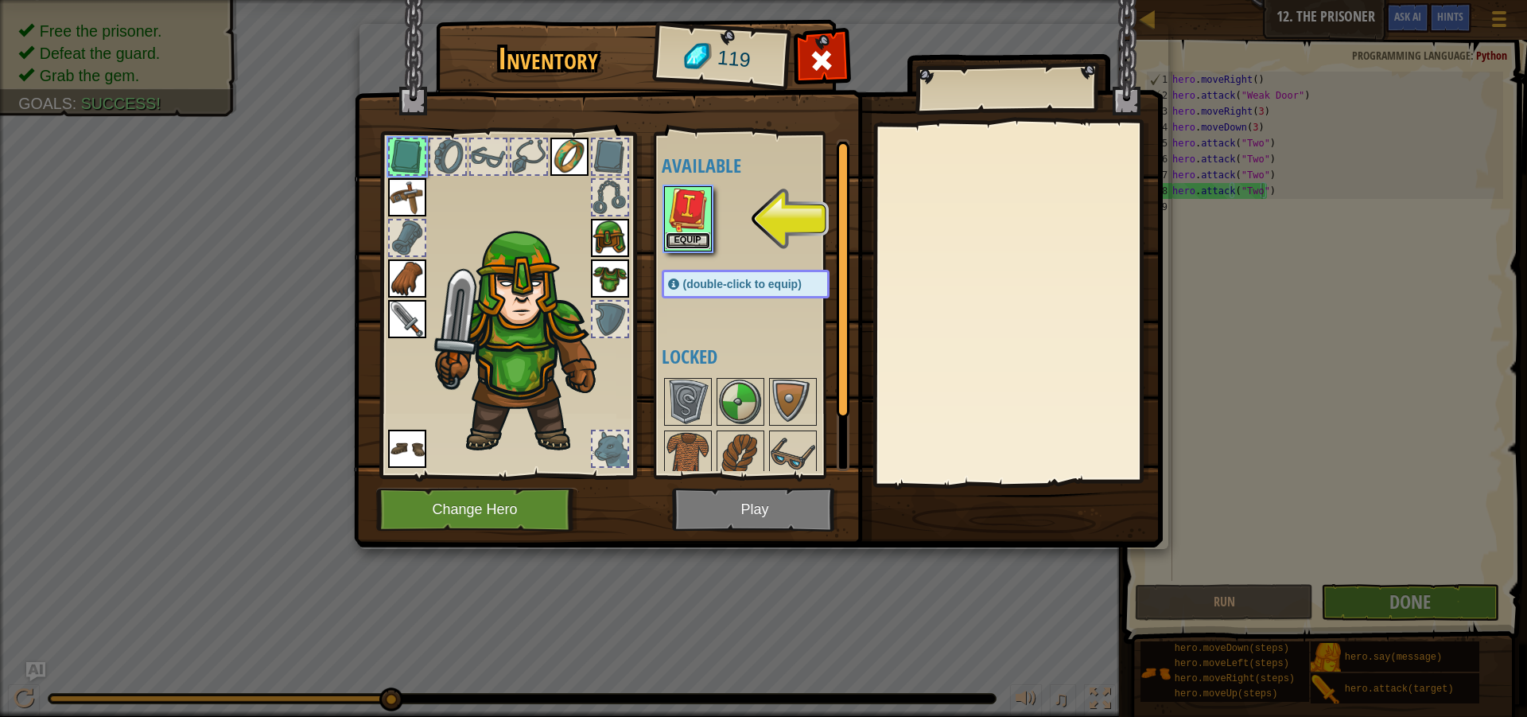
click at [690, 246] on button "Equip" at bounding box center [688, 240] width 45 height 17
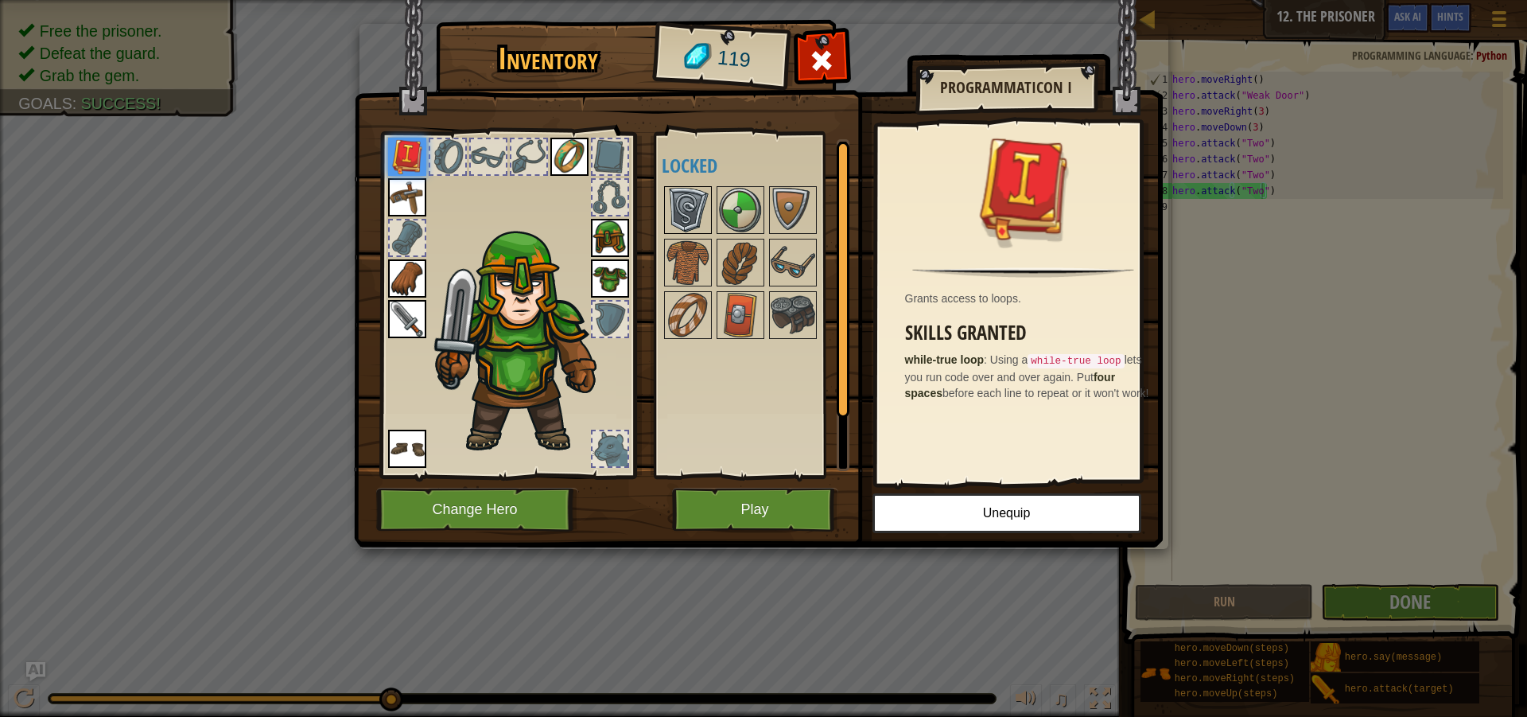
click at [676, 216] on img at bounding box center [688, 210] width 45 height 45
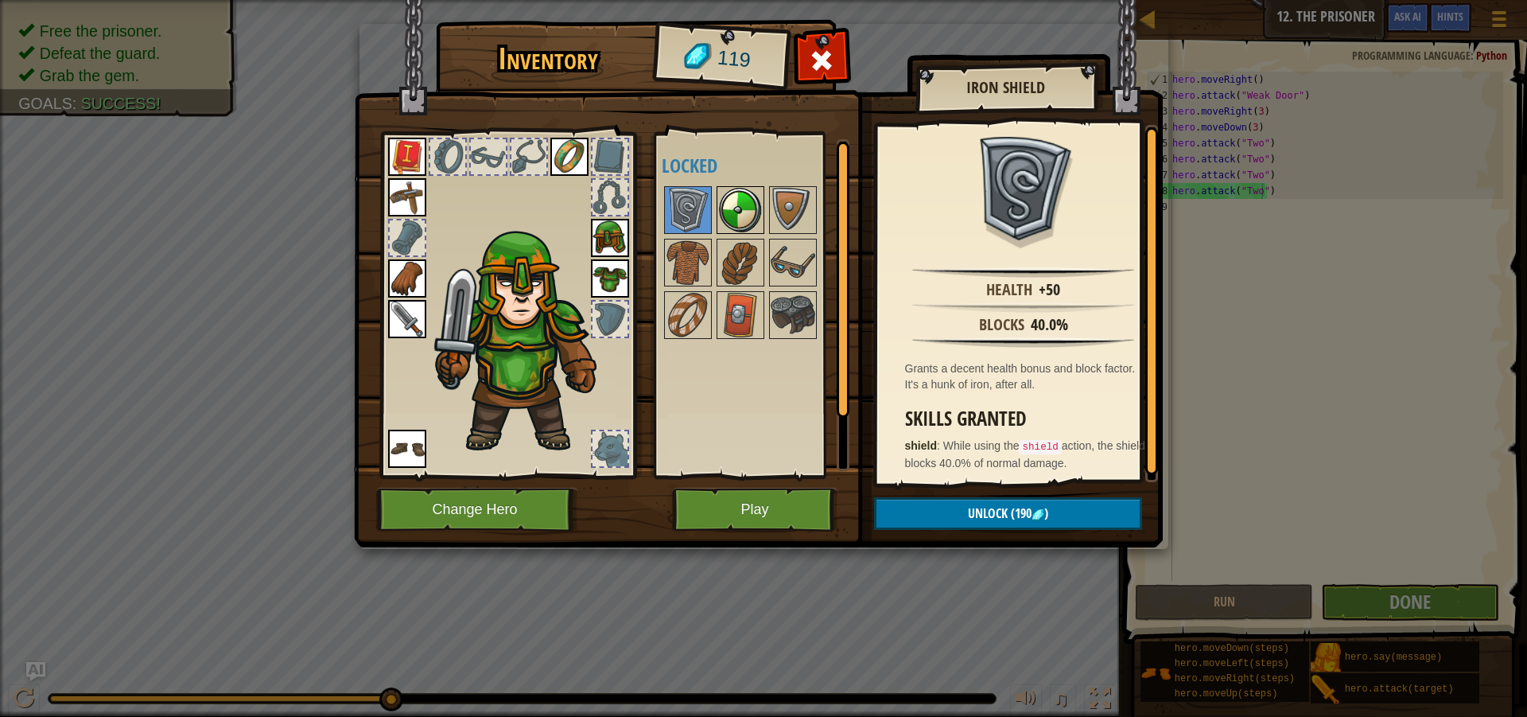
click at [740, 208] on img at bounding box center [740, 210] width 45 height 45
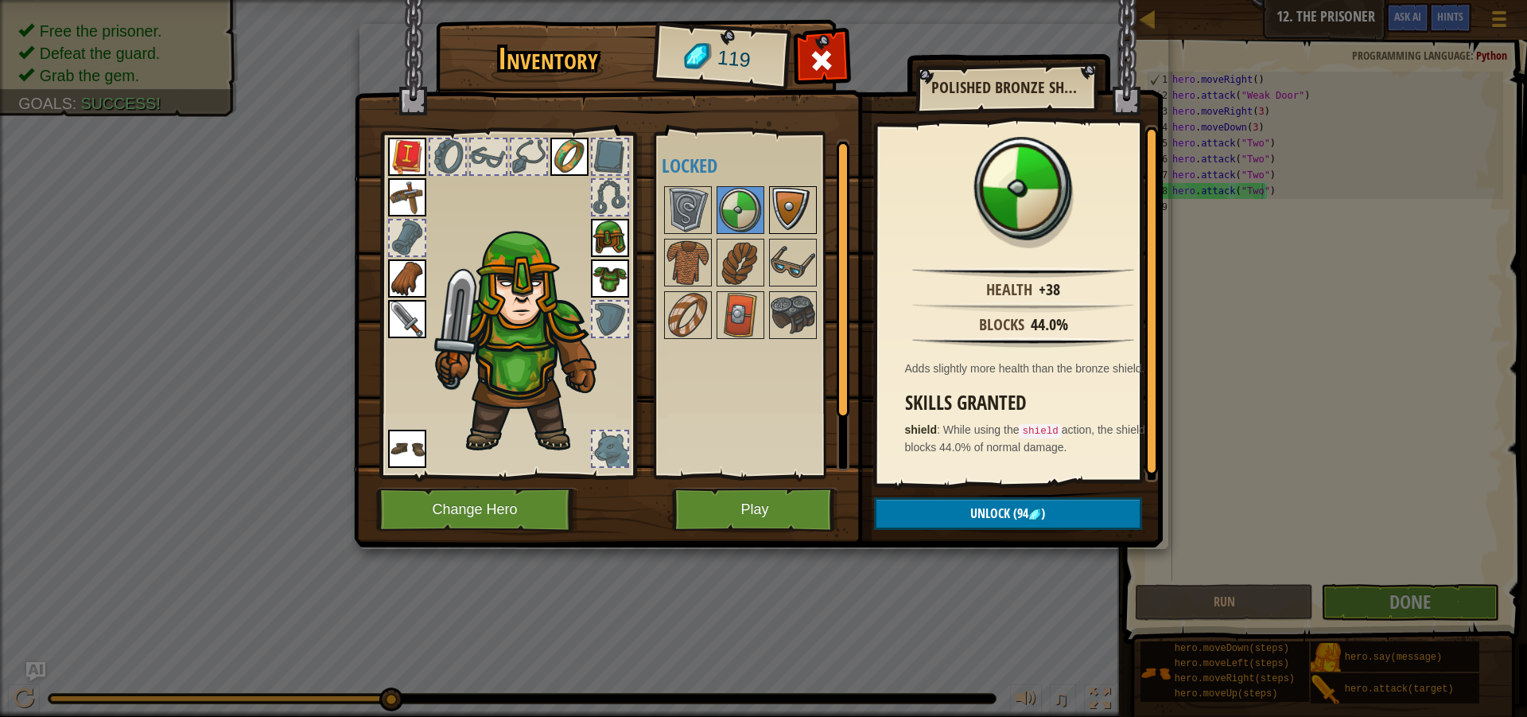
click at [792, 204] on img at bounding box center [793, 210] width 45 height 45
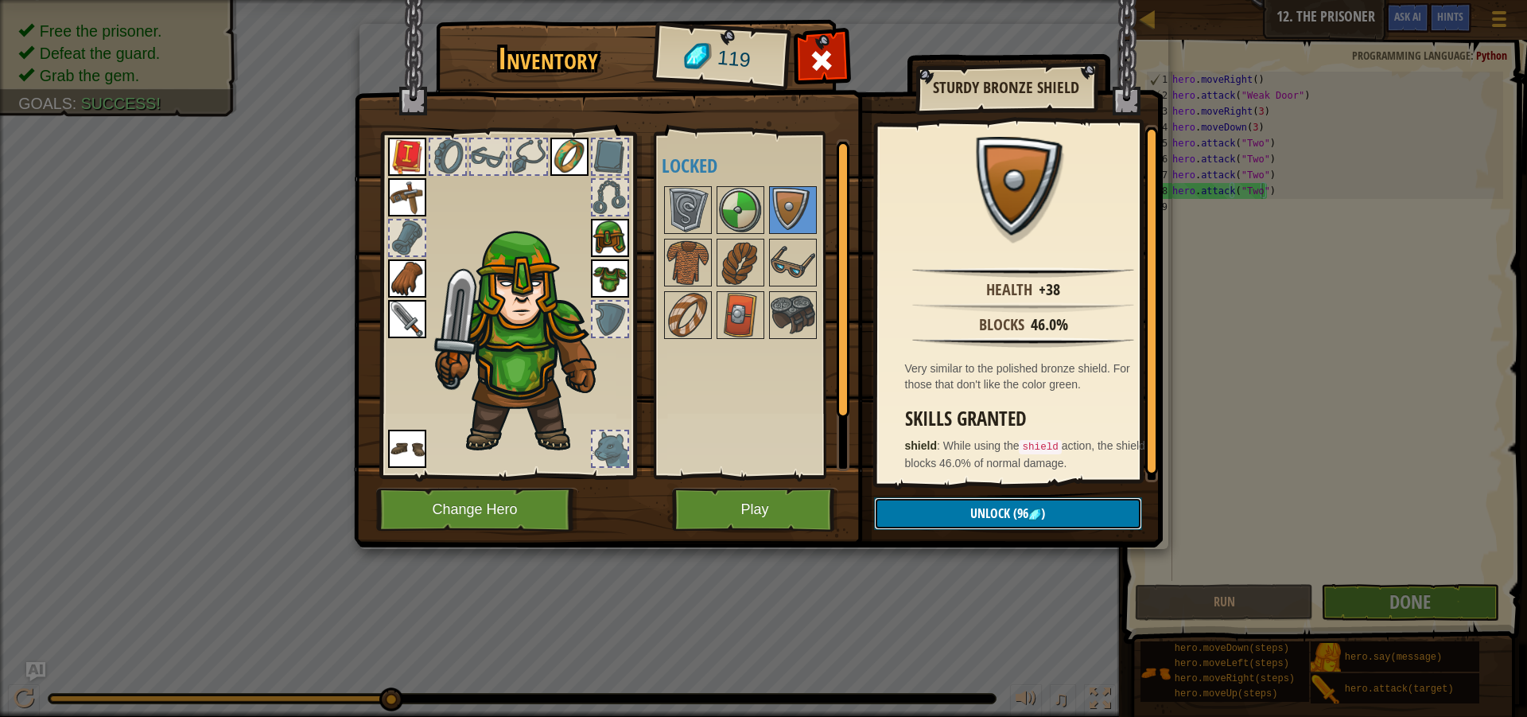
click at [1053, 515] on button "Unlock (96 )" at bounding box center [1008, 513] width 268 height 33
click at [1048, 523] on button "Confirm" at bounding box center [1008, 513] width 268 height 33
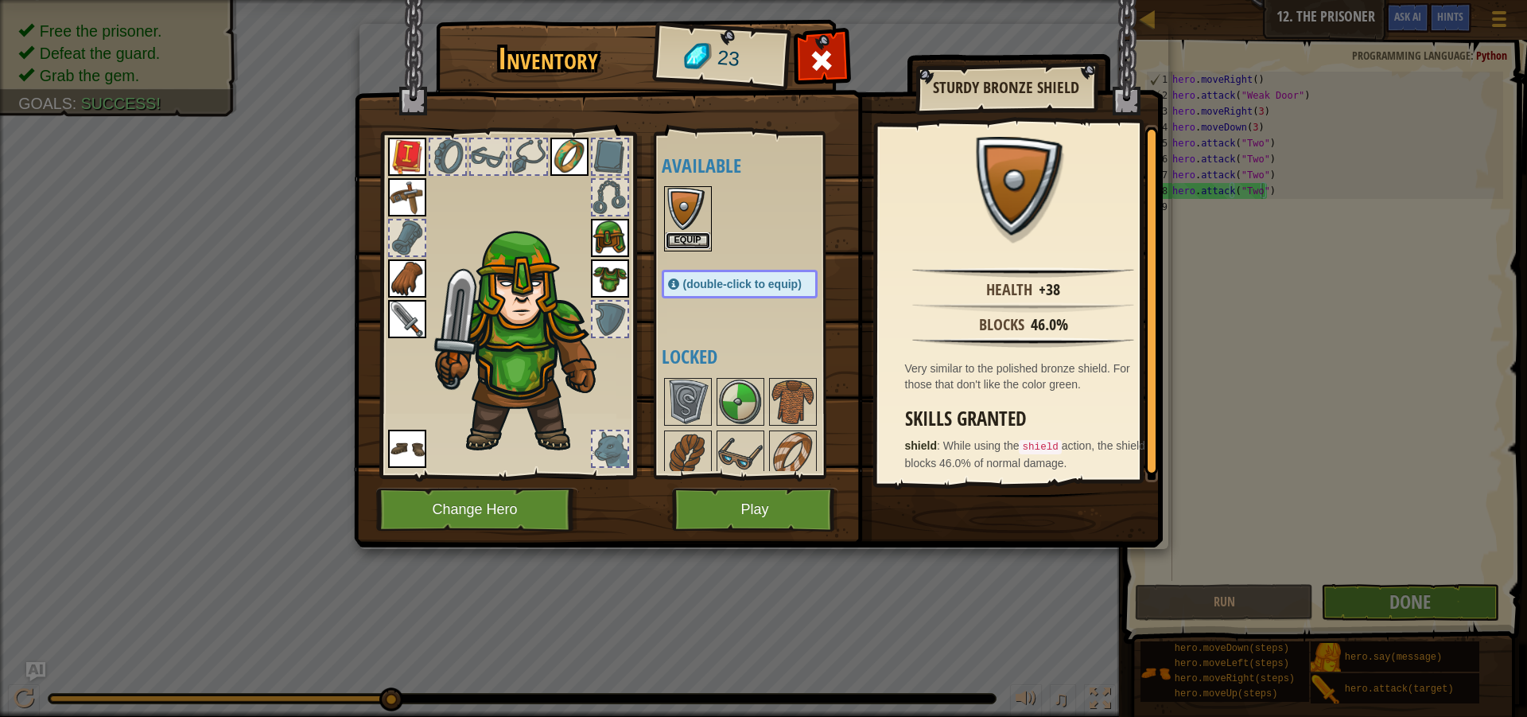
click at [678, 234] on button "Equip" at bounding box center [688, 240] width 45 height 17
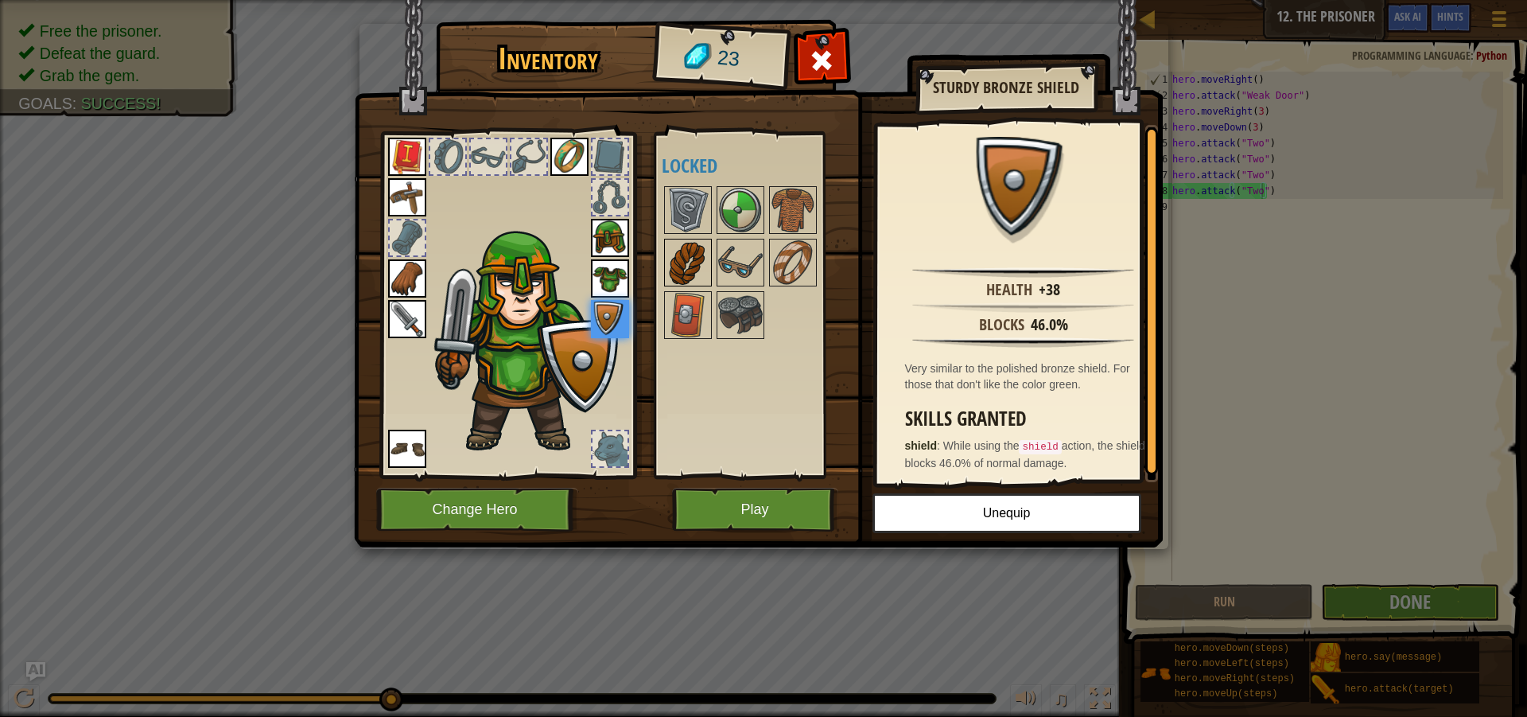
click at [676, 248] on img at bounding box center [688, 262] width 45 height 45
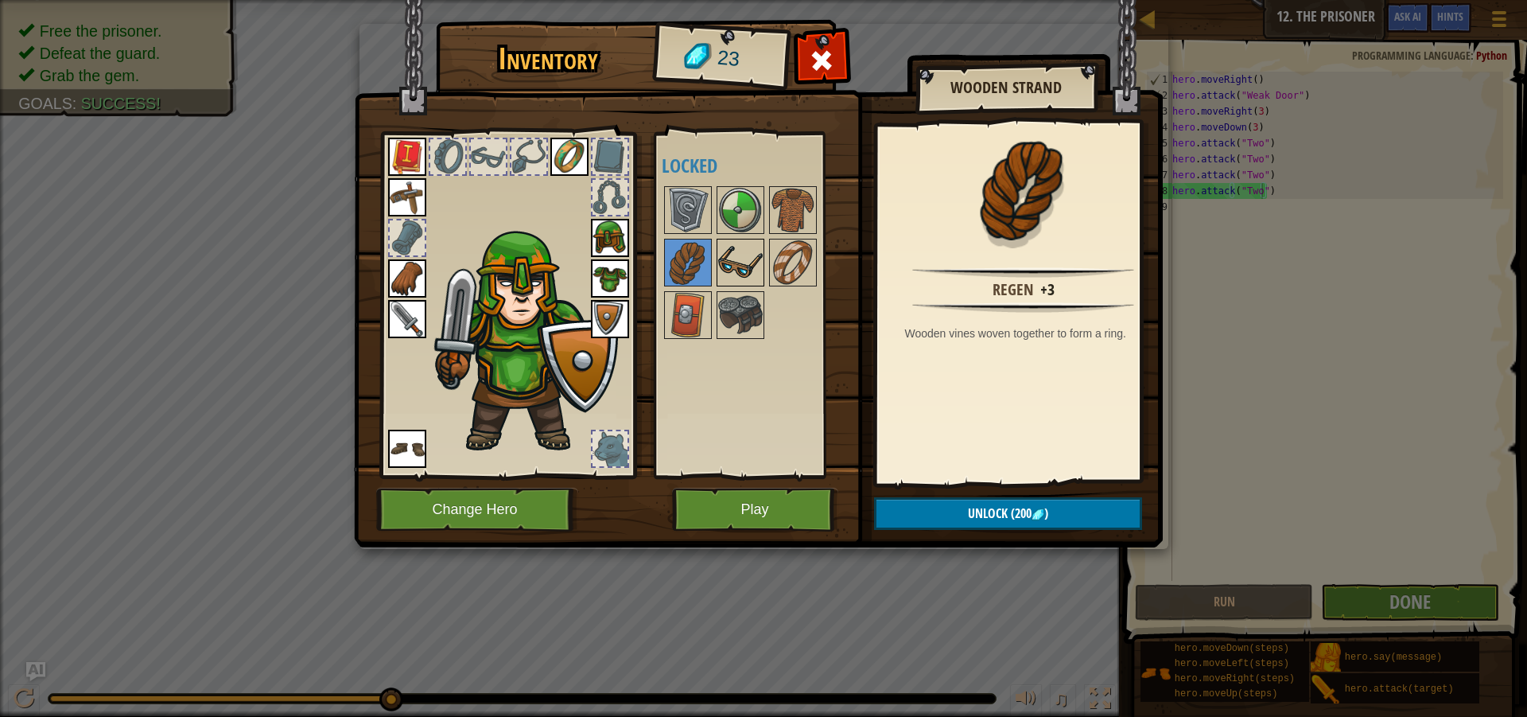
click at [736, 262] on img at bounding box center [740, 262] width 45 height 45
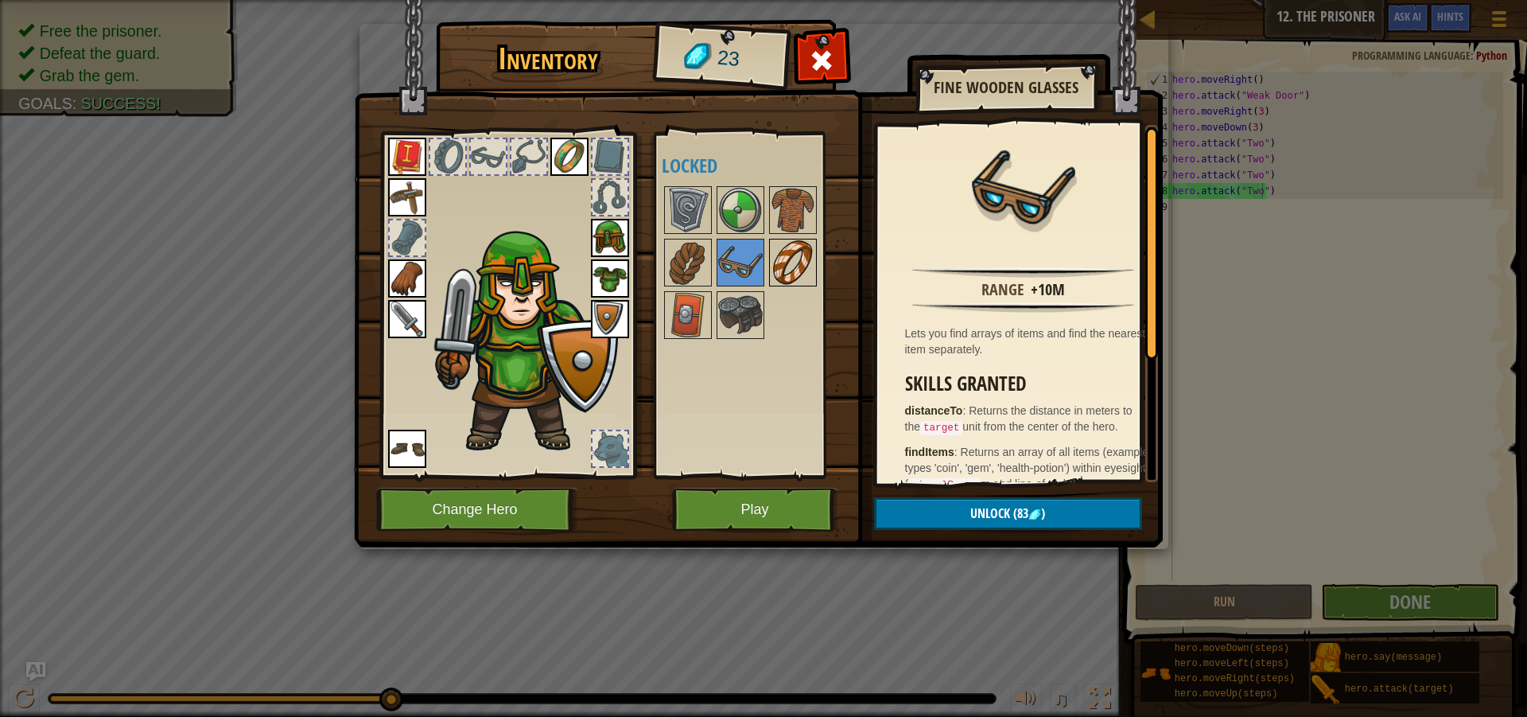
click at [773, 264] on img at bounding box center [793, 262] width 45 height 45
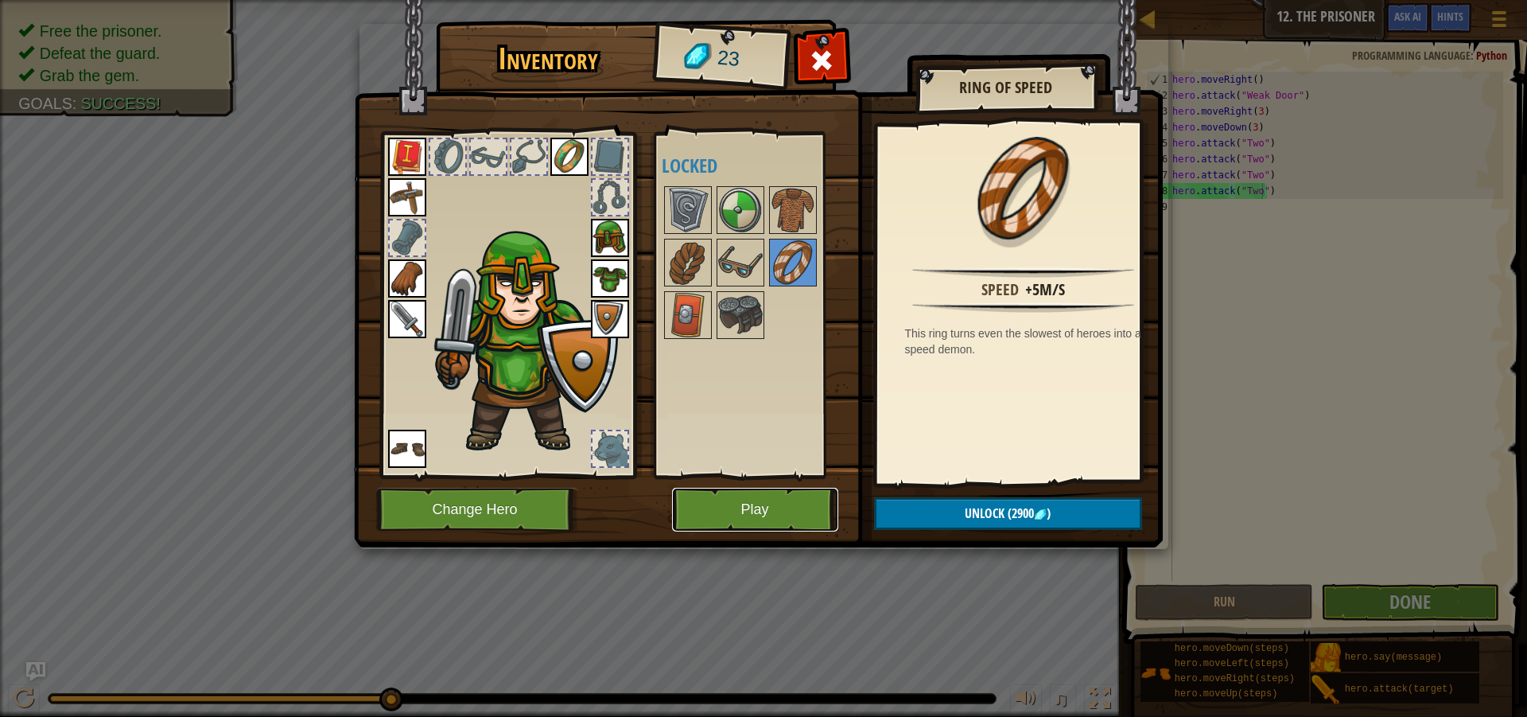
click at [737, 513] on button "Play" at bounding box center [755, 510] width 166 height 44
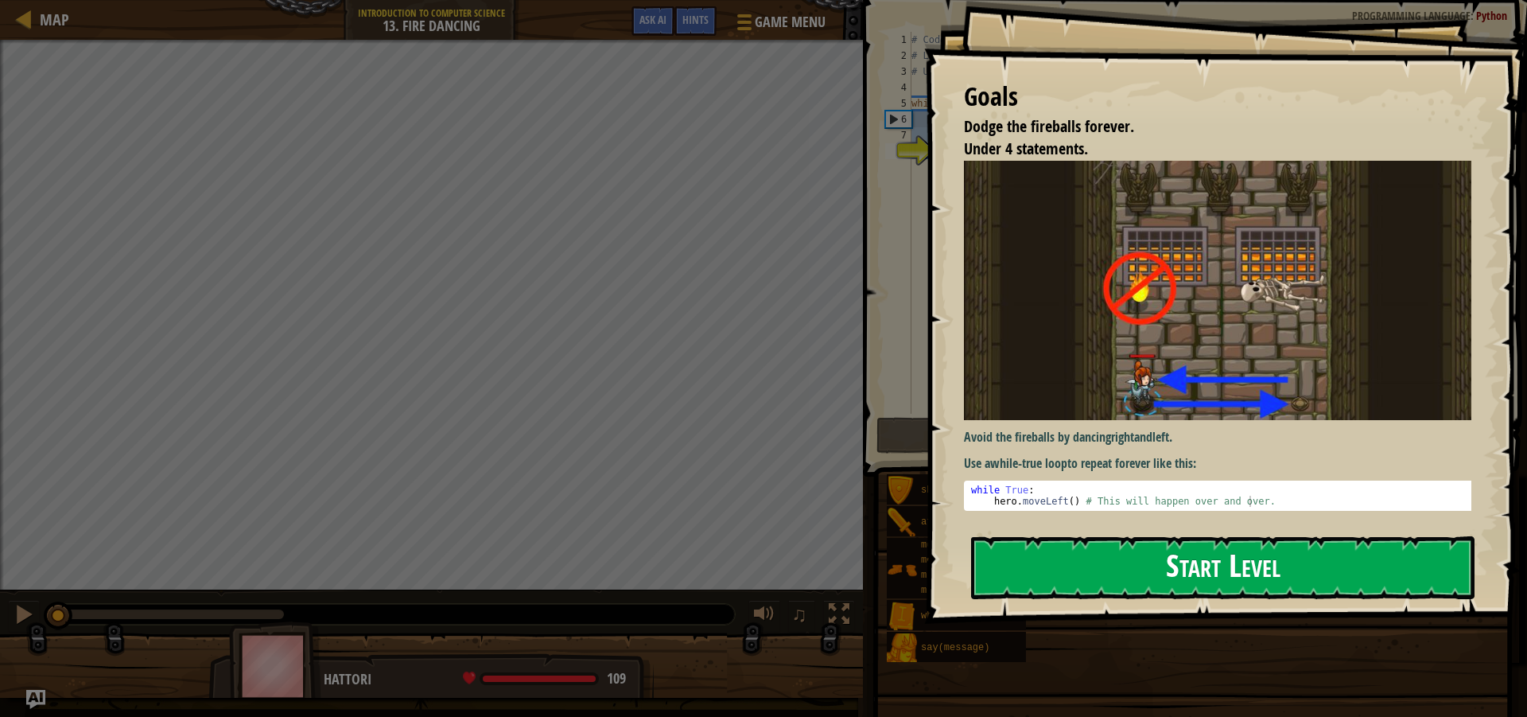
click at [1003, 558] on button "Start Level" at bounding box center [1223, 567] width 504 height 63
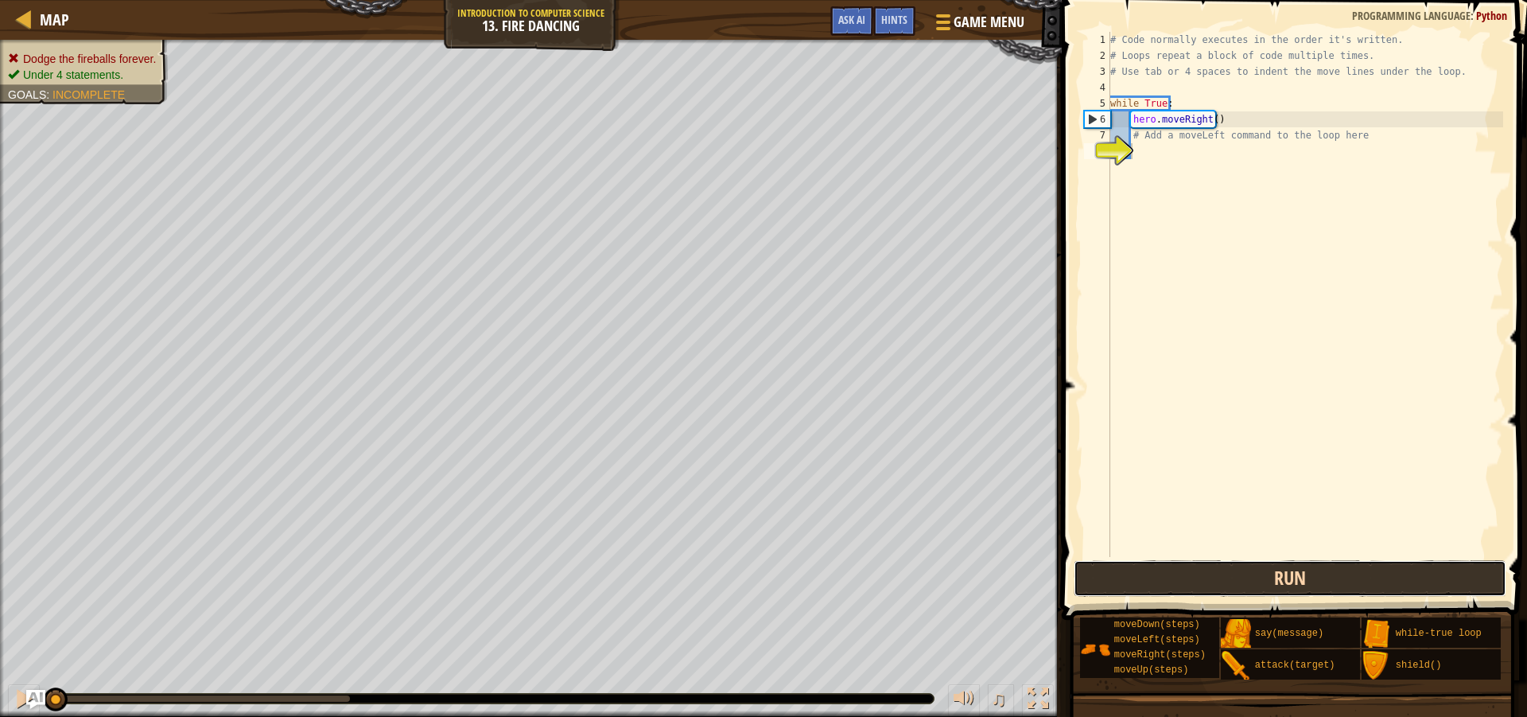
click at [1326, 579] on button "Run" at bounding box center [1290, 578] width 433 height 37
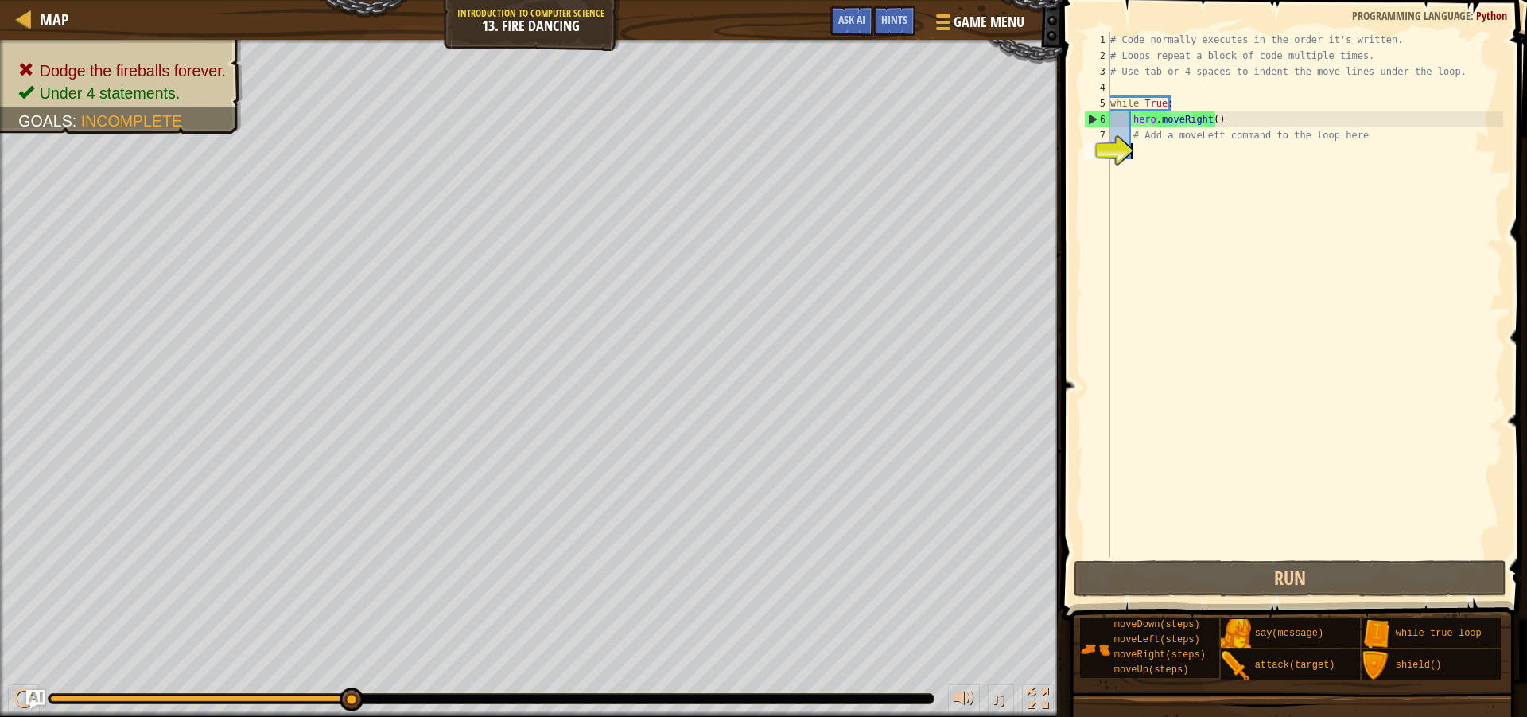
click at [1183, 157] on div "# Code normally executes in the order it's written. # Loops repeat a block of c…" at bounding box center [1305, 310] width 396 height 557
